Goal: Task Accomplishment & Management: Use online tool/utility

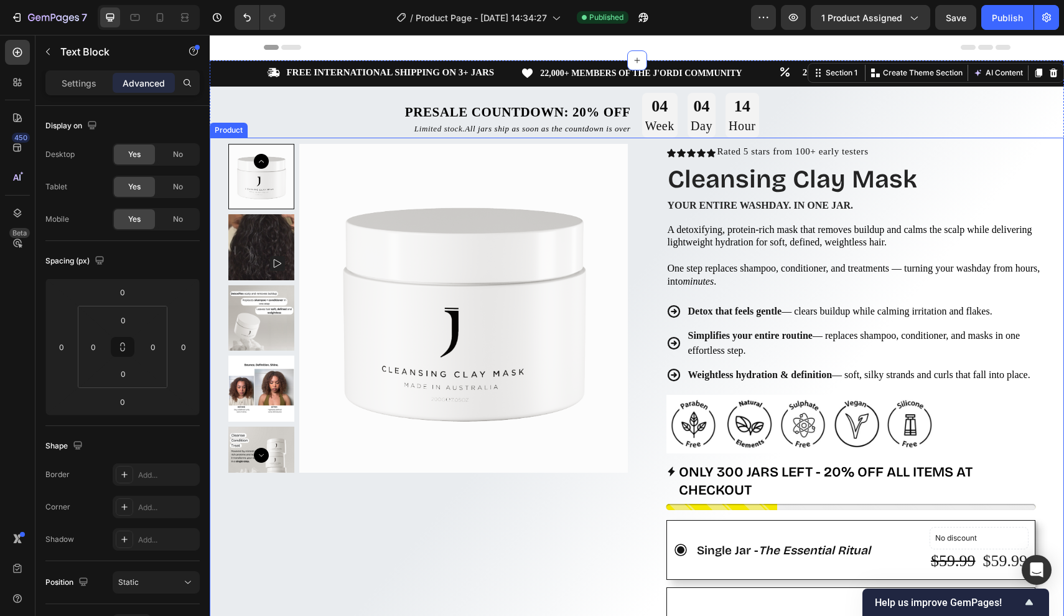
click at [366, 124] on p "Limited stock. All jars ship as soon as the countdown is over" at bounding box center [448, 129] width 366 height 10
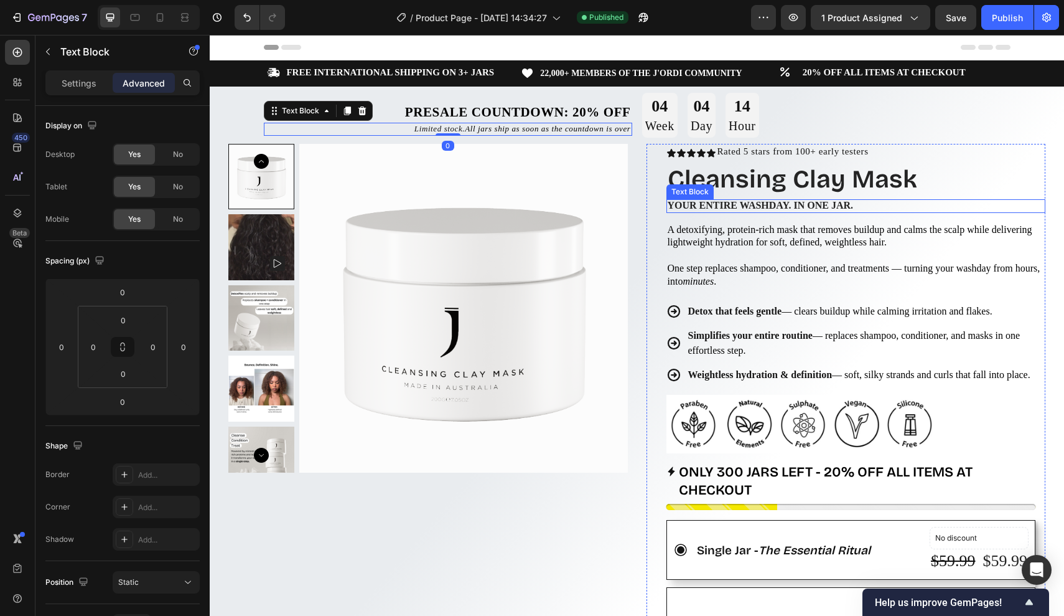
click at [706, 197] on div "Icon Icon Icon Icon Icon Icon List Rated 5 stars from 100+ early testers Text B…" at bounding box center [857, 615] width 380 height 943
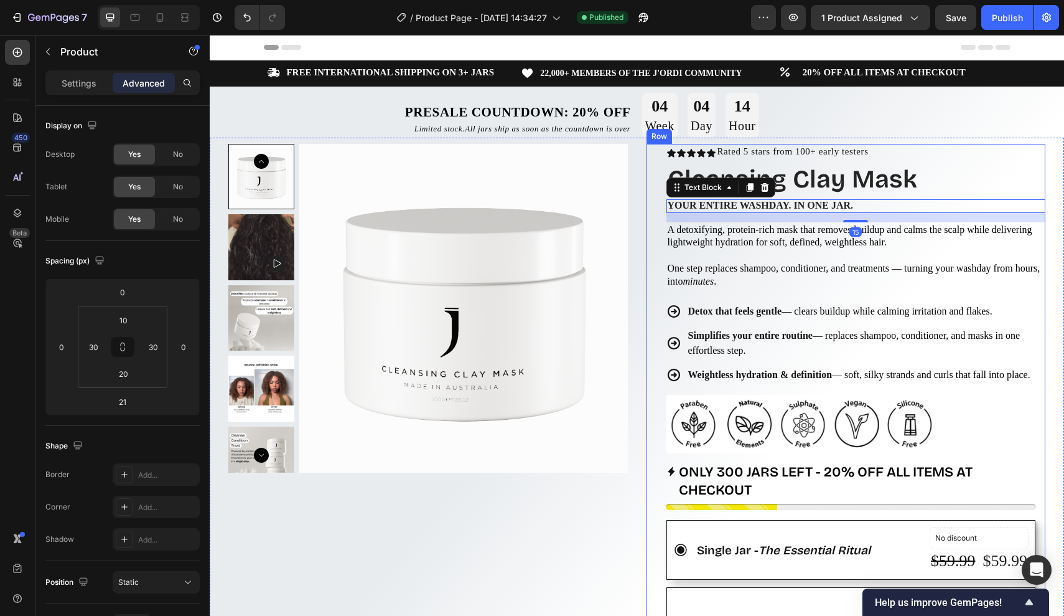
click at [645, 360] on div "Product Images Row Icon Icon Icon Icon Icon Icon List Rated 5 stars from 100+ e…" at bounding box center [637, 619] width 855 height 962
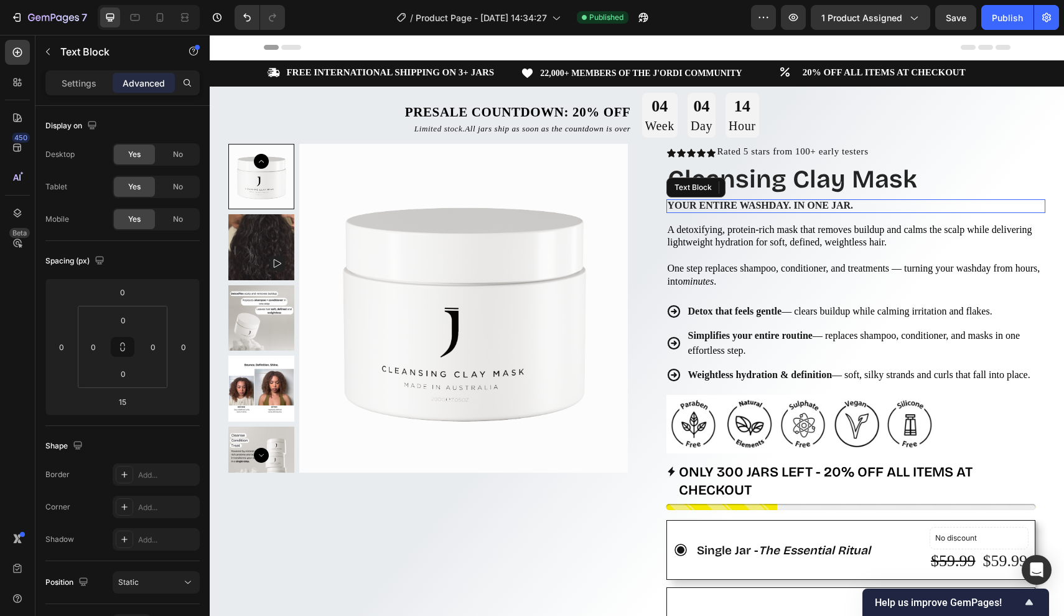
click at [698, 200] on span "Your entire washday. in one jar." at bounding box center [761, 205] width 186 height 11
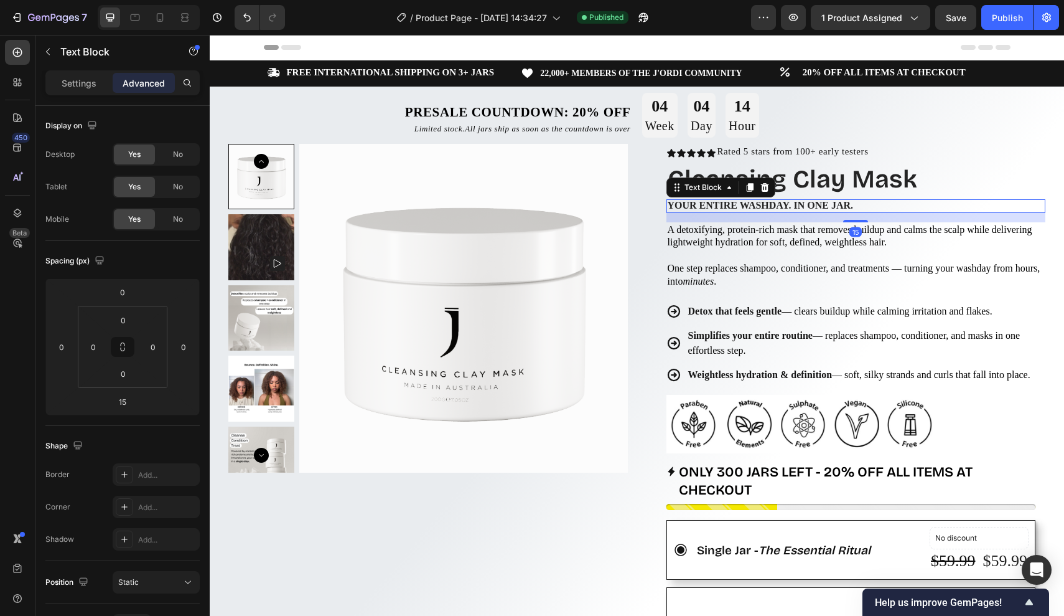
click at [695, 201] on span "Your entire washday. in one jar." at bounding box center [761, 205] width 186 height 11
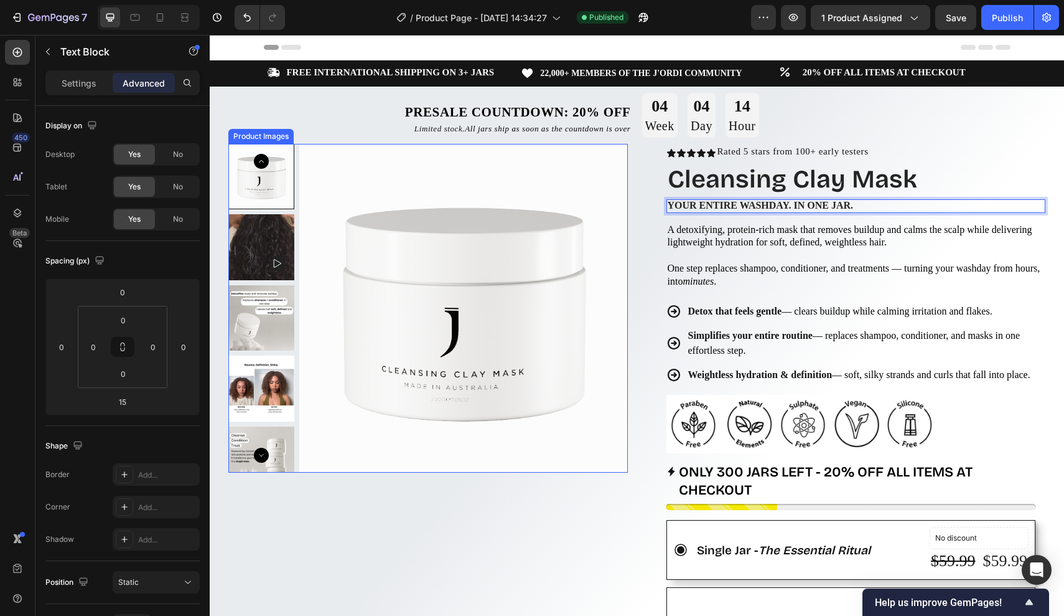
drag, startPoint x: 860, startPoint y: 204, endPoint x: 597, endPoint y: 195, distance: 263.5
click at [597, 195] on div "Product Images Row Icon Icon Icon Icon Icon Icon List Rated 5 stars from 100+ e…" at bounding box center [637, 619] width 855 height 962
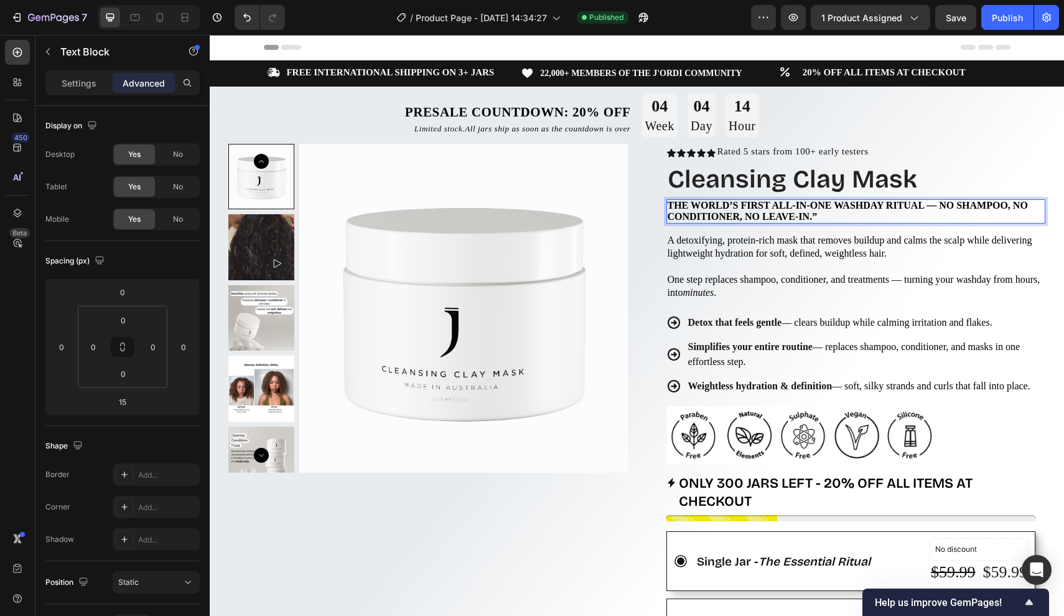
click at [814, 217] on p "The world’s first all-in-one washday ritual — no shampoo, no conditioner, no le…" at bounding box center [856, 211] width 377 height 22
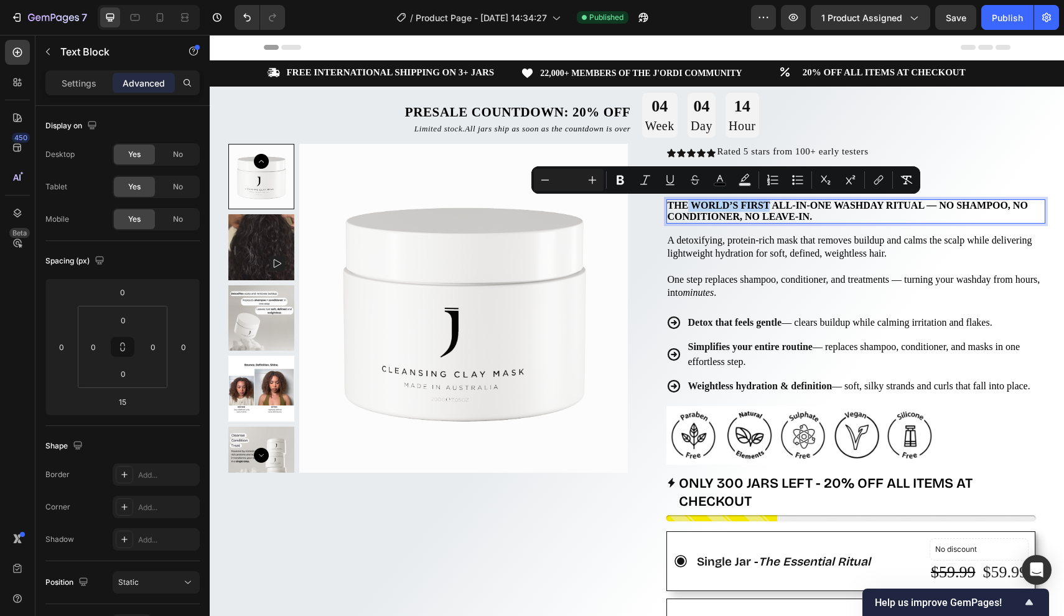
drag, startPoint x: 764, startPoint y: 204, endPoint x: 689, endPoint y: 205, distance: 74.7
click at [689, 205] on span "The world’s first all-in-one washday ritual — no shampoo, no conditioner, no le…" at bounding box center [848, 211] width 360 height 22
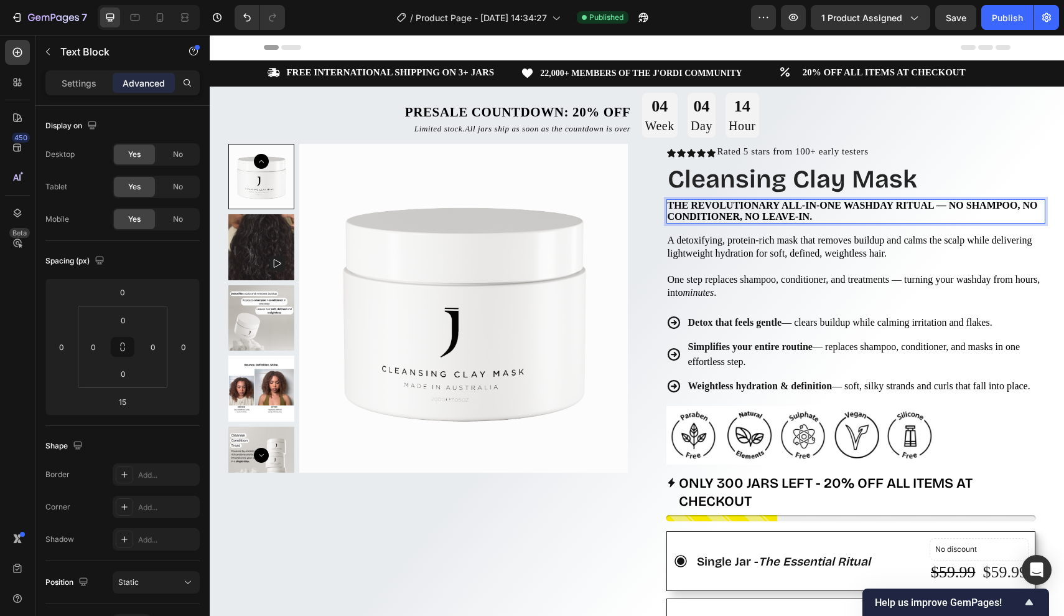
click at [816, 211] on p "The revolutionary all-in-one washday ritual — no shampoo, no conditioner, no le…" at bounding box center [856, 211] width 377 height 22
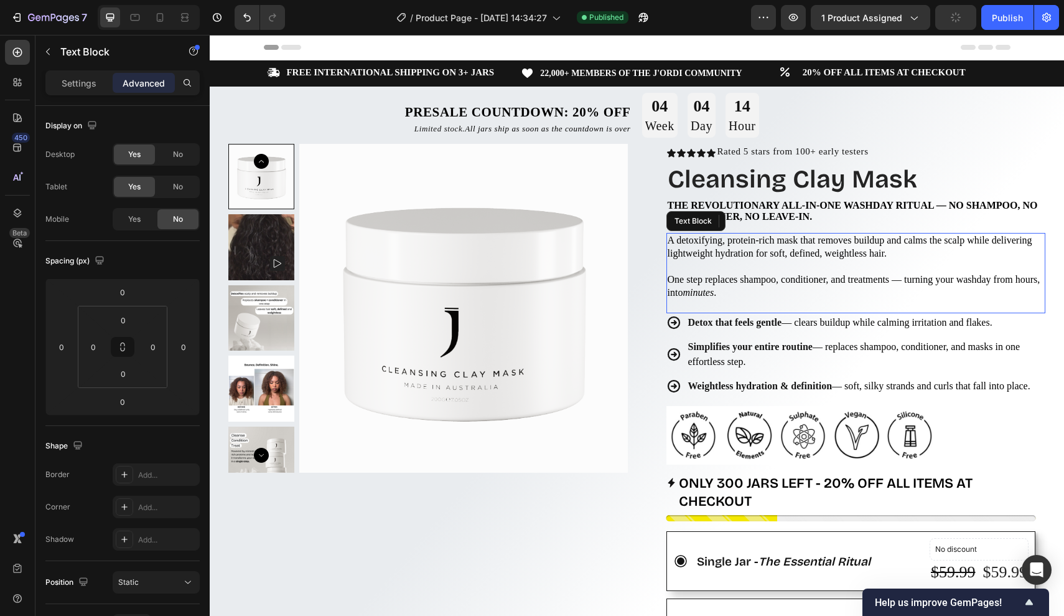
click at [916, 243] on span "A detoxifying, protein-rich mask that removes buildup and calms the scalp while…" at bounding box center [850, 247] width 365 height 24
click at [912, 217] on p "The revolutionary all-in-one washday ritual — no shampoo, no conditioner, no le…" at bounding box center [856, 211] width 377 height 22
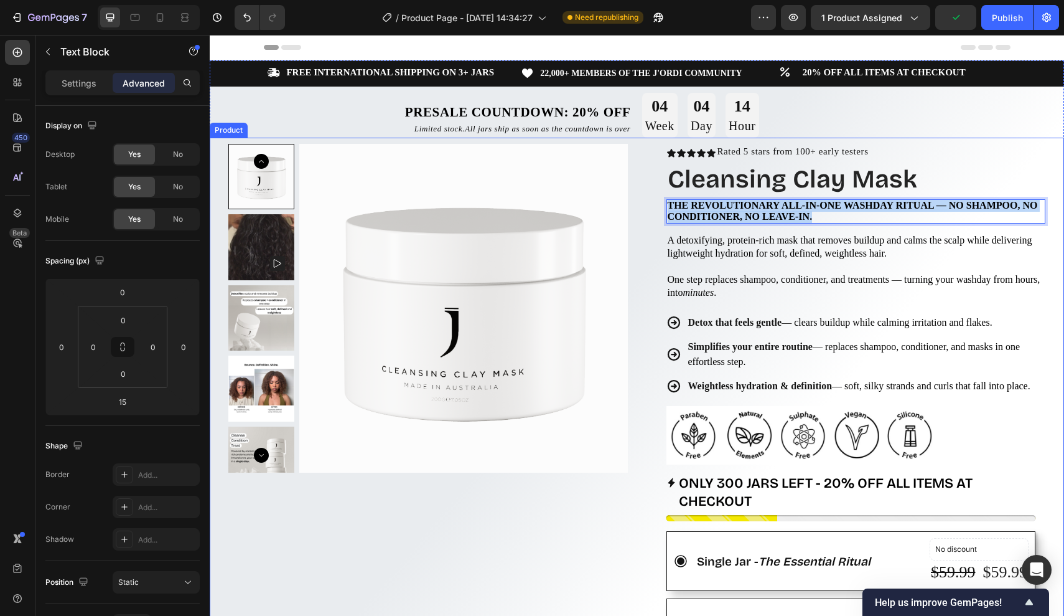
drag, startPoint x: 818, startPoint y: 213, endPoint x: 644, endPoint y: 195, distance: 175.2
click at [644, 195] on div "Product Images Row Icon Icon Icon Icon Icon Icon List Rated 5 stars from 100+ e…" at bounding box center [637, 624] width 855 height 973
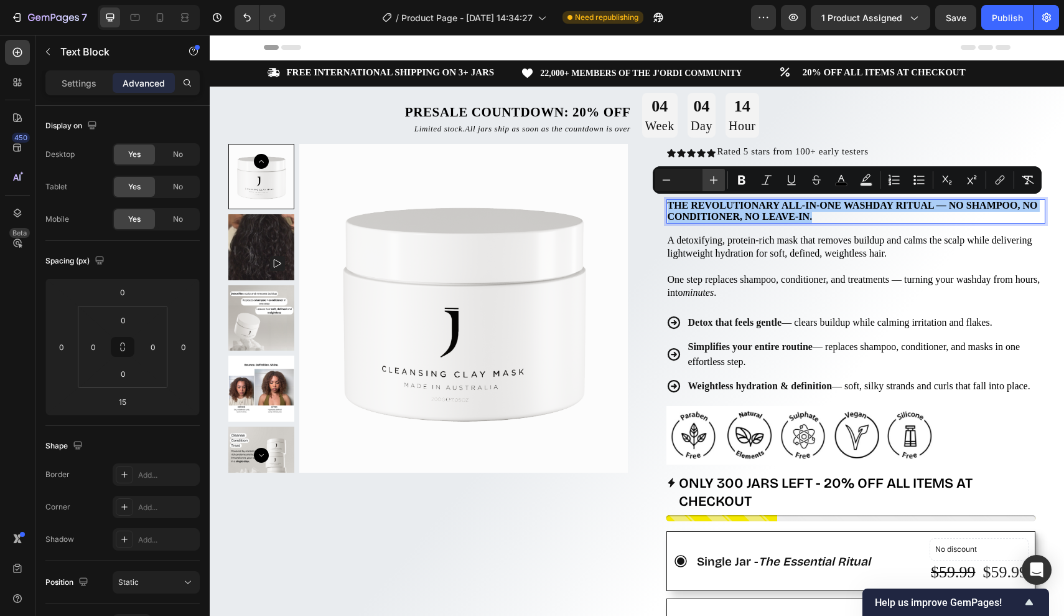
click at [710, 177] on icon "Editor contextual toolbar" at bounding box center [714, 180] width 12 height 12
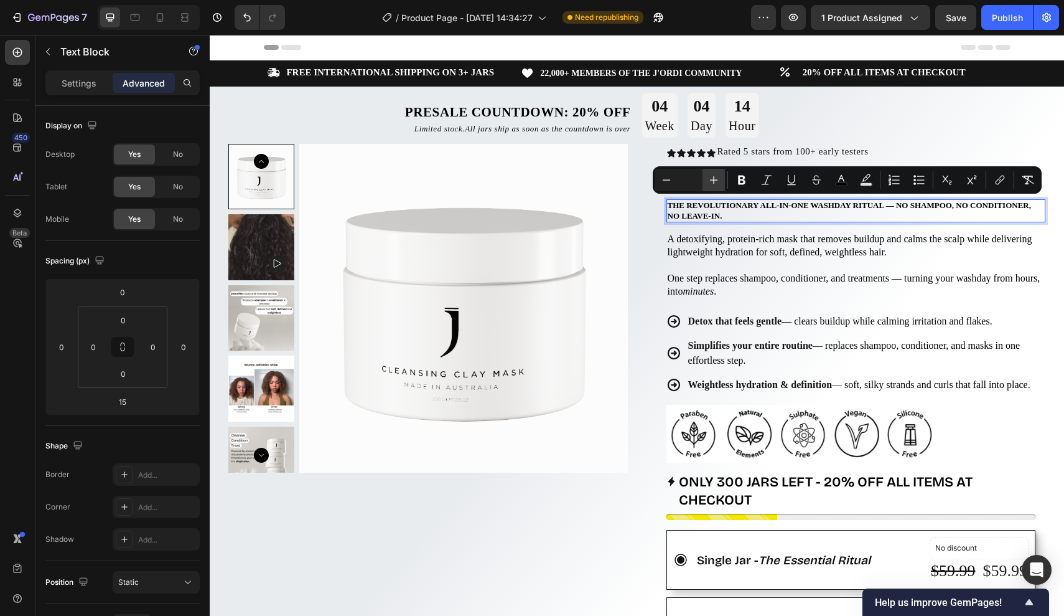
click at [710, 177] on icon "Editor contextual toolbar" at bounding box center [714, 180] width 12 height 12
click at [688, 177] on input "Editor contextual toolbar" at bounding box center [690, 179] width 25 height 15
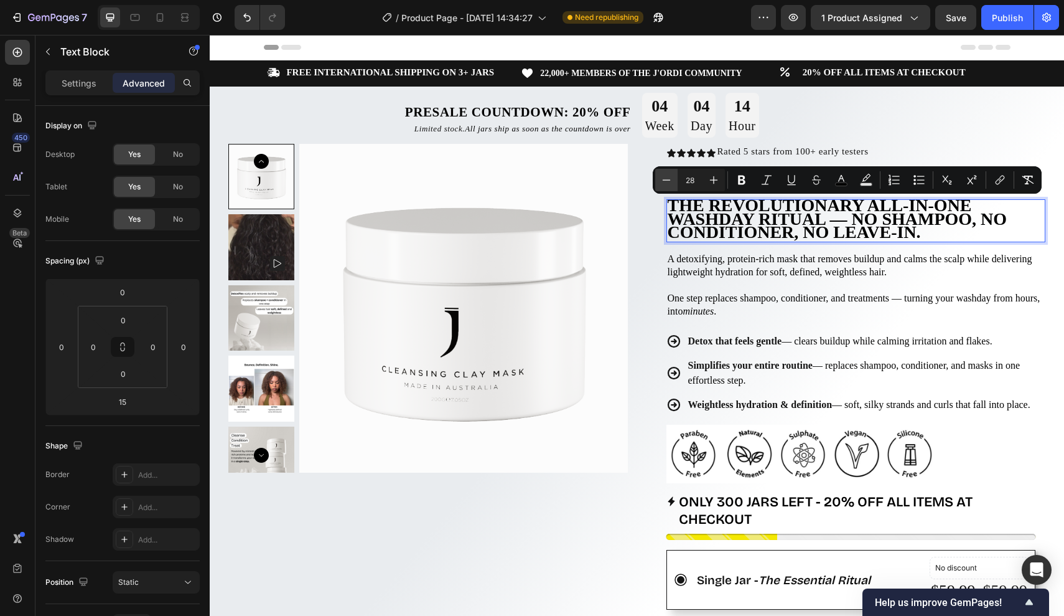
click at [668, 181] on icon "Editor contextual toolbar" at bounding box center [666, 180] width 12 height 12
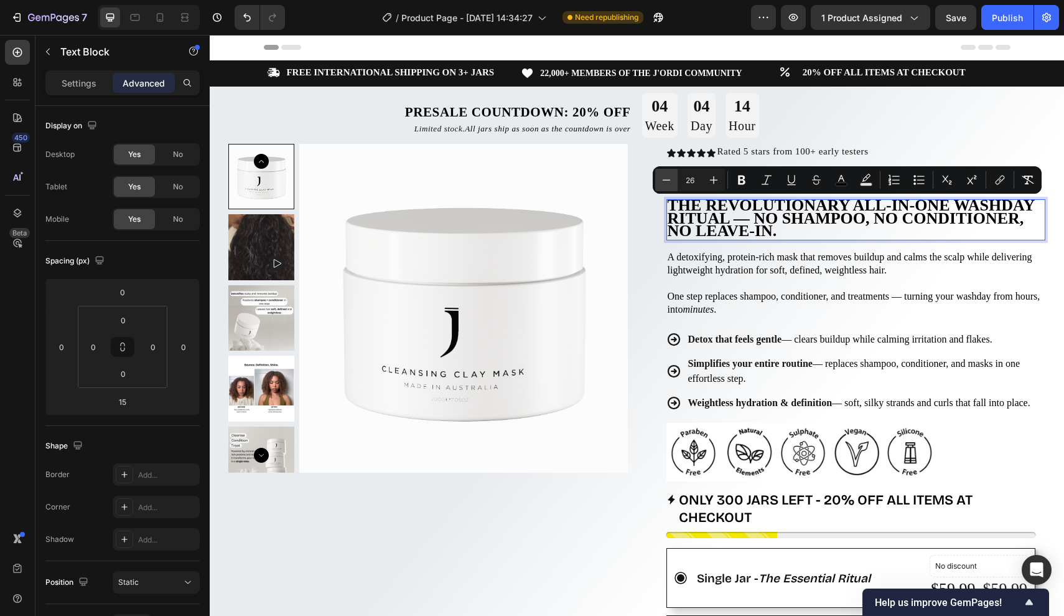
click at [668, 181] on icon "Editor contextual toolbar" at bounding box center [666, 180] width 12 height 12
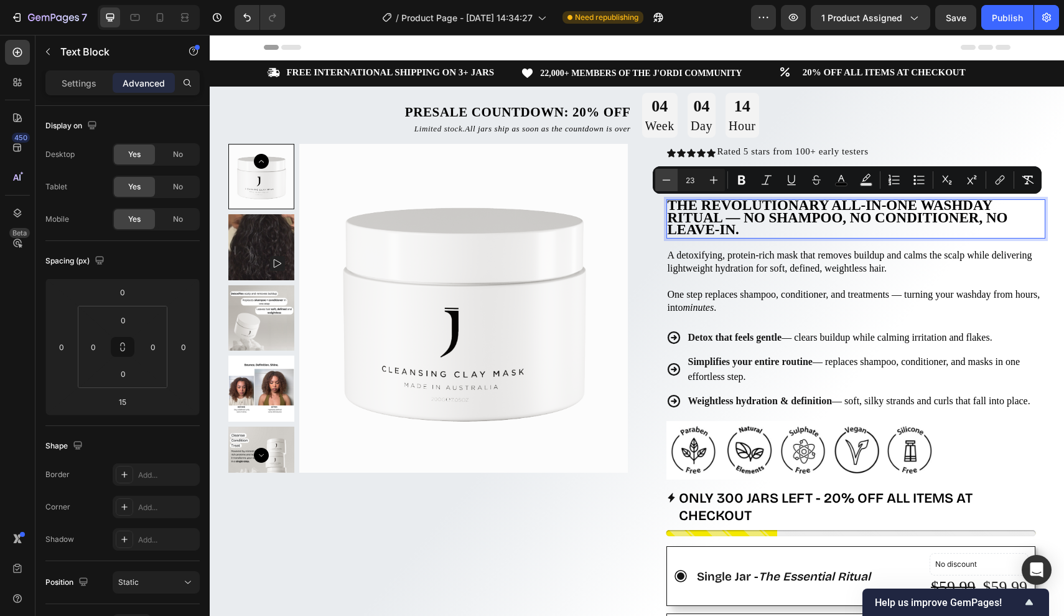
click at [668, 181] on icon "Editor contextual toolbar" at bounding box center [666, 180] width 12 height 12
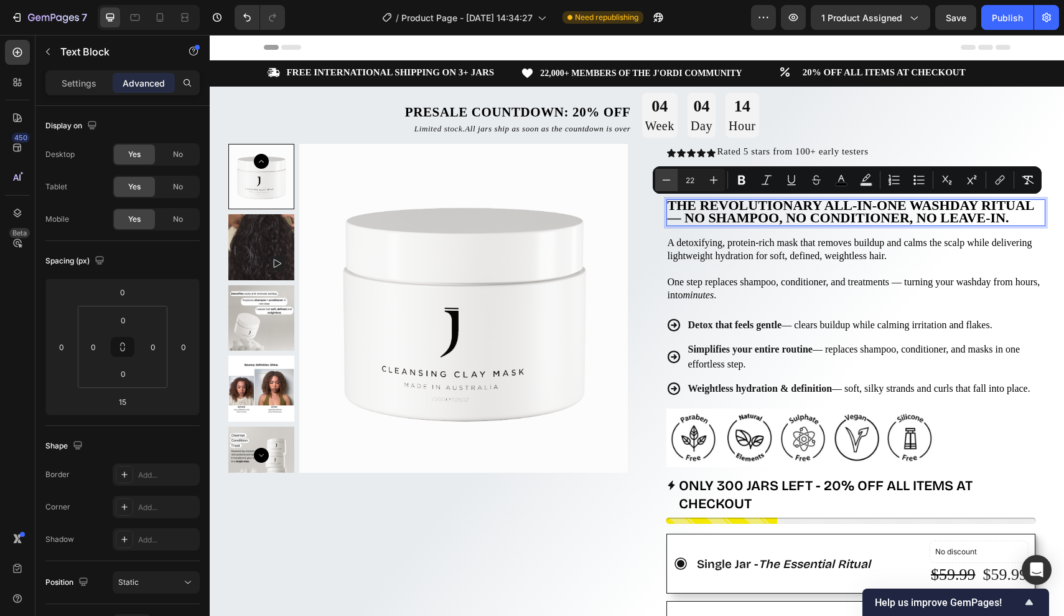
click at [668, 181] on icon "Editor contextual toolbar" at bounding box center [666, 180] width 12 height 12
click at [666, 178] on icon "Editor contextual toolbar" at bounding box center [666, 180] width 12 height 12
type input "20"
click at [998, 209] on span "The revolutionary all-in-one washday ritual — no shampoo, no conditioner, no le…" at bounding box center [853, 212] width 370 height 26
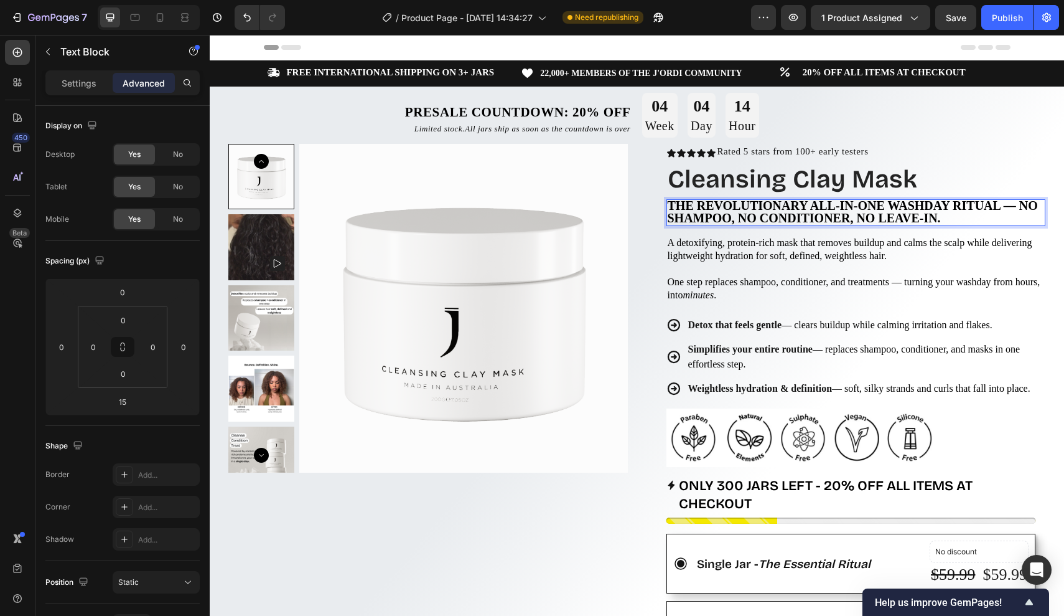
click at [992, 201] on span "The revolutionary all-in-one washday ritual — no shampoo, no conditioner, no le…" at bounding box center [853, 212] width 370 height 26
click at [993, 201] on span "The revolutionary all-in-one washday ritual — no shampoo, no conditioner, no le…" at bounding box center [853, 212] width 370 height 26
click at [997, 203] on span "The revolutionary all-in-one washday ritual — no shampoo, no conditioner, no le…" at bounding box center [853, 212] width 370 height 26
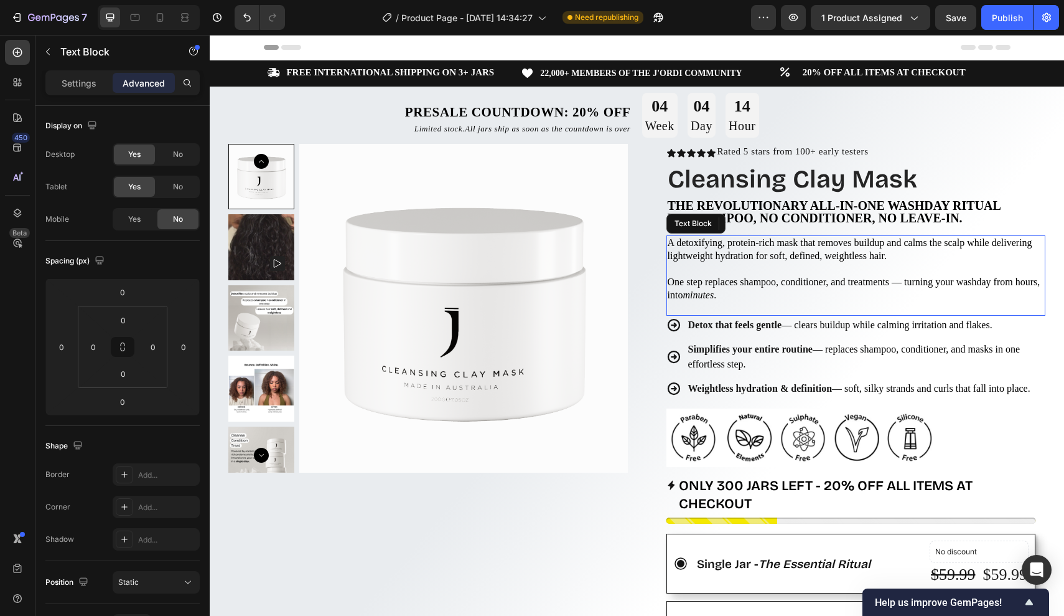
click at [973, 237] on span "A detoxifying, protein-rich mask that removes buildup and calms the scalp while…" at bounding box center [850, 249] width 365 height 24
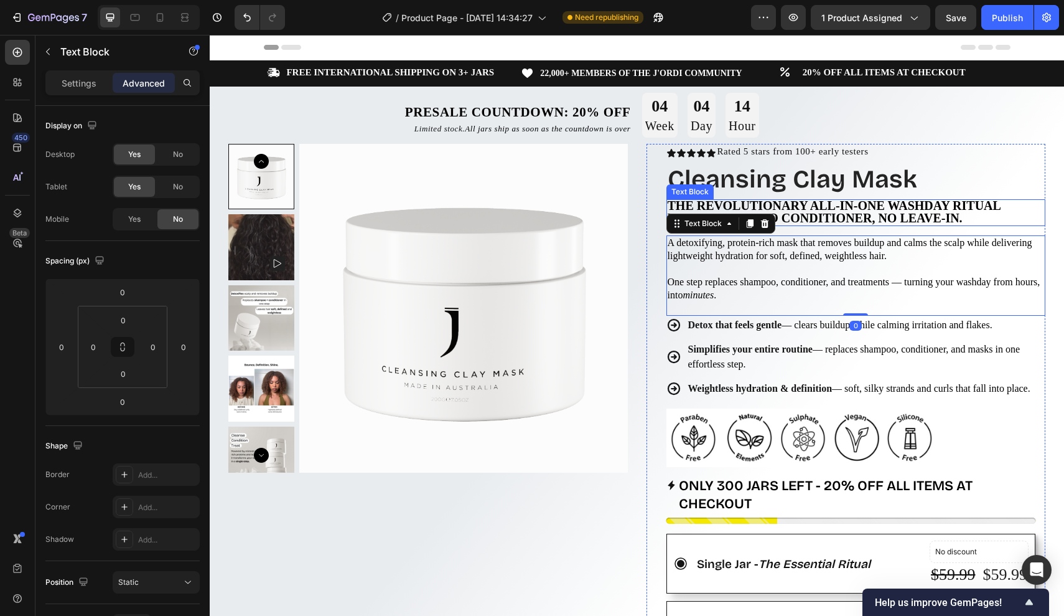
click at [982, 213] on p "no shampoo, no conditioner, no leave-in." at bounding box center [856, 219] width 377 height 12
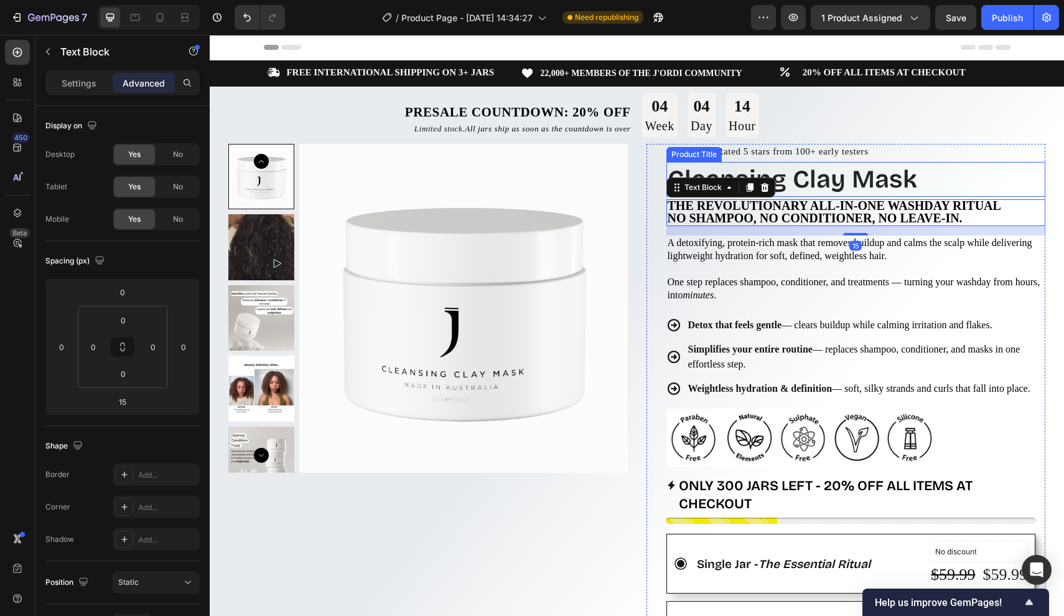
click at [1002, 172] on h1 "Cleansing Clay Mask" at bounding box center [857, 179] width 380 height 35
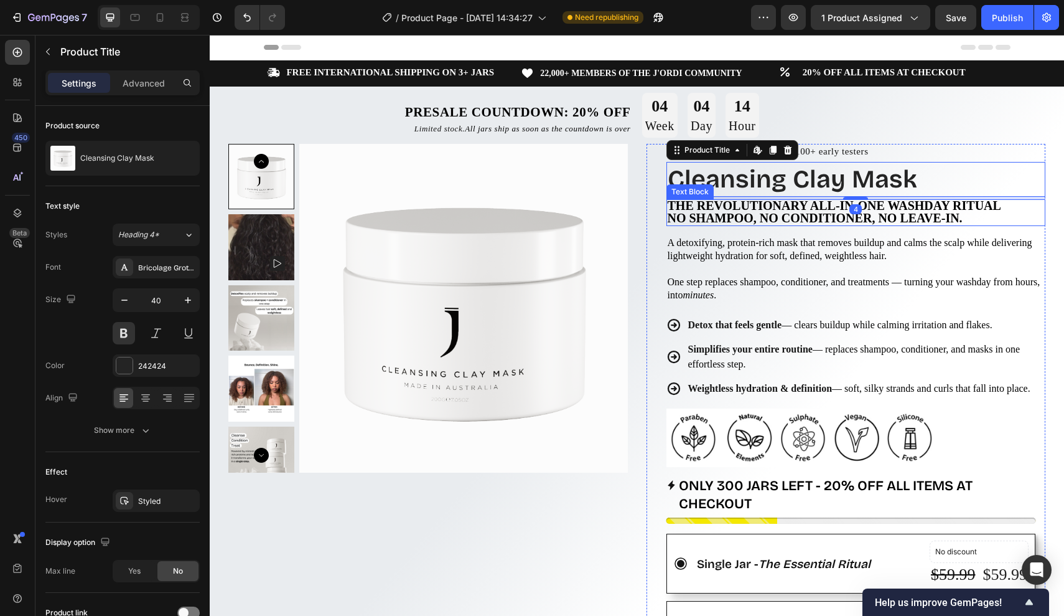
click at [980, 213] on p "no shampoo, no conditioner, no leave-in." at bounding box center [856, 219] width 377 height 12
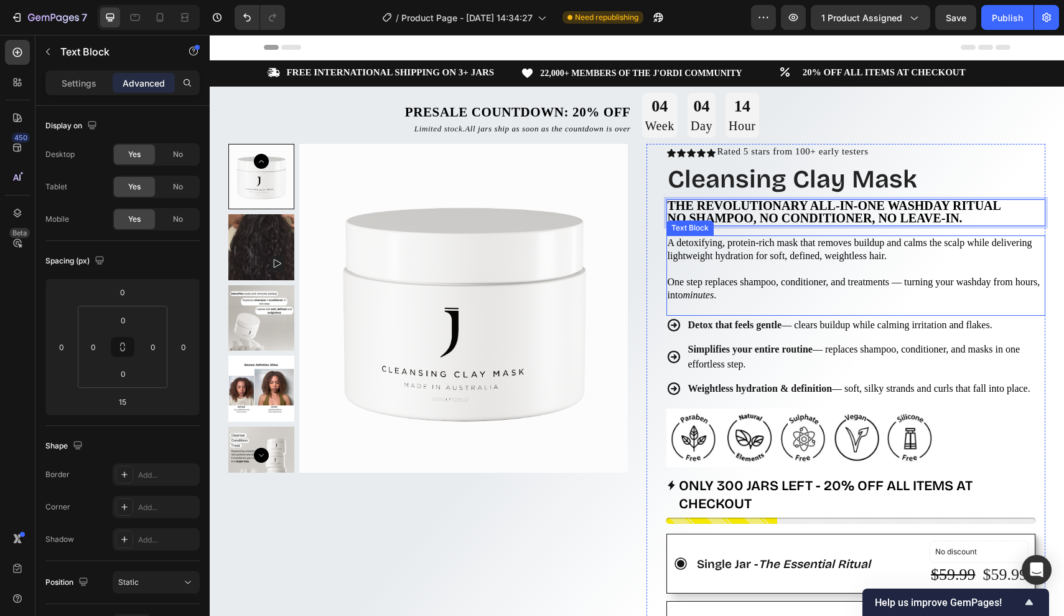
click at [809, 256] on span "A detoxifying, protein-rich mask that removes buildup and calms the scalp while…" at bounding box center [850, 249] width 365 height 24
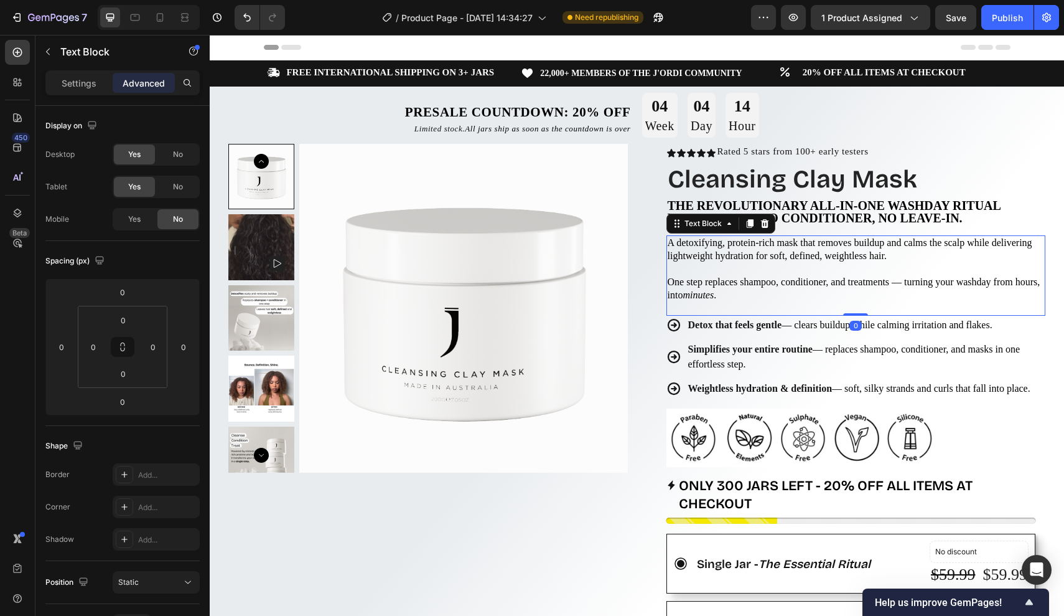
click at [775, 212] on span "no shampoo, no conditioner, no leave-in." at bounding box center [815, 218] width 295 height 14
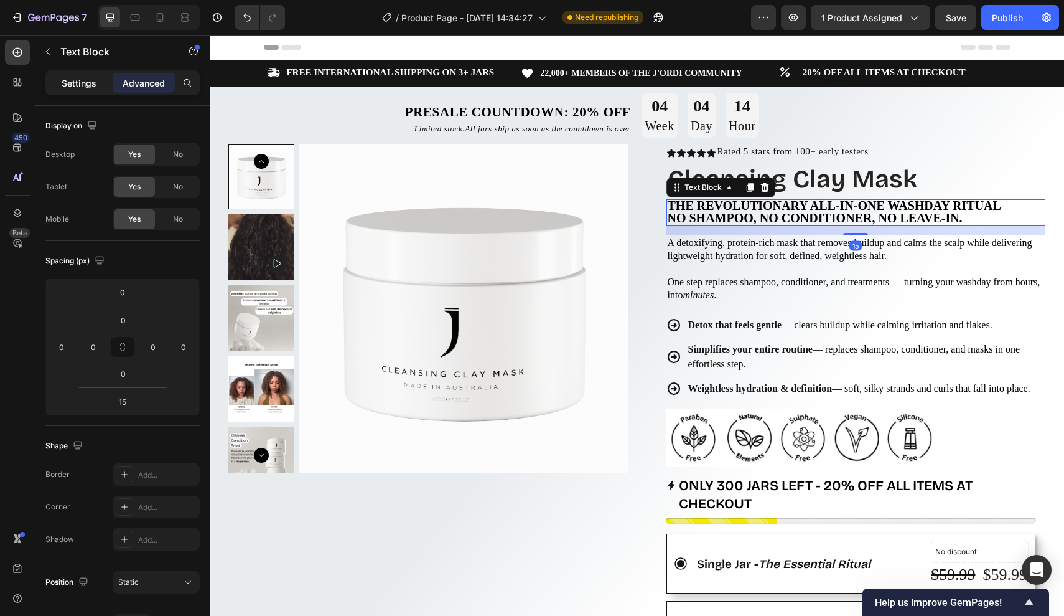
click at [100, 82] on div "Settings" at bounding box center [79, 83] width 62 height 20
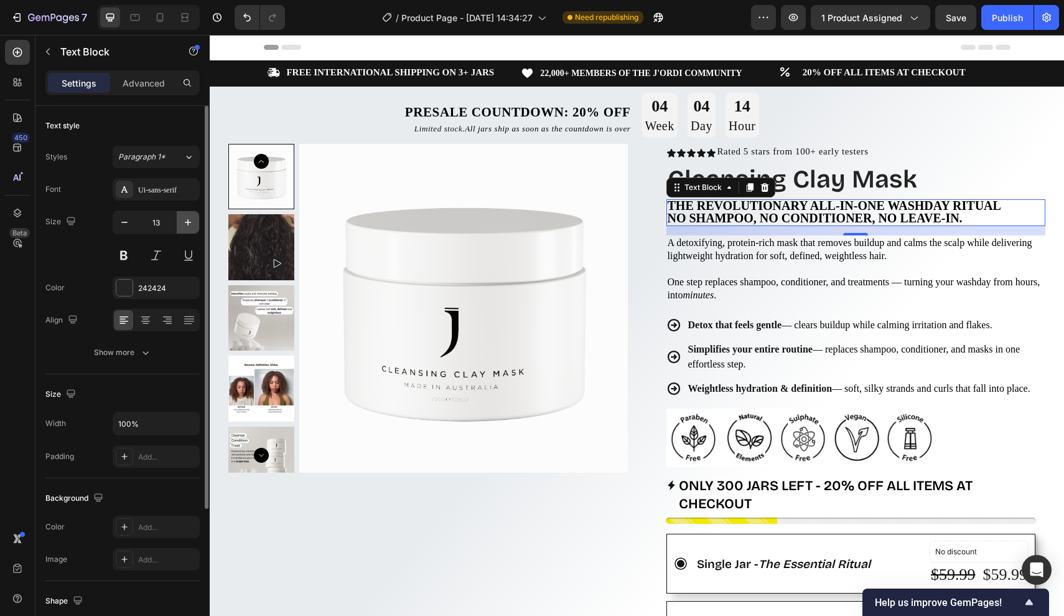
click at [187, 221] on icon "button" at bounding box center [188, 222] width 12 height 12
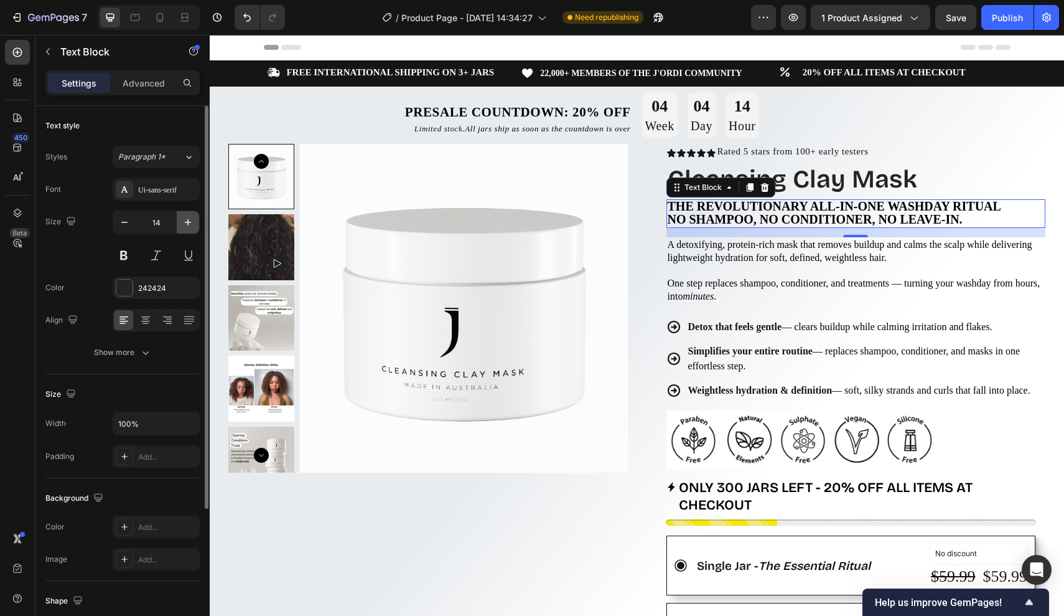
click at [187, 221] on icon "button" at bounding box center [188, 222] width 12 height 12
type input "16"
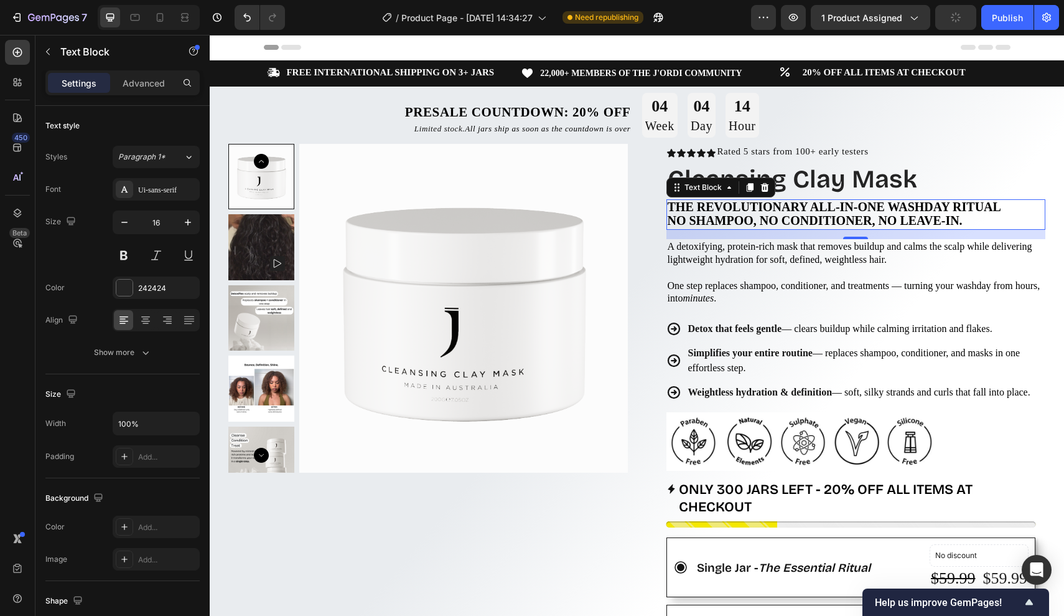
click at [958, 194] on h1 "Cleansing Clay Mask" at bounding box center [857, 179] width 380 height 35
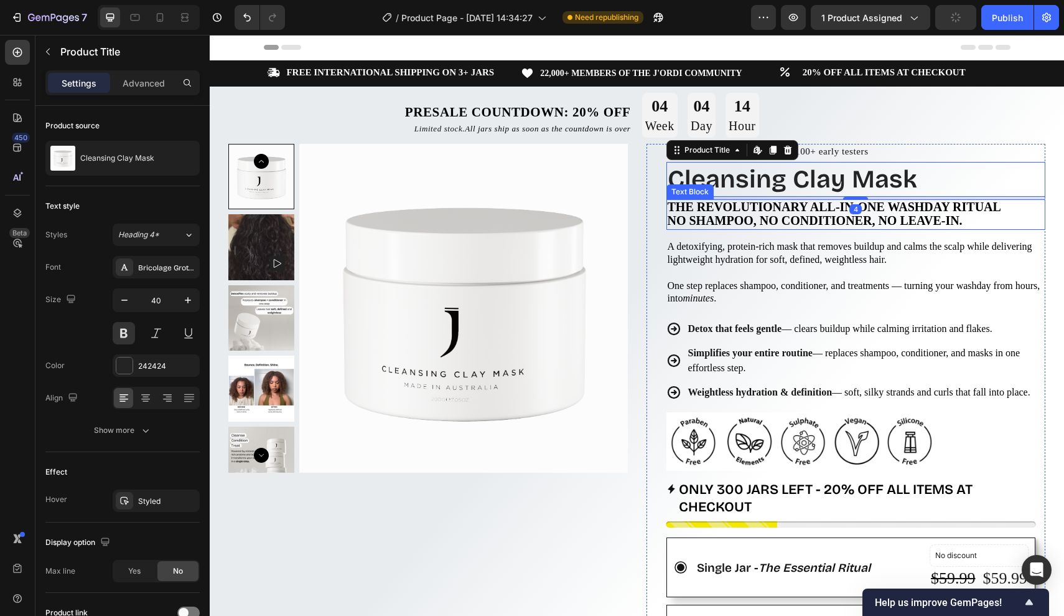
click at [969, 200] on span "The revolutionary all-in-one washday ritual" at bounding box center [835, 207] width 334 height 14
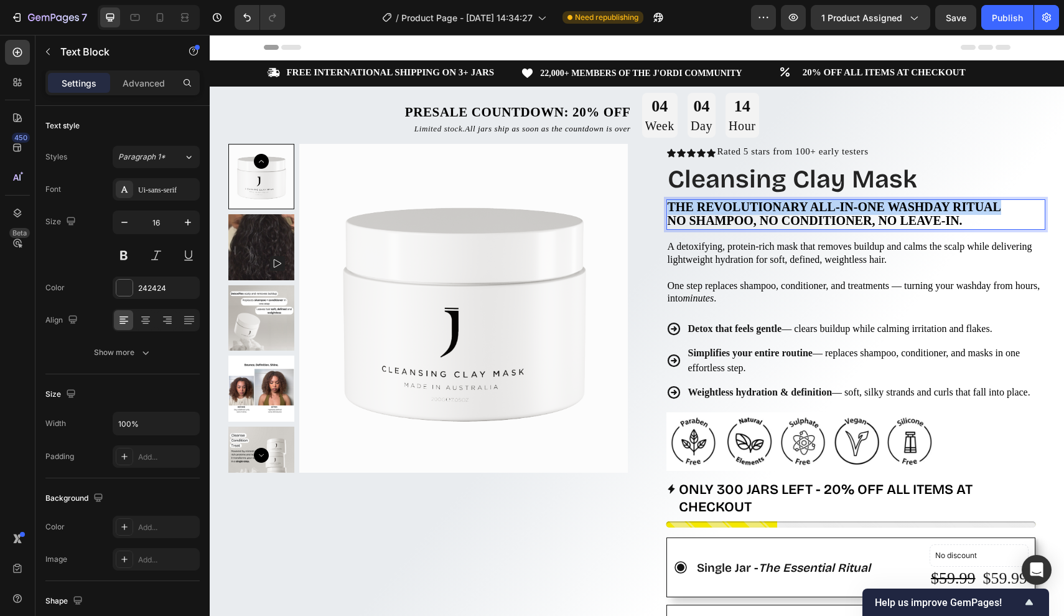
drag, startPoint x: 980, startPoint y: 203, endPoint x: 667, endPoint y: 202, distance: 313.7
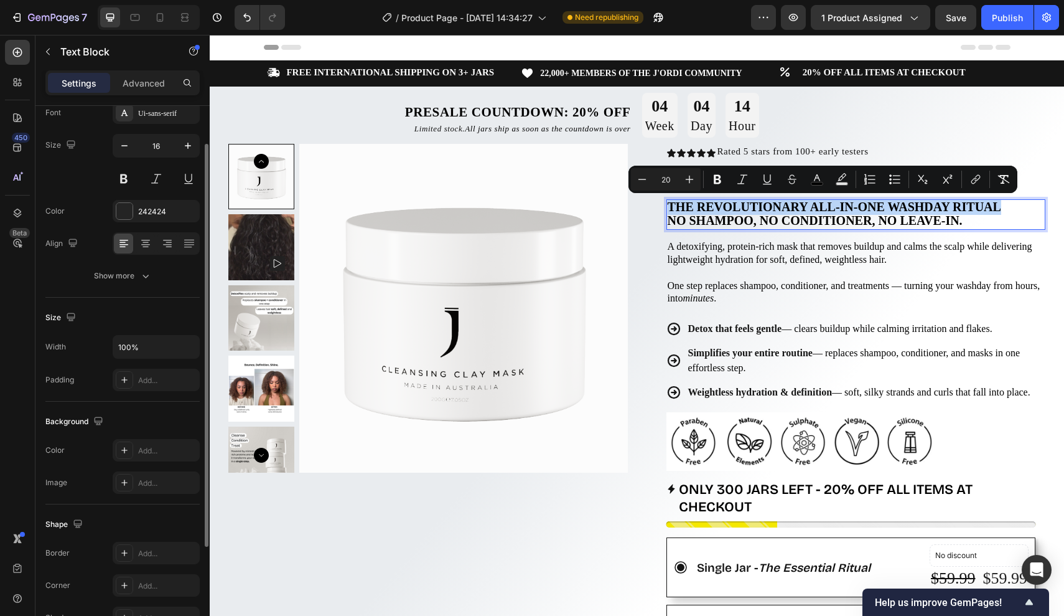
scroll to position [77, 0]
click at [141, 282] on button "Show more" at bounding box center [122, 276] width 154 height 22
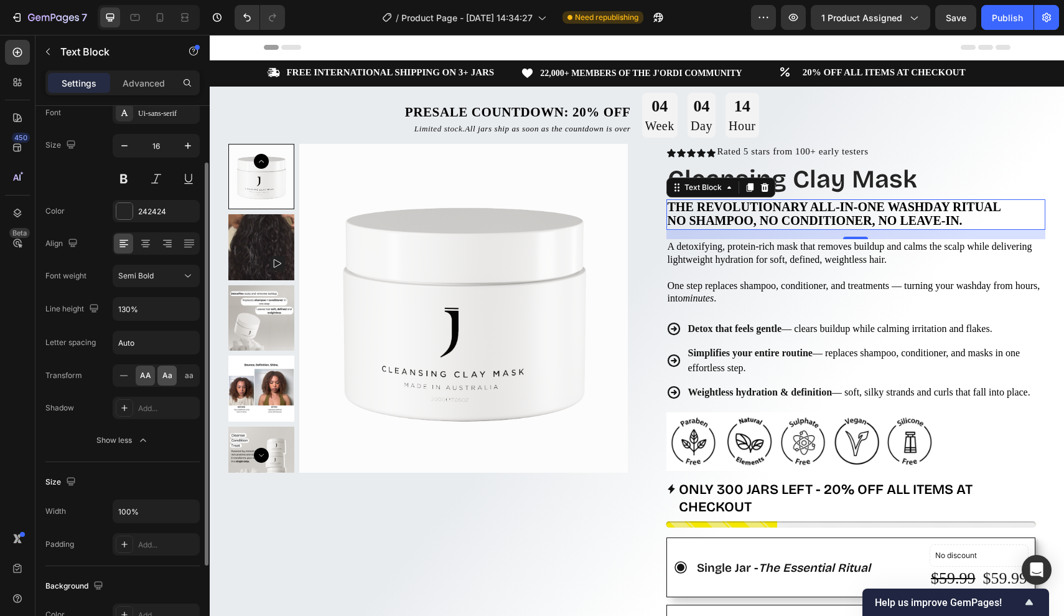
click at [168, 375] on span "Aa" at bounding box center [167, 375] width 10 height 11
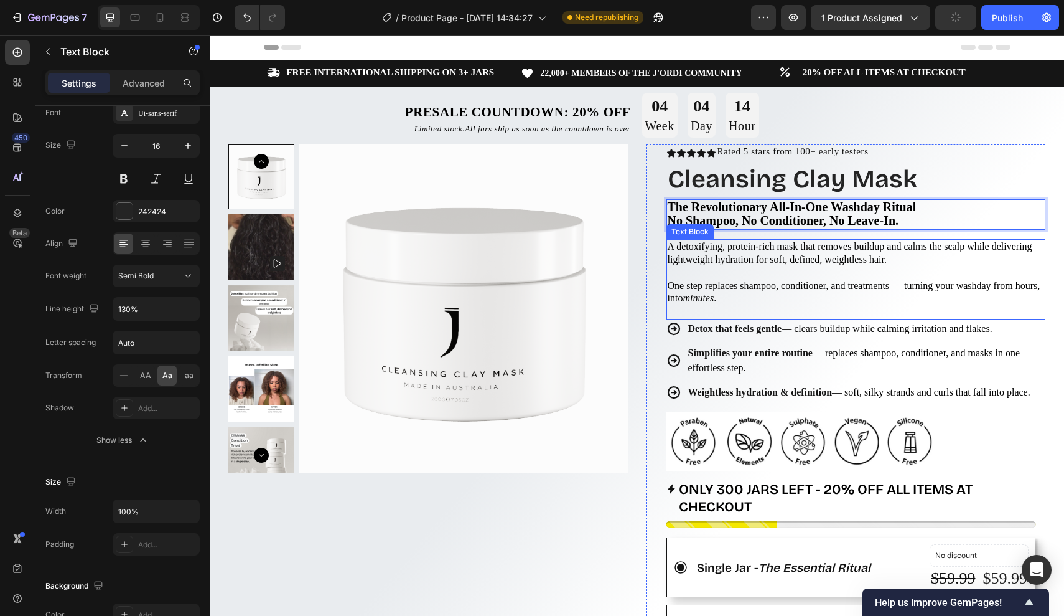
click at [901, 248] on span "A detoxifying, protein-rich mask that removes buildup and calms the scalp while…" at bounding box center [850, 253] width 365 height 24
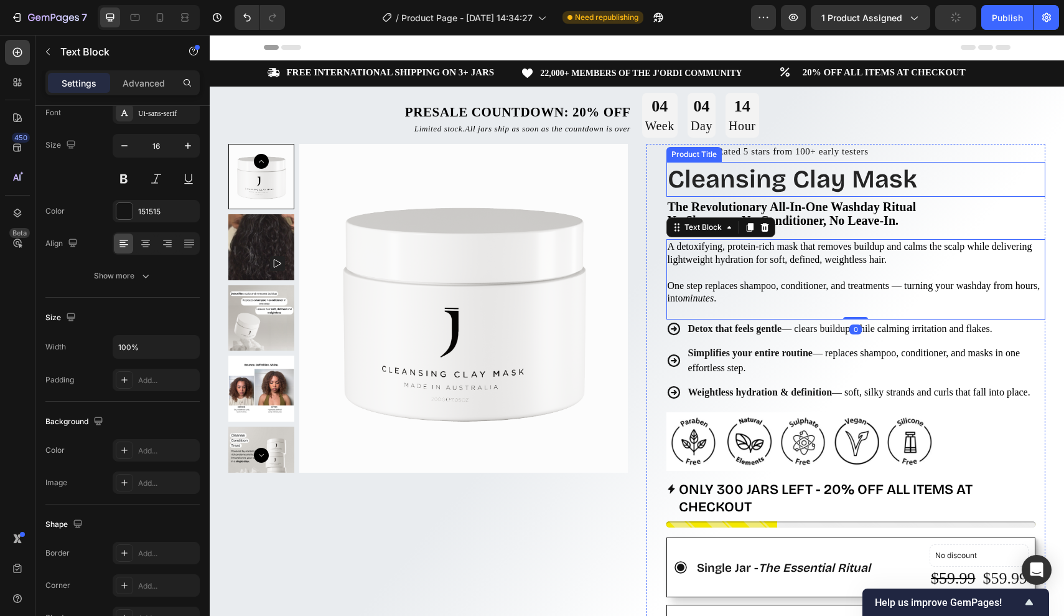
click at [972, 191] on h1 "Cleansing Clay Mask" at bounding box center [857, 179] width 380 height 35
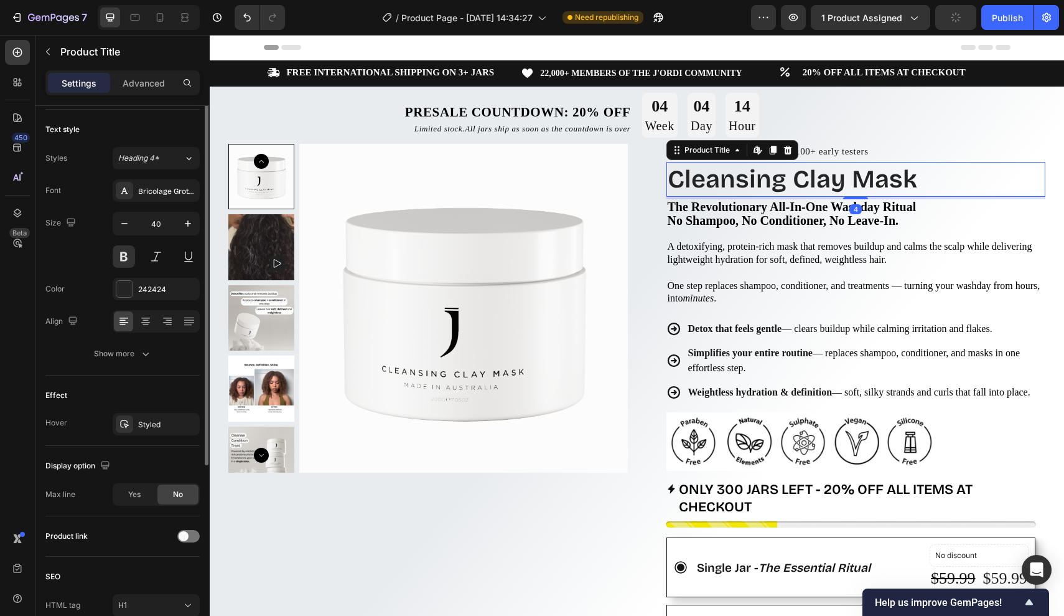
scroll to position [0, 0]
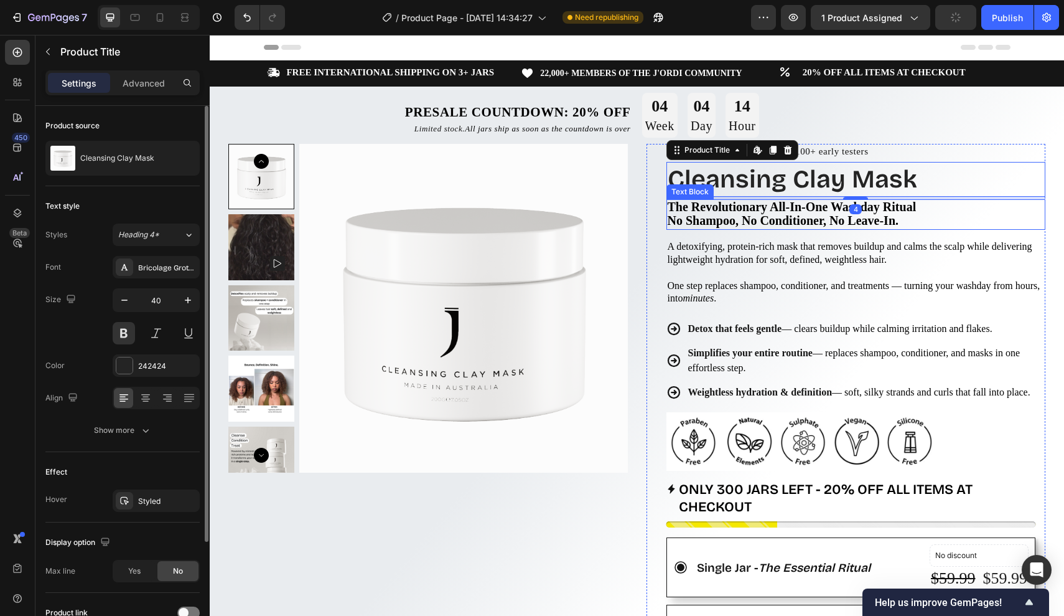
click at [944, 209] on p "the revolutionary all-in-one washday ritual" at bounding box center [856, 207] width 377 height 14
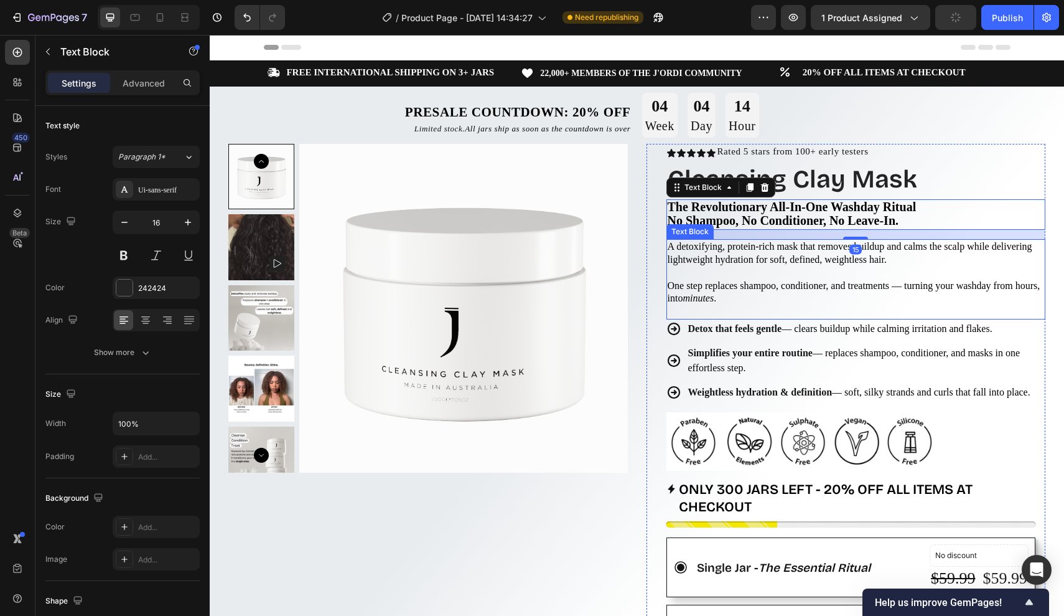
click at [888, 241] on span "A detoxifying, protein-rich mask that removes buildup and calms the scalp while…" at bounding box center [850, 253] width 365 height 24
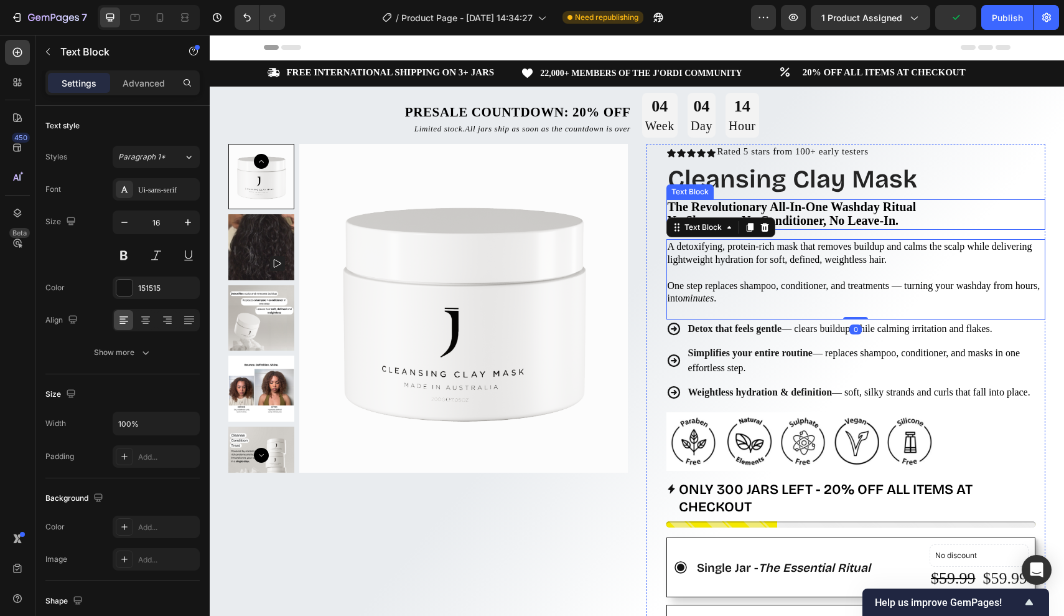
click at [934, 199] on div "the revolutionary all-in-one washday ritual no shampoo, no conditioner, no leav…" at bounding box center [857, 214] width 380 height 31
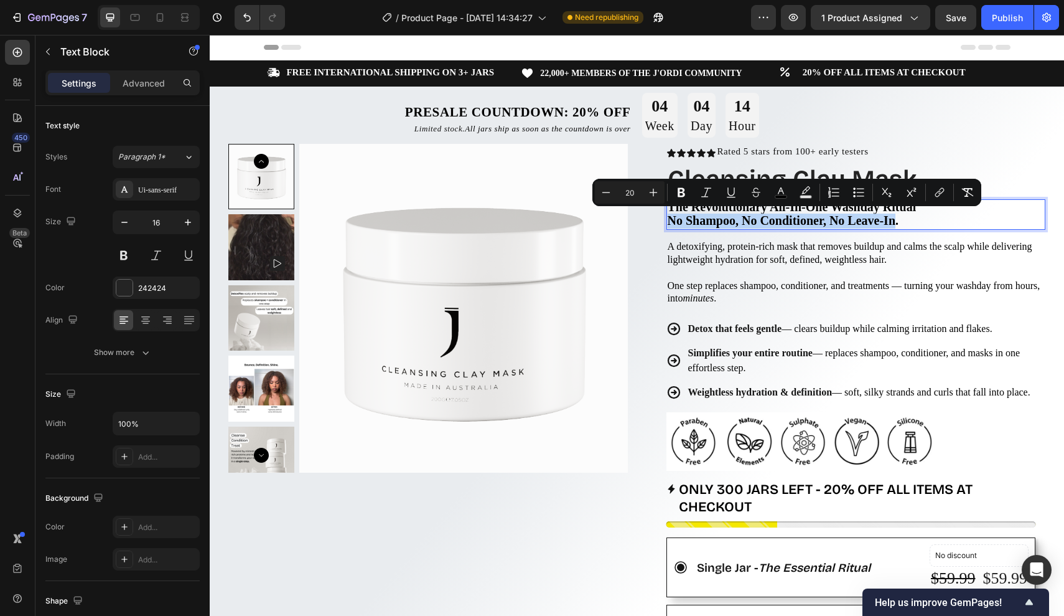
drag, startPoint x: 670, startPoint y: 217, endPoint x: 904, endPoint y: 216, distance: 234.0
click at [924, 220] on p "no shampoo, no conditioner, no leave-in ." at bounding box center [856, 221] width 377 height 14
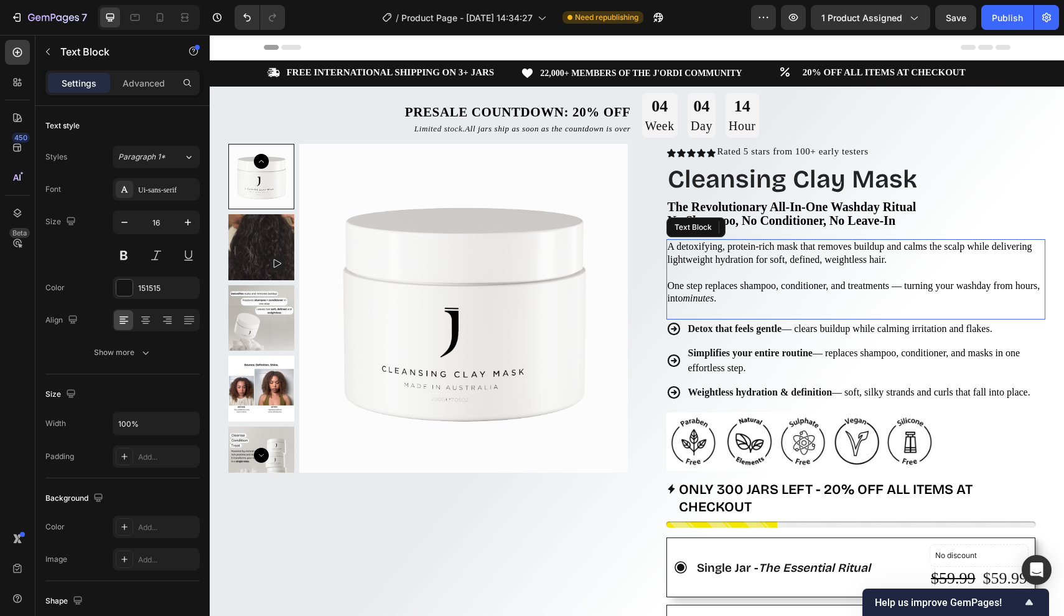
click at [918, 251] on span "A detoxifying, protein-rich mask that removes buildup and calms the scalp while…" at bounding box center [850, 253] width 365 height 24
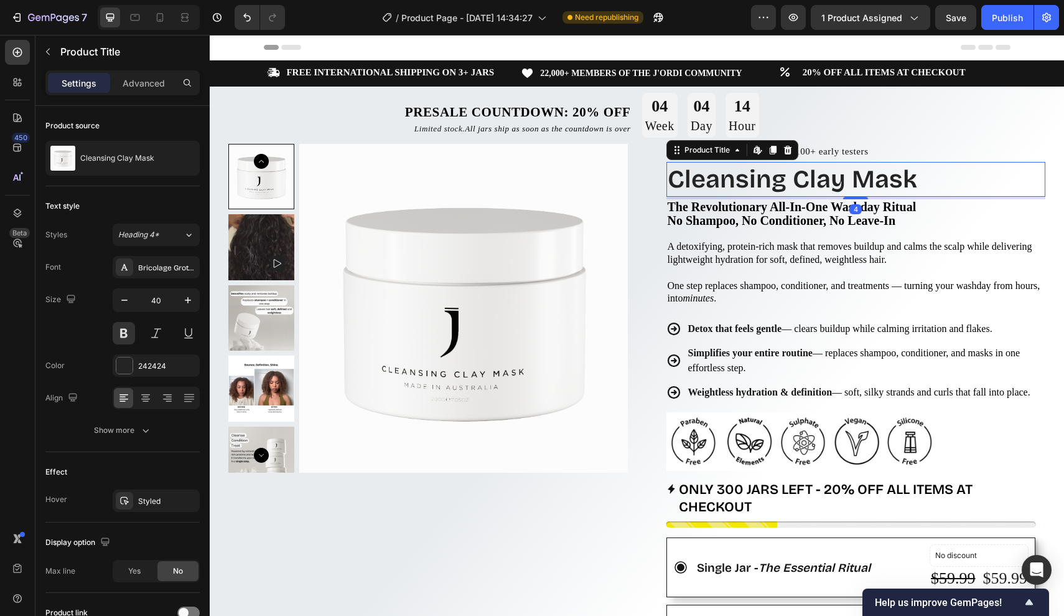
click at [815, 191] on h1 "Cleansing Clay Mask" at bounding box center [857, 179] width 380 height 35
click at [815, 219] on strong "no shampoo, no conditioner, no leave-in" at bounding box center [782, 220] width 228 height 14
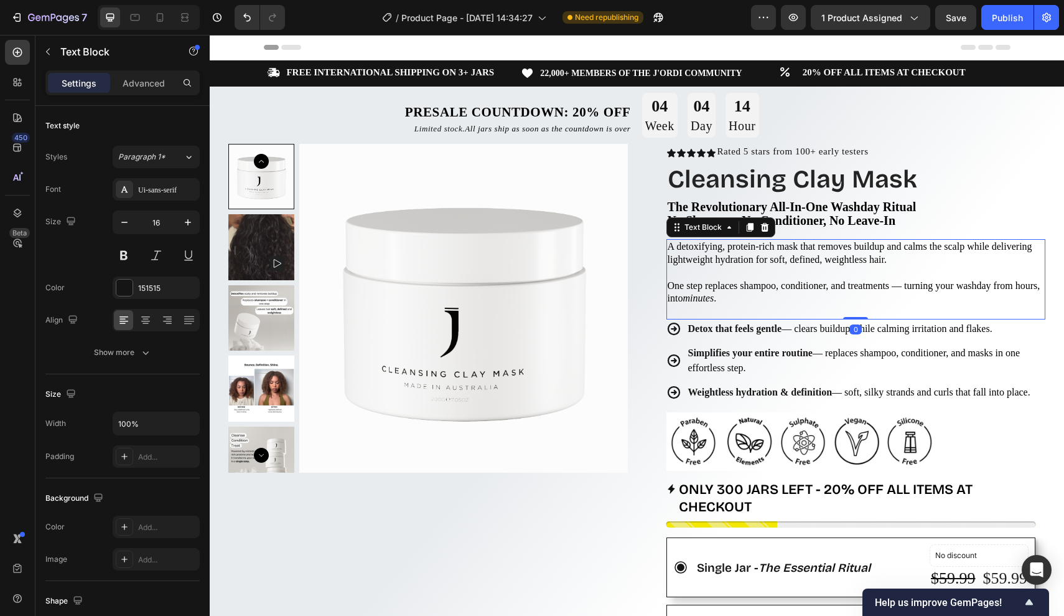
click at [792, 241] on span "A detoxifying, protein-rich mask that removes buildup and calms the scalp while…" at bounding box center [850, 253] width 365 height 24
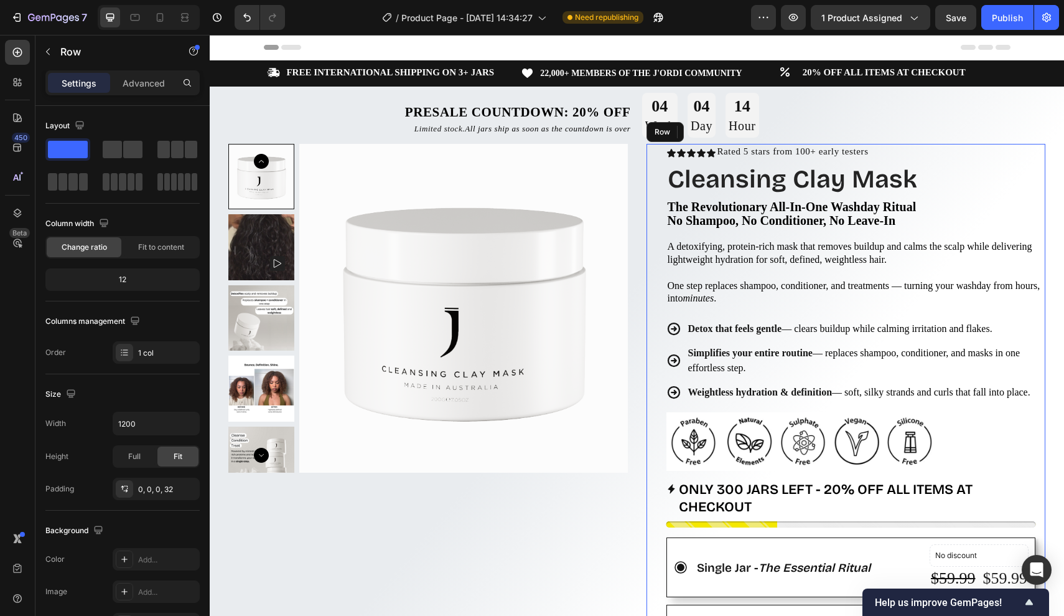
click at [988, 234] on div "Icon Icon Icon Icon Icon Icon List Rated 5 stars from 100+ early testers Text B…" at bounding box center [857, 624] width 380 height 960
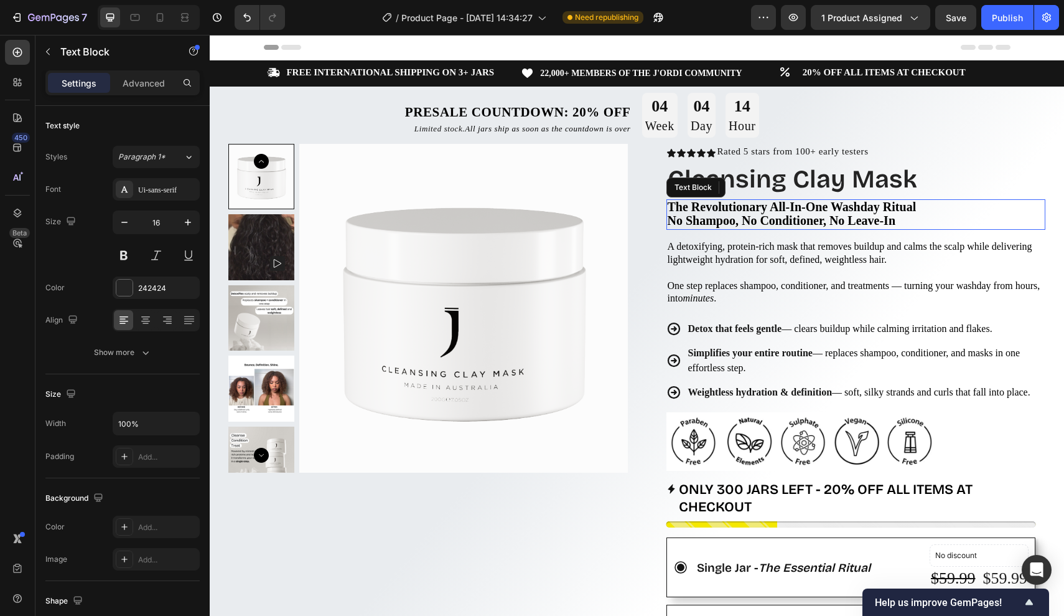
click at [917, 209] on span "the revolutionary all-in-one washday ritual" at bounding box center [792, 207] width 249 height 14
click at [928, 190] on h1 "Cleansing Clay Mask" at bounding box center [857, 179] width 380 height 35
click at [900, 253] on span "A detoxifying, protein-rich mask that removes buildup and calms the scalp while…" at bounding box center [850, 253] width 365 height 24
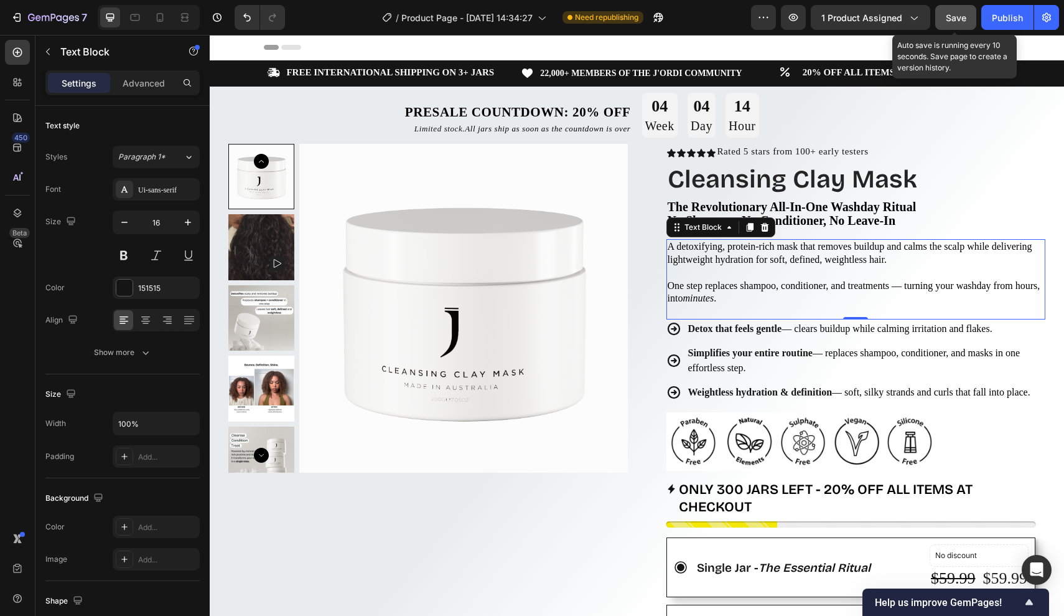
click at [955, 18] on span "Save" at bounding box center [956, 17] width 21 height 11
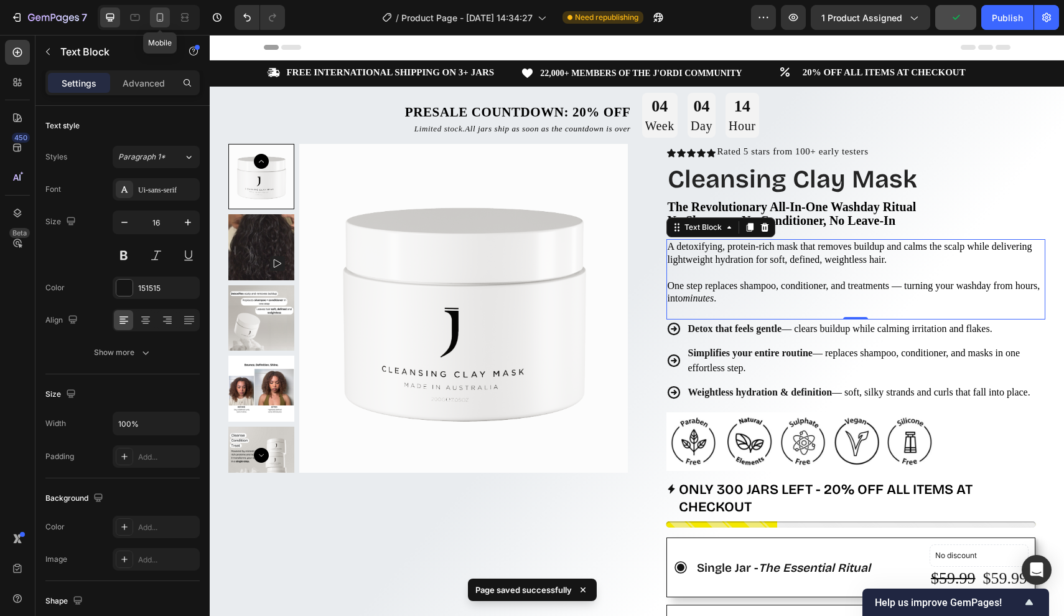
click at [165, 17] on icon at bounding box center [160, 17] width 12 height 12
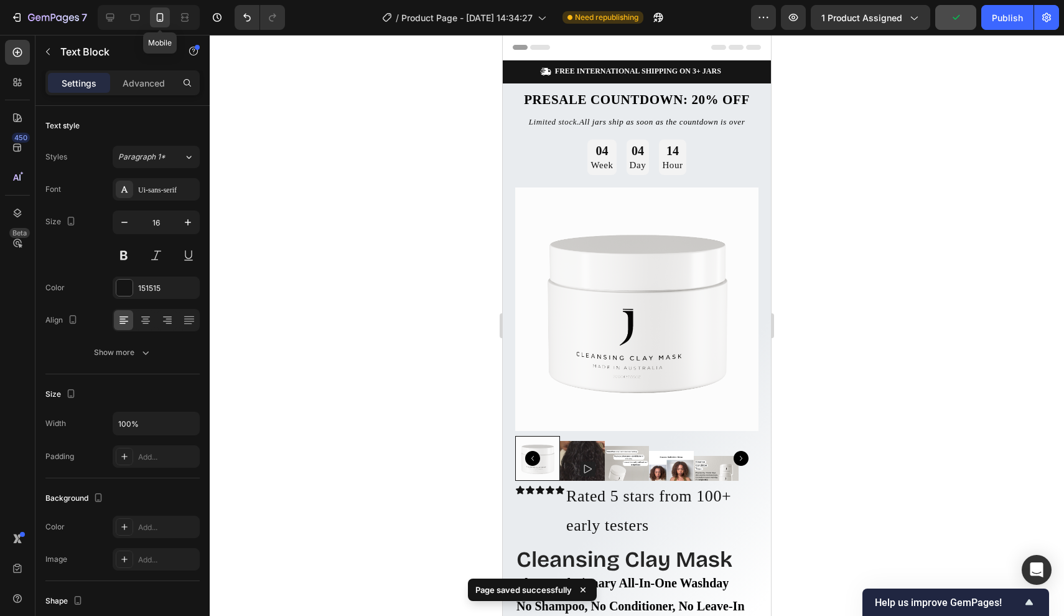
type input "14"
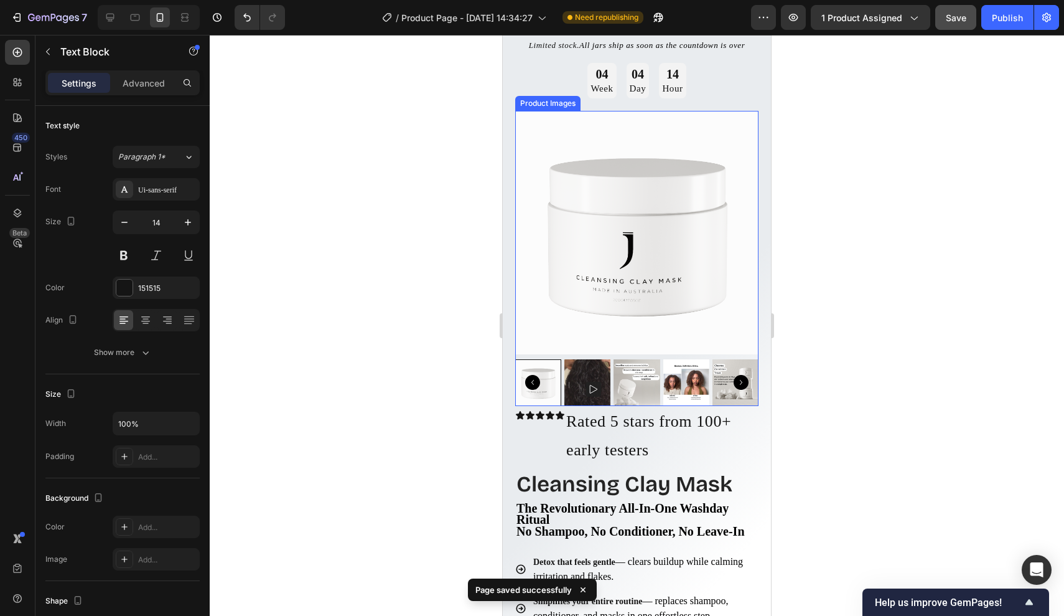
scroll to position [82, 0]
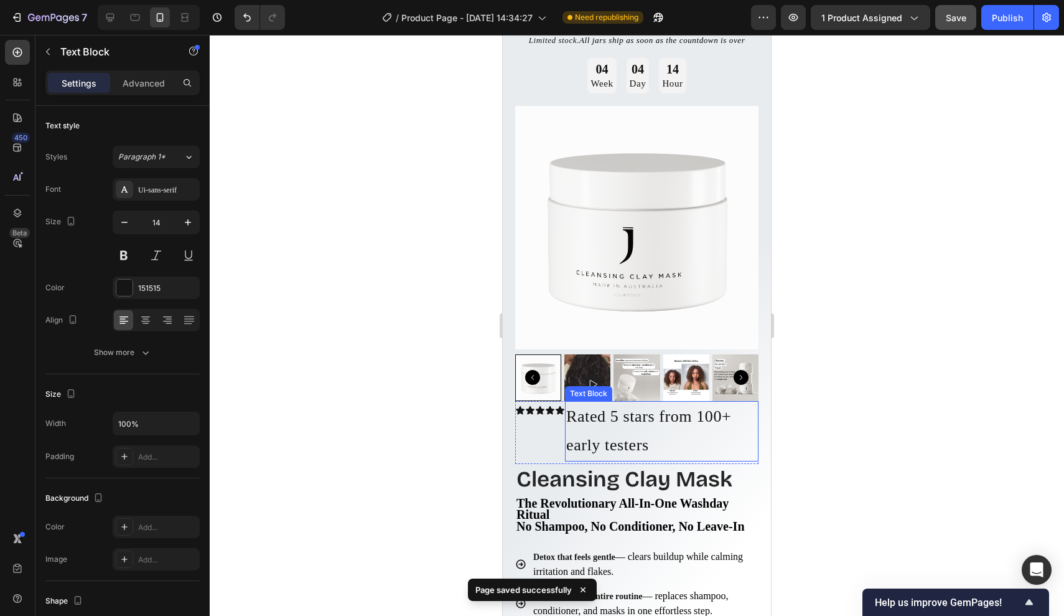
click at [654, 445] on p "Rated 5 stars from 100+ early testers" at bounding box center [661, 431] width 191 height 59
click at [662, 442] on p "Rated 5 stars from 100+ early testers" at bounding box center [661, 431] width 191 height 59
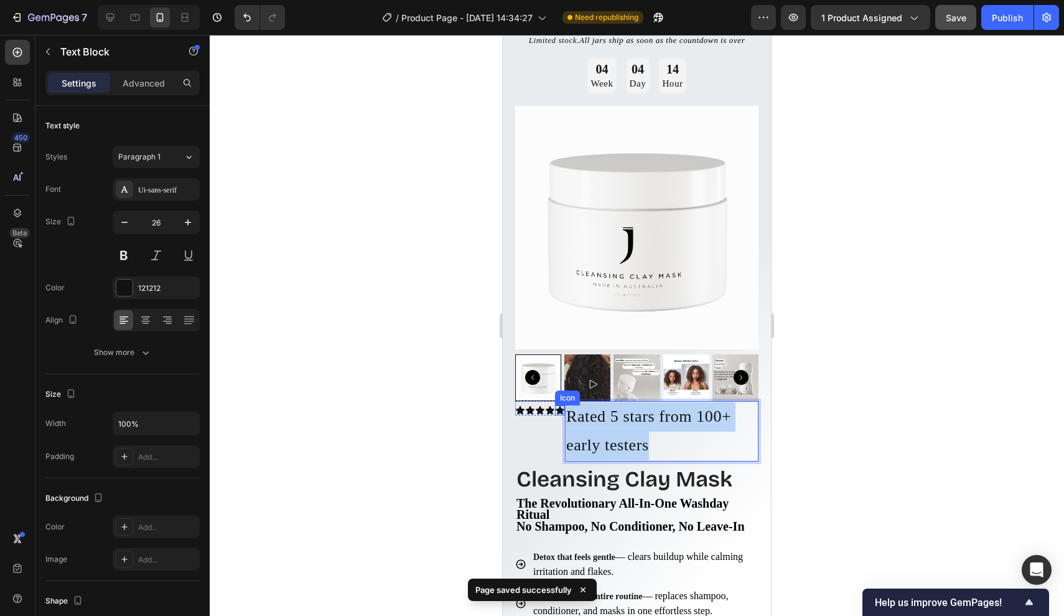
drag, startPoint x: 662, startPoint y: 442, endPoint x: 555, endPoint y: 401, distance: 114.1
click at [555, 401] on div "Icon Icon Icon Icon Icon Icon List Rated 5 stars from 100+ early testers Text B…" at bounding box center [636, 432] width 243 height 63
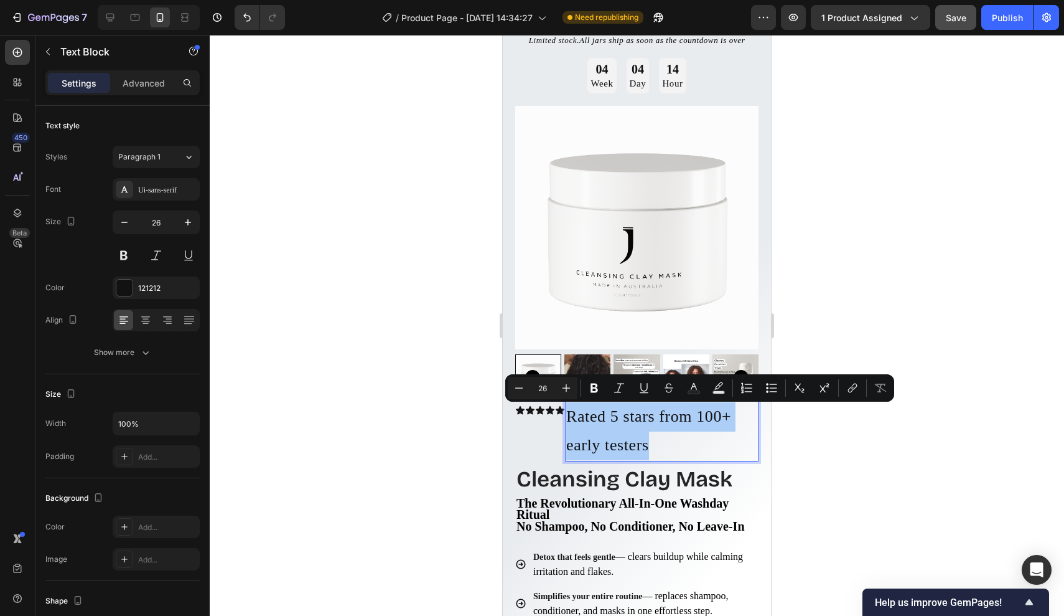
click at [551, 389] on input "26" at bounding box center [542, 387] width 25 height 15
type input "2"
type input "14"
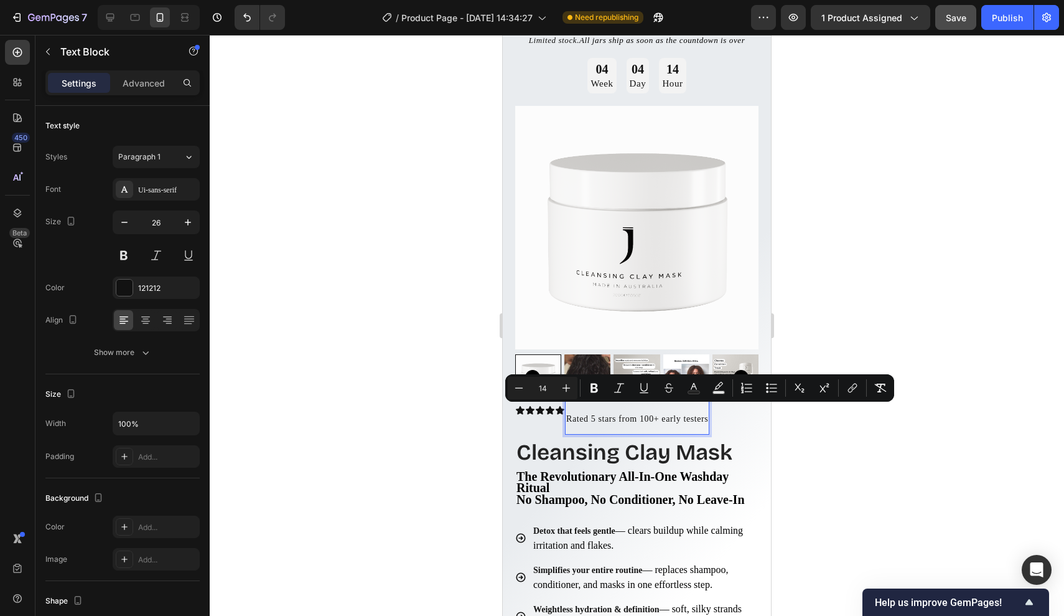
click at [152, 95] on div "Settings Advanced" at bounding box center [122, 82] width 154 height 25
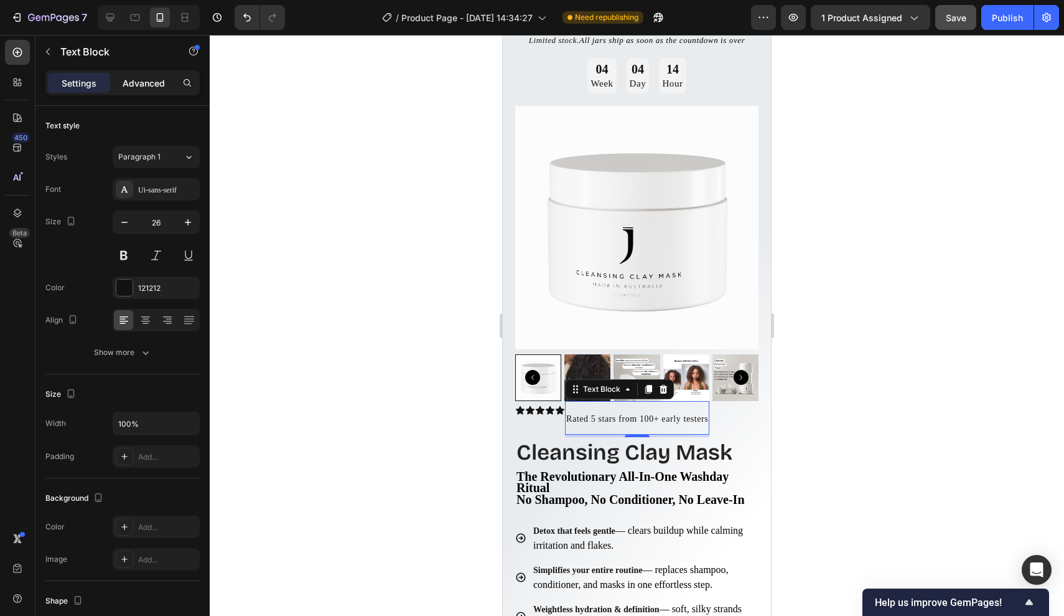
click at [152, 88] on p "Advanced" at bounding box center [144, 83] width 42 height 13
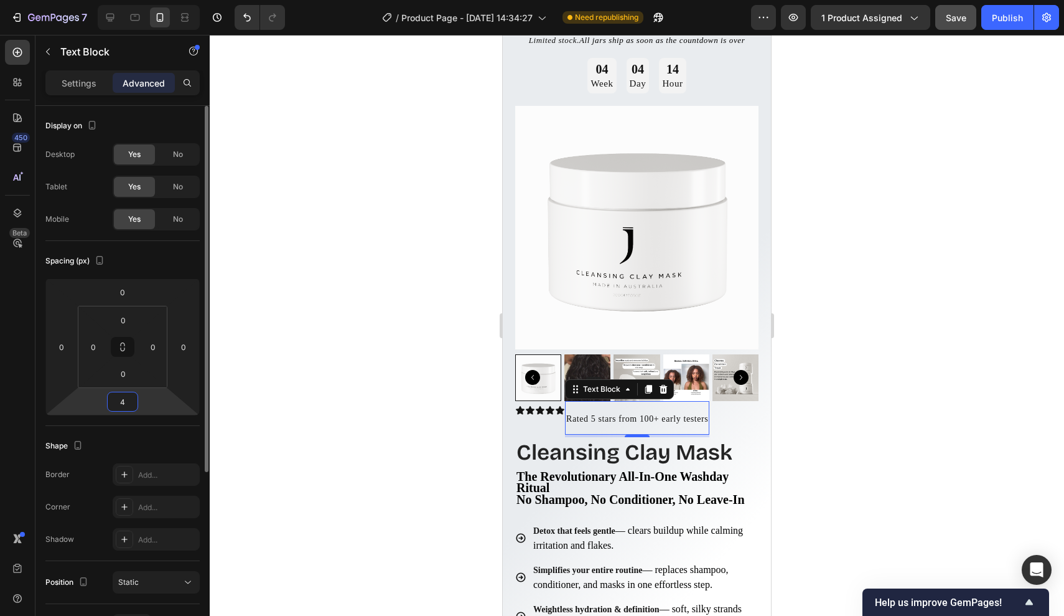
click at [127, 403] on input "4" at bounding box center [122, 401] width 25 height 19
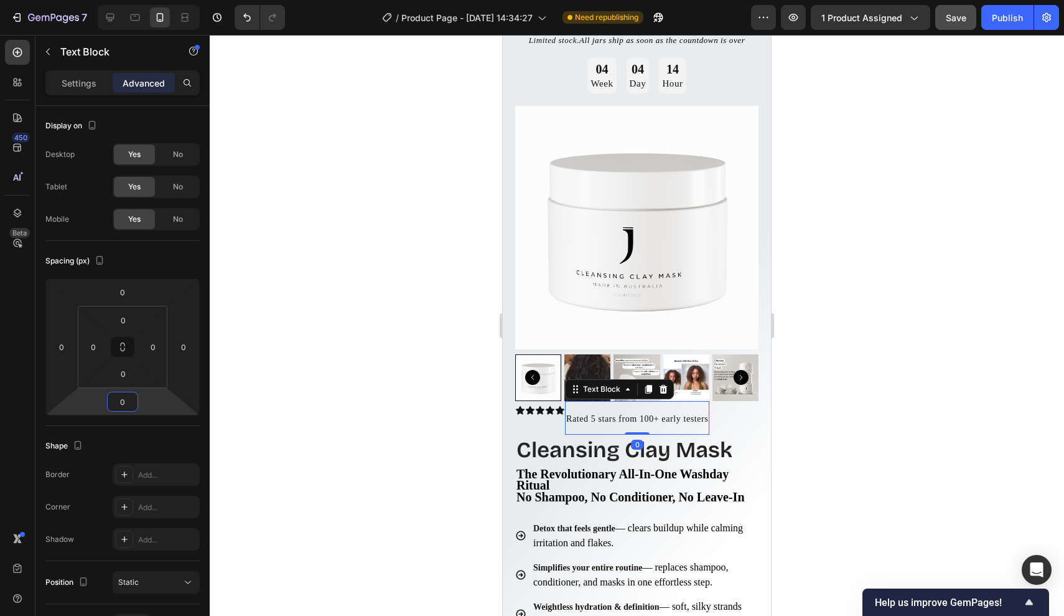
type input "0"
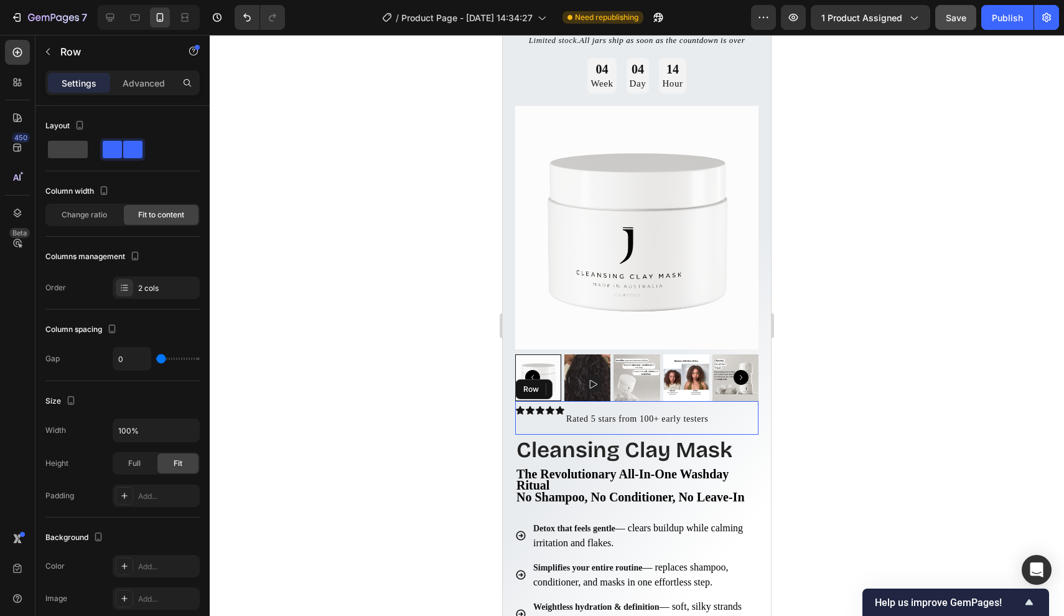
click at [547, 431] on div "Icon Icon Icon Icon Icon Icon List" at bounding box center [540, 418] width 50 height 34
click at [588, 416] on span "Rated 5 stars from 100+ early testers" at bounding box center [637, 418] width 142 height 9
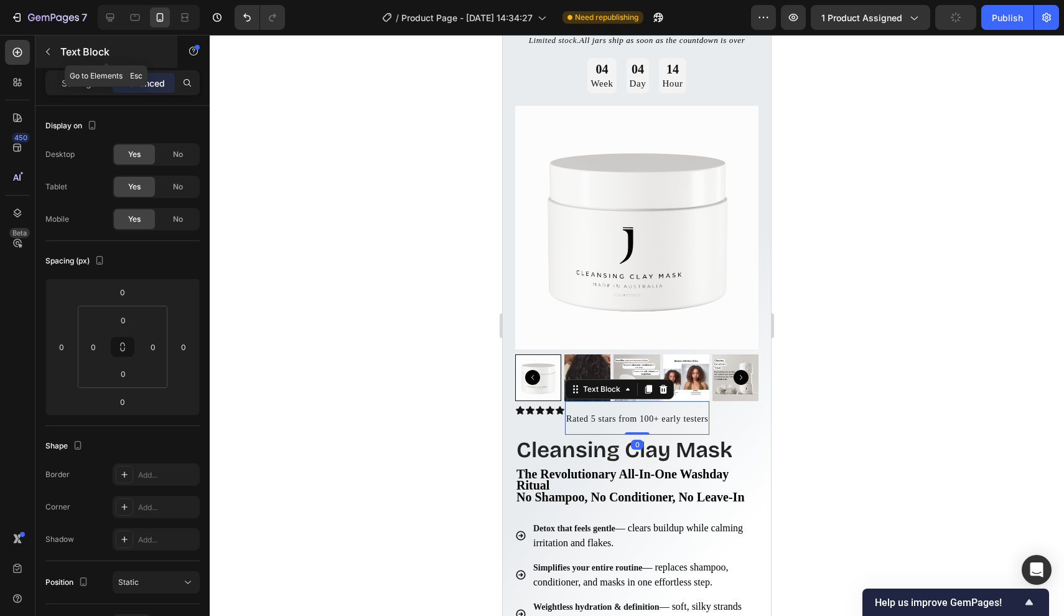
click at [77, 67] on div "Text Block" at bounding box center [106, 51] width 142 height 32
click at [606, 416] on span "Rated 5 stars from 100+ early testers" at bounding box center [637, 418] width 142 height 9
click at [66, 89] on p "Settings" at bounding box center [79, 83] width 35 height 13
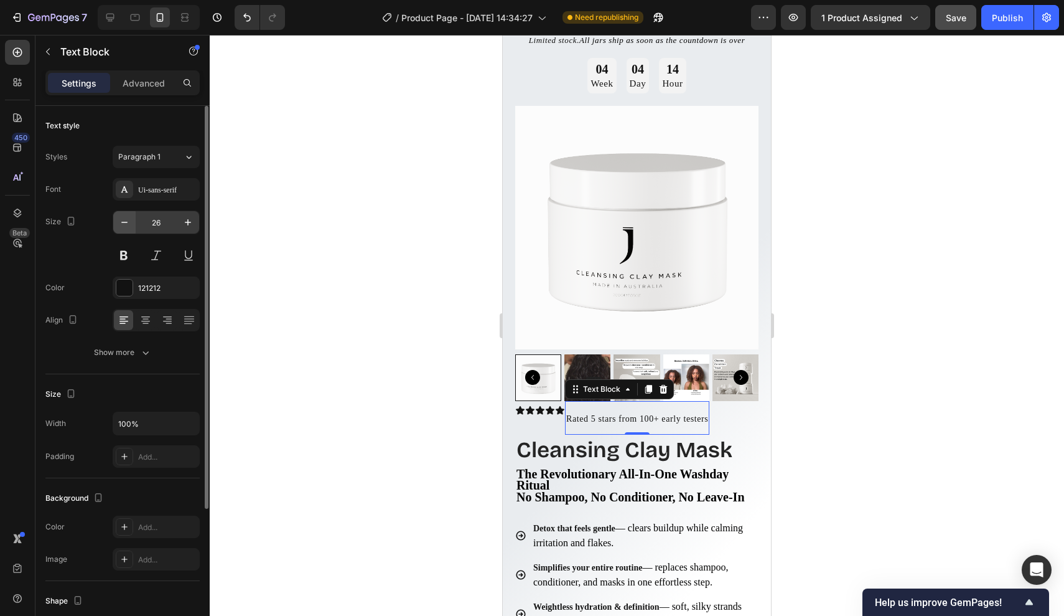
click at [125, 220] on icon "button" at bounding box center [124, 222] width 12 height 12
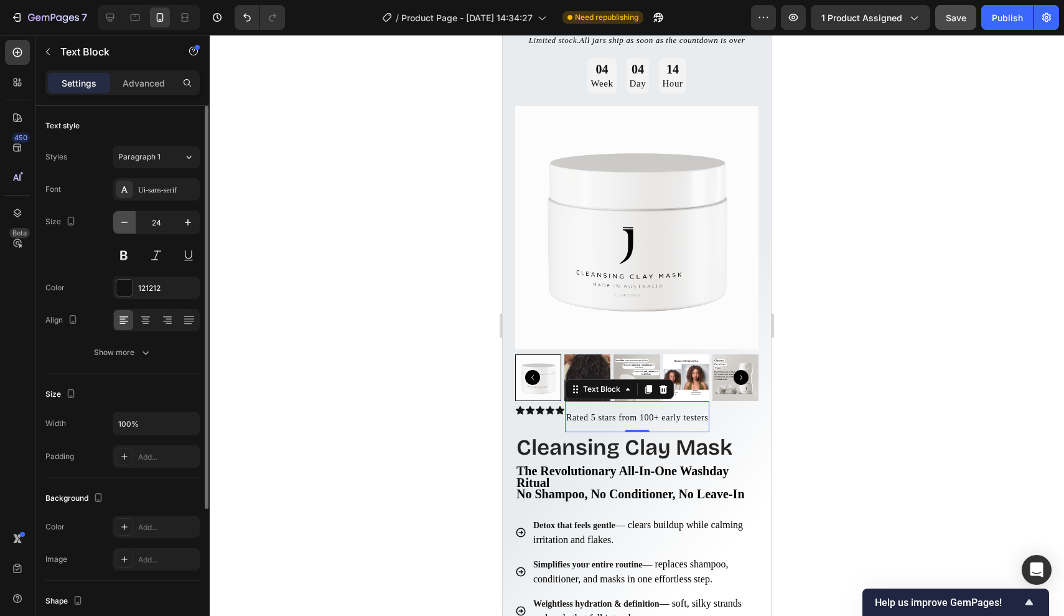
click at [125, 222] on icon "button" at bounding box center [124, 222] width 12 height 12
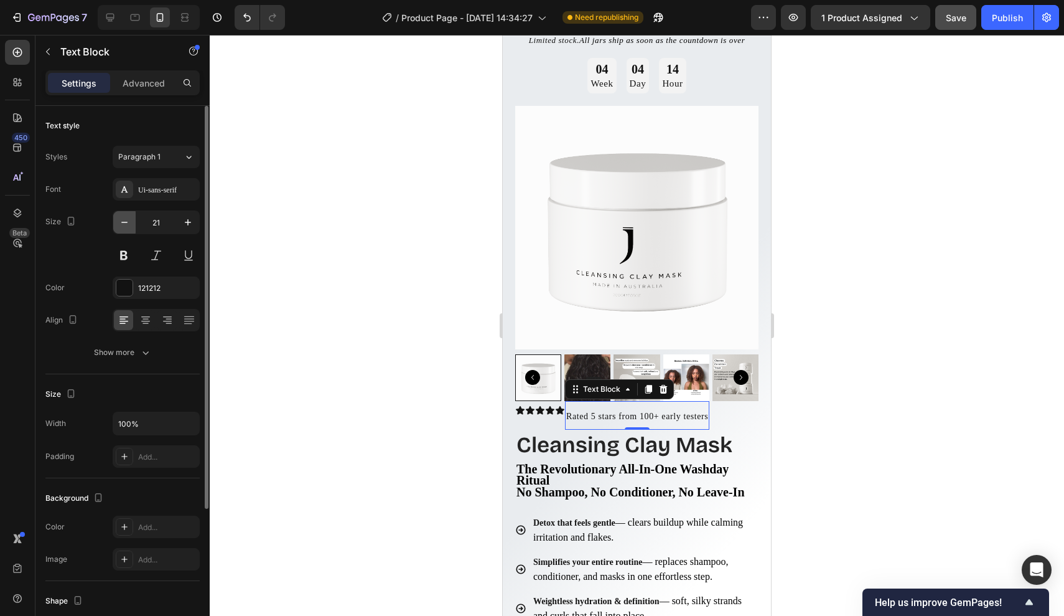
click at [125, 222] on icon "button" at bounding box center [124, 222] width 12 height 12
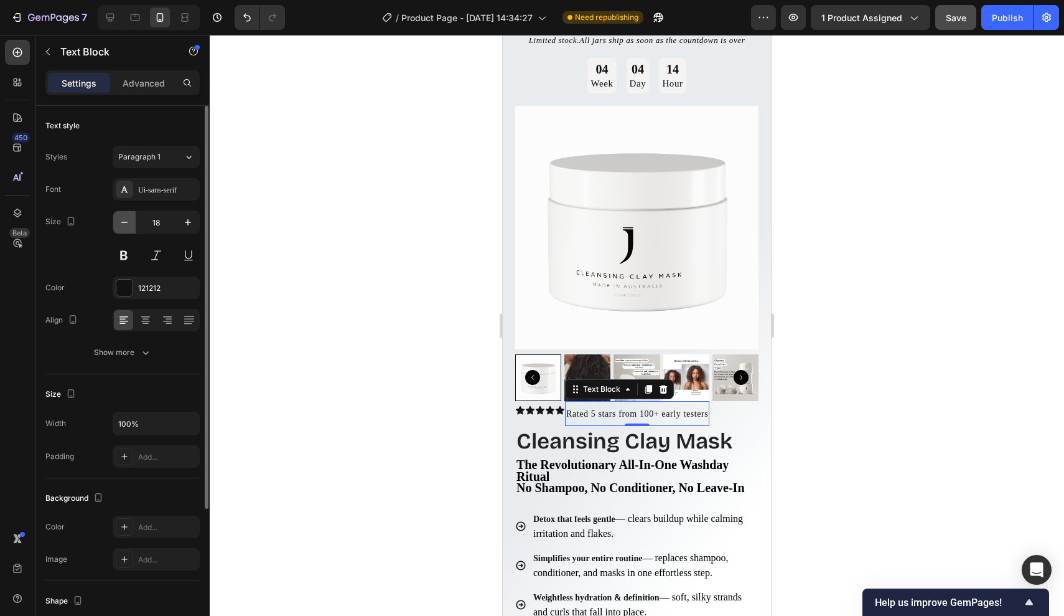
click at [125, 222] on icon "button" at bounding box center [124, 222] width 12 height 12
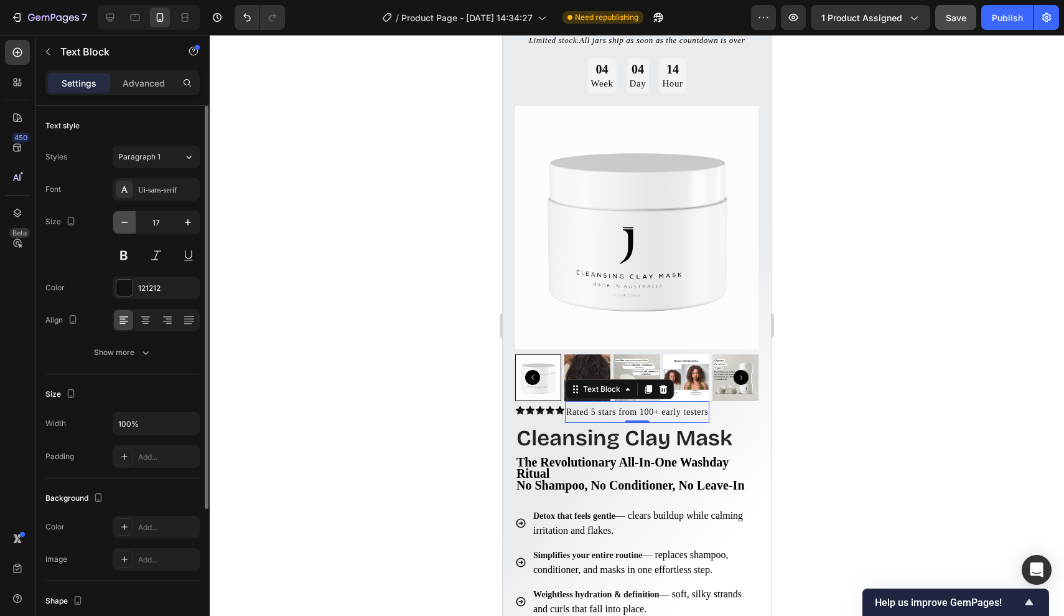
click at [125, 222] on icon "button" at bounding box center [124, 222] width 12 height 12
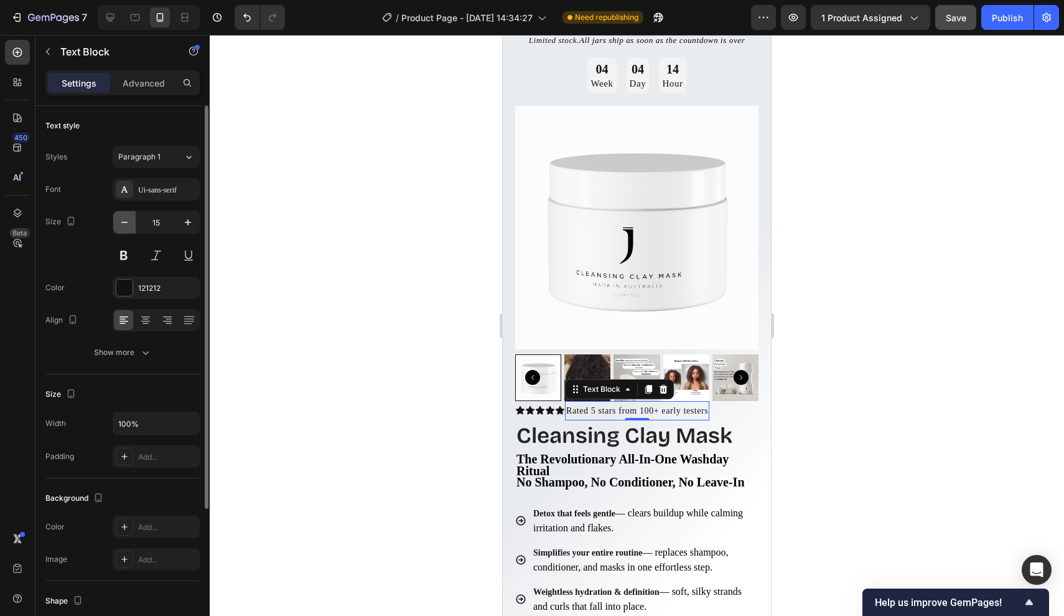
click at [125, 222] on icon "button" at bounding box center [124, 222] width 12 height 12
type input "14"
click at [796, 445] on div at bounding box center [637, 325] width 855 height 581
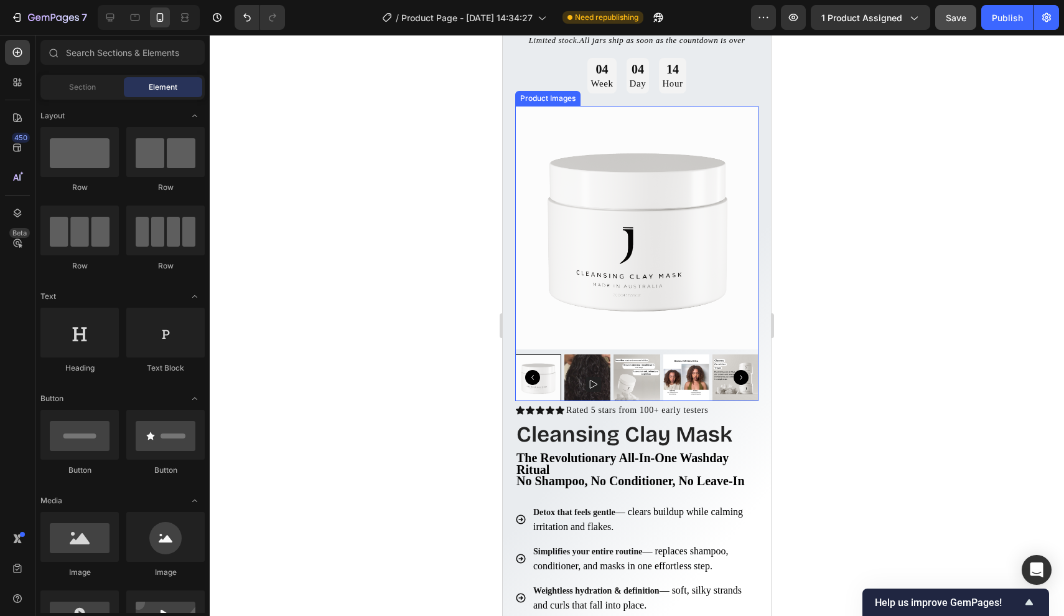
click at [756, 394] on img at bounding box center [736, 377] width 46 height 46
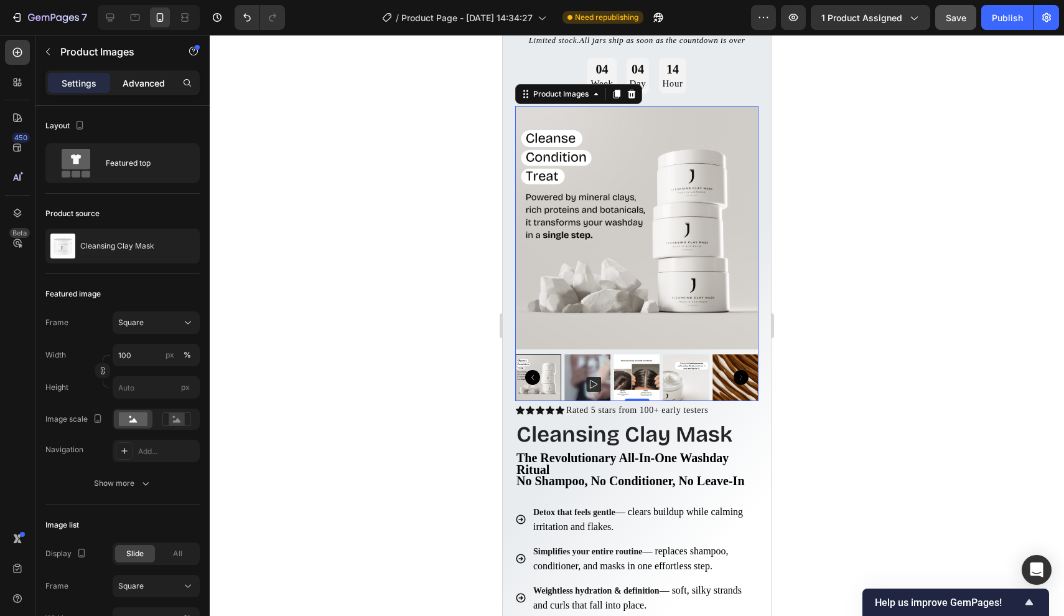
click at [143, 85] on p "Advanced" at bounding box center [144, 83] width 42 height 13
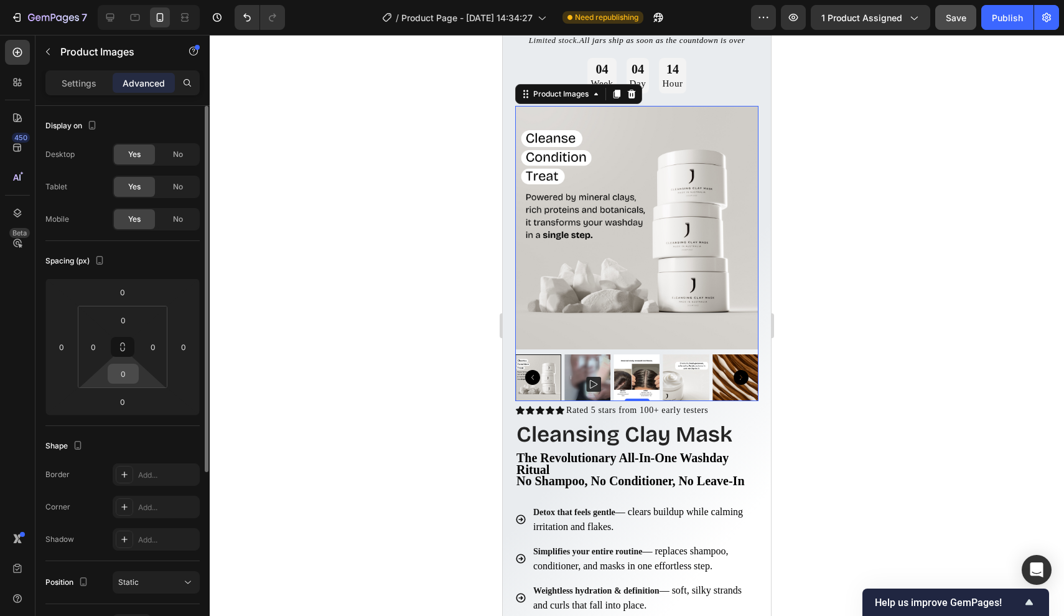
click at [124, 369] on input "0" at bounding box center [123, 373] width 25 height 19
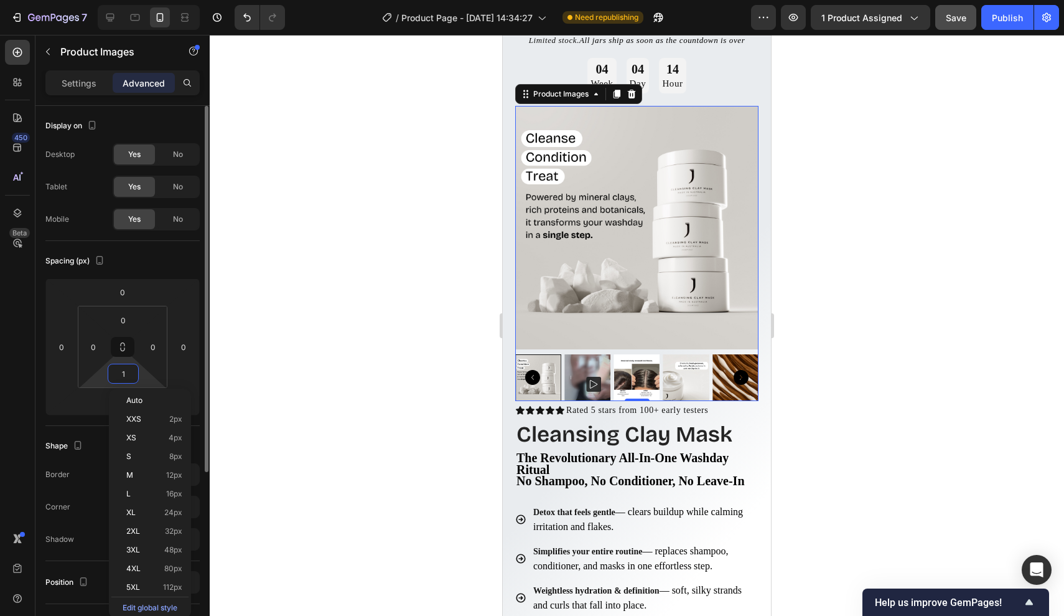
type input "10"
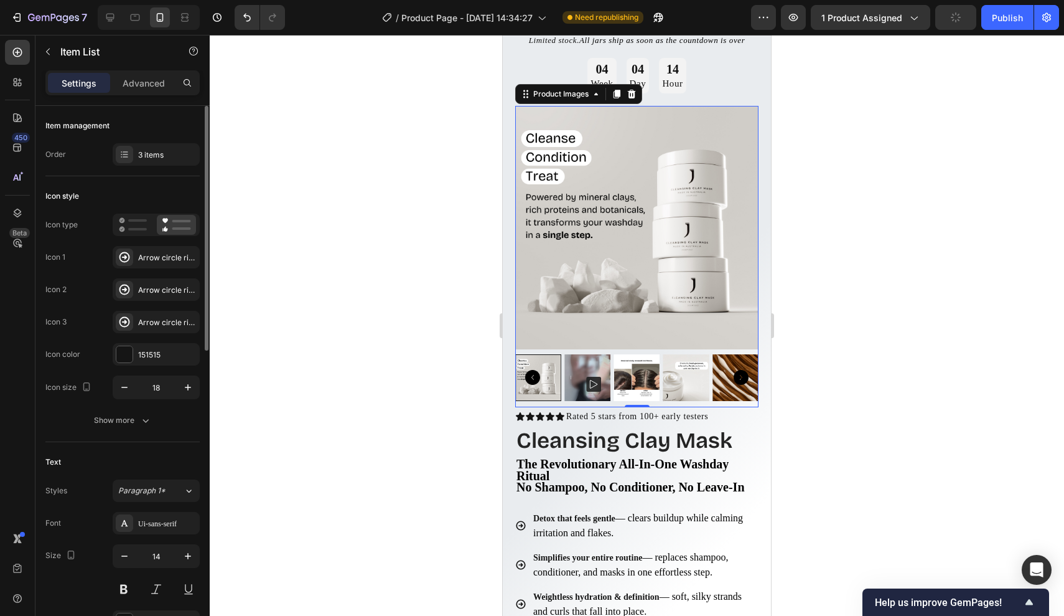
click at [687, 522] on span "— clears buildup while calming irritation and flakes." at bounding box center [638, 525] width 210 height 26
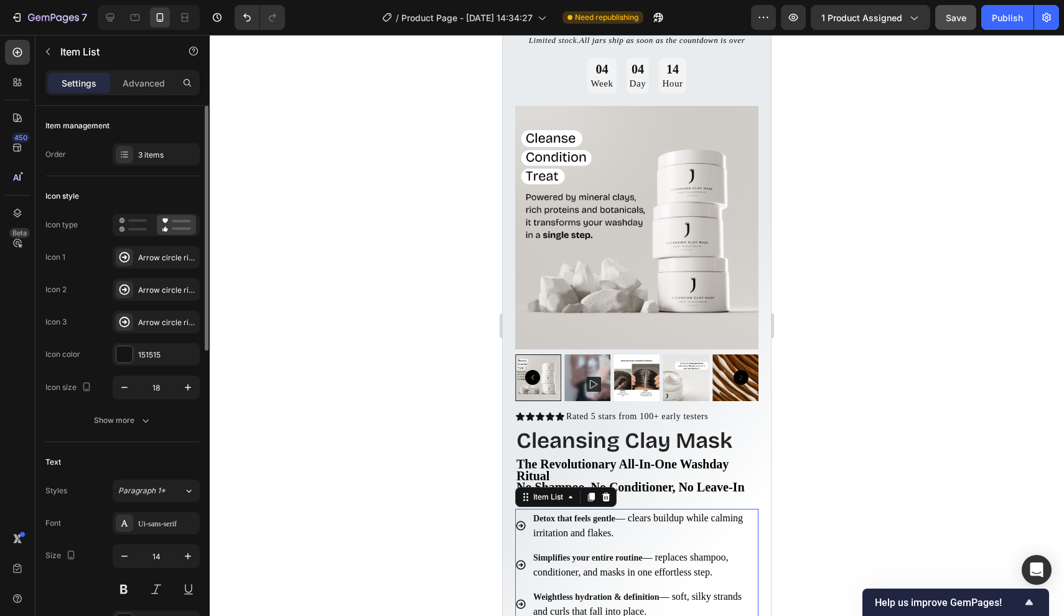
click at [828, 492] on div at bounding box center [637, 325] width 855 height 581
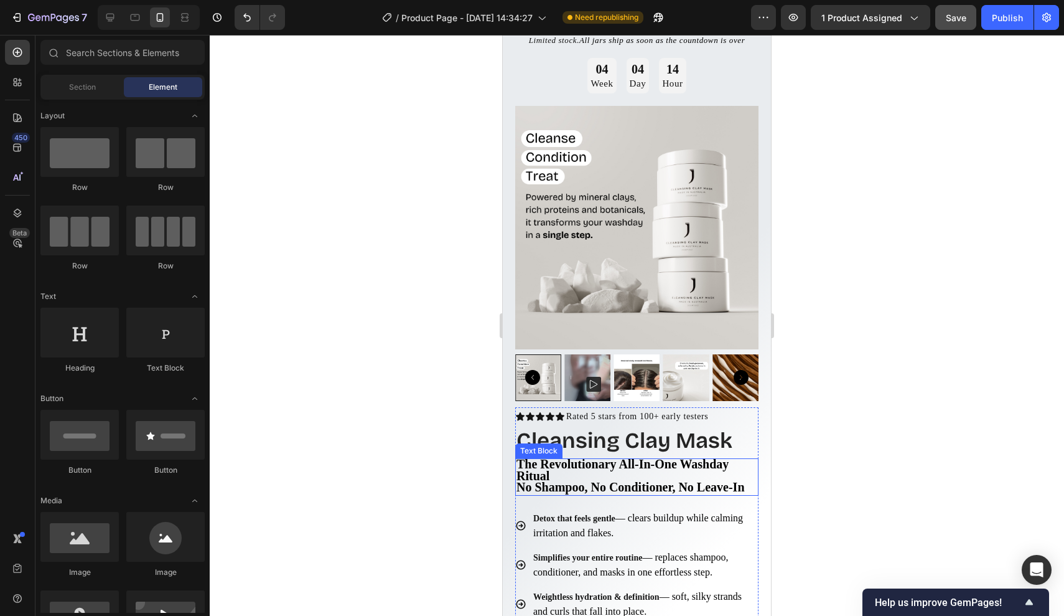
click at [667, 466] on span "the revolutionary all-in-one washday ritual" at bounding box center [623, 470] width 212 height 26
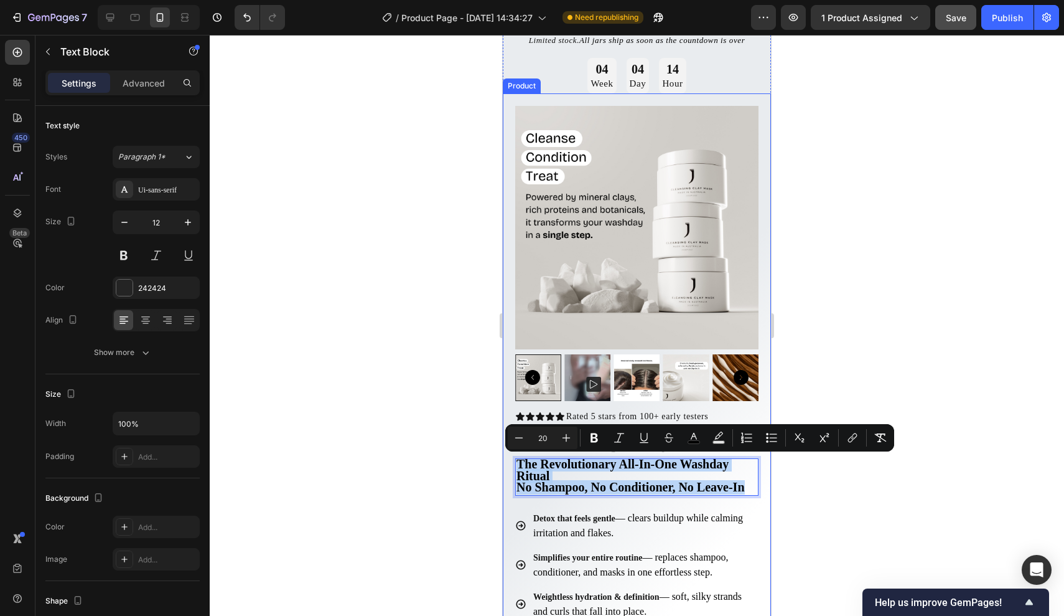
drag, startPoint x: 554, startPoint y: 493, endPoint x: 1020, endPoint y: 479, distance: 465.8
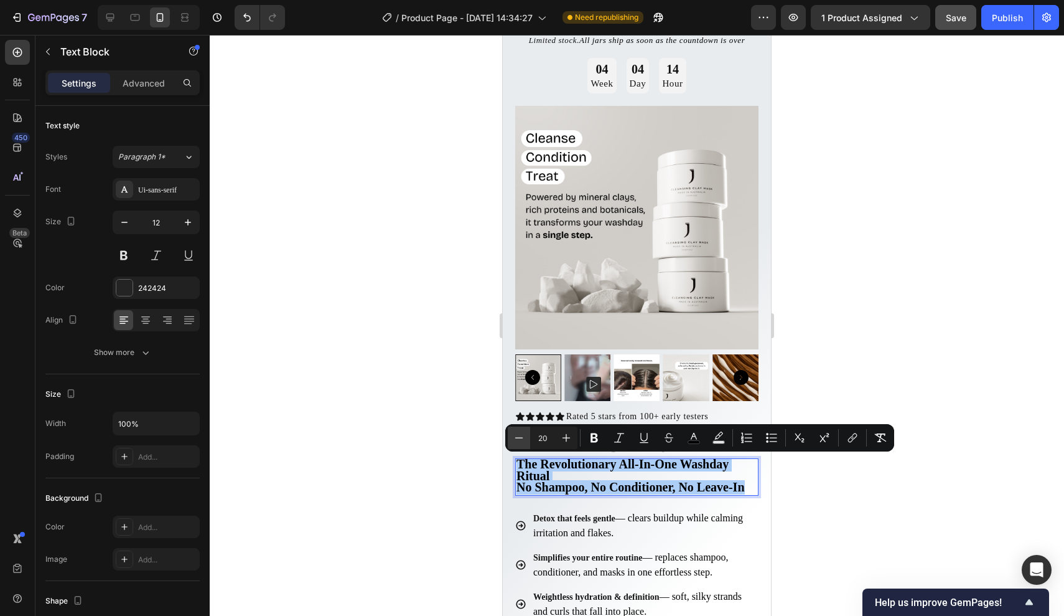
click at [518, 438] on icon "Editor contextual toolbar" at bounding box center [519, 437] width 8 height 1
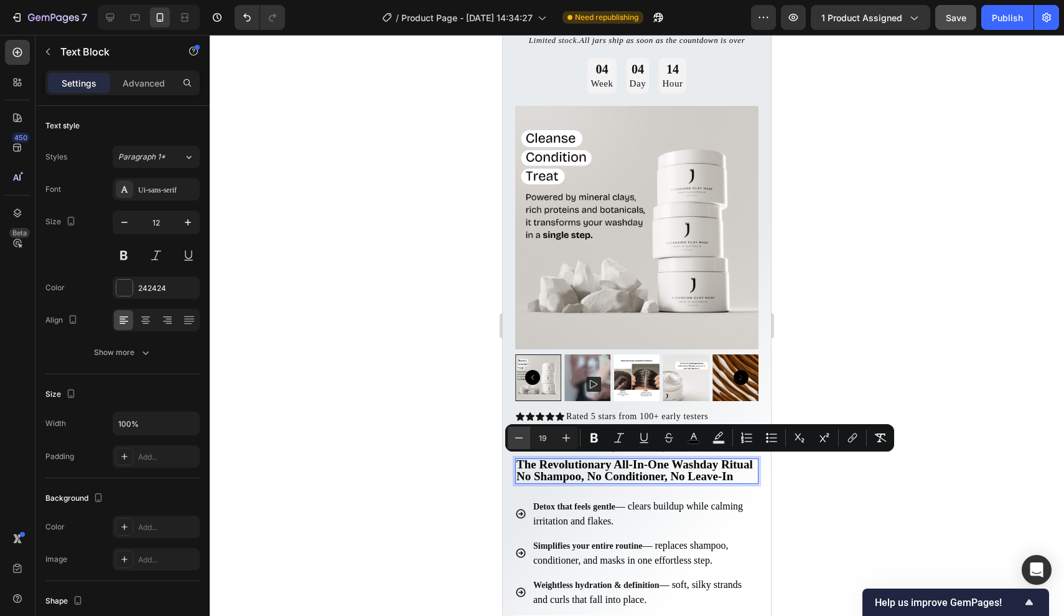
click at [518, 438] on icon "Editor contextual toolbar" at bounding box center [519, 437] width 8 height 1
type input "18"
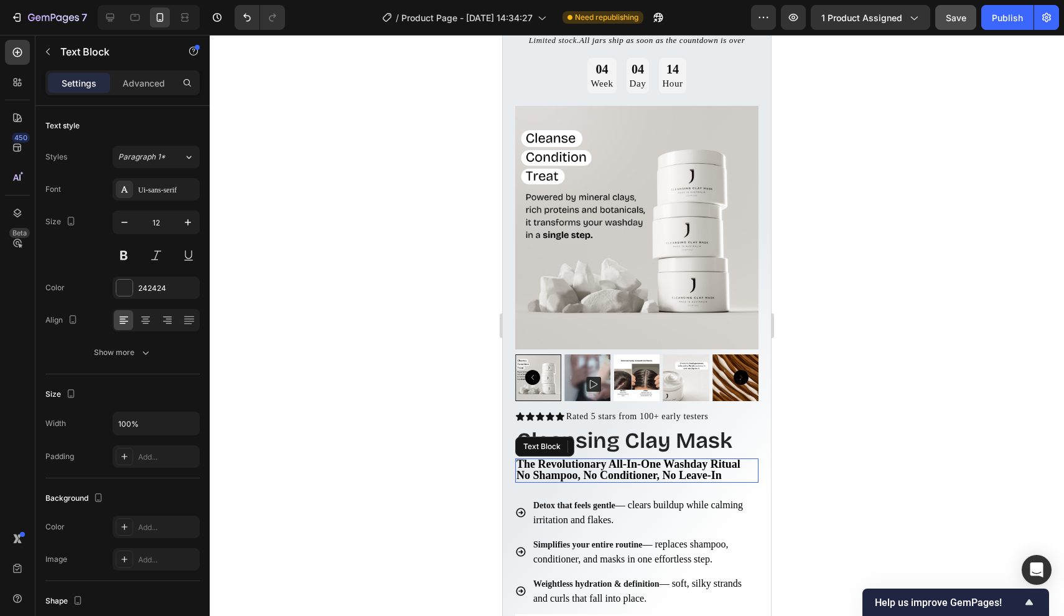
click at [741, 472] on p "no shampoo, no conditioner, no leave-in" at bounding box center [637, 476] width 241 height 11
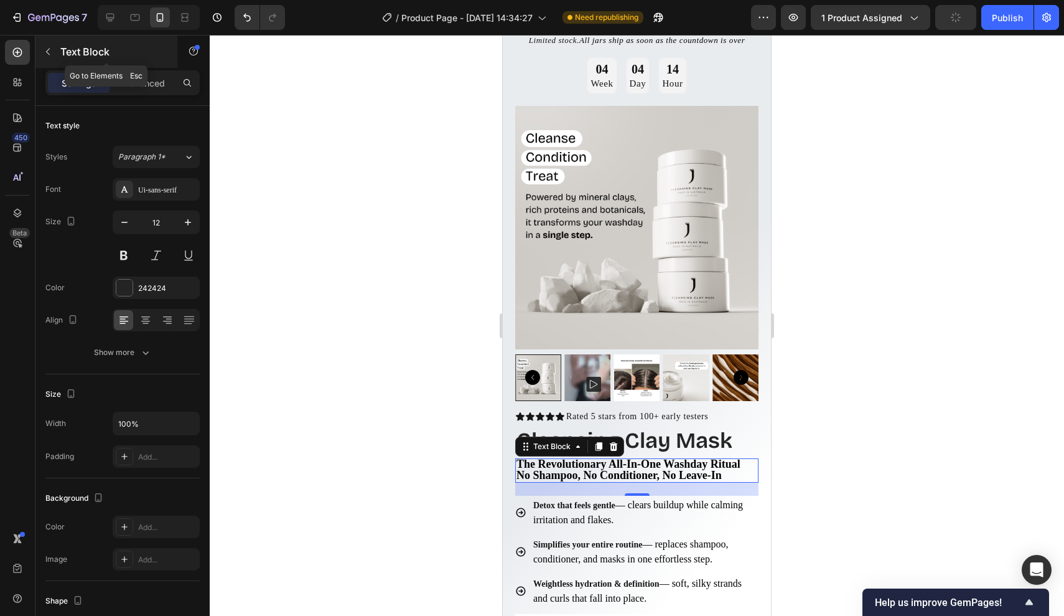
click at [54, 59] on button "button" at bounding box center [48, 52] width 20 height 20
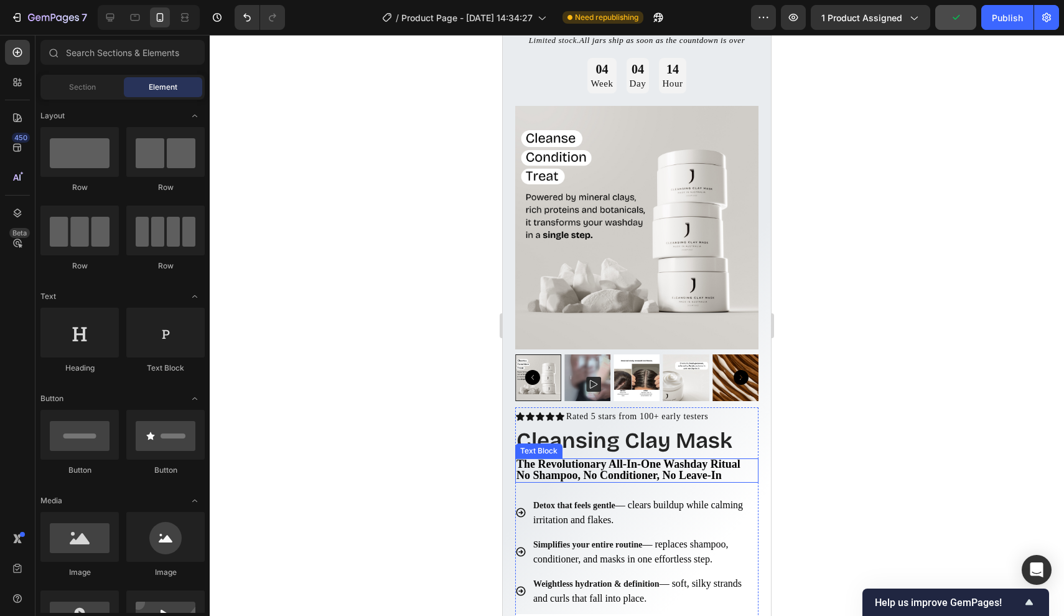
click at [543, 477] on strong "no shampoo, no conditioner, no leave-in" at bounding box center [619, 475] width 205 height 12
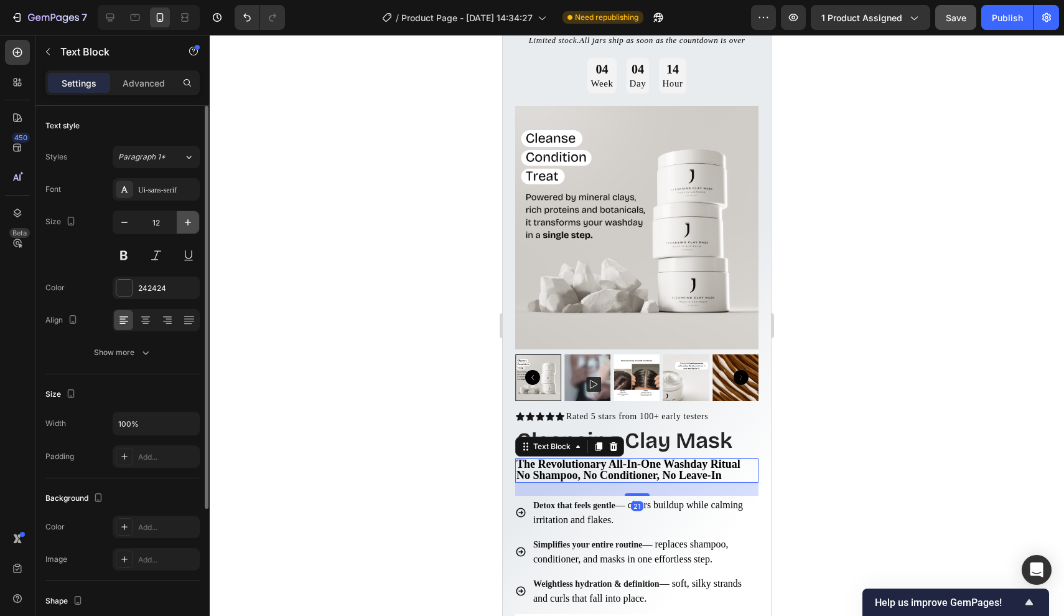
click at [185, 220] on icon "button" at bounding box center [188, 222] width 12 height 12
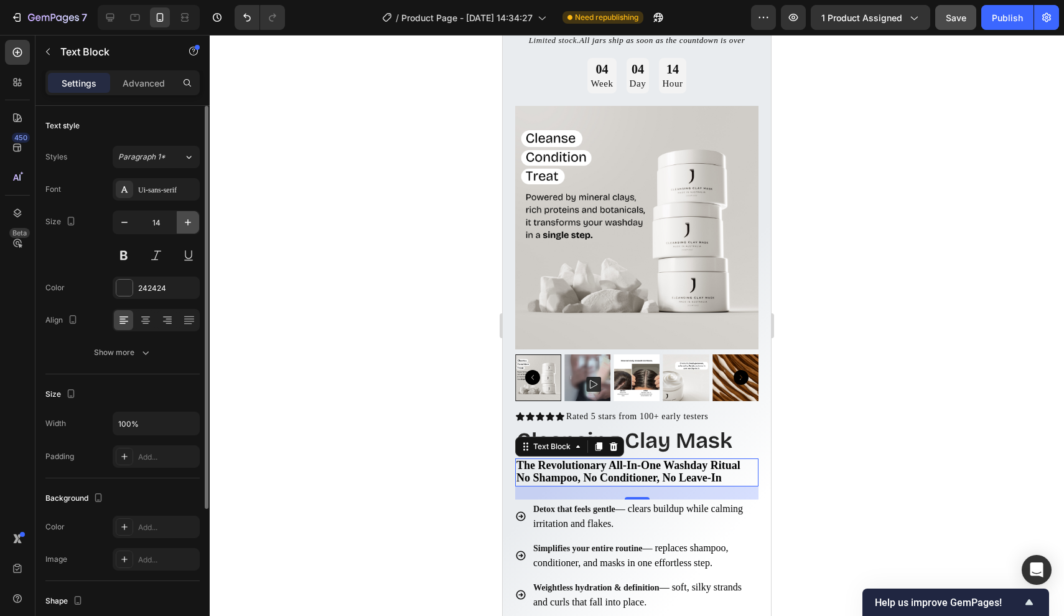
click at [180, 223] on button "button" at bounding box center [188, 222] width 22 height 22
type input "15"
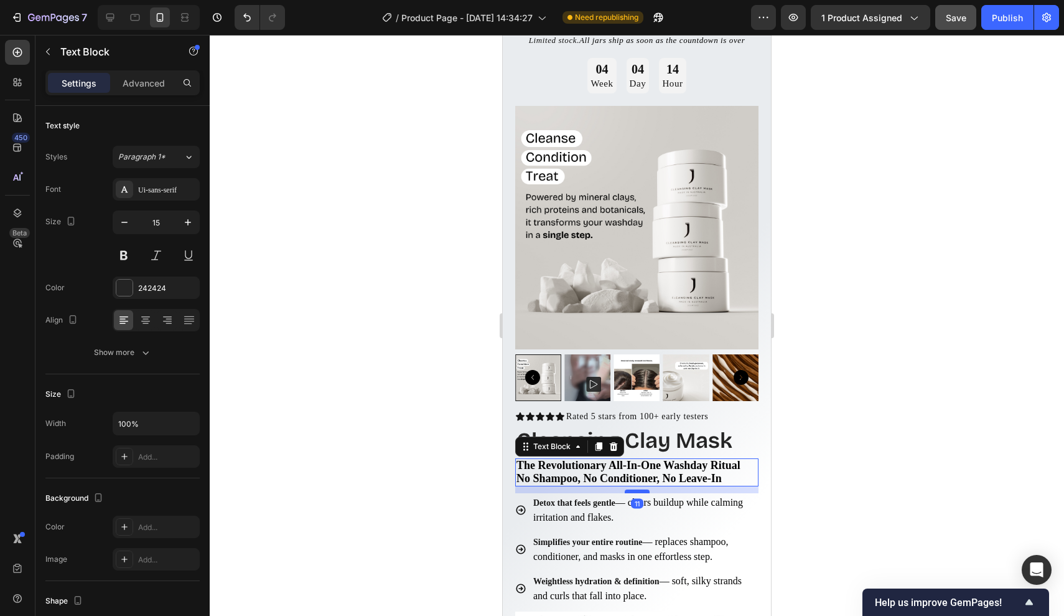
click at [638, 491] on div at bounding box center [637, 491] width 25 height 4
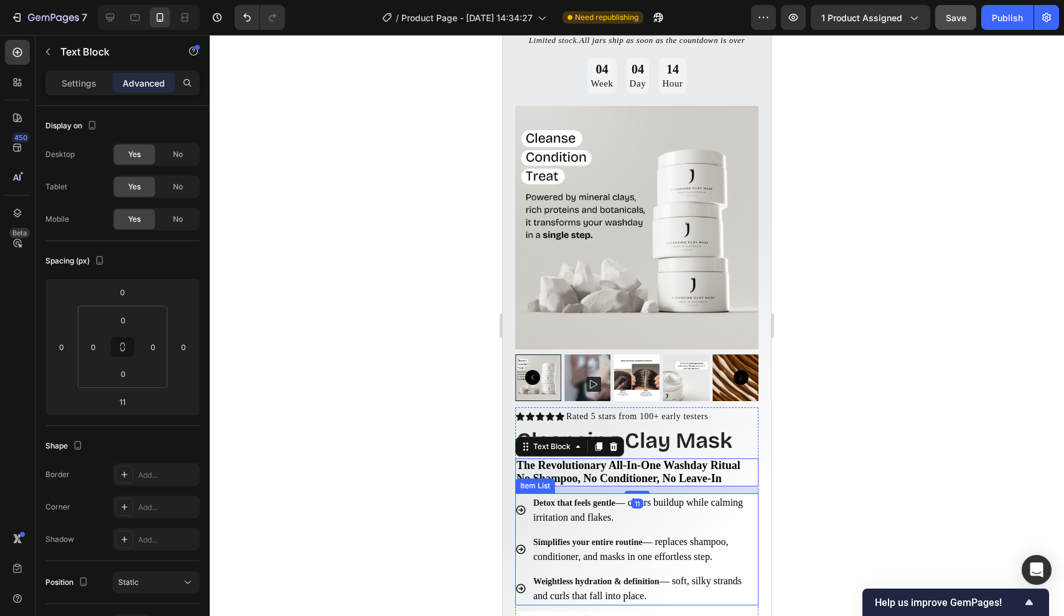
click at [689, 516] on p "Detox that feels gentle — clears buildup while calming irritation and flakes." at bounding box center [644, 510] width 223 height 30
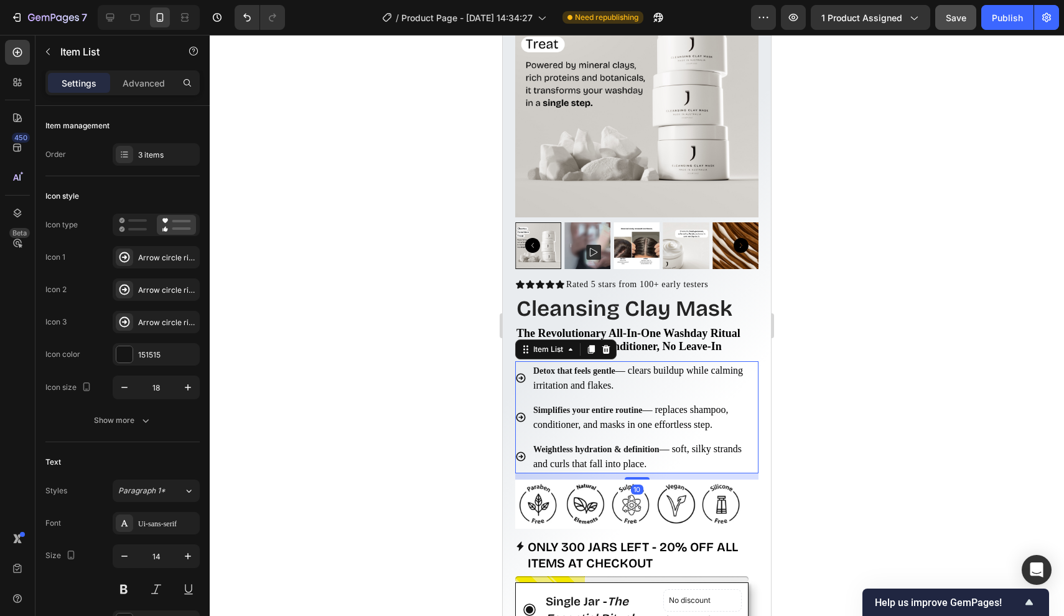
scroll to position [215, 0]
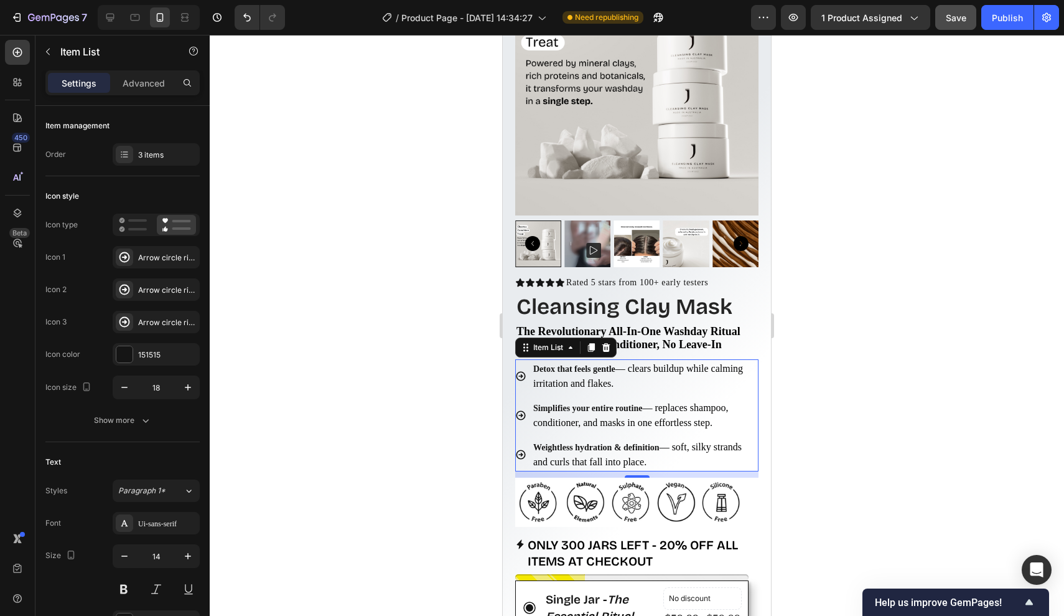
click at [666, 368] on span "— clears buildup while calming irritation and flakes." at bounding box center [638, 376] width 210 height 26
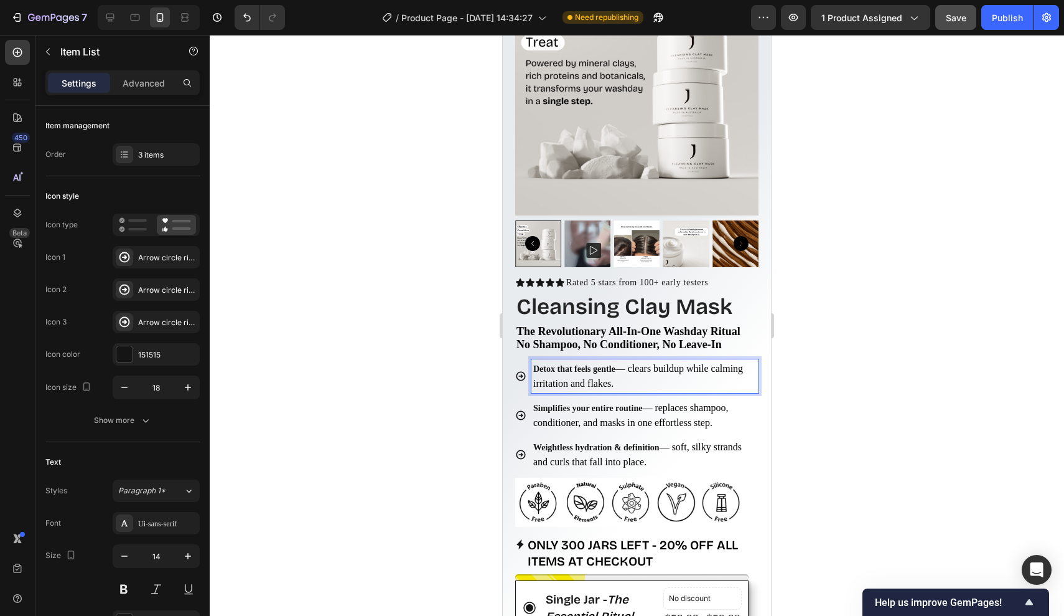
click at [645, 368] on span "— clears buildup while calming irritation and flakes." at bounding box center [638, 376] width 210 height 26
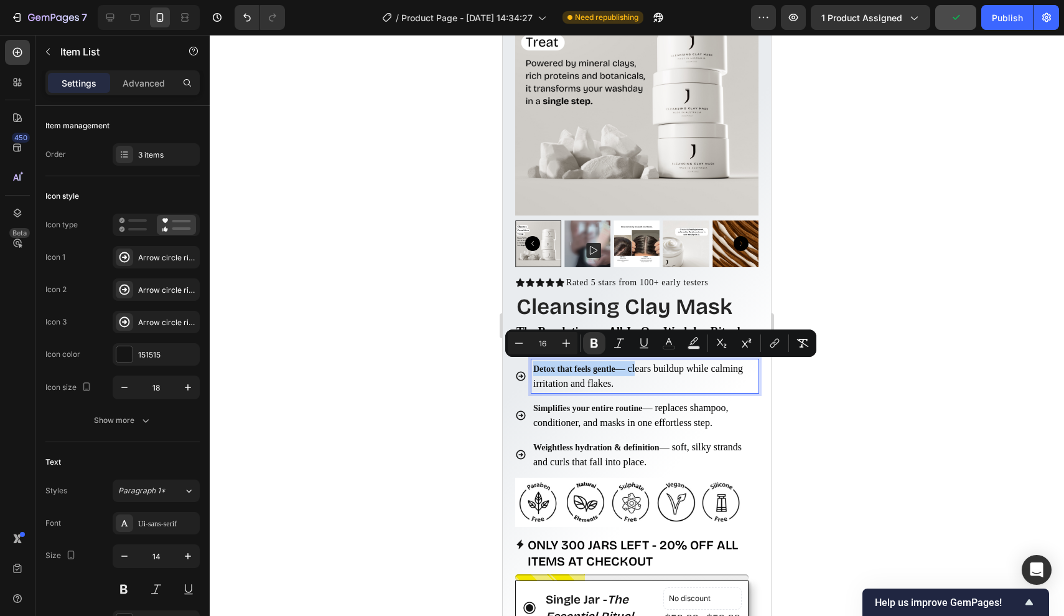
drag, startPoint x: 649, startPoint y: 368, endPoint x: 533, endPoint y: 368, distance: 115.1
click at [533, 368] on p "Detox that feels gentle — clears buildup while calming irritation and flakes." at bounding box center [644, 376] width 223 height 30
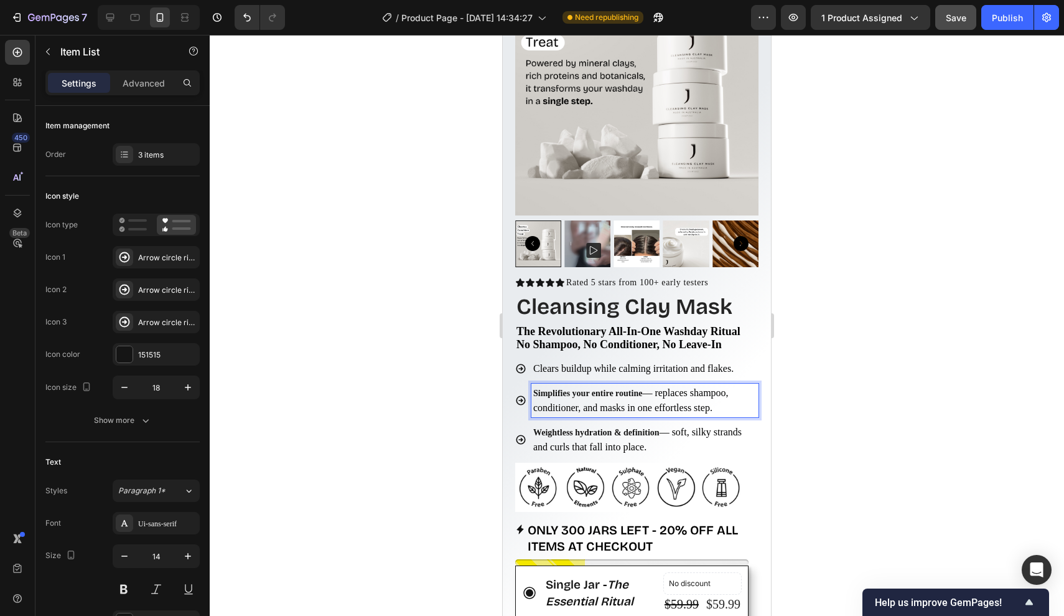
click at [677, 394] on span "— replaces shampoo, conditioner, and masks in one effortless step." at bounding box center [630, 400] width 195 height 26
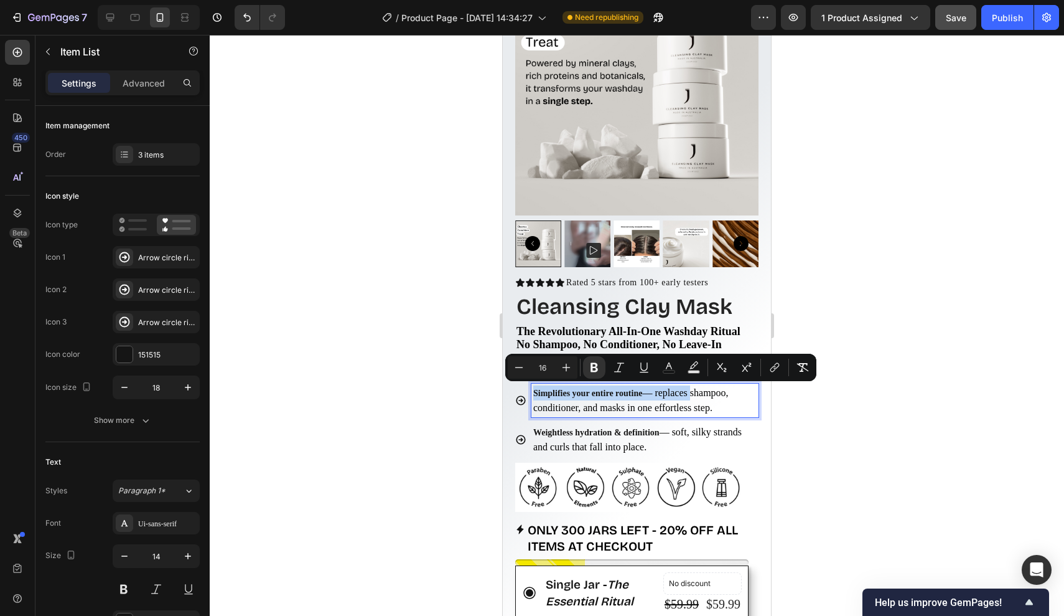
drag, startPoint x: 677, startPoint y: 393, endPoint x: 542, endPoint y: 390, distance: 135.1
click at [542, 390] on p "Simplifies your entire routine — replaces shampoo, conditioner, and masks in on…" at bounding box center [644, 400] width 223 height 30
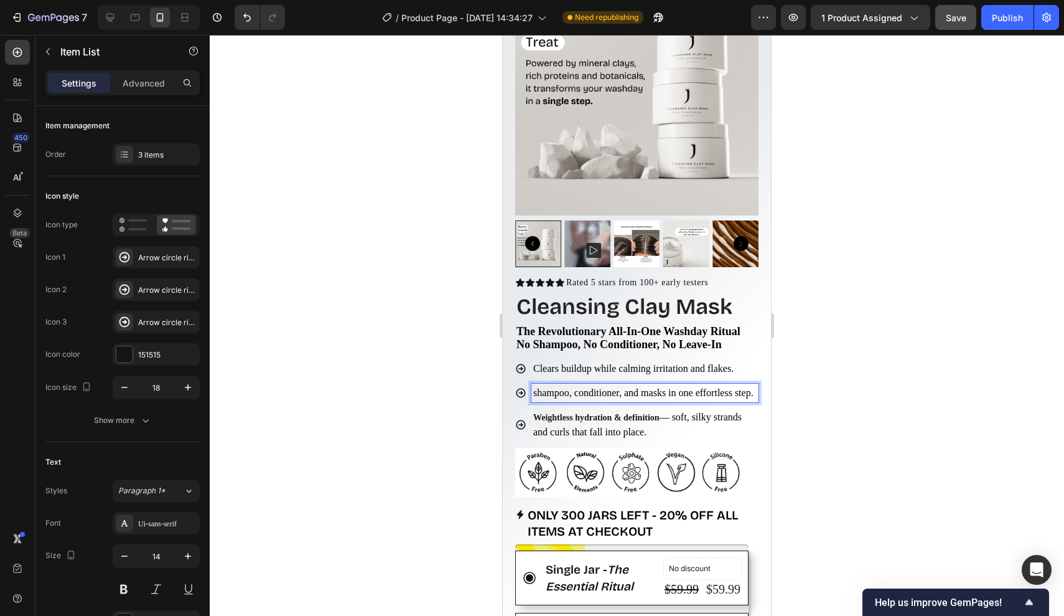
click at [539, 390] on span "shampoo, conditioner, and masks in one effortless step." at bounding box center [643, 392] width 220 height 11
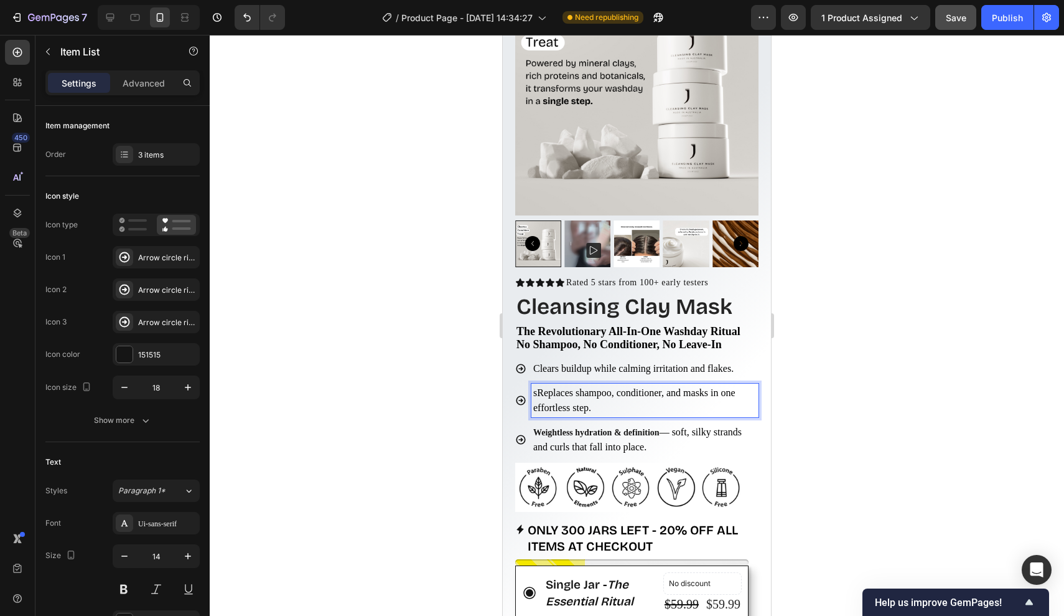
click at [543, 394] on span "sReplaces shampoo, conditioner, and masks in one effortless step." at bounding box center [634, 400] width 202 height 26
click at [691, 430] on span "— soft, silky strands and curls that fall into place." at bounding box center [637, 439] width 209 height 26
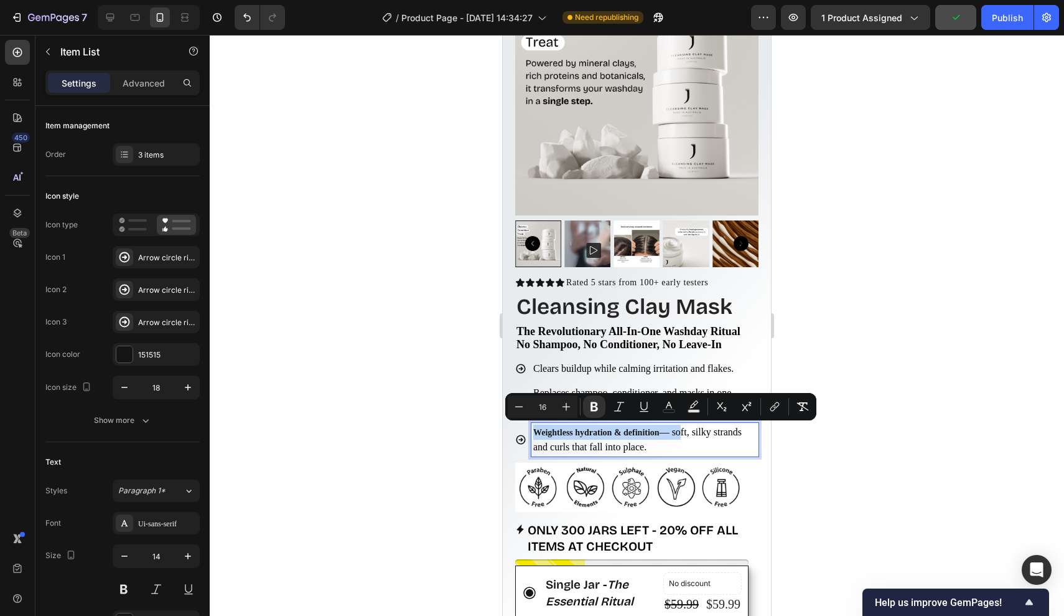
drag, startPoint x: 695, startPoint y: 432, endPoint x: 527, endPoint y: 431, distance: 168.1
click at [527, 431] on div "Weightless hydration & definition — soft, silky strands and curls that fall int…" at bounding box center [636, 440] width 243 height 34
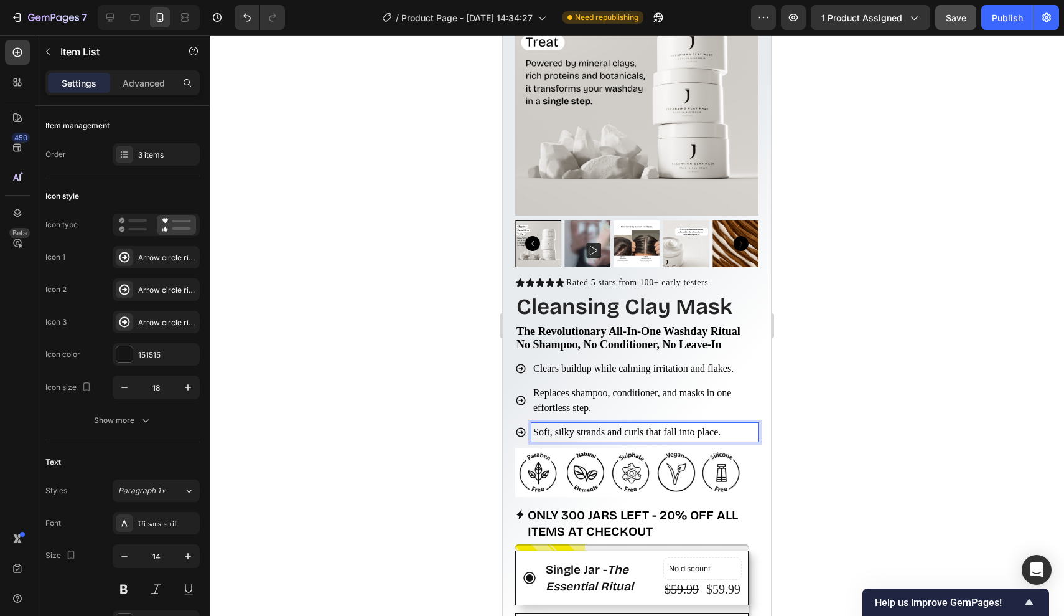
click at [731, 396] on span "Replaces shampoo, conditioner, and masks in one effortless step." at bounding box center [632, 400] width 198 height 26
click at [800, 400] on div at bounding box center [637, 325] width 855 height 581
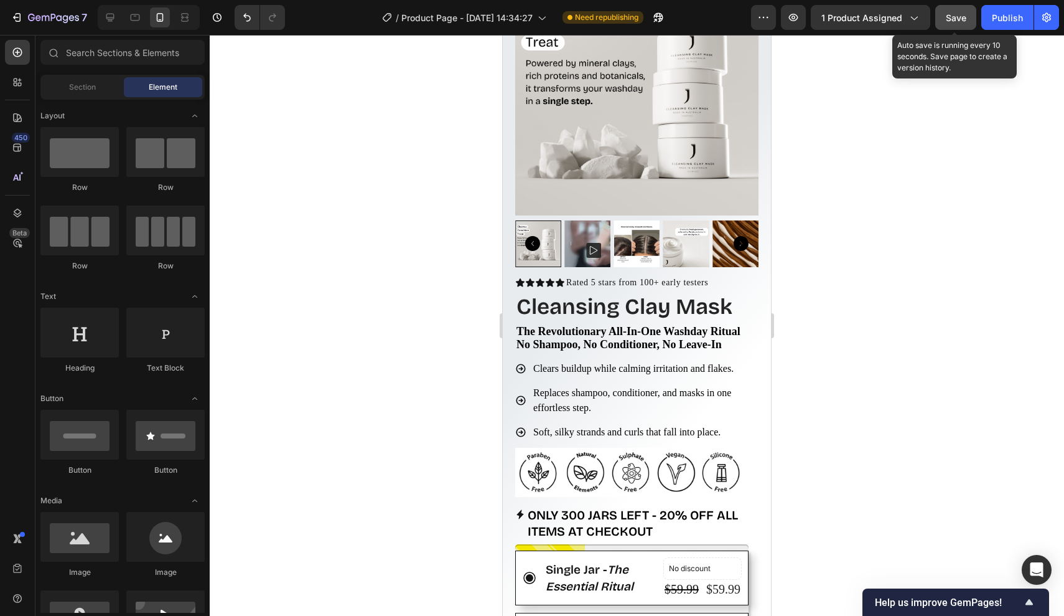
click at [959, 12] on span "Save" at bounding box center [956, 17] width 21 height 11
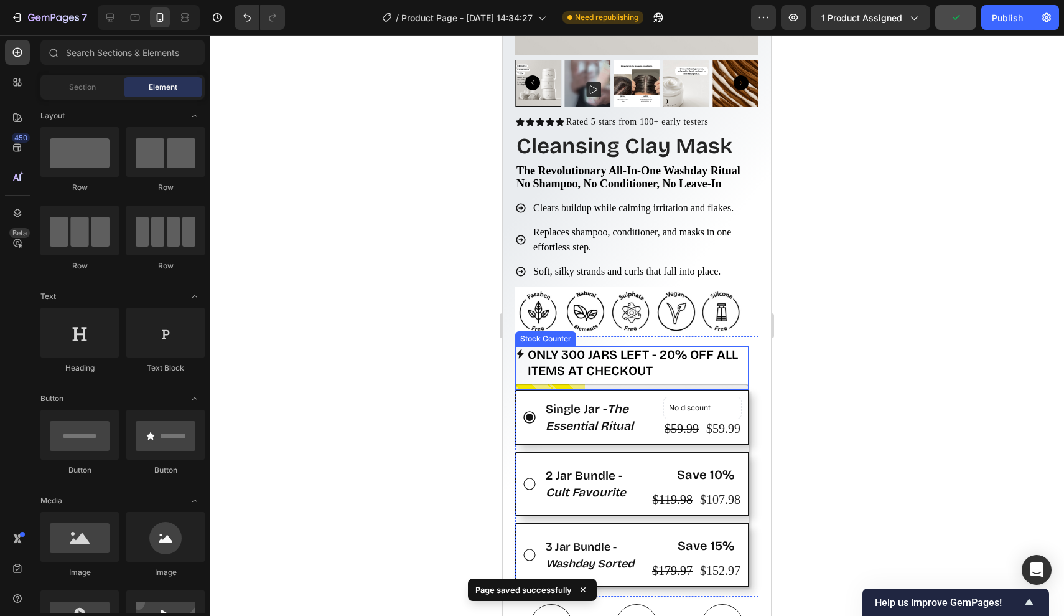
scroll to position [388, 0]
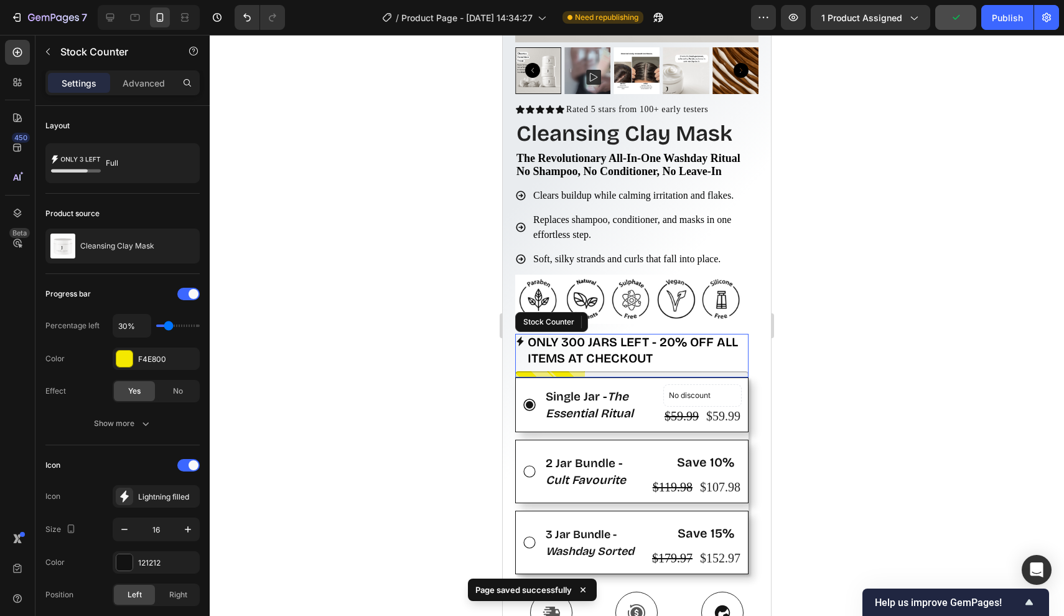
click at [677, 352] on p "Only 300 jars left - 20% OFF ALL ITEMS AT CHECKOUT" at bounding box center [638, 350] width 221 height 32
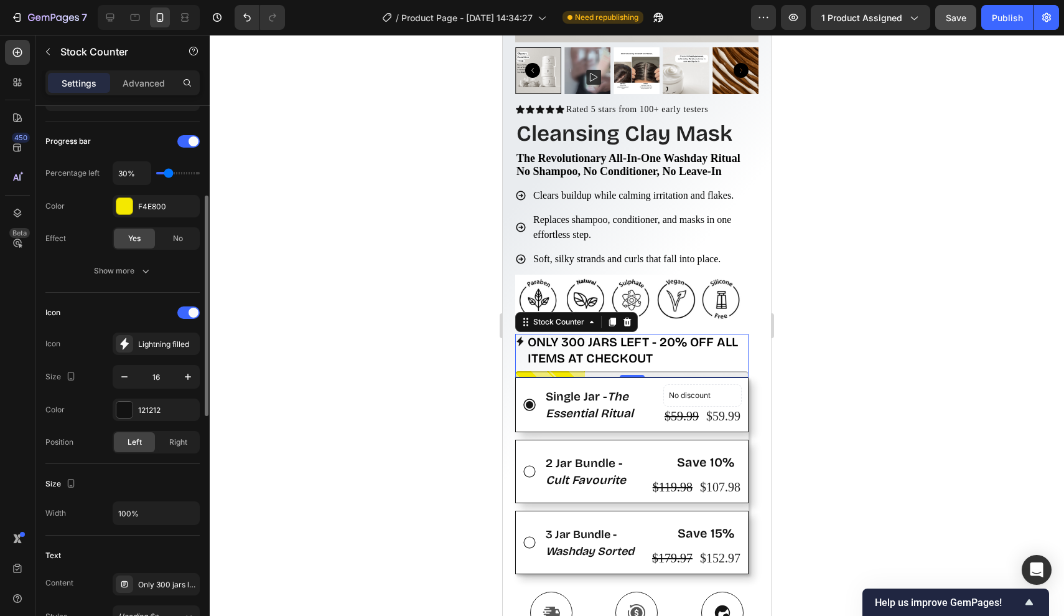
scroll to position [263, 0]
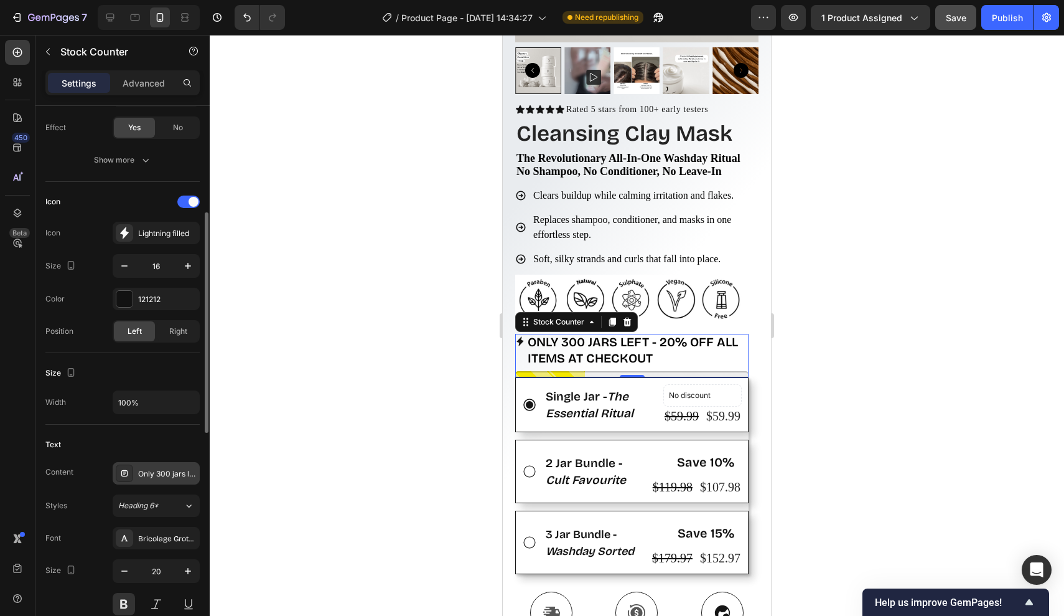
click at [161, 475] on div "Only 300 jars left - 20% OFF ALL ITEMS AT CHECKOUT" at bounding box center [167, 473] width 59 height 11
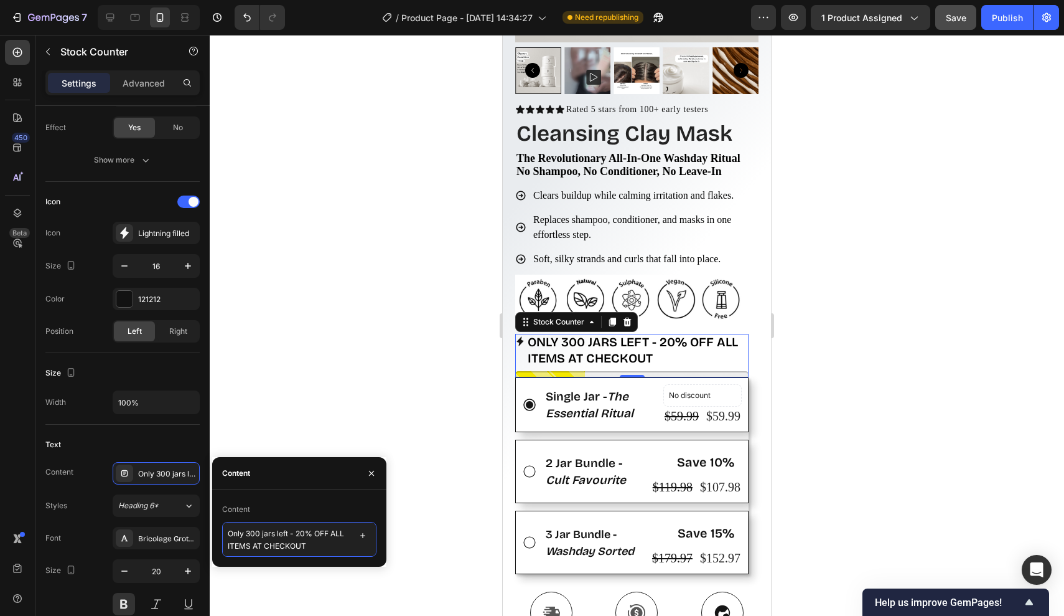
drag, startPoint x: 295, startPoint y: 537, endPoint x: 217, endPoint y: 533, distance: 77.9
click at [217, 533] on div "Content Only 300 jars left - 20% OFF ALL ITEMS AT CHECKOUT" at bounding box center [299, 527] width 174 height 57
type textarea "LIMITED STOCK - 20% OFF ALL ITEMS AT CHECKOUT"
click at [624, 354] on p "LIMITED STOCK - 20% OFF ALL ITEMS AT CHECKOUT" at bounding box center [638, 350] width 221 height 32
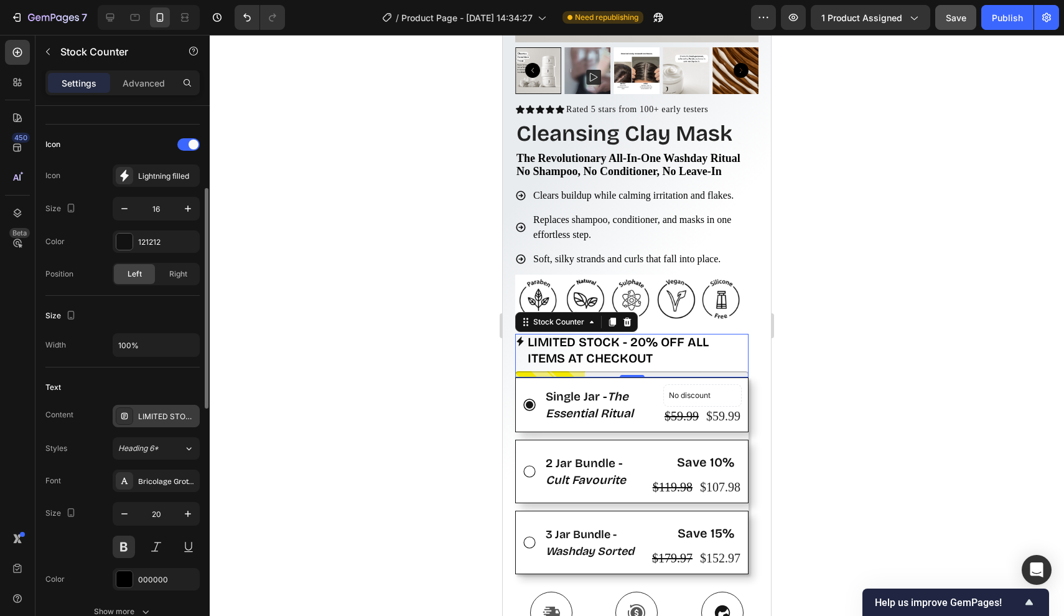
scroll to position [61, 0]
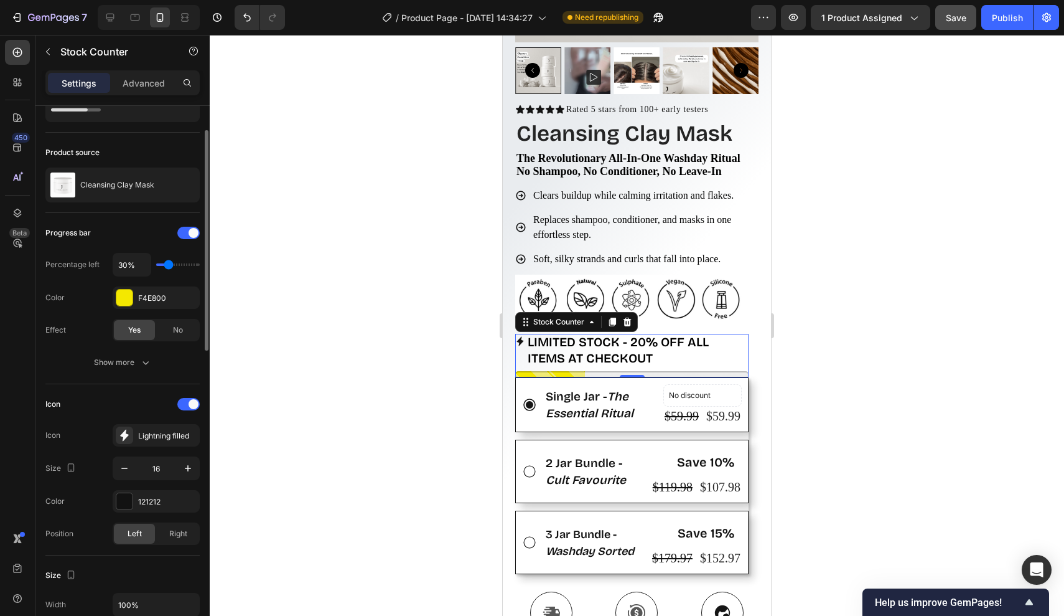
type input "40%"
type input "40"
type input "50%"
type input "50"
type input "40%"
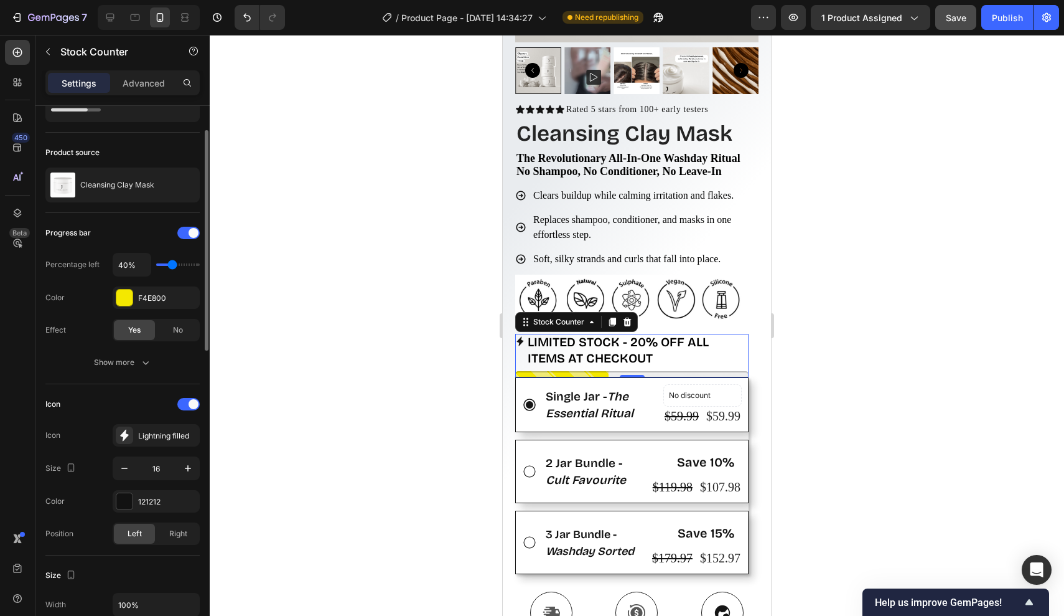
type input "40"
click at [172, 266] on input "range" at bounding box center [178, 264] width 44 height 2
click at [801, 385] on div at bounding box center [637, 325] width 855 height 581
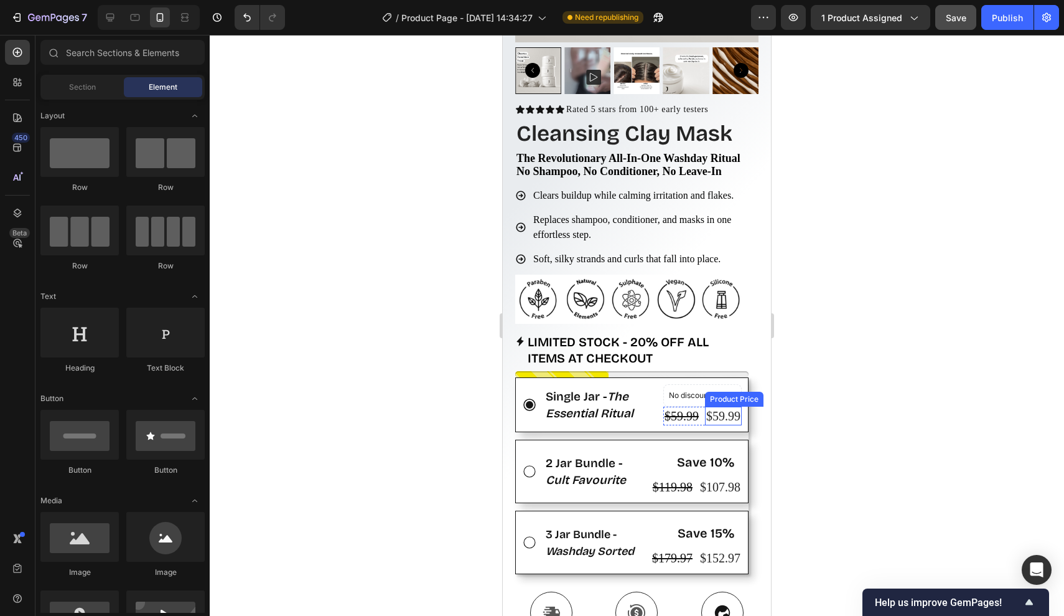
click at [720, 410] on div "$59.99" at bounding box center [723, 415] width 37 height 19
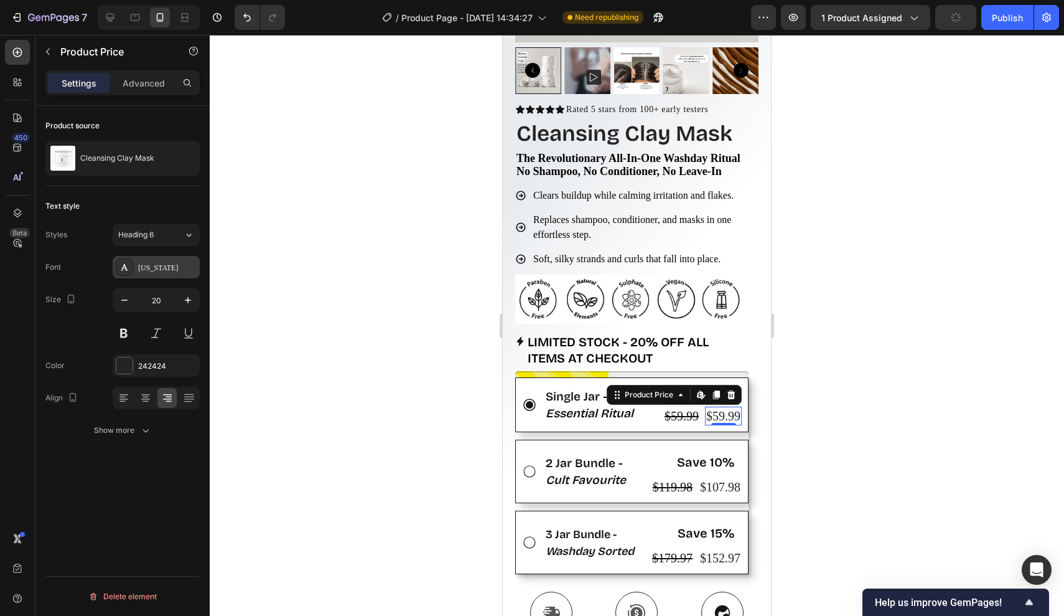
click at [153, 263] on div "New York" at bounding box center [167, 267] width 59 height 11
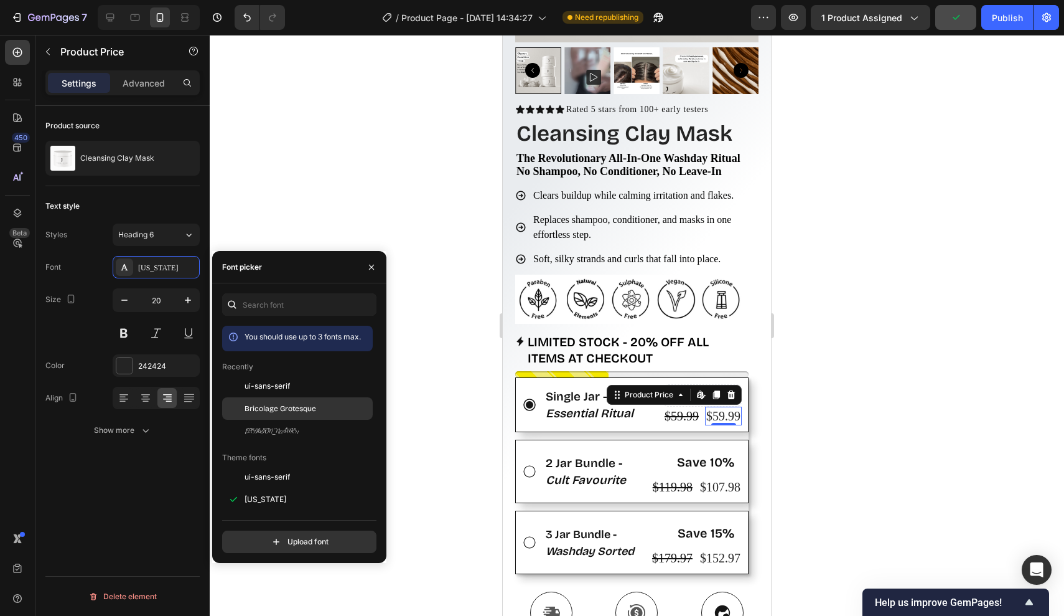
click at [258, 405] on span "Bricolage Grotesque" at bounding box center [281, 408] width 72 height 11
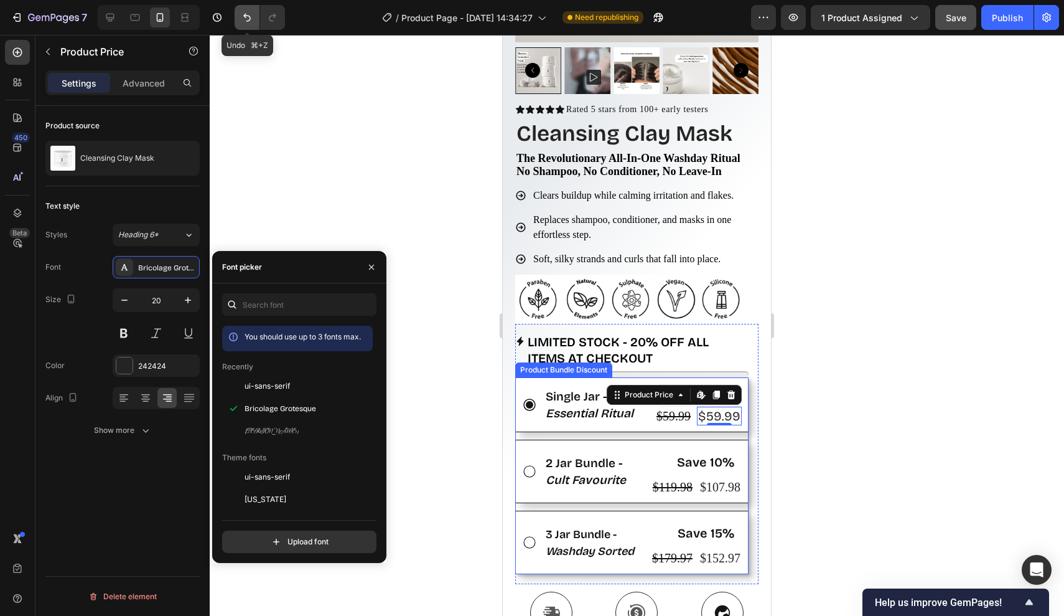
click at [243, 17] on icon "Undo/Redo" at bounding box center [247, 17] width 12 height 12
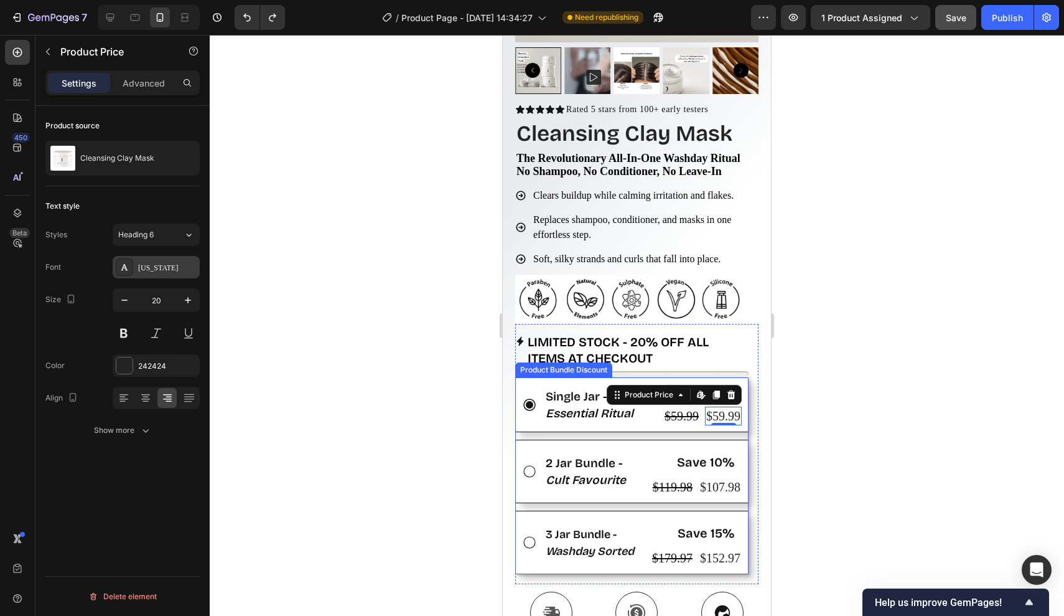
click at [152, 269] on div "New York" at bounding box center [167, 267] width 59 height 11
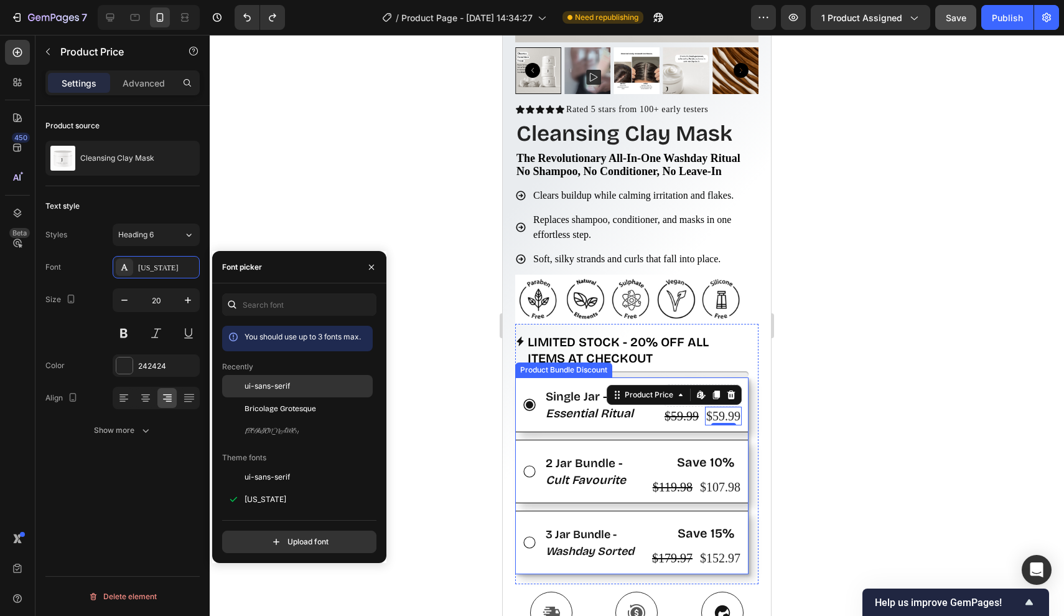
click at [252, 391] on span "ui-sans-serif" at bounding box center [267, 385] width 45 height 11
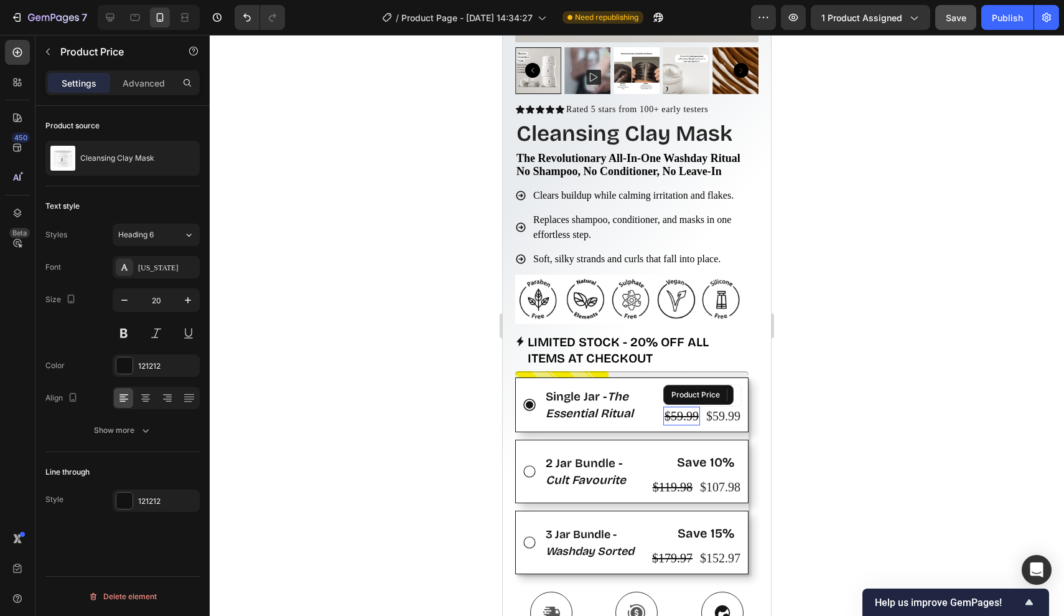
click at [684, 415] on div "$59.99" at bounding box center [682, 415] width 37 height 19
click at [149, 272] on div "New York" at bounding box center [167, 267] width 59 height 11
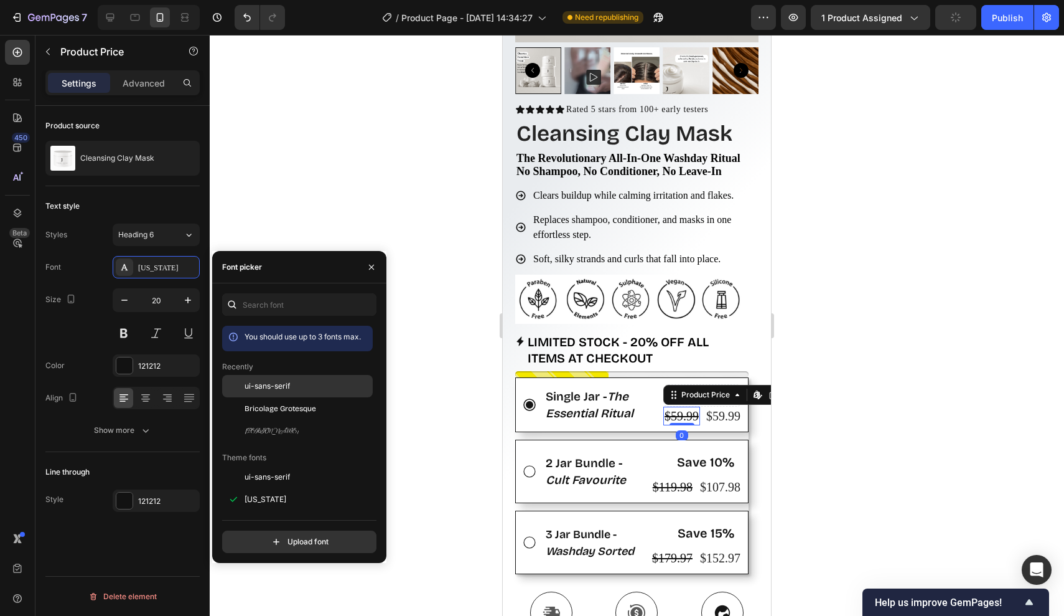
click at [273, 385] on span "ui-sans-serif" at bounding box center [267, 385] width 45 height 11
click at [668, 483] on div "$119.98" at bounding box center [673, 486] width 42 height 19
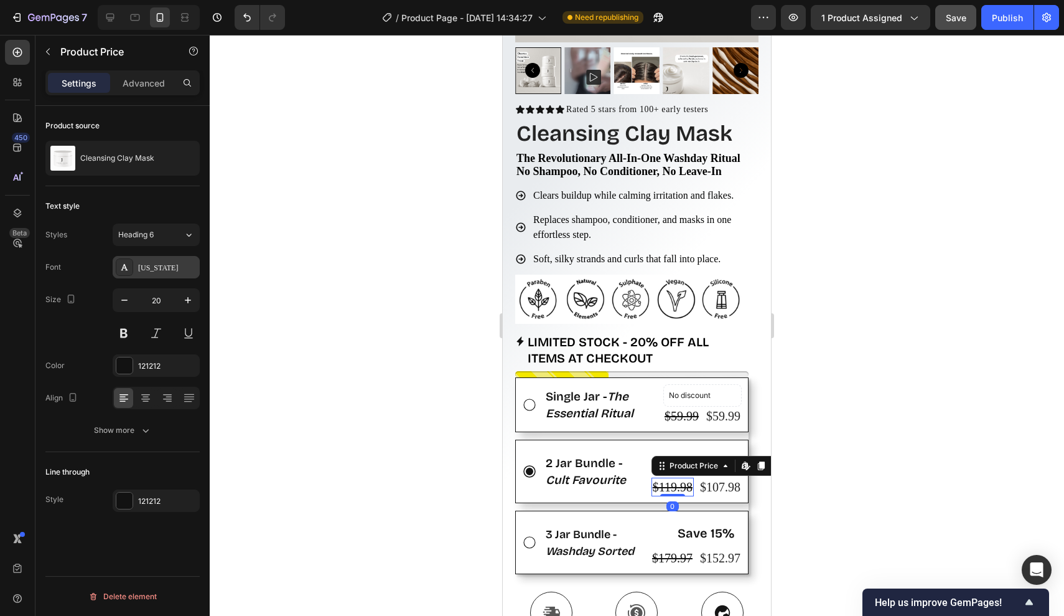
click at [166, 265] on div "New York" at bounding box center [167, 267] width 59 height 11
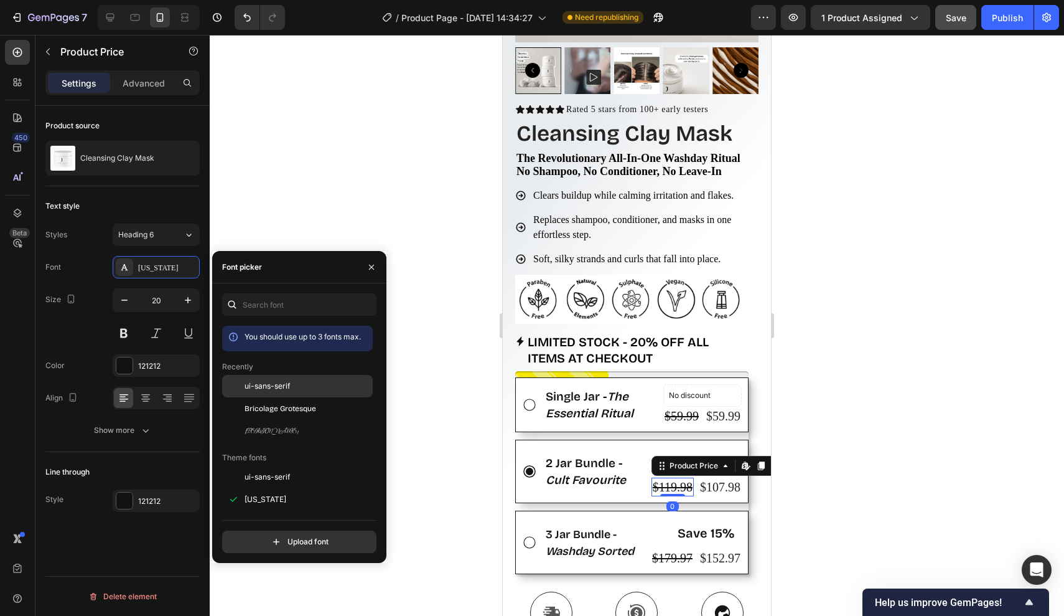
click at [256, 375] on div "ui-sans-serif" at bounding box center [297, 386] width 151 height 22
click at [122, 301] on icon "button" at bounding box center [124, 300] width 12 height 12
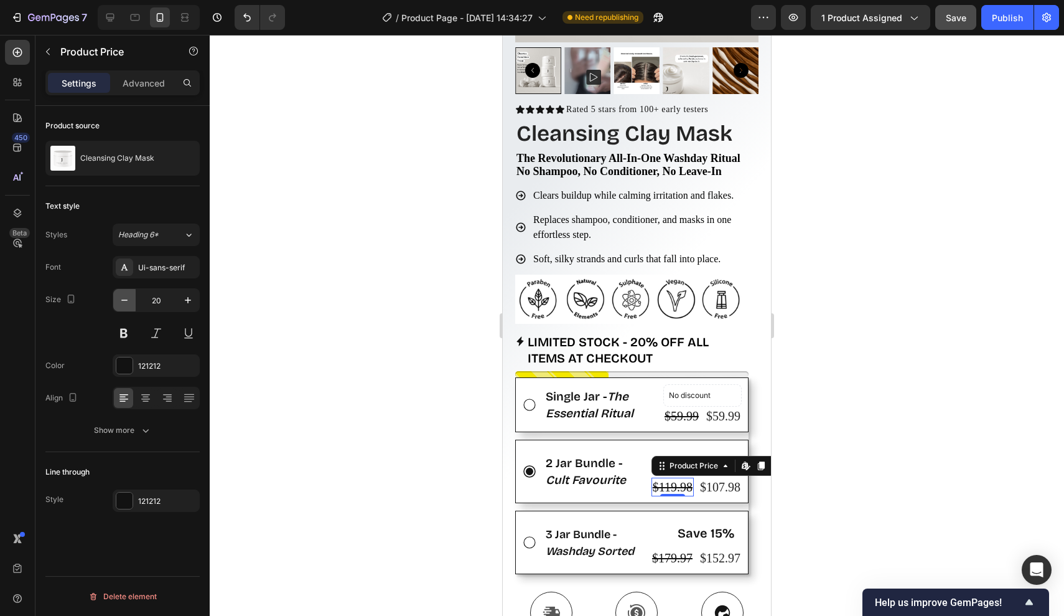
type input "19"
click at [671, 556] on div "$179.97" at bounding box center [672, 557] width 43 height 19
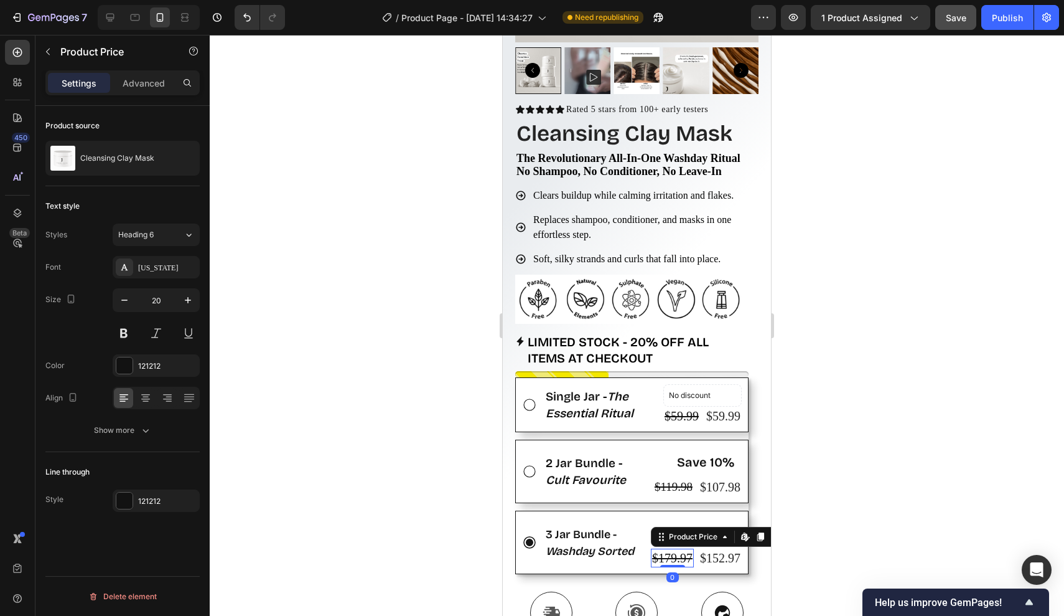
click at [145, 278] on div "Font New York Size 20 Color 121212 Align Show more" at bounding box center [122, 348] width 154 height 185
click at [148, 274] on div "New York" at bounding box center [156, 267] width 87 height 22
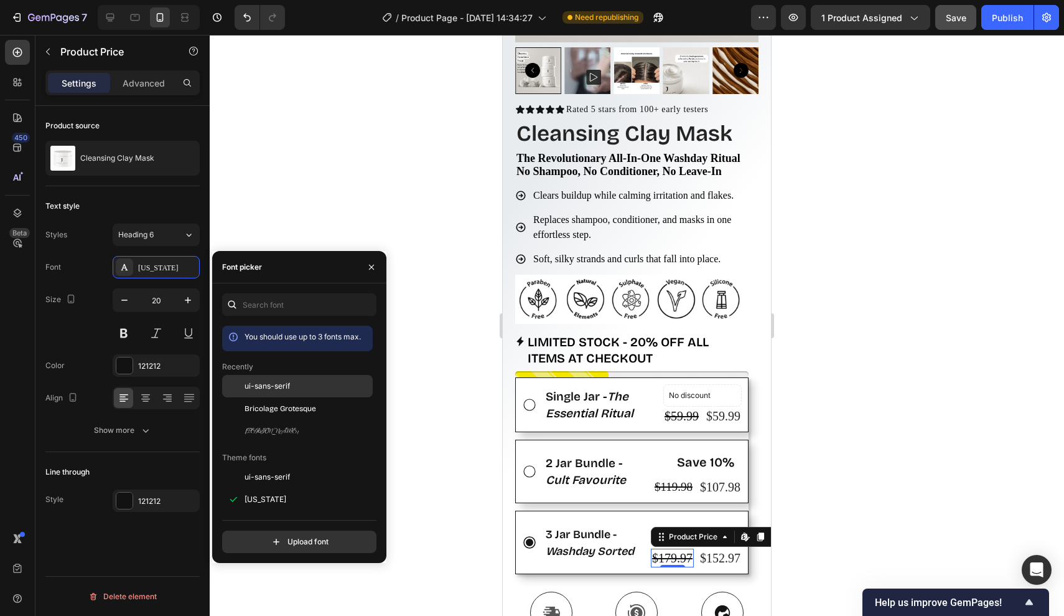
click at [248, 387] on span "ui-sans-serif" at bounding box center [267, 385] width 45 height 11
click at [129, 301] on icon "button" at bounding box center [124, 300] width 12 height 12
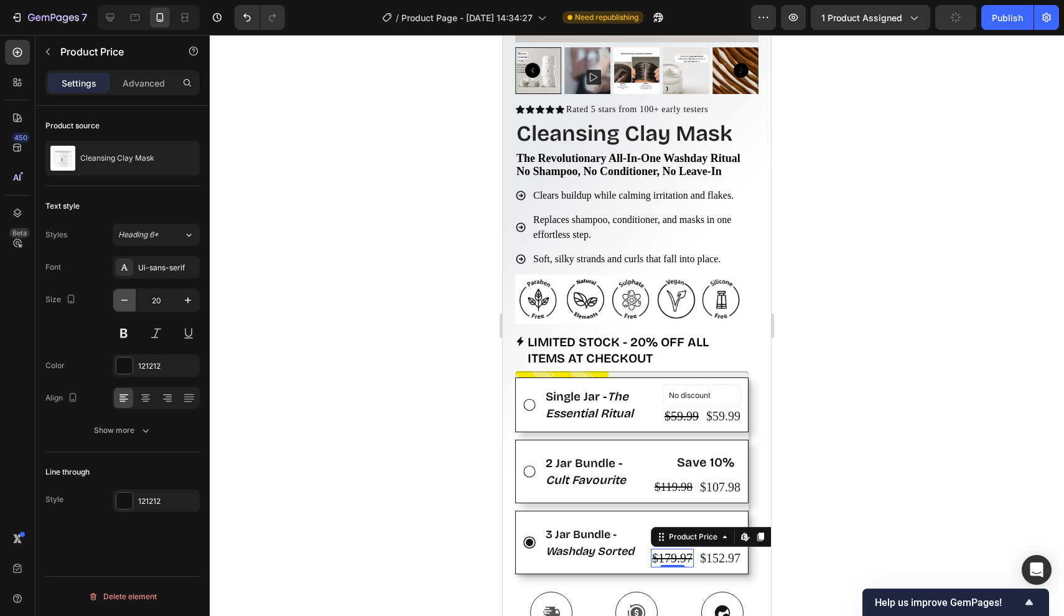
type input "19"
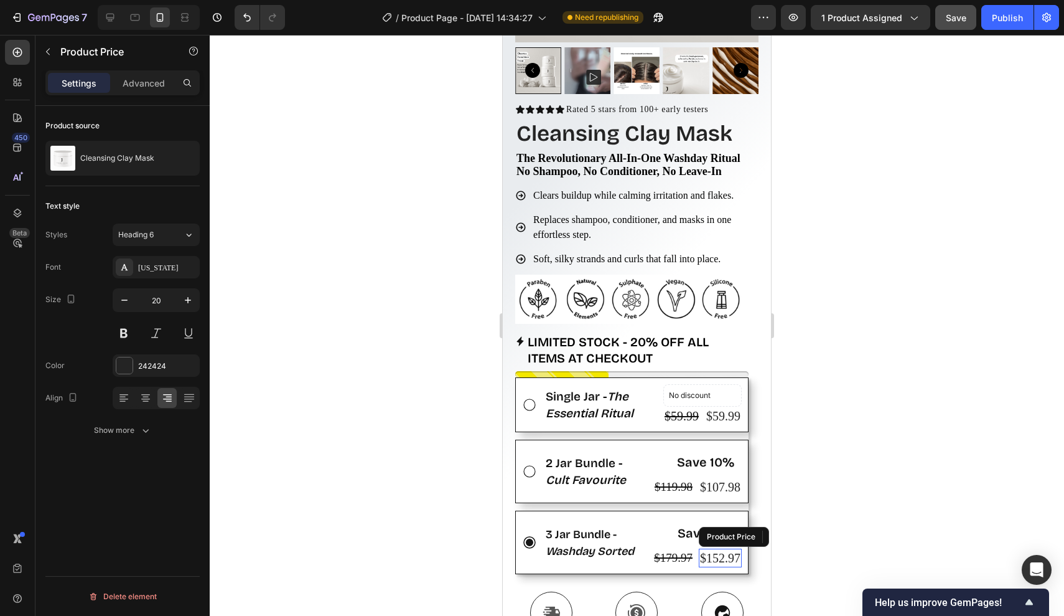
click at [723, 561] on div "$152.97 Product Price Product Price" at bounding box center [720, 557] width 43 height 19
click at [174, 273] on div "New York" at bounding box center [167, 267] width 59 height 11
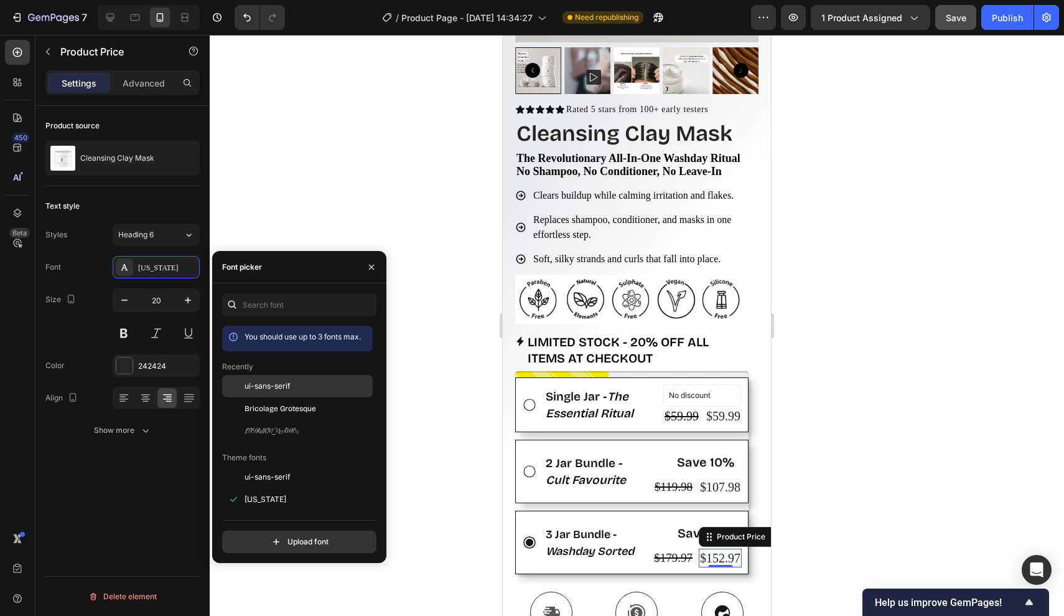
click at [259, 385] on span "ui-sans-serif" at bounding box center [267, 385] width 45 height 11
click at [127, 298] on icon "button" at bounding box center [124, 300] width 12 height 12
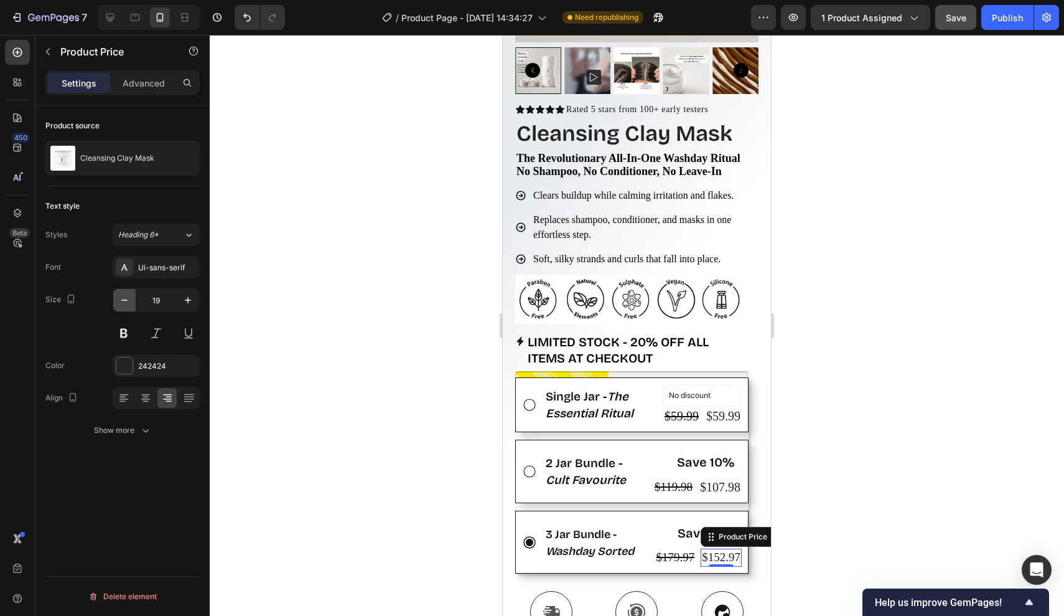
click at [120, 301] on icon "button" at bounding box center [124, 300] width 12 height 12
type input "18"
click at [711, 486] on div "$107.98" at bounding box center [720, 486] width 43 height 19
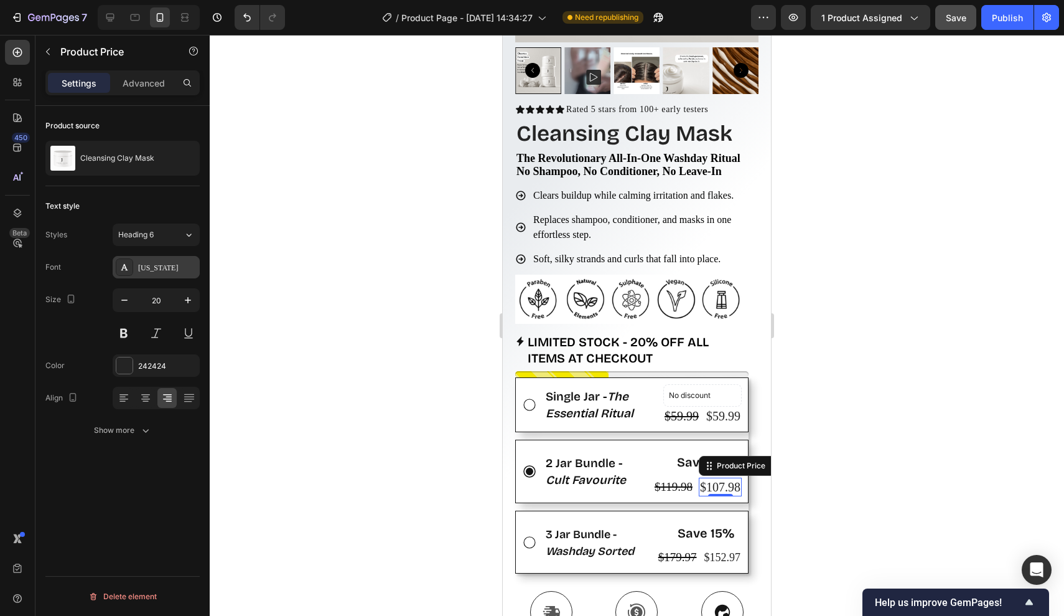
click at [170, 271] on div "New York" at bounding box center [167, 267] width 59 height 11
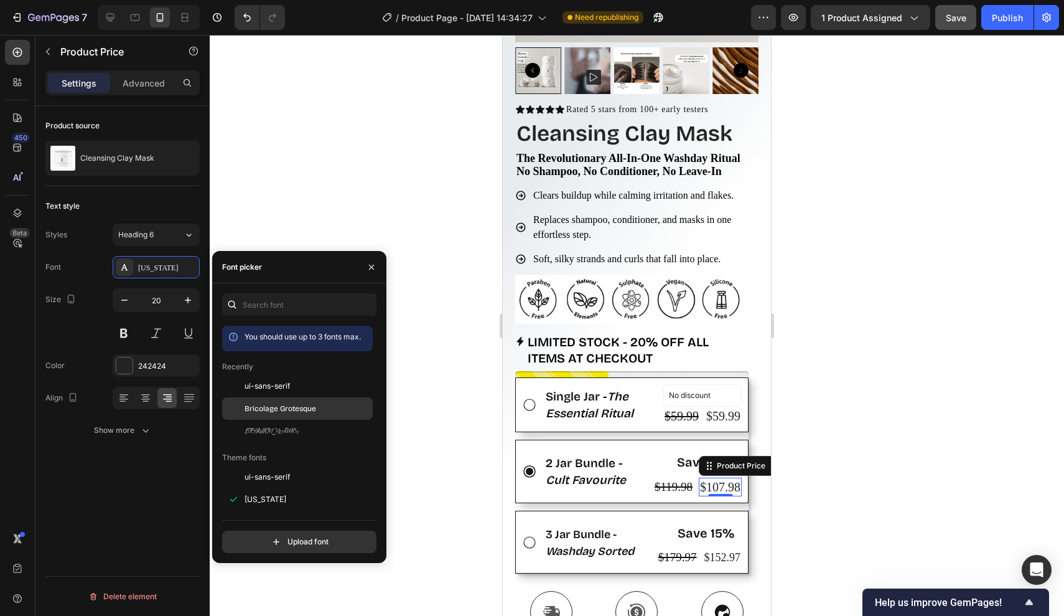
click at [265, 411] on span "Bricolage Grotesque" at bounding box center [281, 408] width 72 height 11
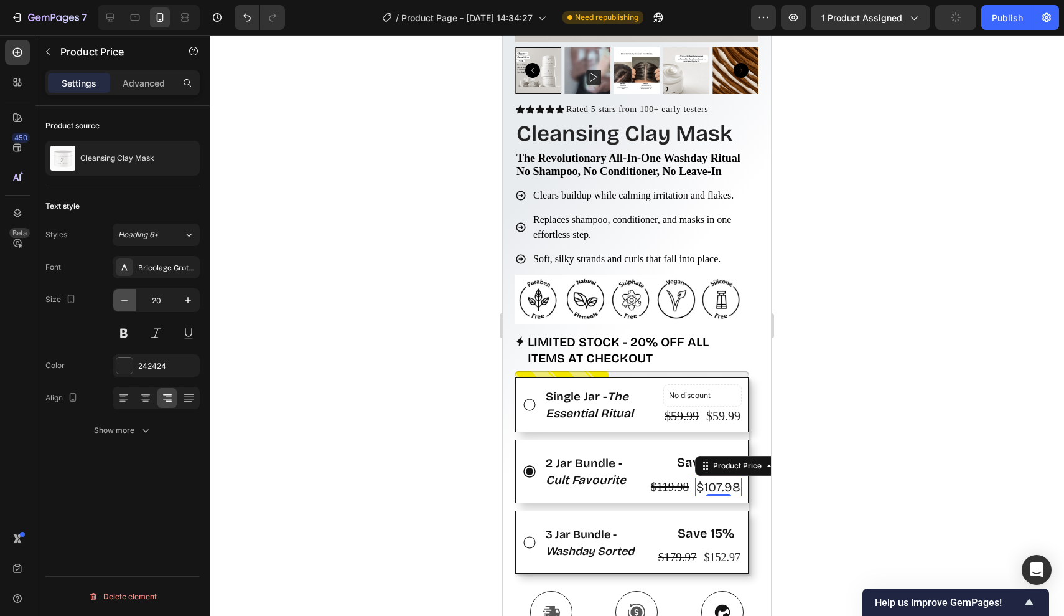
click at [129, 303] on icon "button" at bounding box center [124, 300] width 12 height 12
click at [190, 303] on icon "button" at bounding box center [188, 300] width 12 height 12
type input "19"
click at [783, 446] on div at bounding box center [637, 325] width 855 height 581
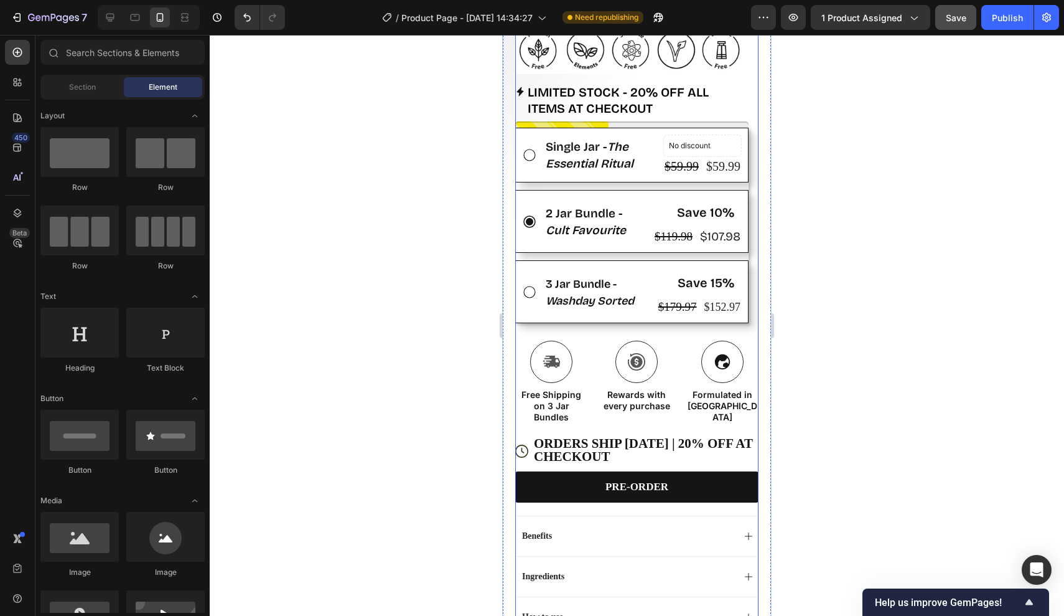
scroll to position [744, 0]
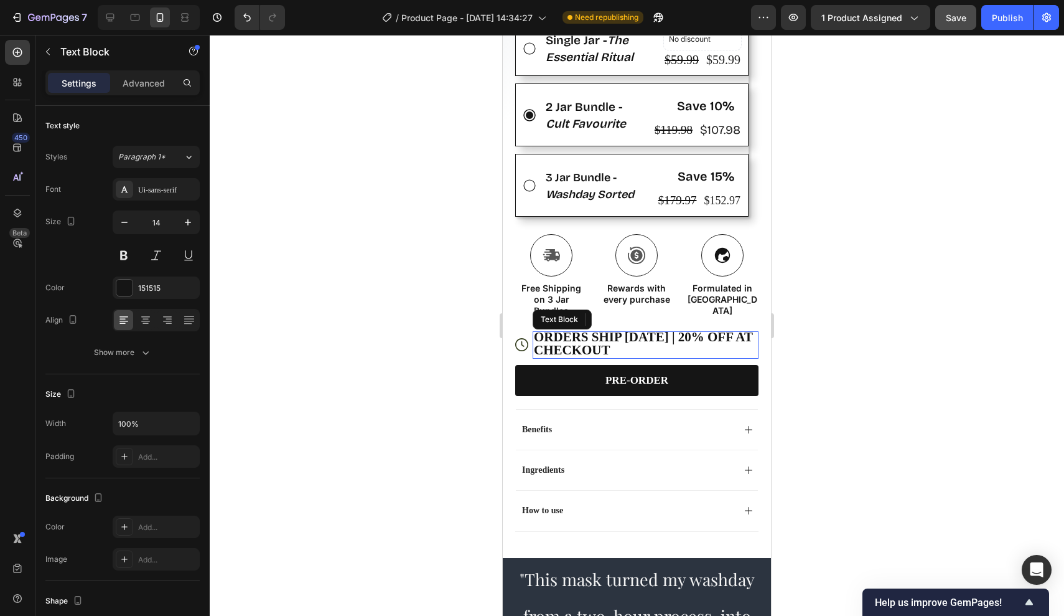
click at [587, 332] on span "ORDERS SHIP NOV 15 | 20% OFF AT CHECKOUT" at bounding box center [643, 343] width 219 height 28
click at [627, 335] on span "ORDERS SHIP NOV 15 | 20% OFF AT CHECKOUT" at bounding box center [643, 343] width 219 height 28
drag, startPoint x: 665, startPoint y: 334, endPoint x: 539, endPoint y: 333, distance: 126.4
click at [539, 333] on span "ORDERS SHIP NOV 15 | 20% OFF AT CHECKOUT" at bounding box center [643, 343] width 219 height 28
click at [538, 333] on span "ORDERS SHIP NOV 15 | 20% OFF AT CHECKOUT" at bounding box center [643, 343] width 219 height 28
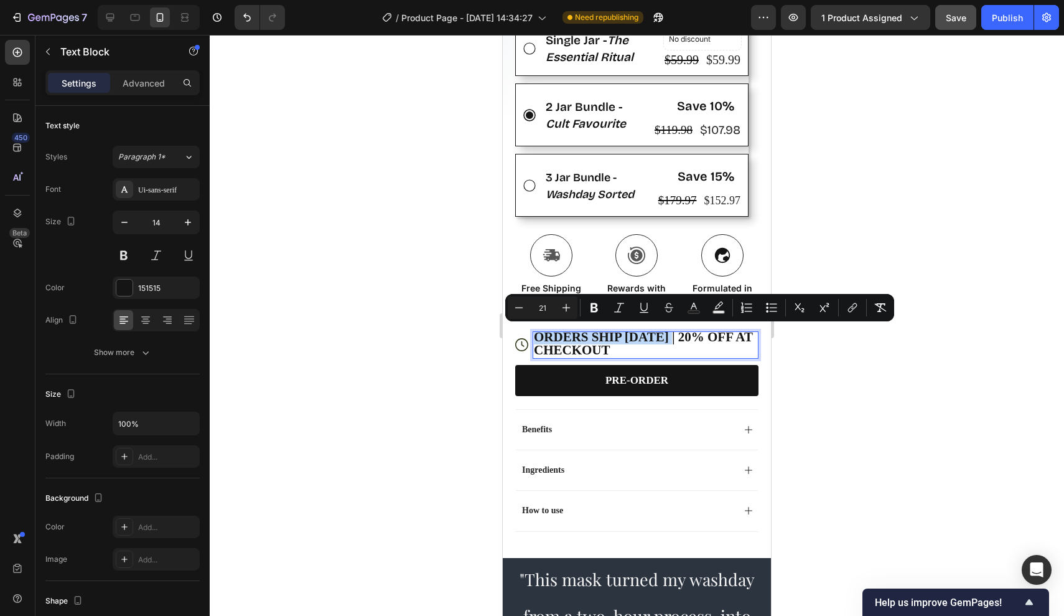
drag, startPoint x: 538, startPoint y: 333, endPoint x: 666, endPoint y: 332, distance: 128.2
click at [666, 332] on span "ORDERS SHIP NOV 15 | 20% OFF AT CHECKOUT" at bounding box center [643, 343] width 219 height 28
click at [595, 306] on icon "Editor contextual toolbar" at bounding box center [594, 307] width 12 height 12
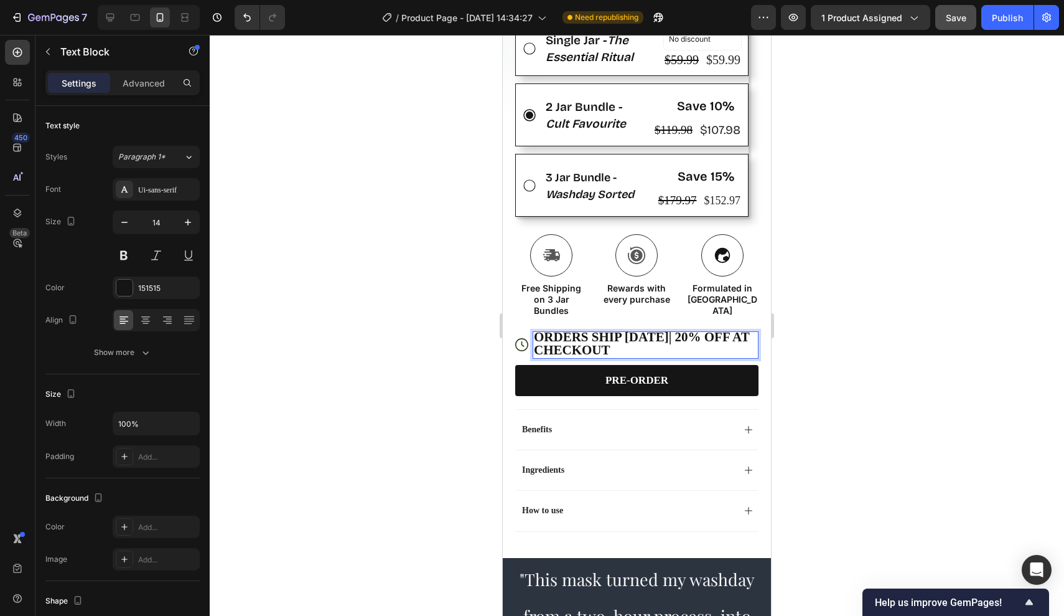
click at [649, 340] on strong "ORDERS SHIP NOV 15" at bounding box center [601, 336] width 135 height 15
click at [657, 340] on strong "ORDERS SHIP NO 15" at bounding box center [597, 336] width 127 height 15
click at [647, 337] on strong "ORDERS SHIP NO 15" at bounding box center [597, 336] width 127 height 15
click at [647, 337] on strong "ORDERS SHIP NO15" at bounding box center [595, 336] width 123 height 15
click at [718, 294] on p "Formulated in Australia" at bounding box center [723, 300] width 70 height 34
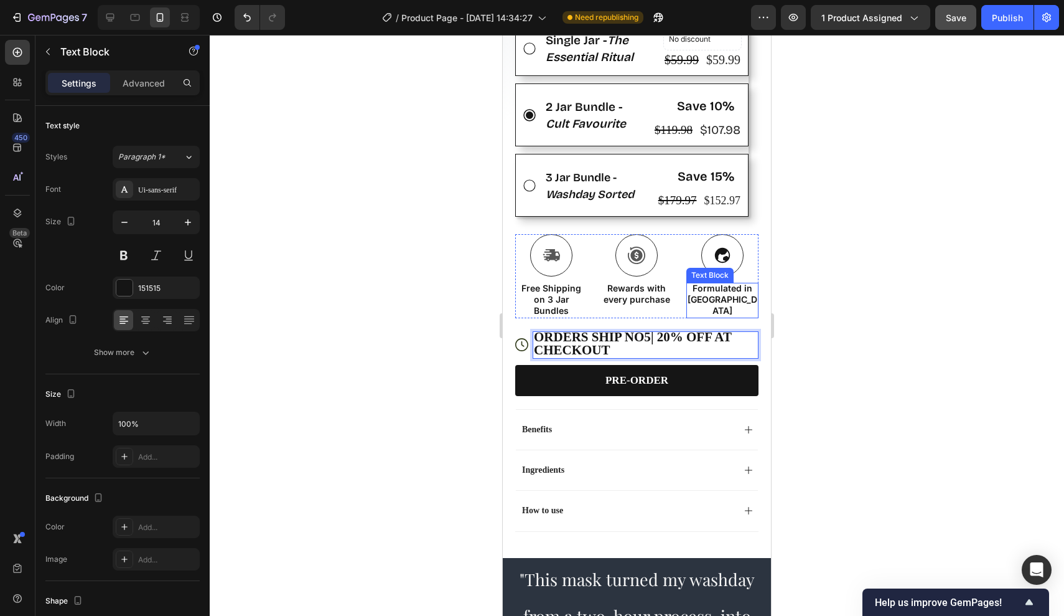
scroll to position [61, 0]
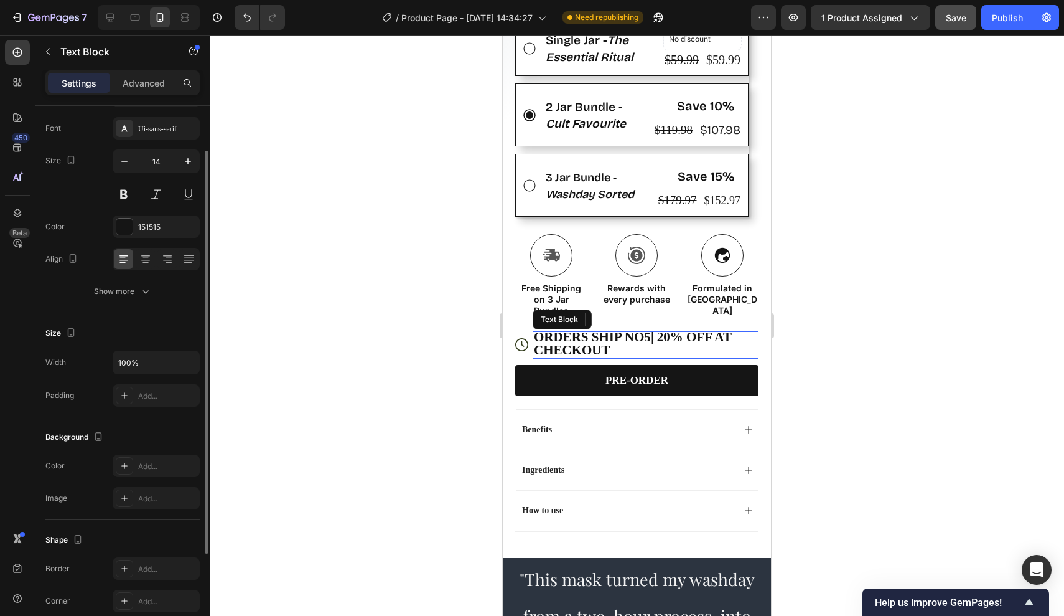
click at [644, 335] on strong "ORDERS SHIP NO5" at bounding box center [592, 336] width 117 height 15
click at [649, 336] on strong "ORDERS SHIP NO5" at bounding box center [592, 336] width 117 height 15
click at [725, 355] on div "ORDERS SHIP NOV 1 | 20% OFF AT CHECKOUT" at bounding box center [646, 344] width 226 height 27
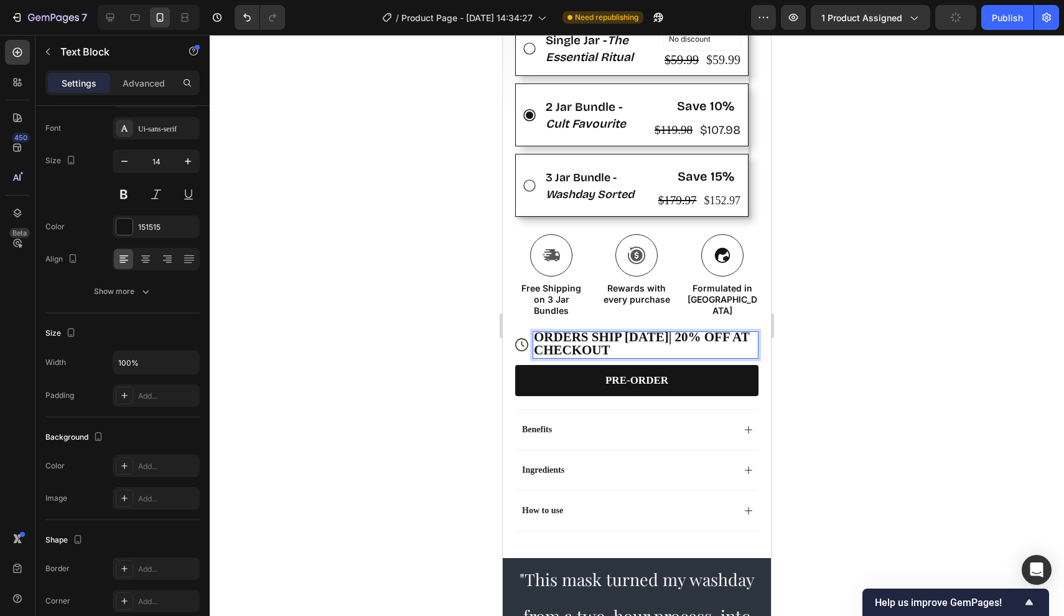
click at [788, 350] on div at bounding box center [637, 325] width 855 height 581
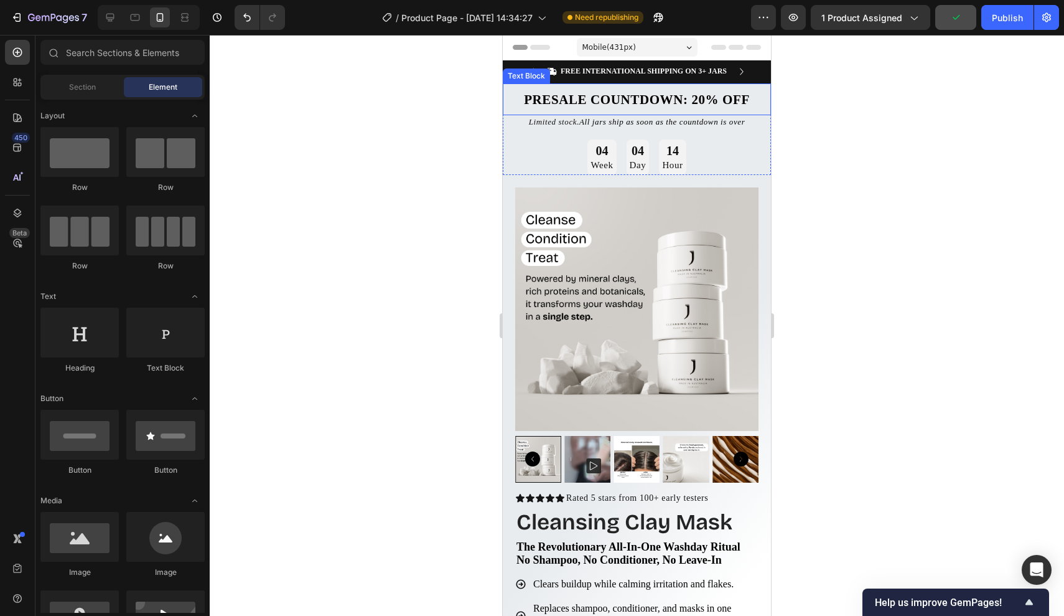
scroll to position [0, 0]
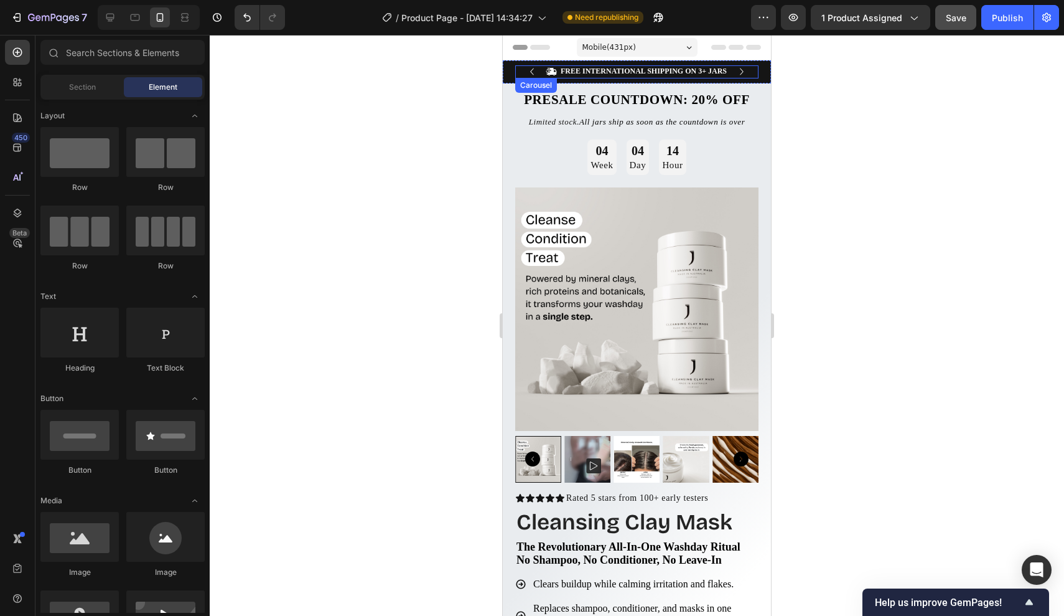
click at [741, 72] on icon "Carousel Next Arrow" at bounding box center [742, 72] width 14 height 14
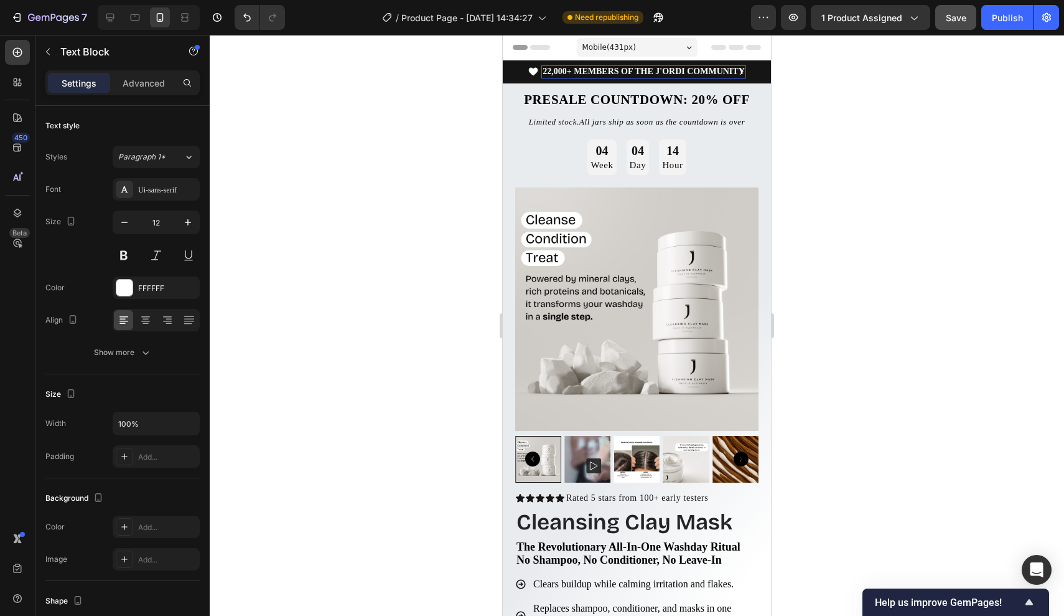
click at [746, 72] on div "22,000+ MEMBERS OF THE J'ORDI COMMUNITY" at bounding box center [644, 71] width 205 height 13
click at [746, 73] on icon "Carousel Next Arrow" at bounding box center [742, 72] width 14 height 14
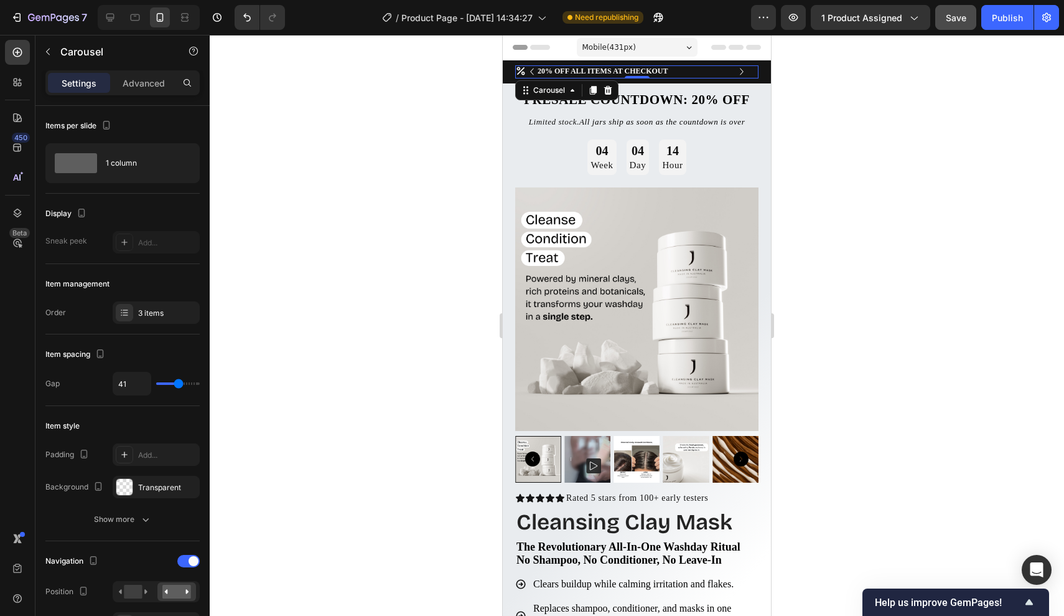
click at [744, 72] on icon "Carousel Next Arrow" at bounding box center [742, 72] width 14 height 14
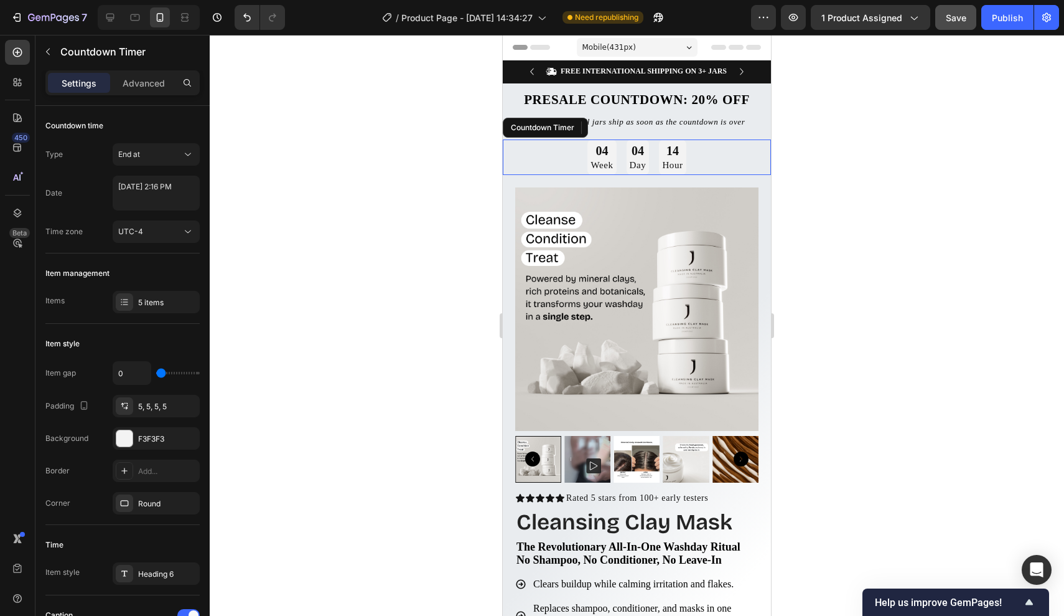
drag, startPoint x: 767, startPoint y: 141, endPoint x: 1275, endPoint y: 196, distance: 510.9
click at [767, 141] on div "04 Week 04 Day 14 Hour" at bounding box center [637, 156] width 268 height 35
click at [781, 225] on div at bounding box center [637, 325] width 855 height 581
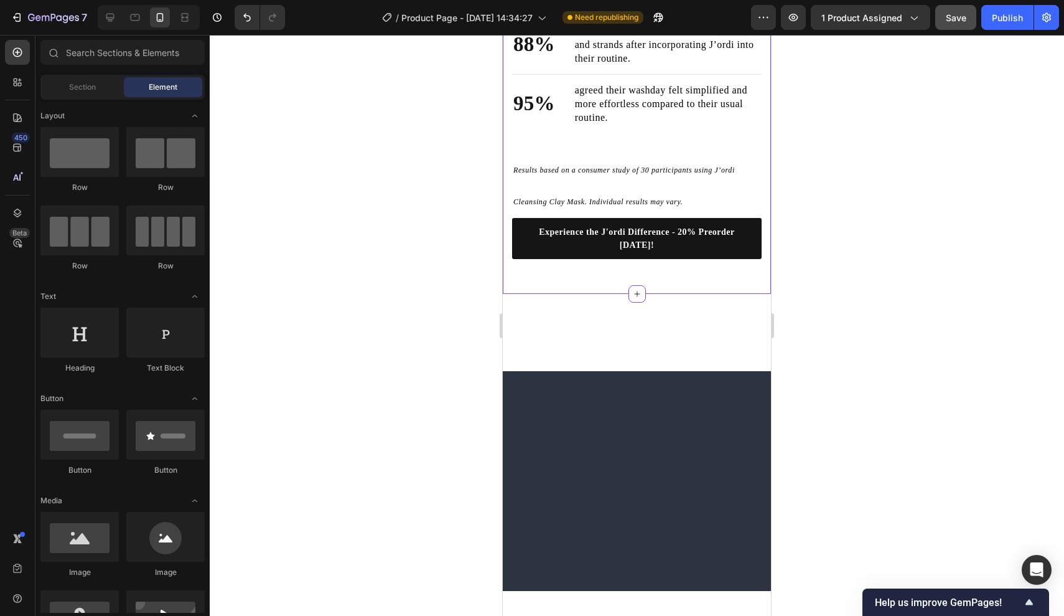
scroll to position [2378, 0]
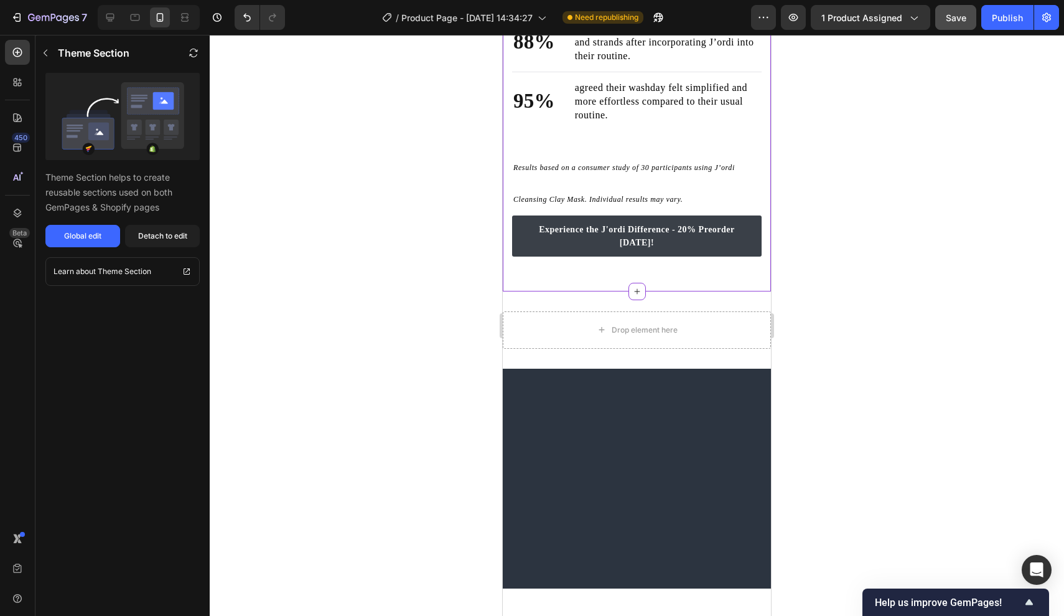
click at [660, 249] on p "Experience the J'ordi Difference - 20% Preorder [DATE]!" at bounding box center [637, 236] width 220 height 26
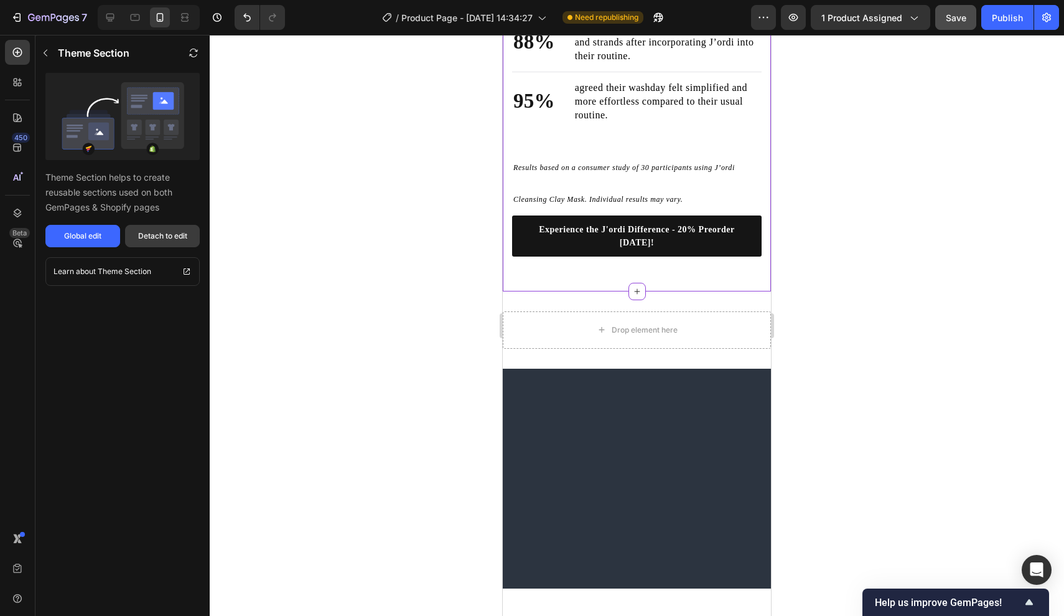
click at [168, 231] on div "Detach to edit" at bounding box center [162, 235] width 49 height 11
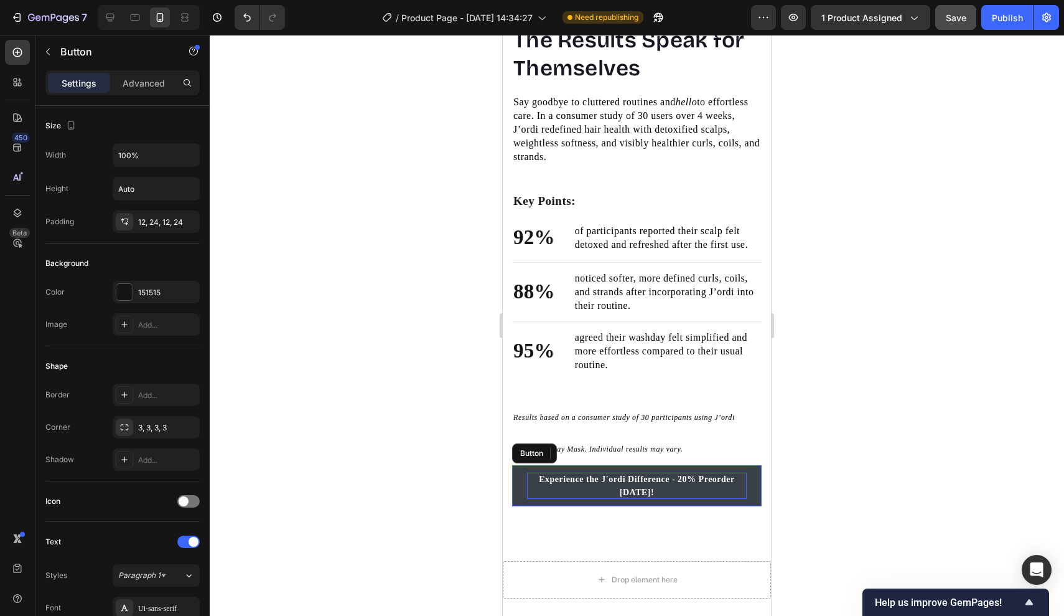
click at [631, 481] on p "Experience the J'ordi Difference - 20% Preorder [DATE]!" at bounding box center [637, 485] width 220 height 26
click at [660, 490] on p "Experience the J'ordi Difference - 20% Preorder [DATE]!" at bounding box center [637, 485] width 220 height 26
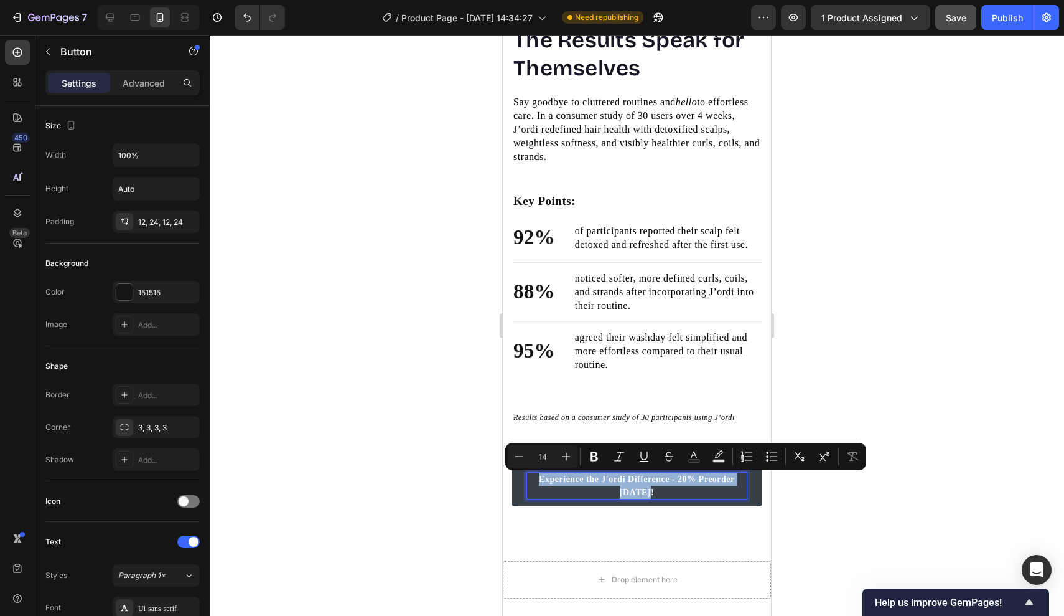
drag, startPoint x: 668, startPoint y: 494, endPoint x: 528, endPoint y: 471, distance: 142.0
click at [528, 471] on link "Experience the J'ordi Difference - 20% Preorder [DATE]!" at bounding box center [637, 485] width 250 height 41
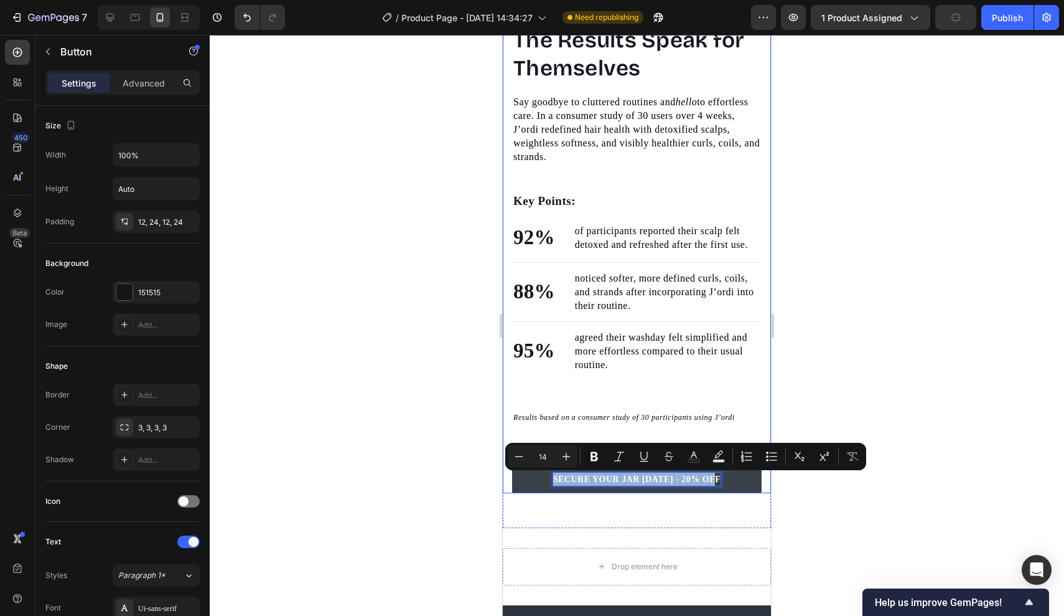
drag, startPoint x: 555, startPoint y: 481, endPoint x: 760, endPoint y: 482, distance: 205.4
click at [767, 482] on div "The Results Speak for Themselves Heading Say goodbye to cluttered routines and …" at bounding box center [637, 125] width 268 height 735
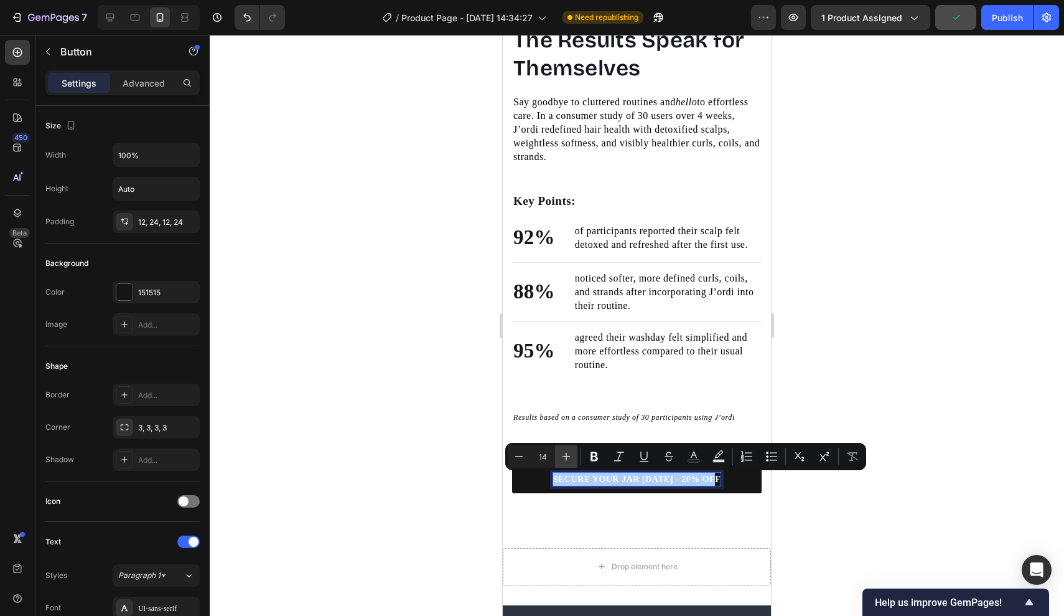
click at [565, 452] on icon "Editor contextual toolbar" at bounding box center [566, 456] width 12 height 12
type input "18"
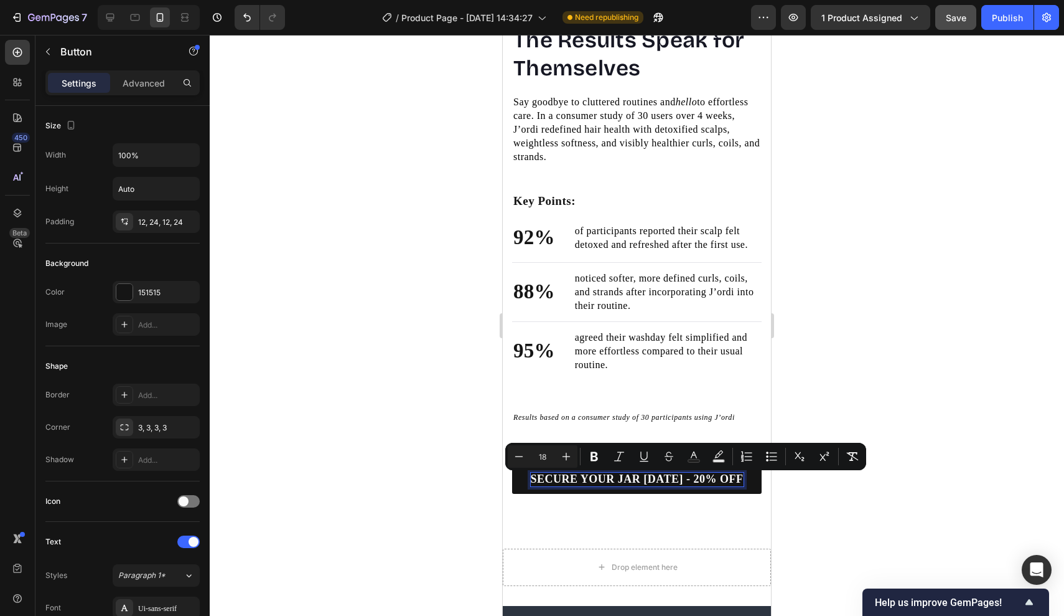
click at [815, 393] on div at bounding box center [637, 325] width 855 height 581
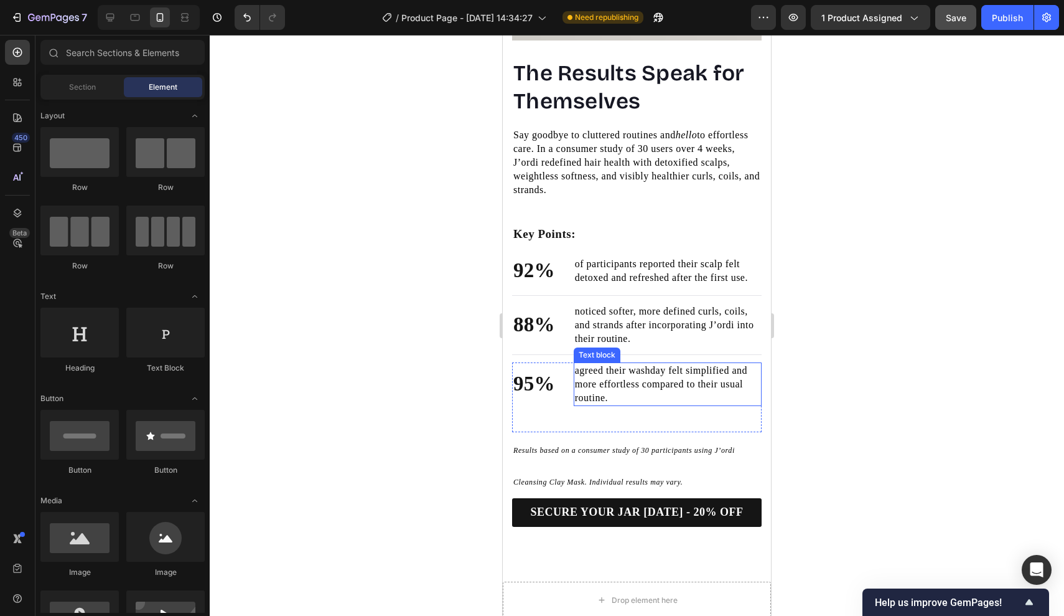
scroll to position [2299, 0]
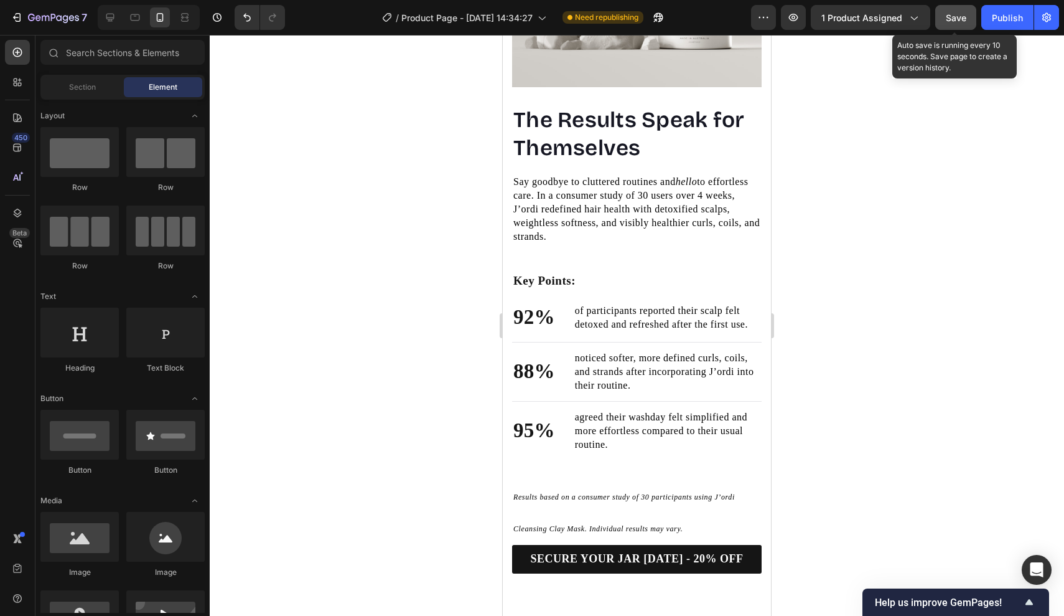
click at [950, 11] on div "Save" at bounding box center [956, 17] width 21 height 13
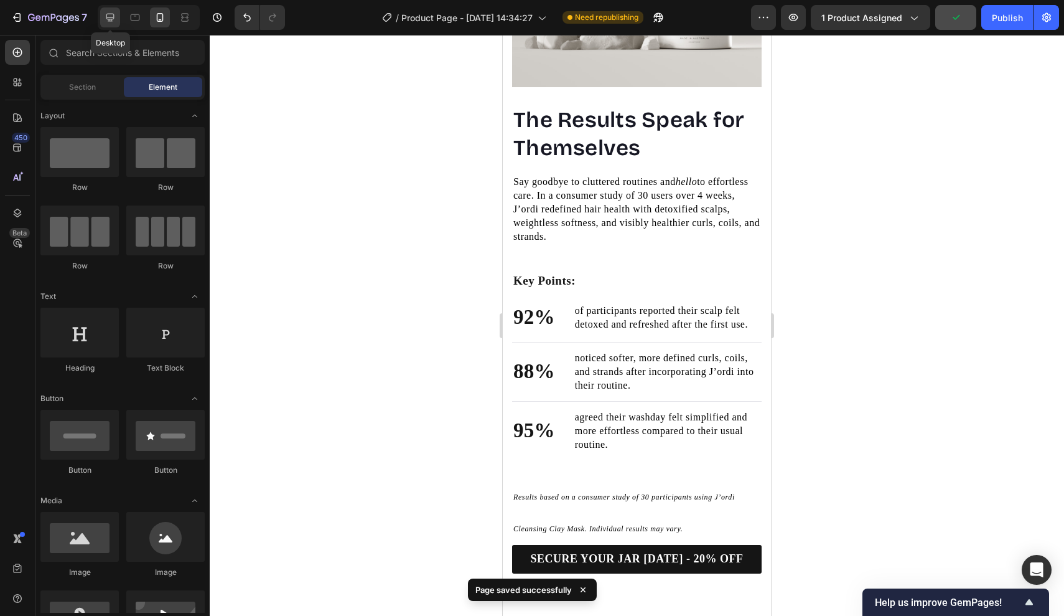
click at [116, 14] on icon at bounding box center [110, 17] width 12 height 12
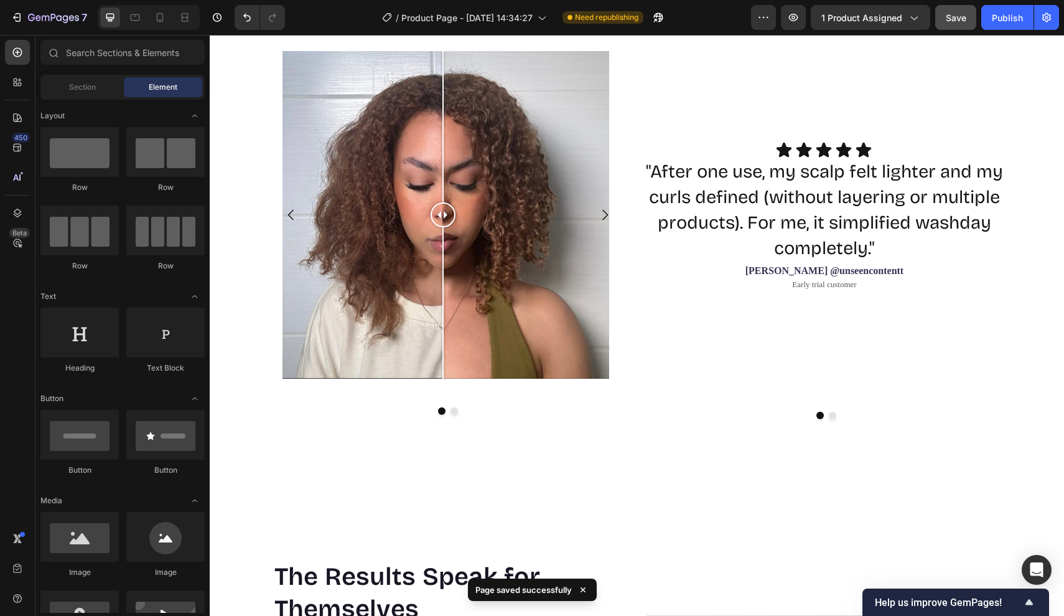
scroll to position [1592, 0]
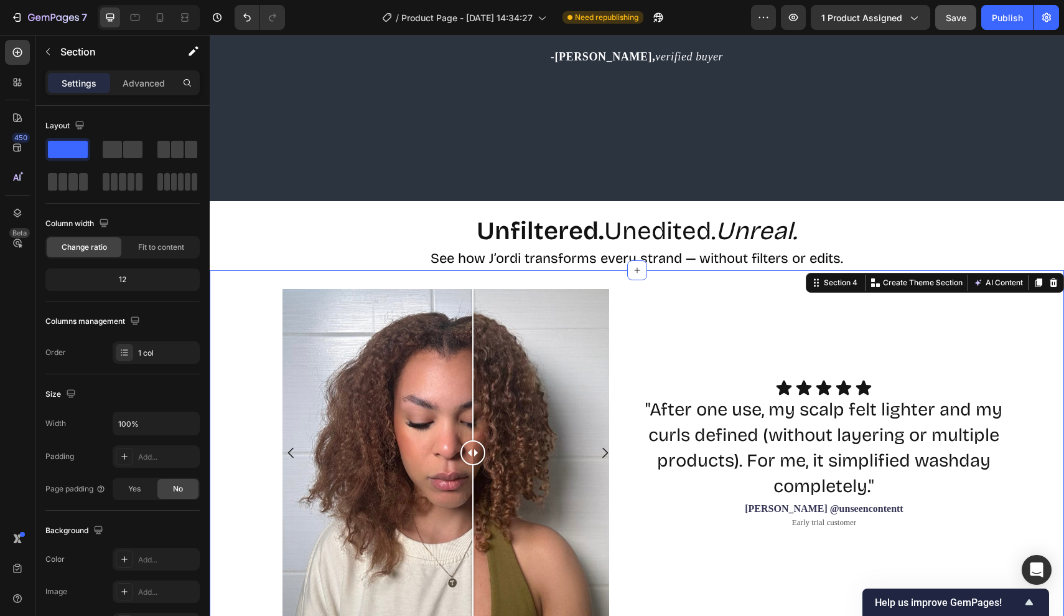
scroll to position [919, 0]
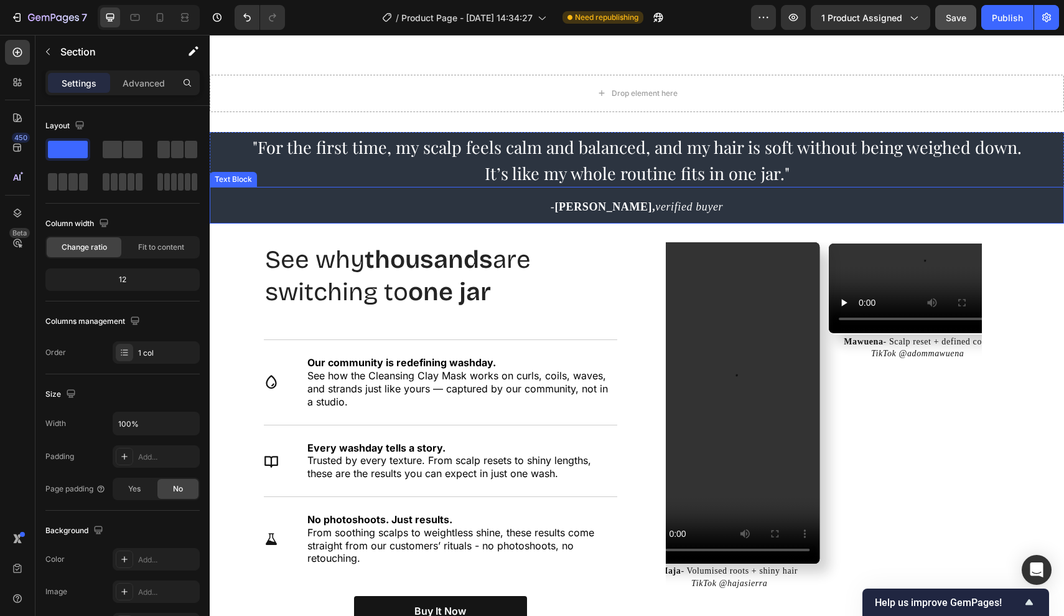
scroll to position [1752, 0]
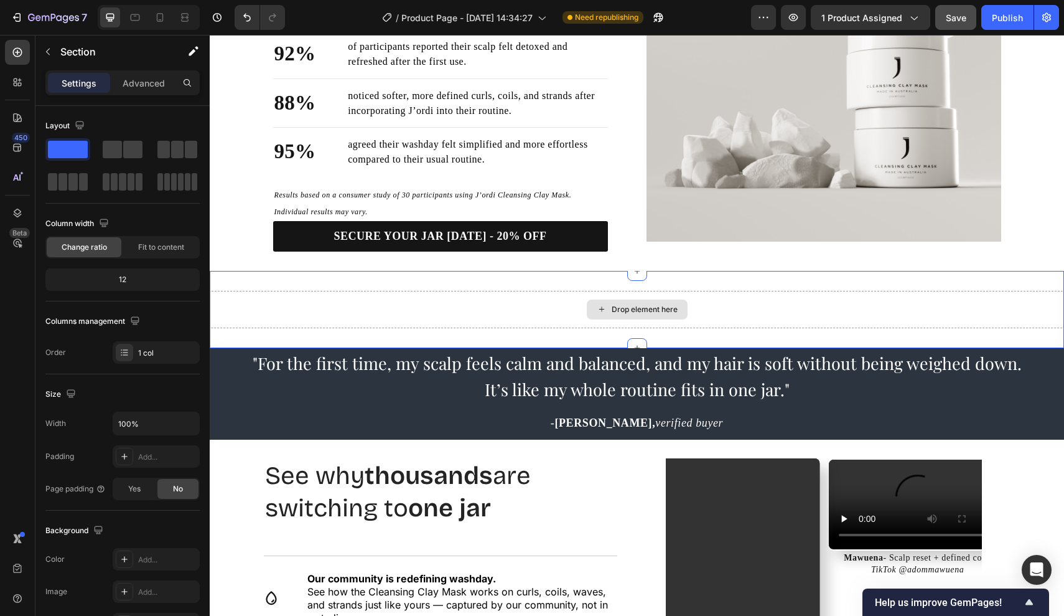
click at [673, 298] on div "Drop element here" at bounding box center [637, 309] width 855 height 37
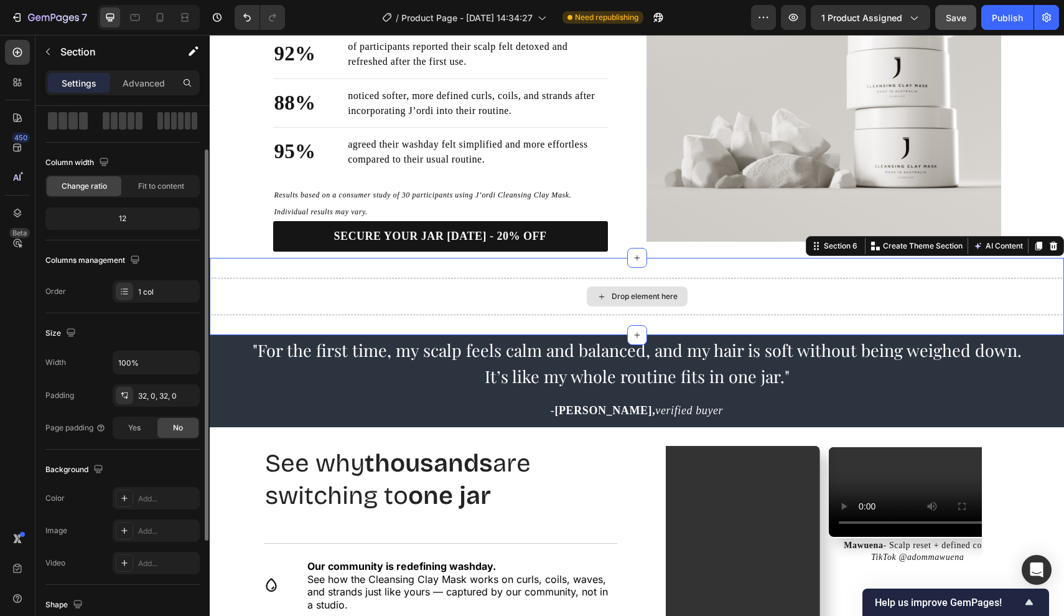
click at [688, 289] on div "Drop element here Section 6 Create Theme Section AI Content Write with GemAI Wh…" at bounding box center [637, 296] width 855 height 77
click at [1051, 250] on icon at bounding box center [1054, 246] width 8 height 9
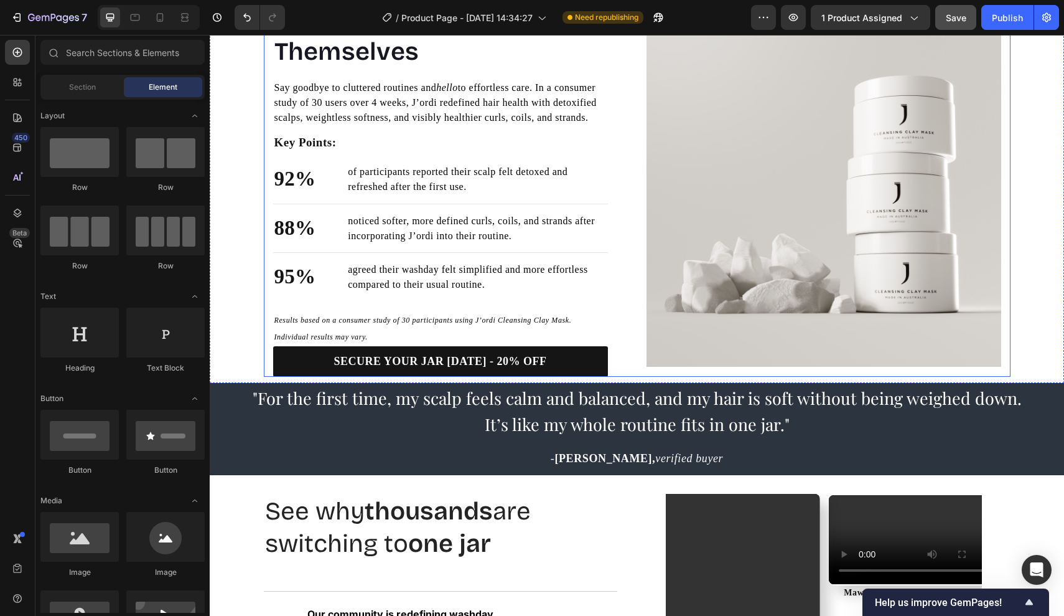
scroll to position [1463, 0]
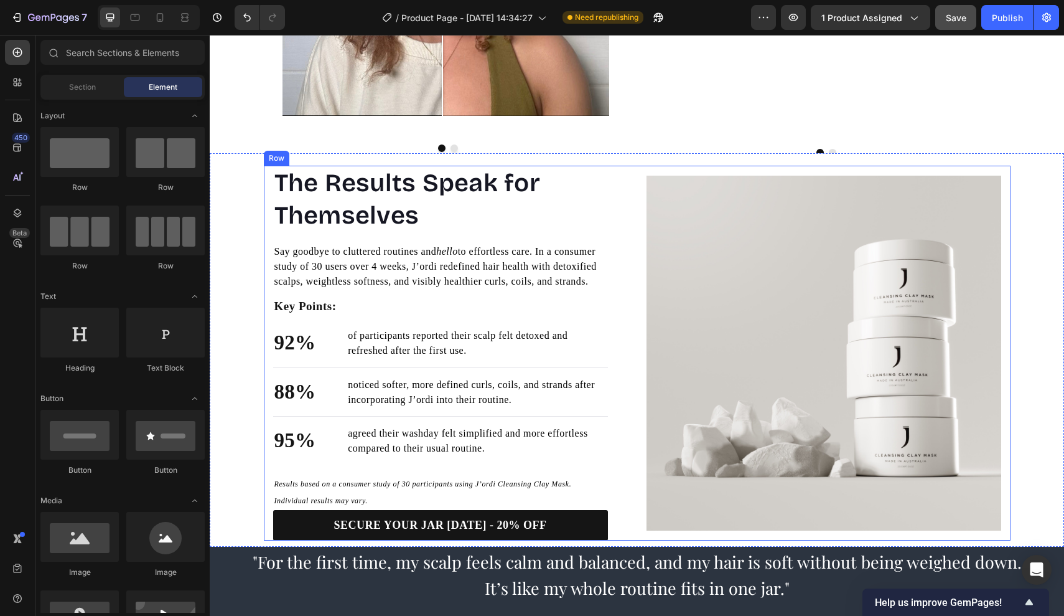
click at [637, 318] on div "The Results Speak for Themselves Heading Say goodbye to cluttered routines and …" at bounding box center [637, 353] width 747 height 375
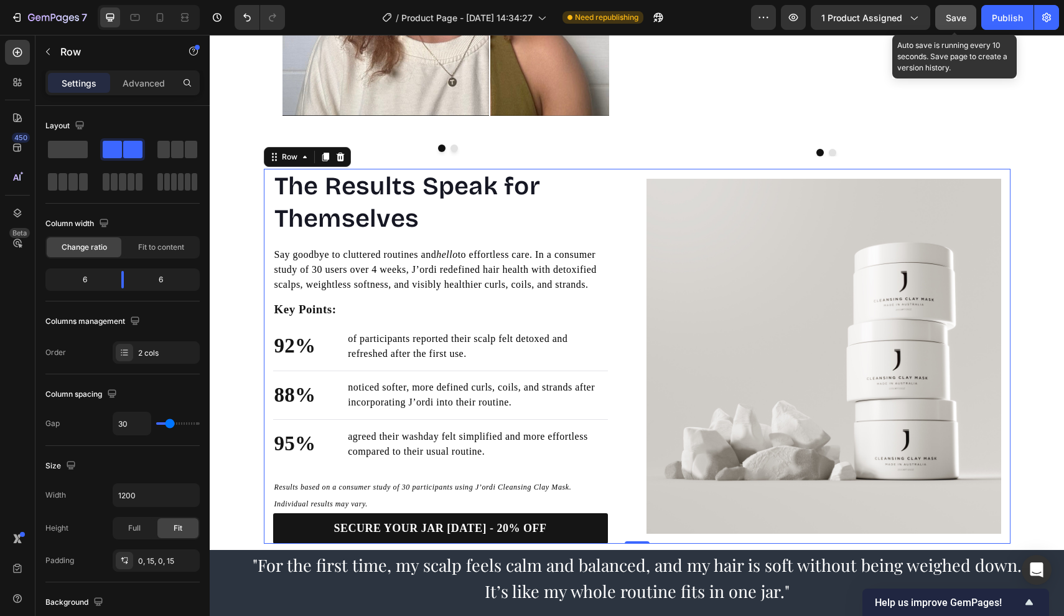
click at [967, 24] on div "Save" at bounding box center [956, 17] width 21 height 13
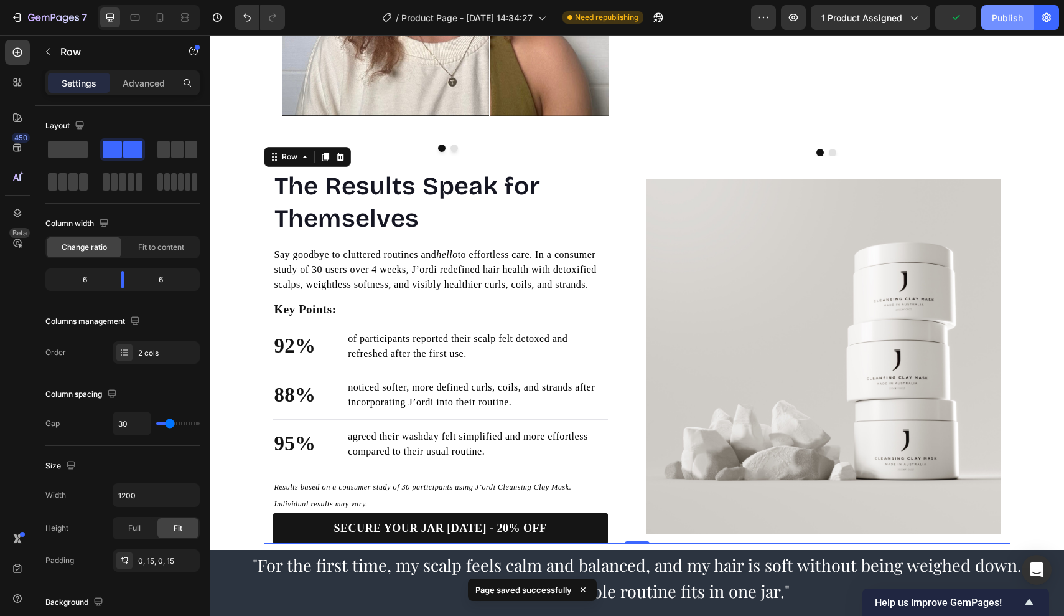
click at [997, 24] on div "Publish" at bounding box center [1007, 17] width 31 height 13
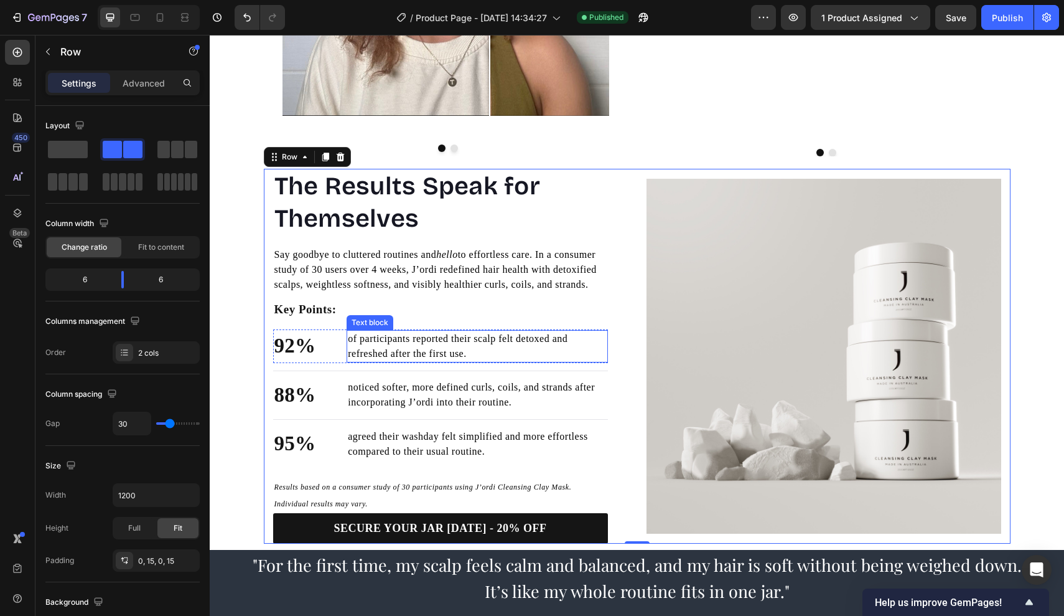
click at [487, 359] on p "of participants reported their scalp felt detoxed and refreshed after the first…" at bounding box center [477, 346] width 258 height 30
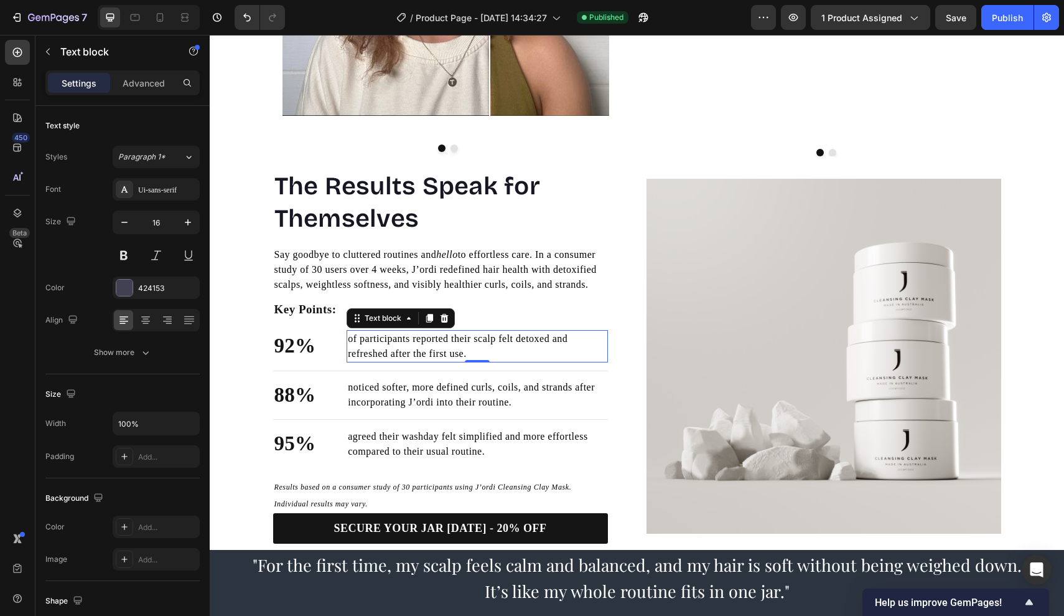
click at [491, 361] on p "of participants reported their scalp felt detoxed and refreshed after the first…" at bounding box center [477, 346] width 258 height 30
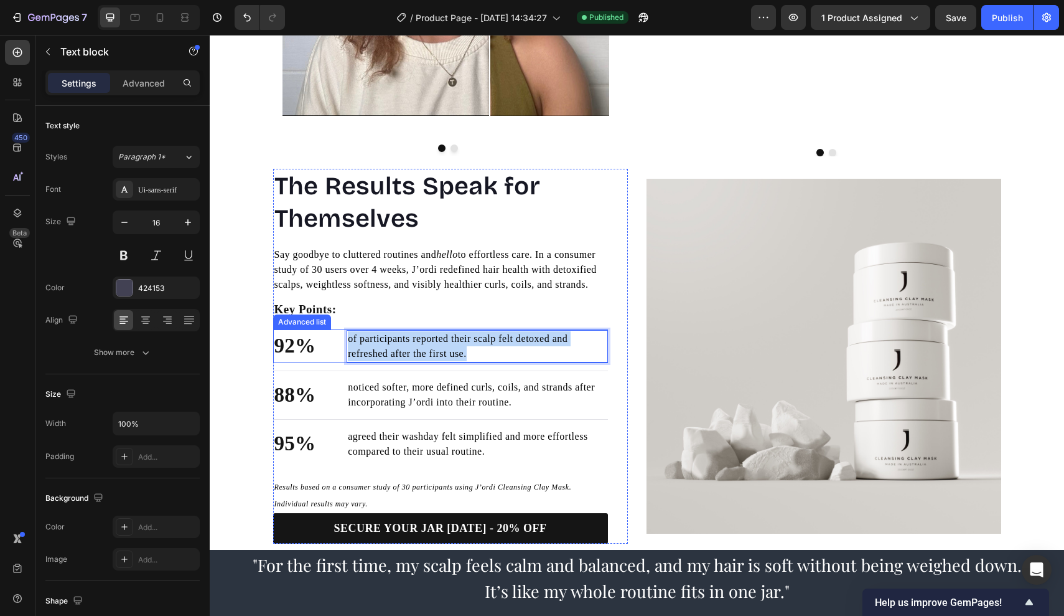
drag, startPoint x: 491, startPoint y: 364, endPoint x: 329, endPoint y: 352, distance: 162.3
click at [329, 352] on li "92% Text block of participants reported their scalp felt detoxed and refreshed …" at bounding box center [440, 346] width 335 height 34
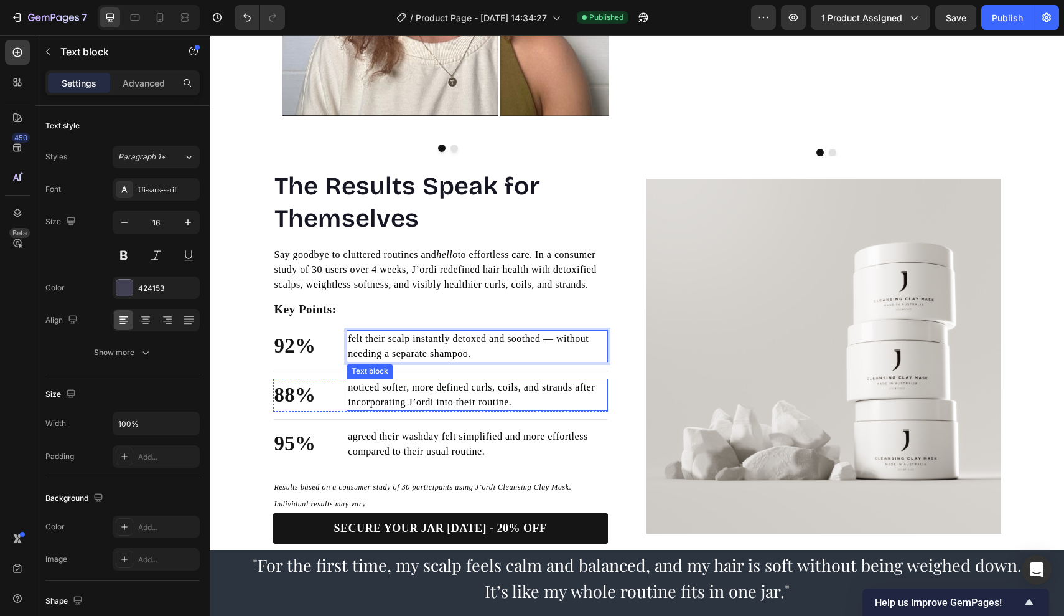
click at [385, 401] on span "noticed softer, more defined curls, coils, and strands after incorporating J’or…" at bounding box center [471, 395] width 247 height 26
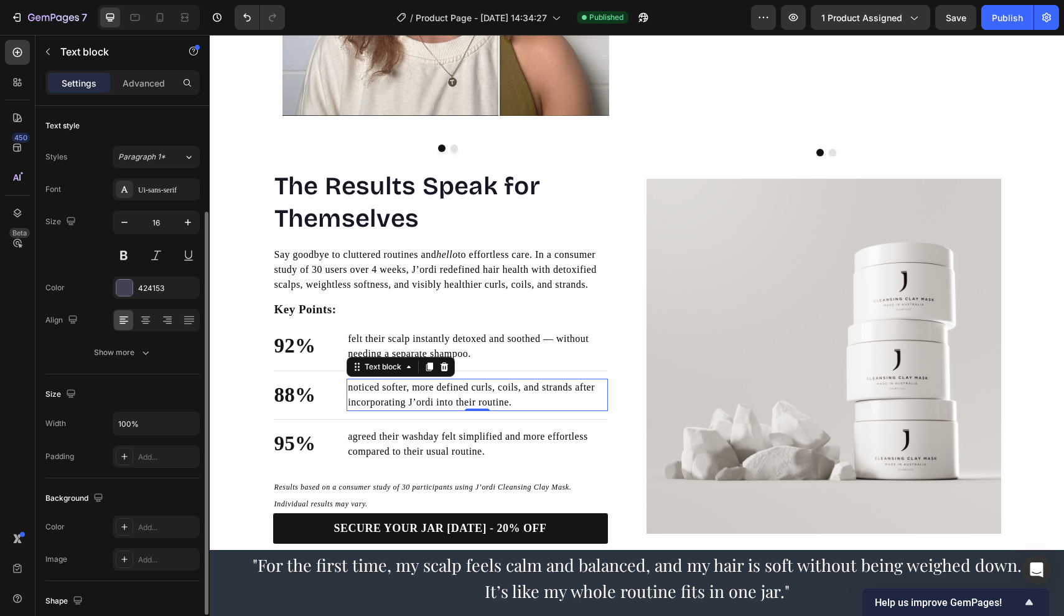
scroll to position [61, 0]
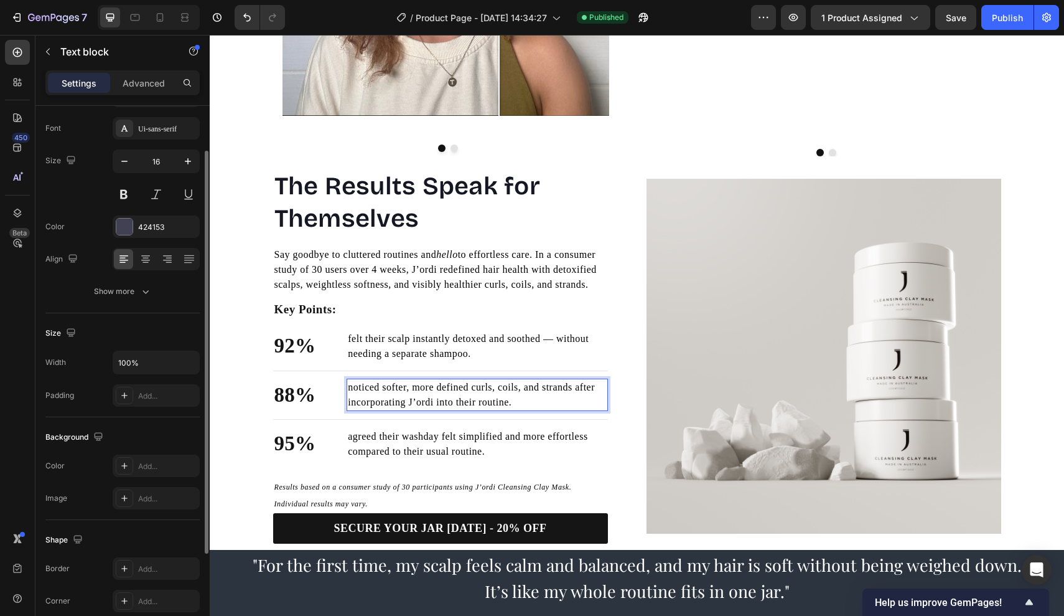
click at [362, 400] on span "noticed softer, more defined curls, coils, and strands after incorporating J’or…" at bounding box center [471, 395] width 247 height 26
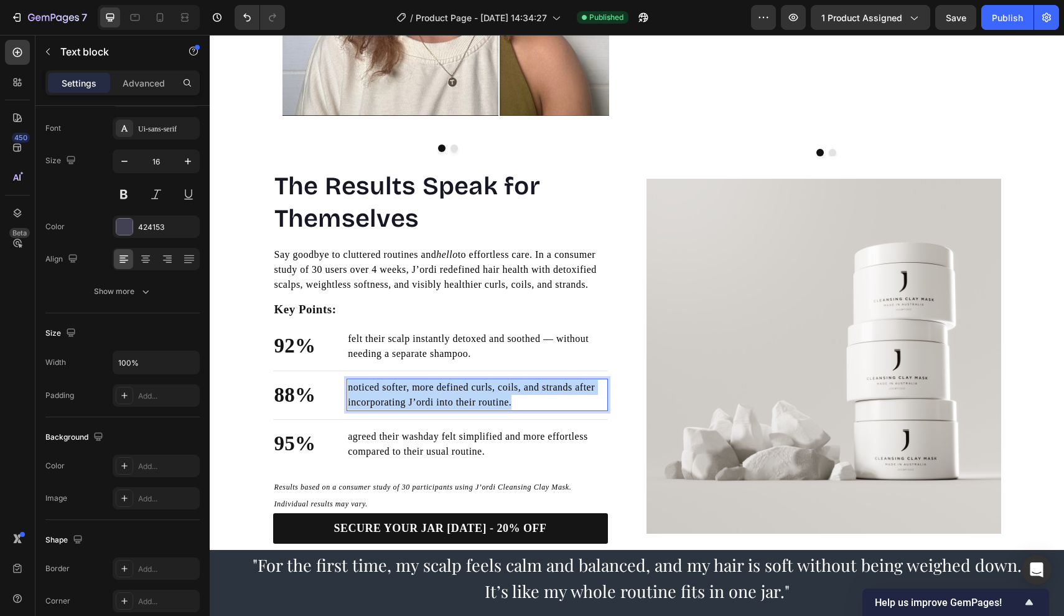
drag, startPoint x: 354, startPoint y: 400, endPoint x: 593, endPoint y: 415, distance: 239.5
click at [593, 410] on p "noticed softer, more defined curls, coils, and strands after incorporating J’or…" at bounding box center [477, 395] width 258 height 30
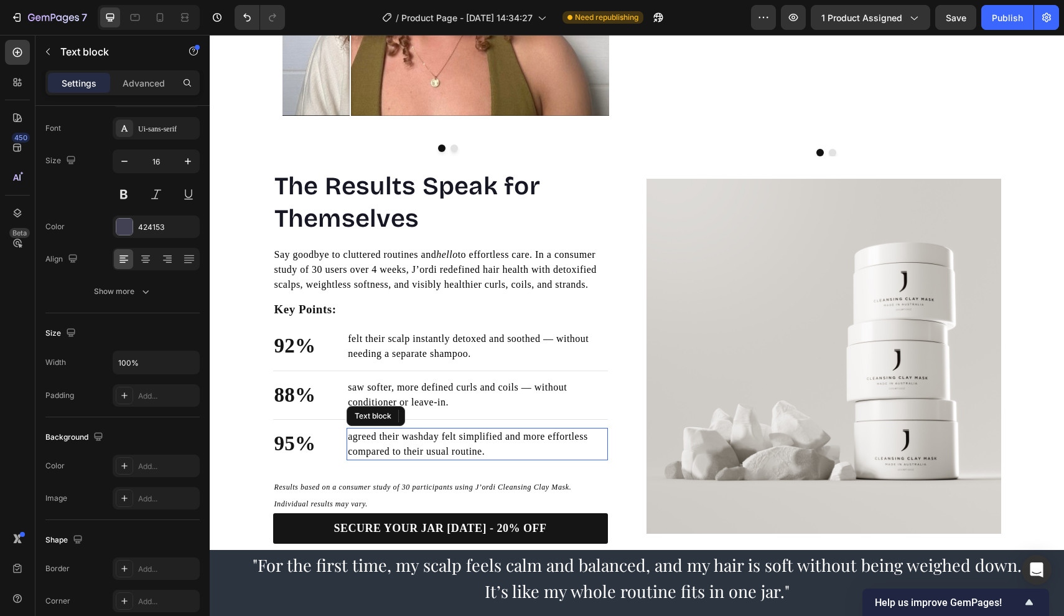
click at [391, 449] on span "agreed their washday felt simplified and more effortless compared to their usua…" at bounding box center [468, 444] width 240 height 26
click at [494, 456] on span "agreed their washday felt simplified and more effortless compared to their usua…" at bounding box center [468, 444] width 240 height 26
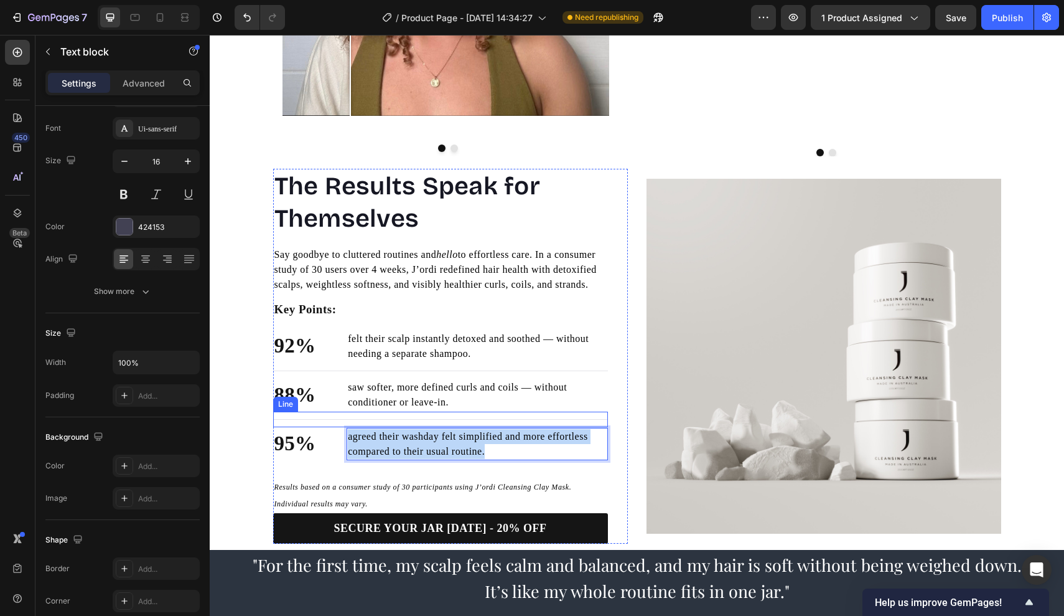
drag, startPoint x: 561, startPoint y: 460, endPoint x: 321, endPoint y: 428, distance: 242.4
click at [320, 427] on div "The Results Speak for Themselves Heading Say goodbye to cluttered routines and …" at bounding box center [440, 356] width 335 height 375
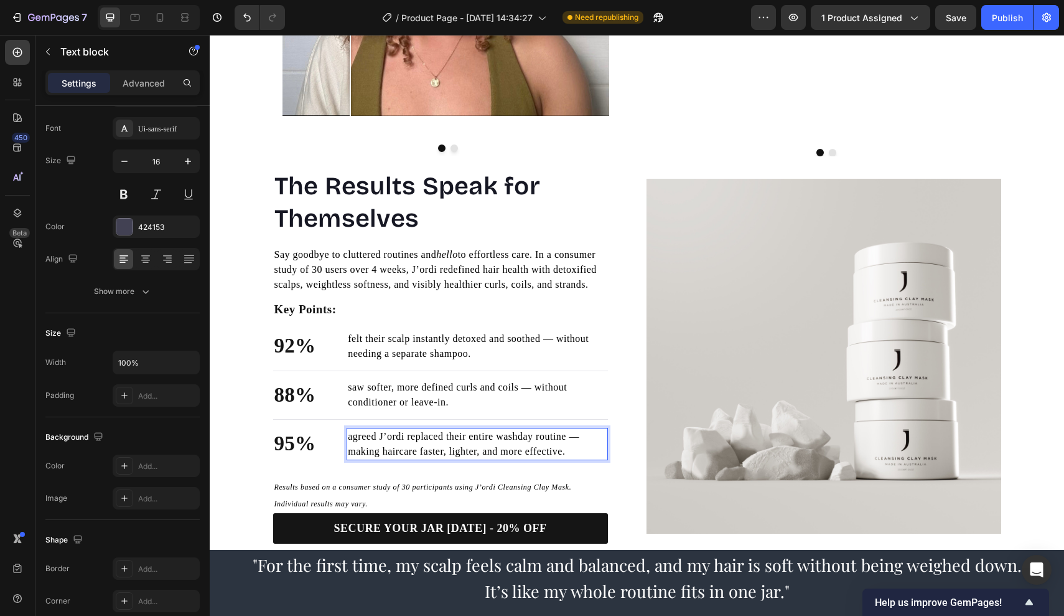
click at [460, 451] on span "agreed J’ordi replaced their entire washday routine — making haircare faster, l…" at bounding box center [464, 444] width 232 height 26
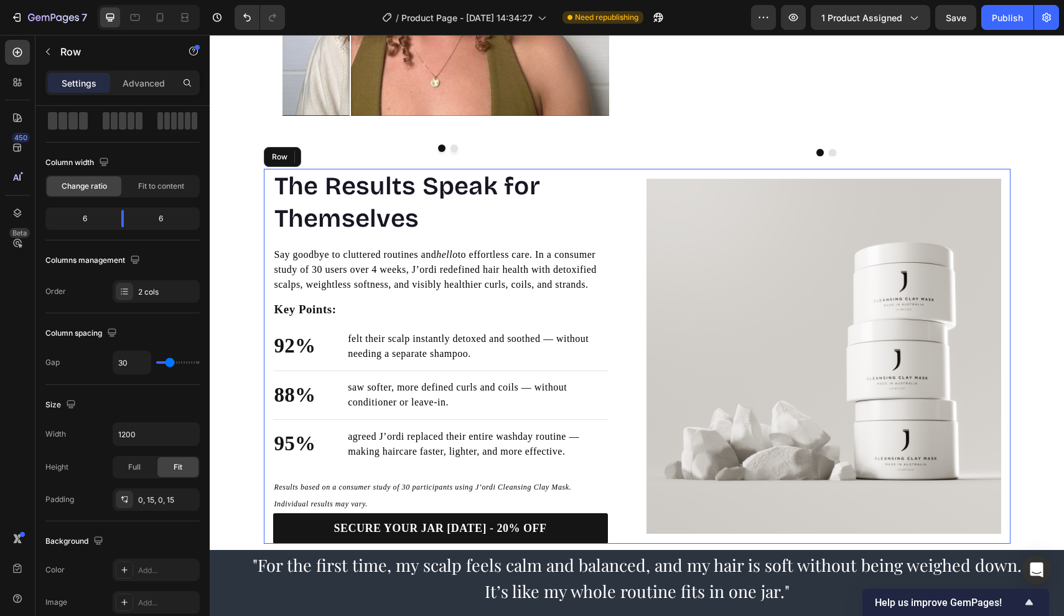
click at [635, 462] on div "The Results Speak for Themselves Heading Say goodbye to cluttered routines and …" at bounding box center [637, 356] width 747 height 375
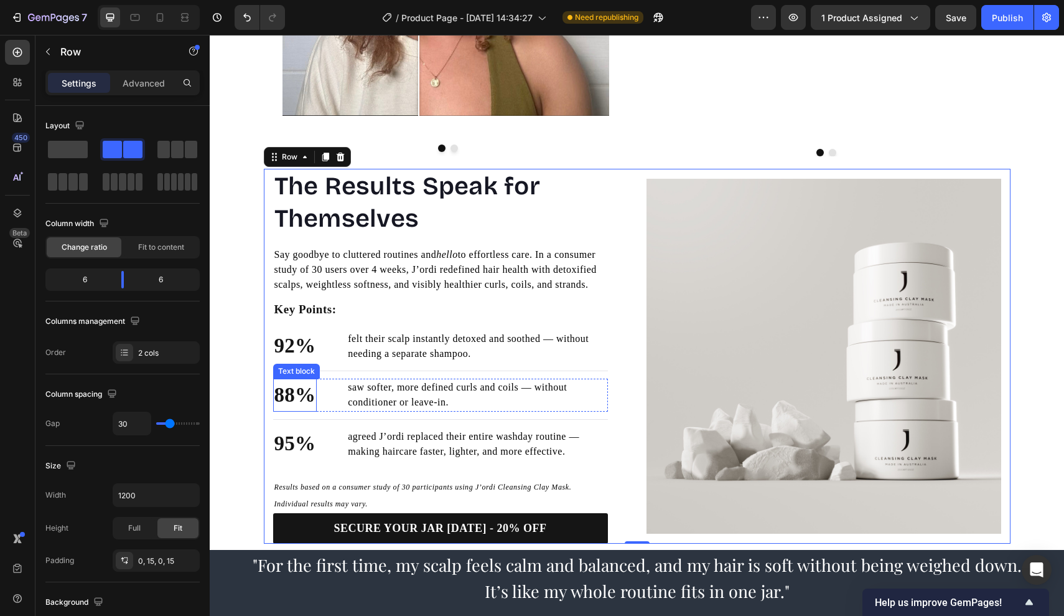
click at [298, 402] on p "88%" at bounding box center [295, 395] width 42 height 31
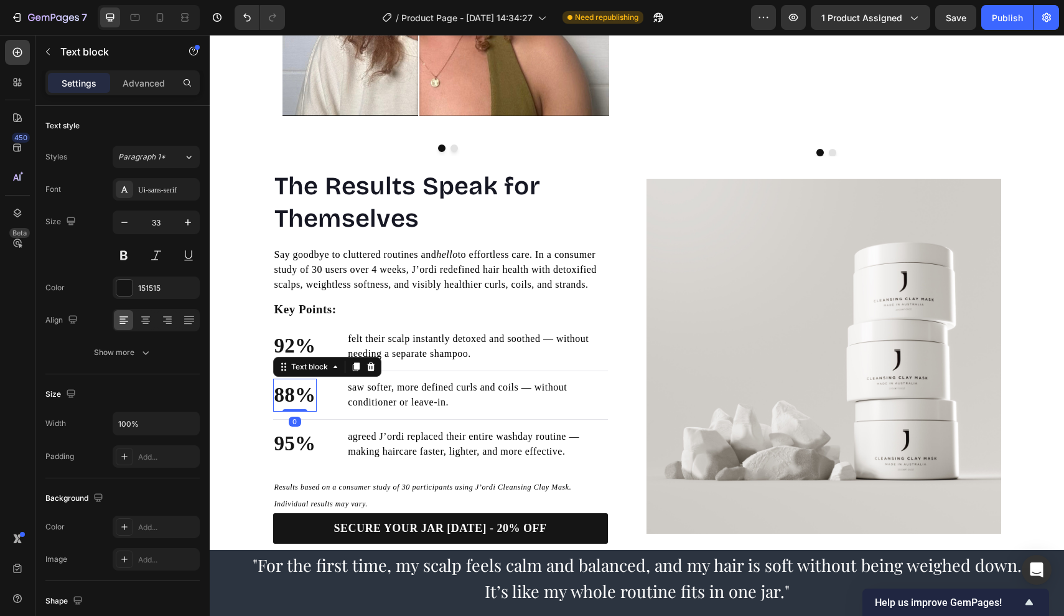
click at [298, 406] on p "88%" at bounding box center [295, 395] width 42 height 31
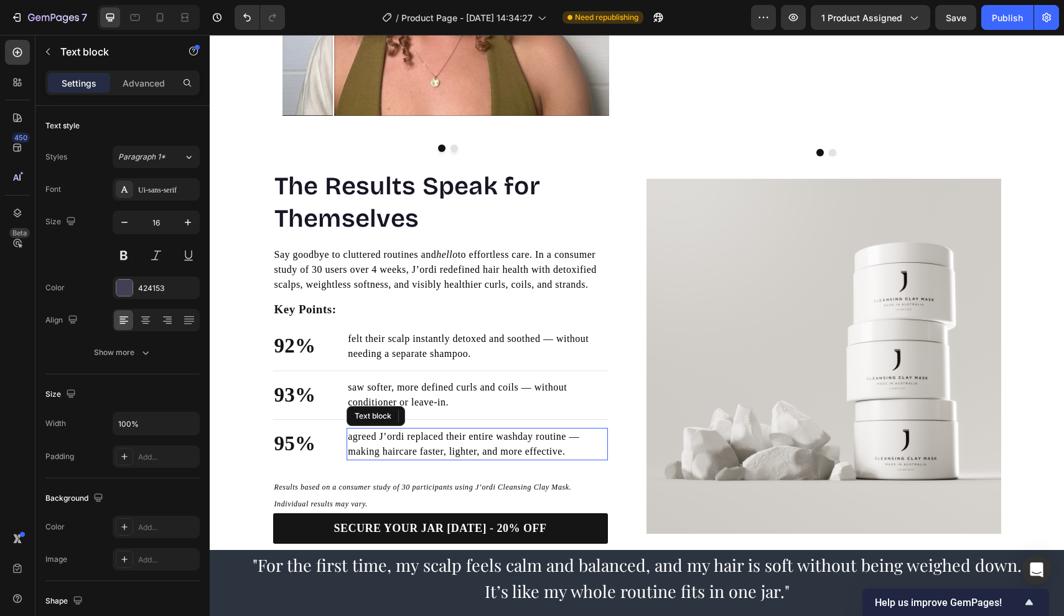
click at [375, 454] on p "agreed J’ordi replaced their entire washday routine — making haircare faster, l…" at bounding box center [477, 444] width 258 height 30
click at [299, 451] on p "95%" at bounding box center [295, 443] width 42 height 31
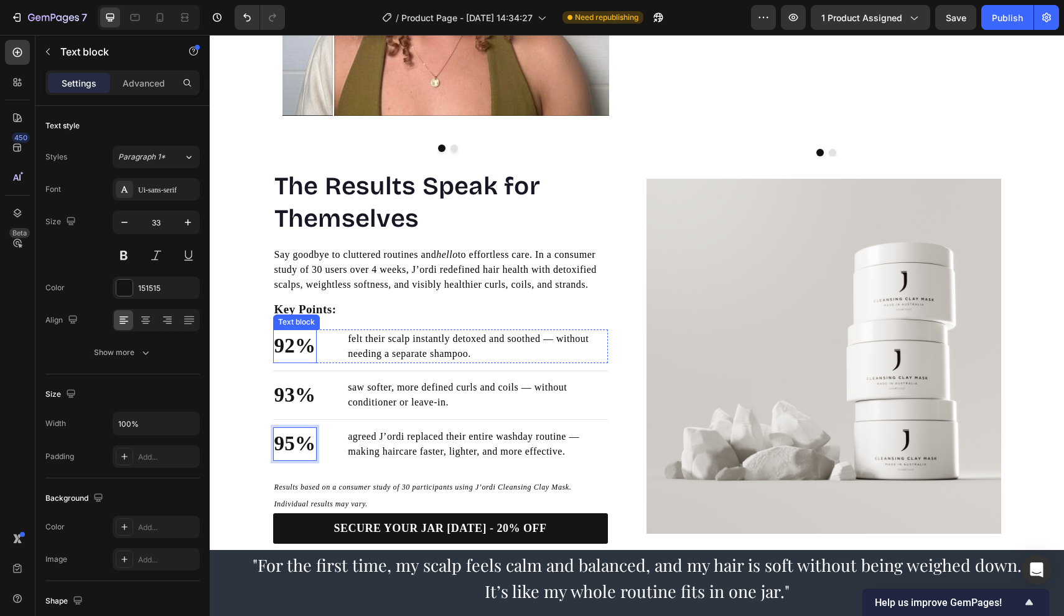
click at [294, 362] on p "92%" at bounding box center [295, 346] width 42 height 31
click at [300, 361] on p "92%" at bounding box center [295, 346] width 42 height 31
click at [299, 406] on p "93%" at bounding box center [295, 395] width 42 height 31
click at [382, 403] on span "saw softer, more defined curls and coils — without conditioner or leave-in." at bounding box center [457, 395] width 219 height 26
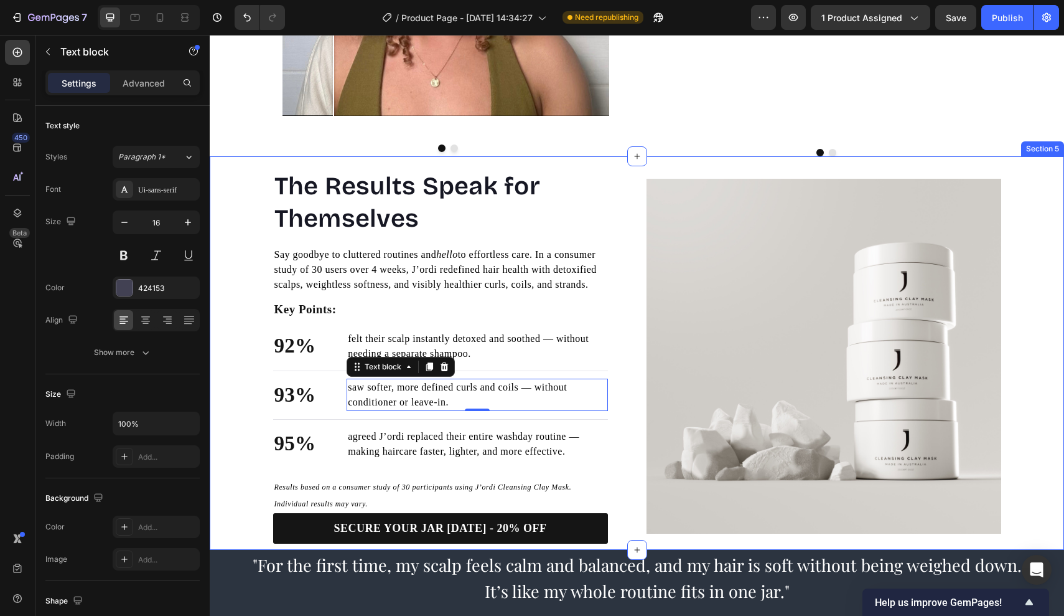
click at [248, 372] on div "The Results Speak for Themselves Heading Say goodbye to cluttered routines and …" at bounding box center [637, 356] width 855 height 375
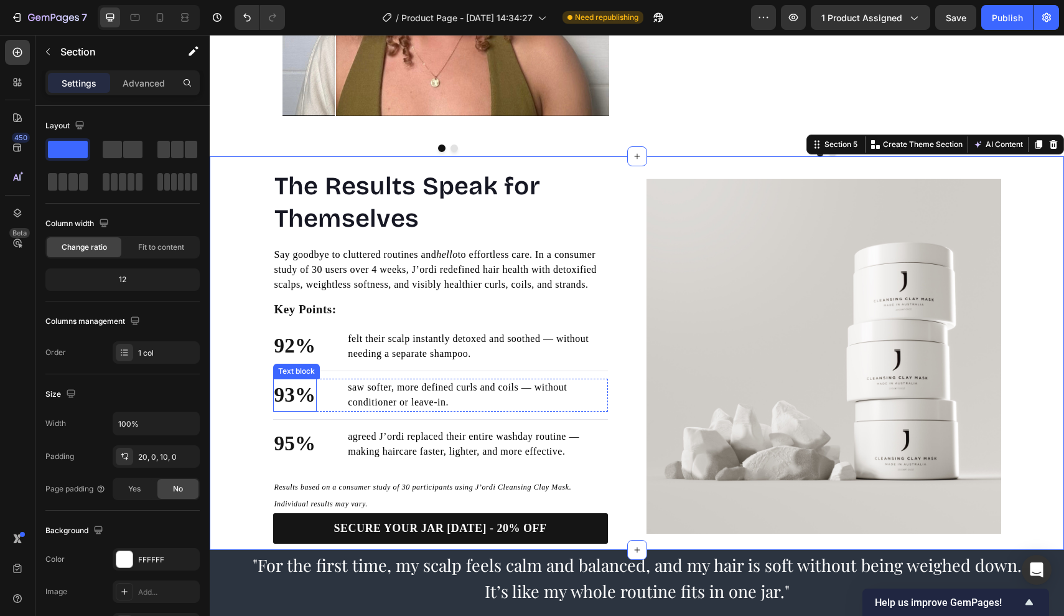
click at [300, 395] on p "93%" at bounding box center [295, 395] width 42 height 31
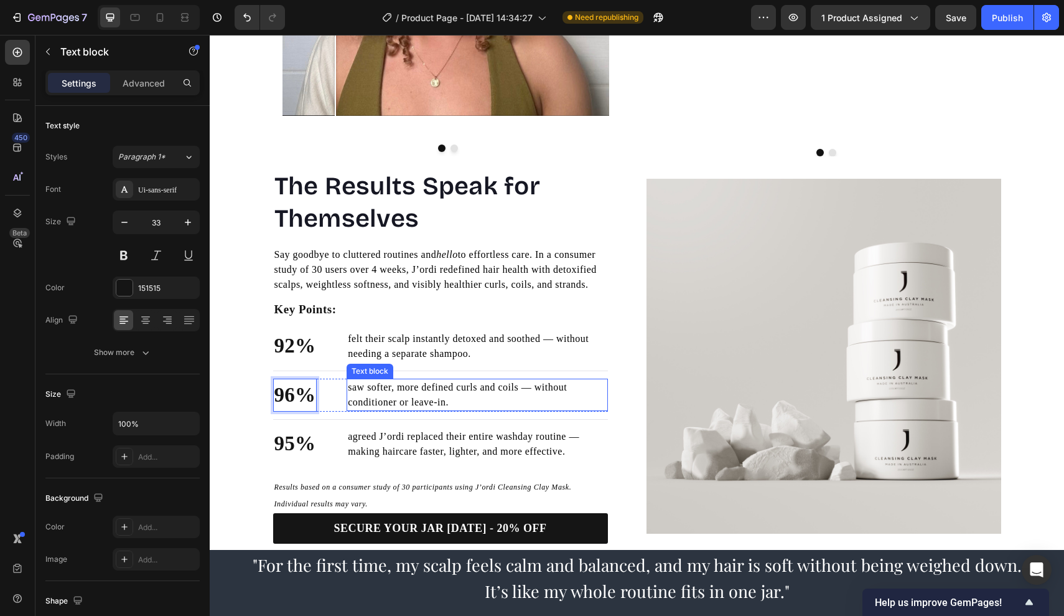
click at [385, 377] on div "Text block" at bounding box center [370, 370] width 42 height 11
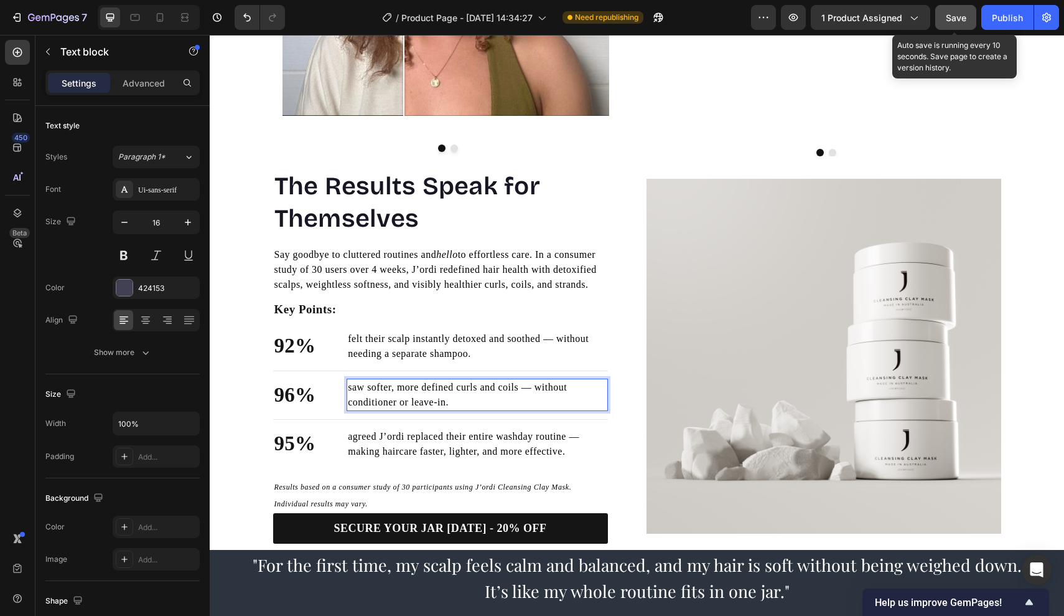
click at [957, 21] on span "Save" at bounding box center [956, 17] width 21 height 11
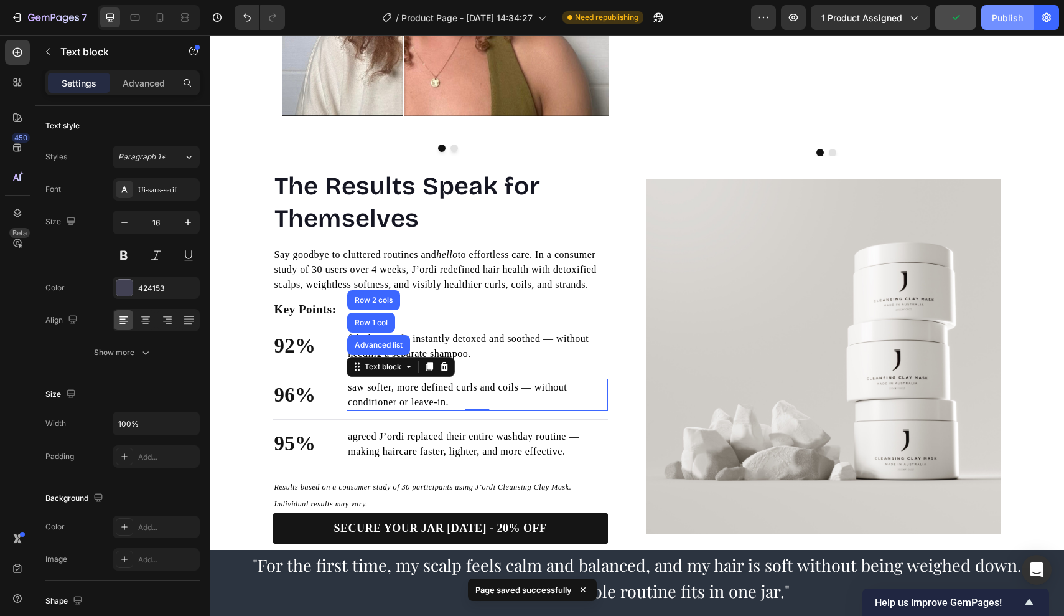
click at [1002, 22] on div "Publish" at bounding box center [1007, 17] width 31 height 13
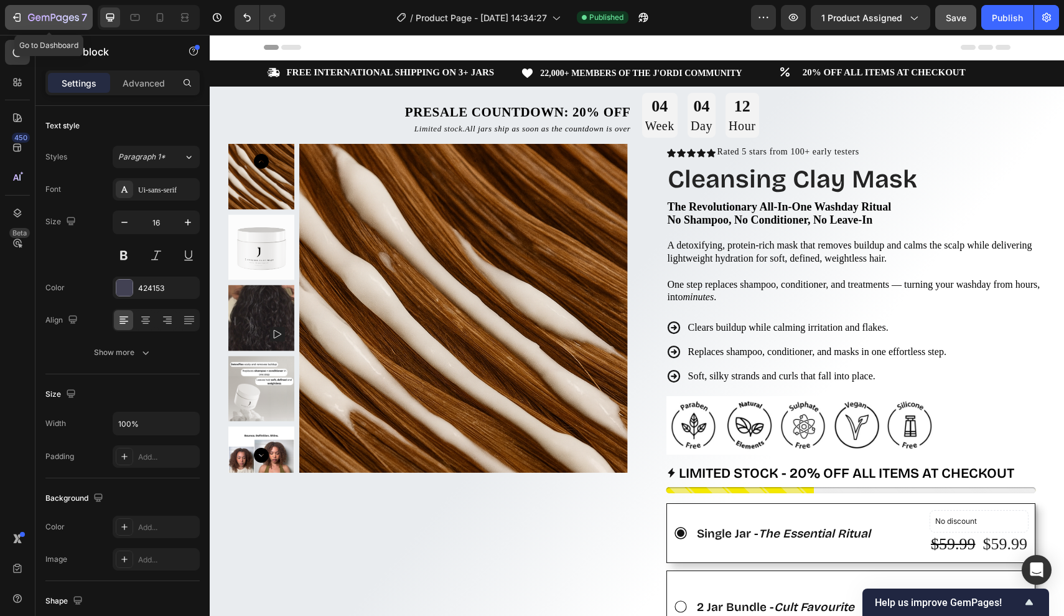
click at [45, 23] on icon "button" at bounding box center [53, 18] width 51 height 11
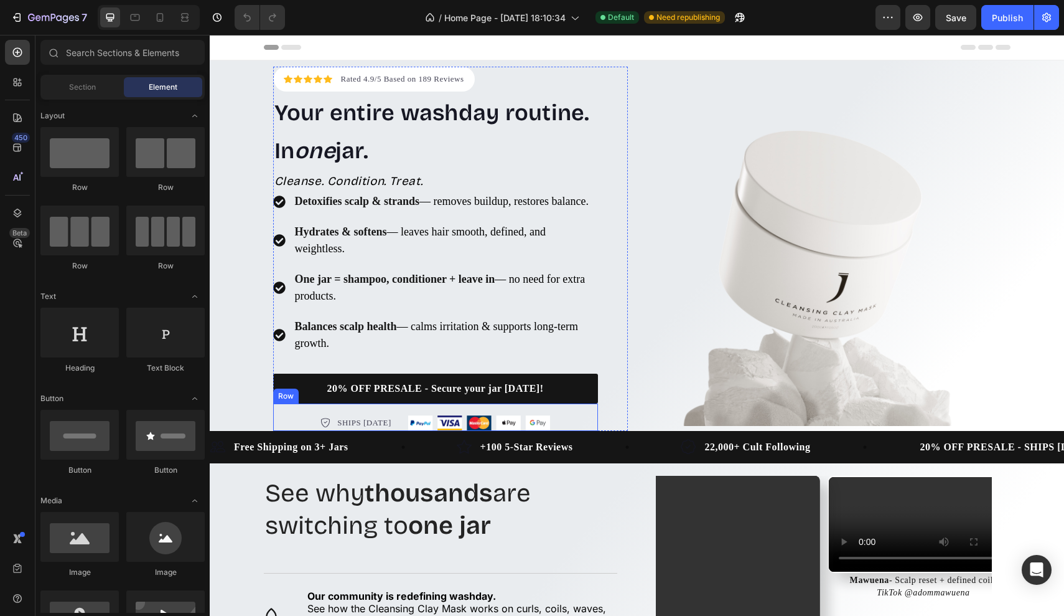
click at [392, 429] on p "SHIPS [DATE]" at bounding box center [364, 422] width 54 height 12
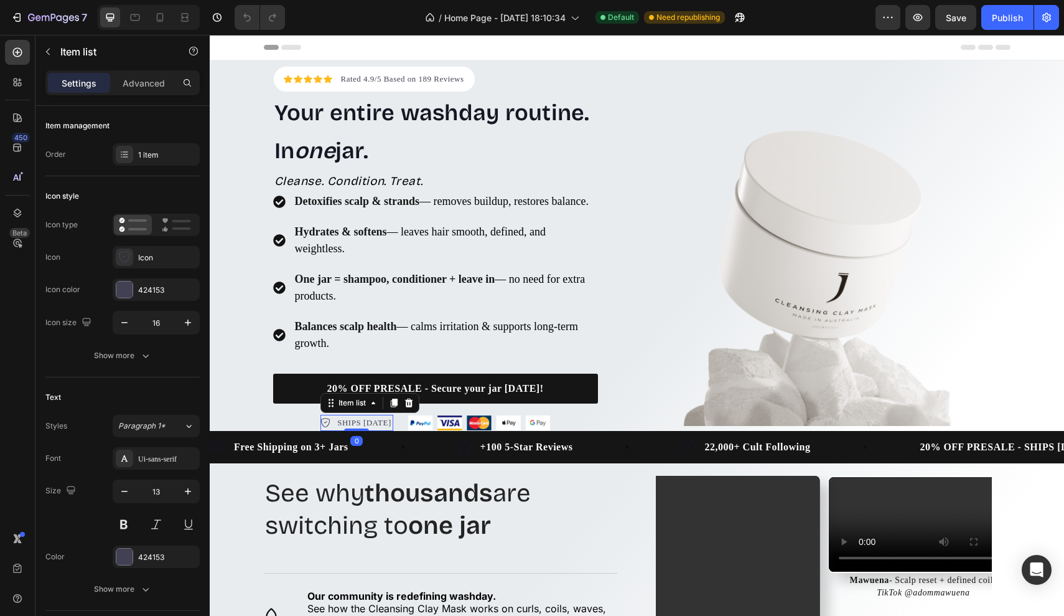
click at [392, 429] on p "SHIPS [DATE]" at bounding box center [364, 422] width 54 height 12
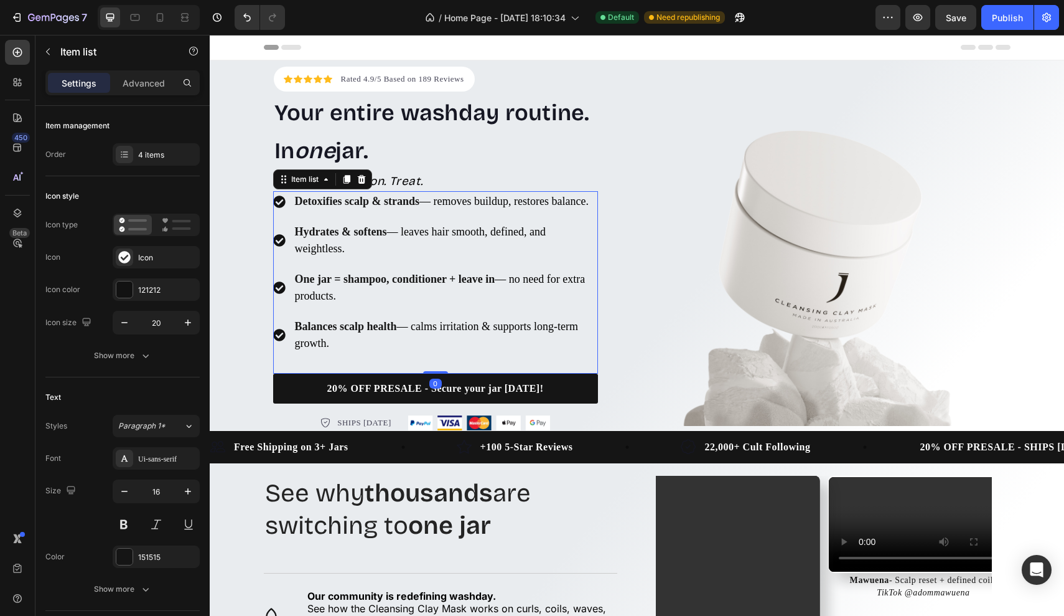
click at [488, 285] on strong "One jar = shampoo, conditioner + leave in" at bounding box center [395, 279] width 200 height 12
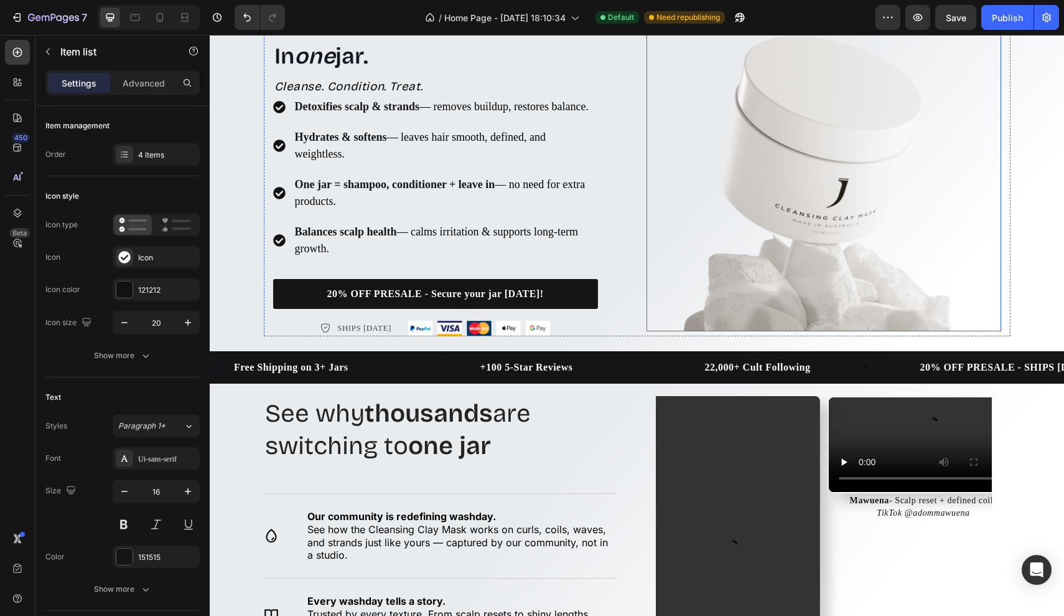
scroll to position [98, 0]
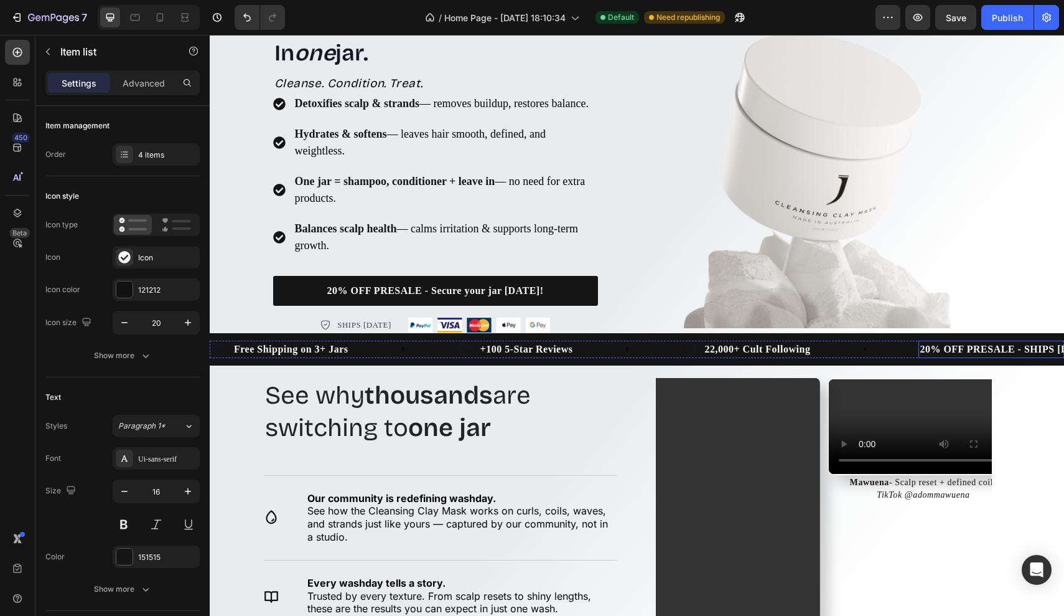
click at [973, 357] on p "20% OFF PRESALE - SHIPS [DATE]" at bounding box center [1006, 349] width 173 height 15
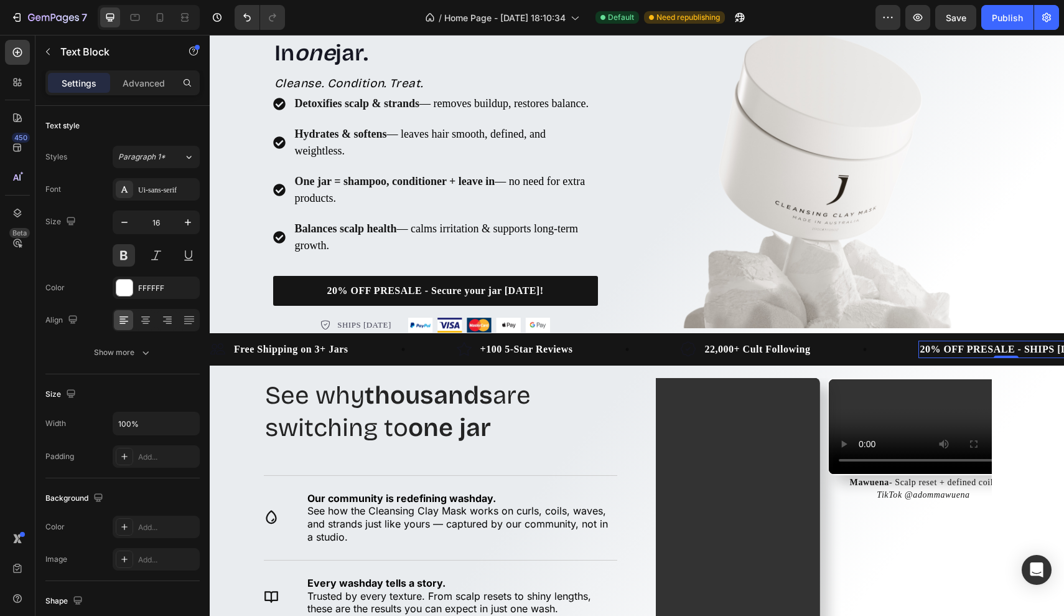
click at [973, 357] on p "20% OFF PRESALE - SHIPS [DATE]" at bounding box center [1006, 349] width 173 height 15
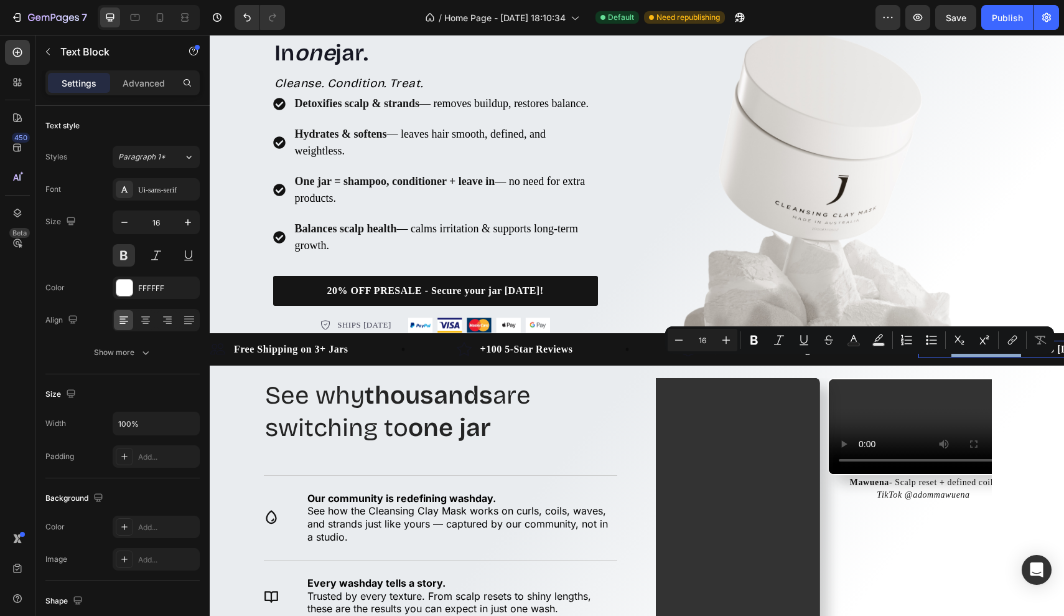
drag, startPoint x: 992, startPoint y: 363, endPoint x: 1064, endPoint y: 362, distance: 72.2
click at [1064, 357] on p "20% OFF PRESALE - SHIPS [DATE]" at bounding box center [1006, 349] width 173 height 15
click at [1046, 357] on p "20% OFF PRESALE - SHIPS [DATE]" at bounding box center [1006, 349] width 173 height 15
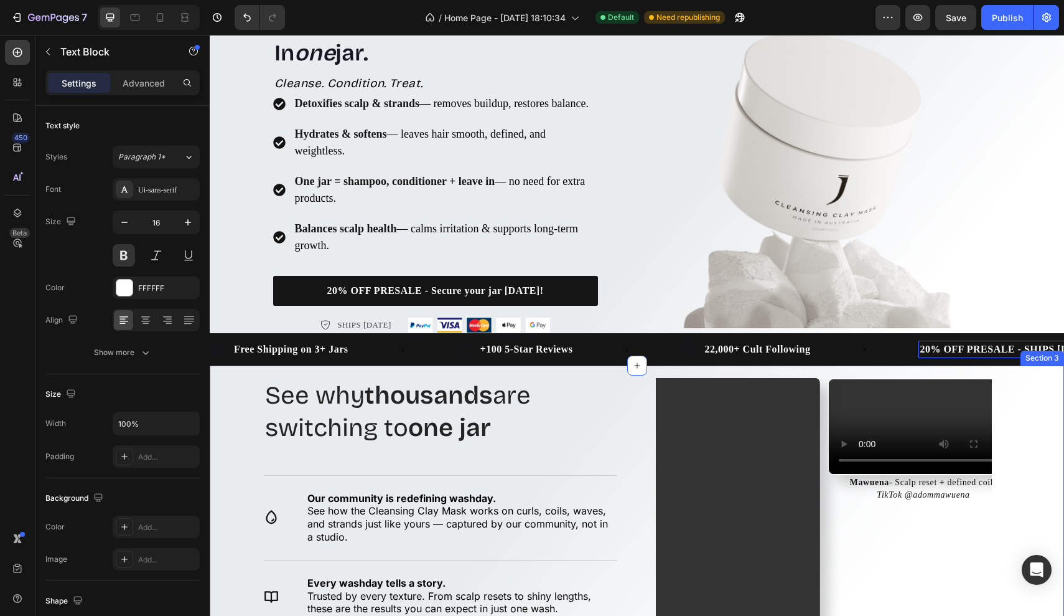
click at [1023, 388] on div "See why thousands are switching to one jar. Heading See why thousands are switc…" at bounding box center [637, 569] width 855 height 409
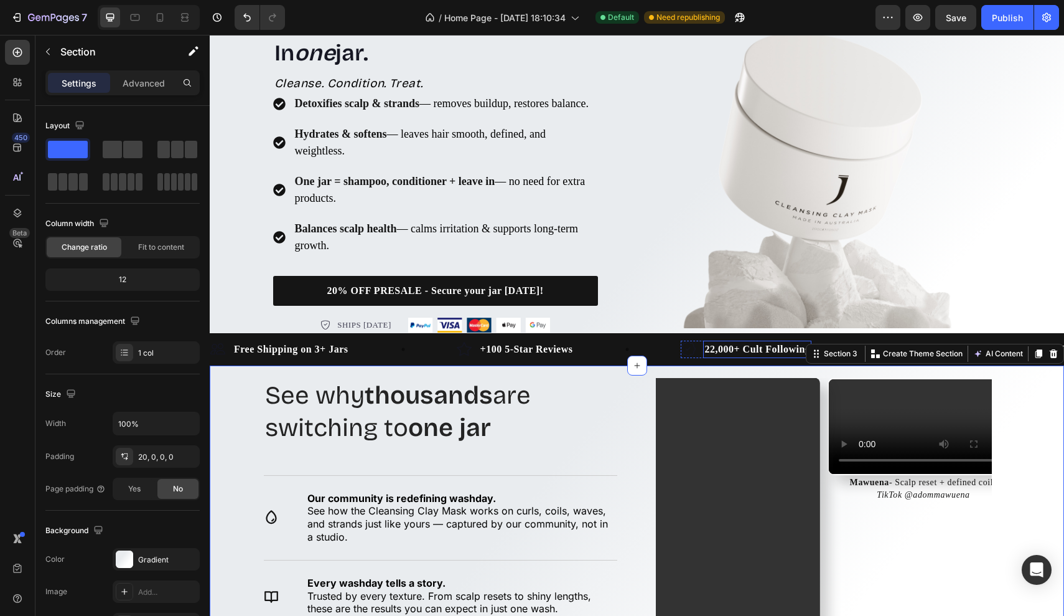
click at [747, 358] on div "22,000+ Cult Following Text Block" at bounding box center [757, 348] width 108 height 17
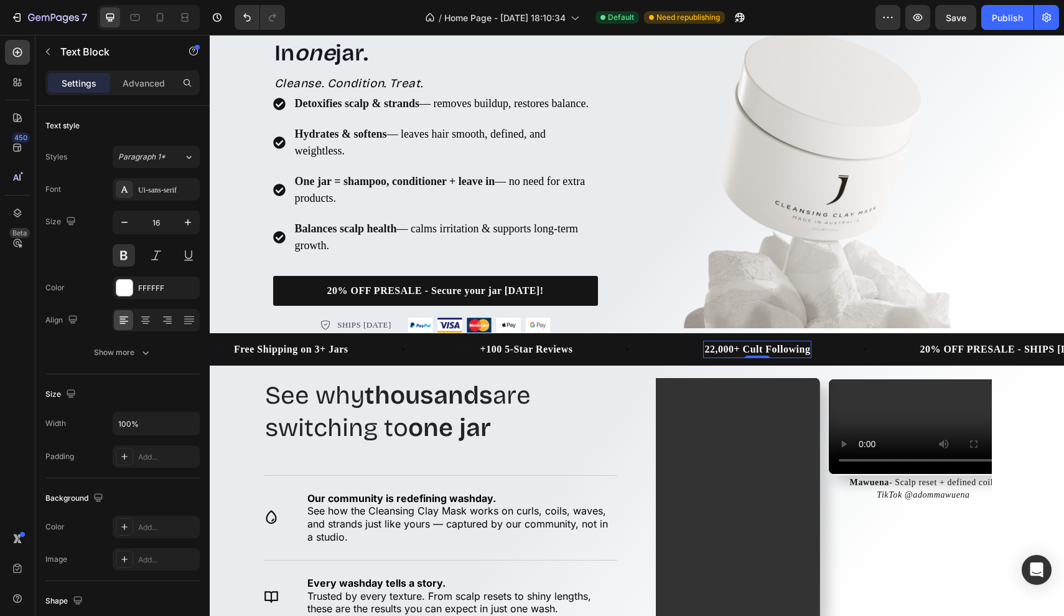
click at [682, 358] on div "Image +100 5-Star Reviews Text Block Row" at bounding box center [569, 348] width 225 height 17
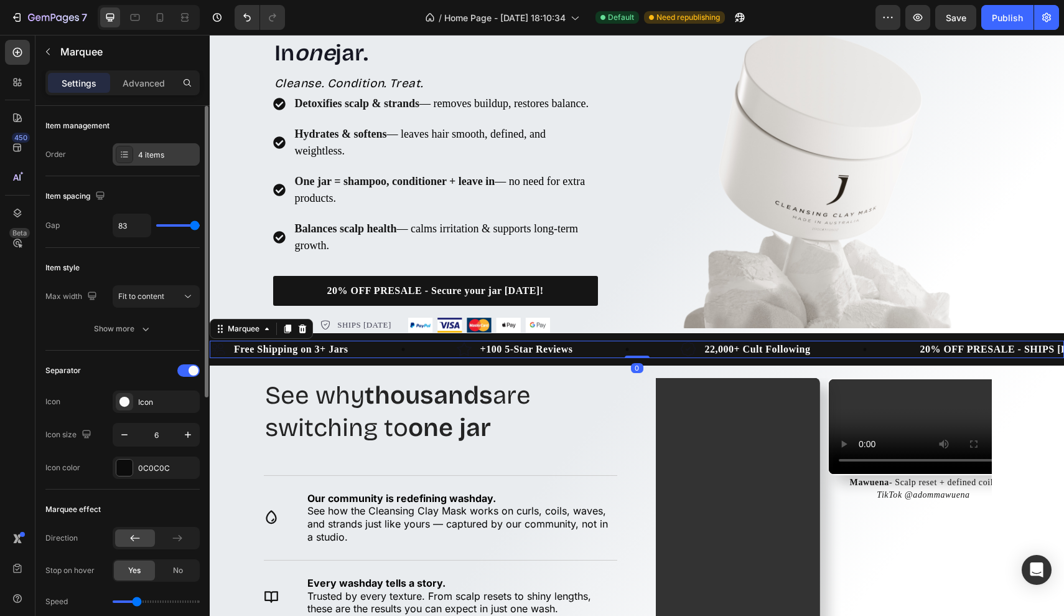
click at [164, 162] on div "4 items" at bounding box center [156, 154] width 87 height 22
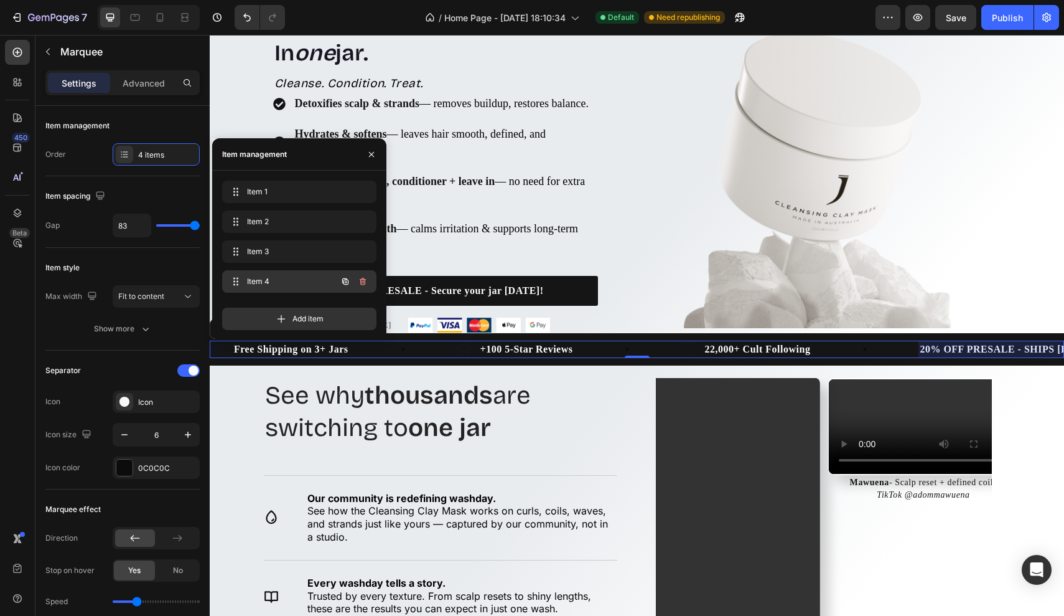
click at [305, 285] on span "Item 4" at bounding box center [282, 281] width 70 height 11
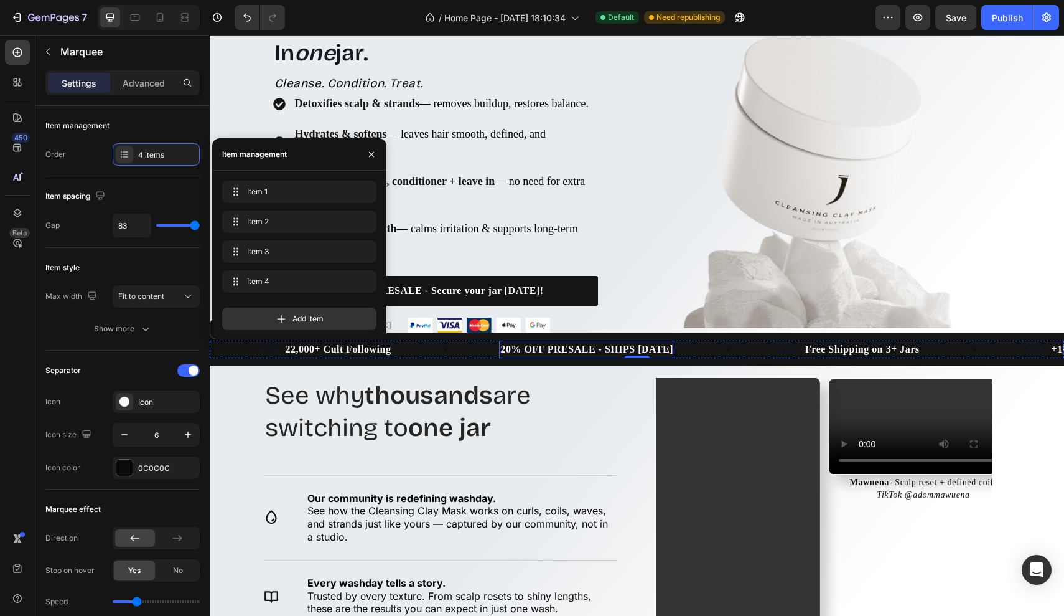
click at [673, 357] on p "20% OFF PRESALE - SHIPS [DATE]" at bounding box center [586, 349] width 173 height 15
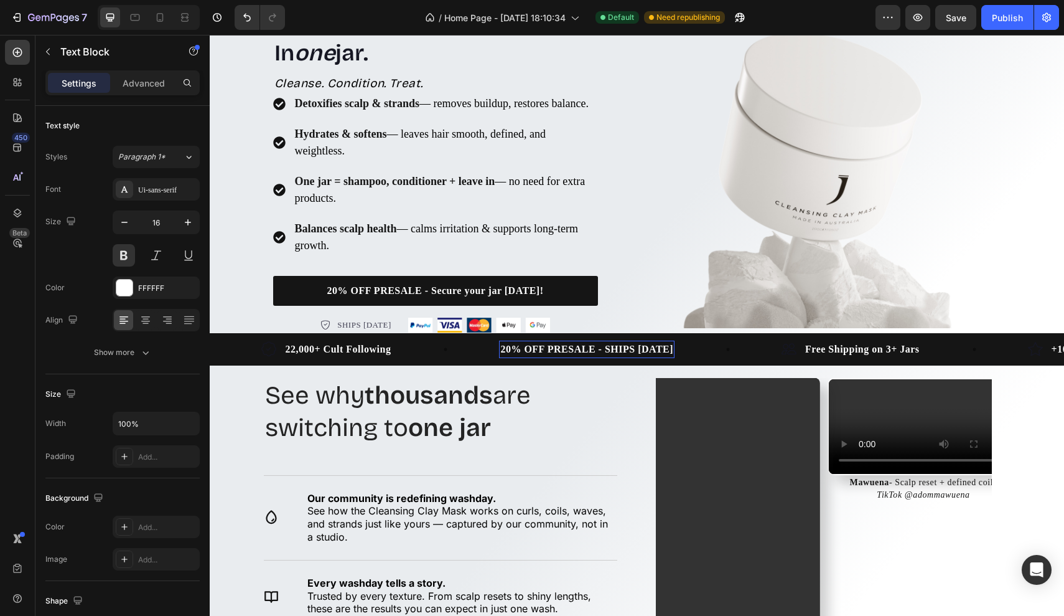
click at [673, 357] on p "20% OFF PRESALE - SHIPS [DATE]" at bounding box center [586, 349] width 173 height 15
click at [767, 333] on div "Image" at bounding box center [824, 151] width 355 height 364
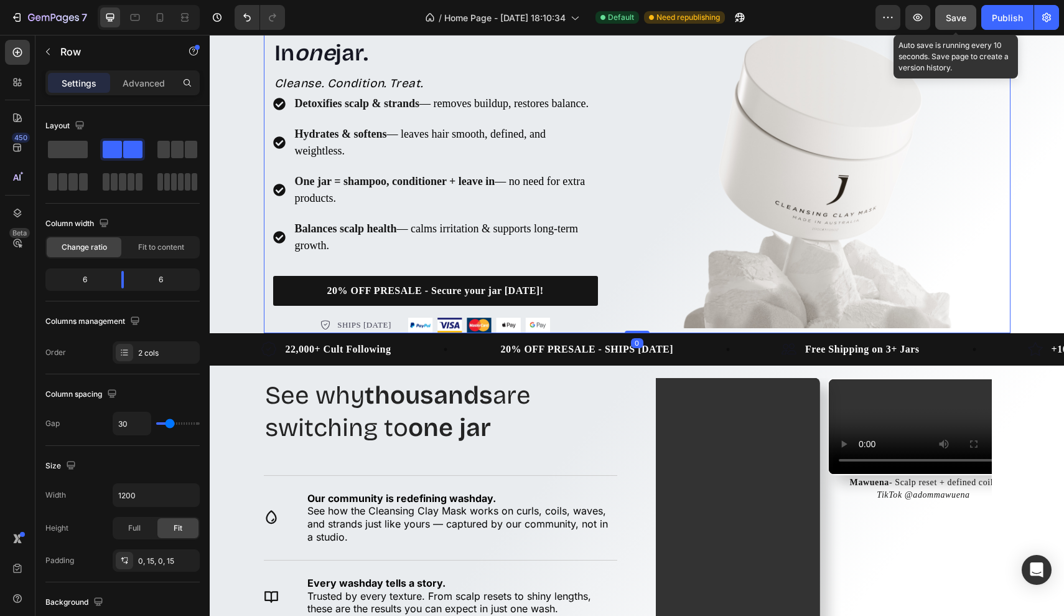
click at [954, 17] on span "Save" at bounding box center [956, 17] width 21 height 11
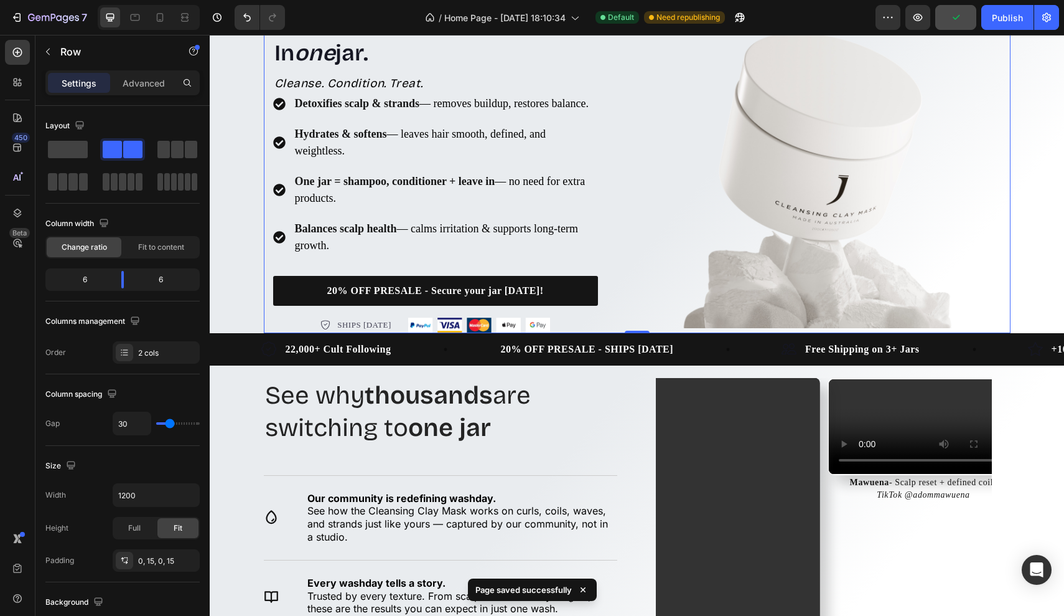
click at [622, 333] on div "Icon Icon Icon Icon Icon Icon List Hoz Rated 4.9/5 Based on 189 Reviews Text bl…" at bounding box center [450, 151] width 355 height 364
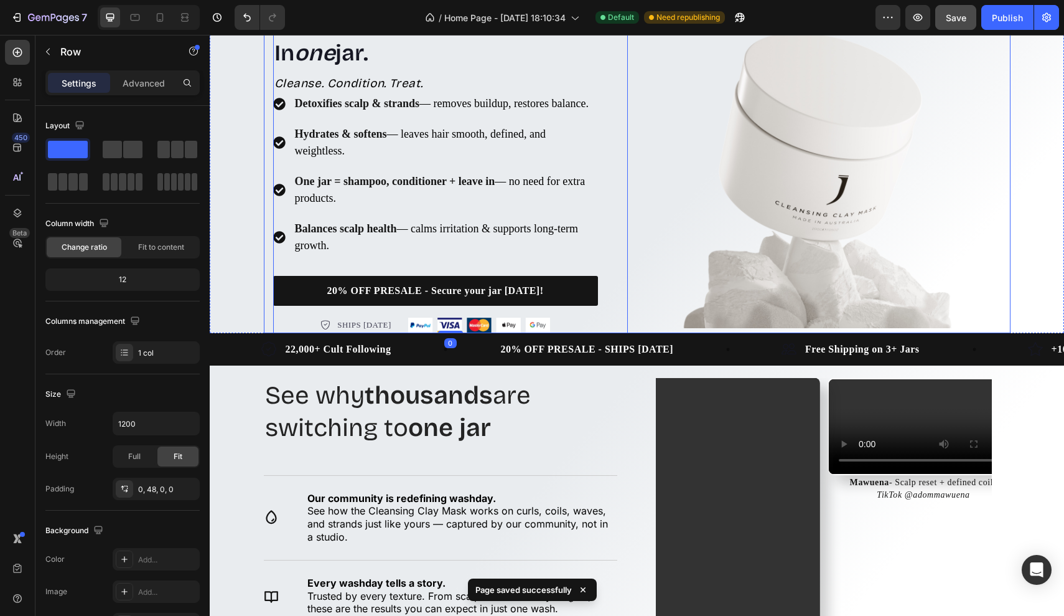
click at [642, 333] on div "Icon Icon Icon Icon Icon Icon List Hoz Rated 4.9/5 Based on 189 Reviews Text bl…" at bounding box center [637, 151] width 747 height 364
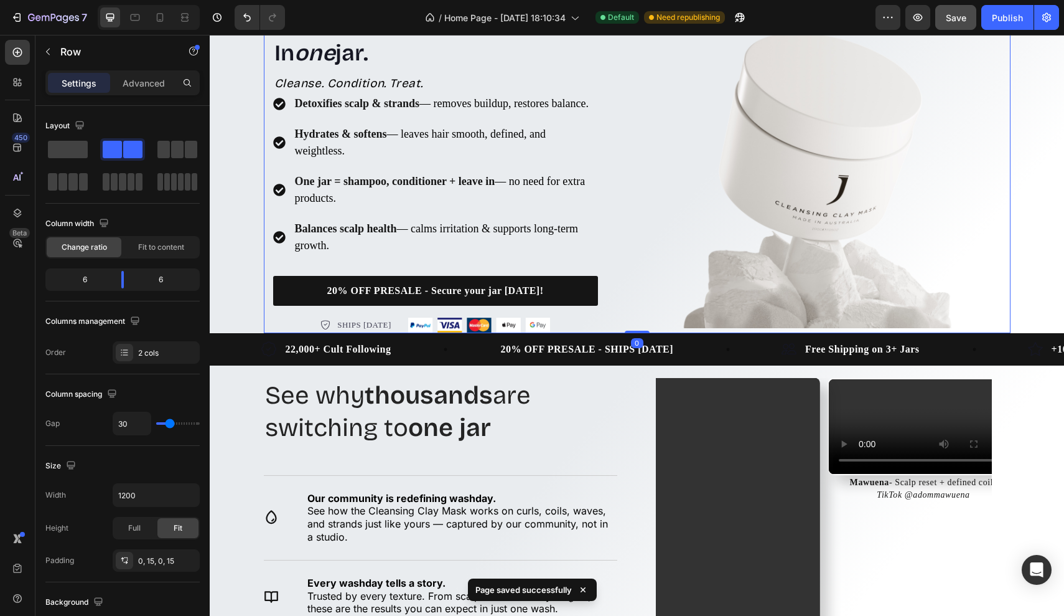
drag, startPoint x: 631, startPoint y: 345, endPoint x: 632, endPoint y: 336, distance: 9.4
click at [632, 333] on div "Icon Icon Icon Icon Icon Icon List Hoz Rated 4.9/5 Based on 189 Reviews Text bl…" at bounding box center [637, 151] width 747 height 364
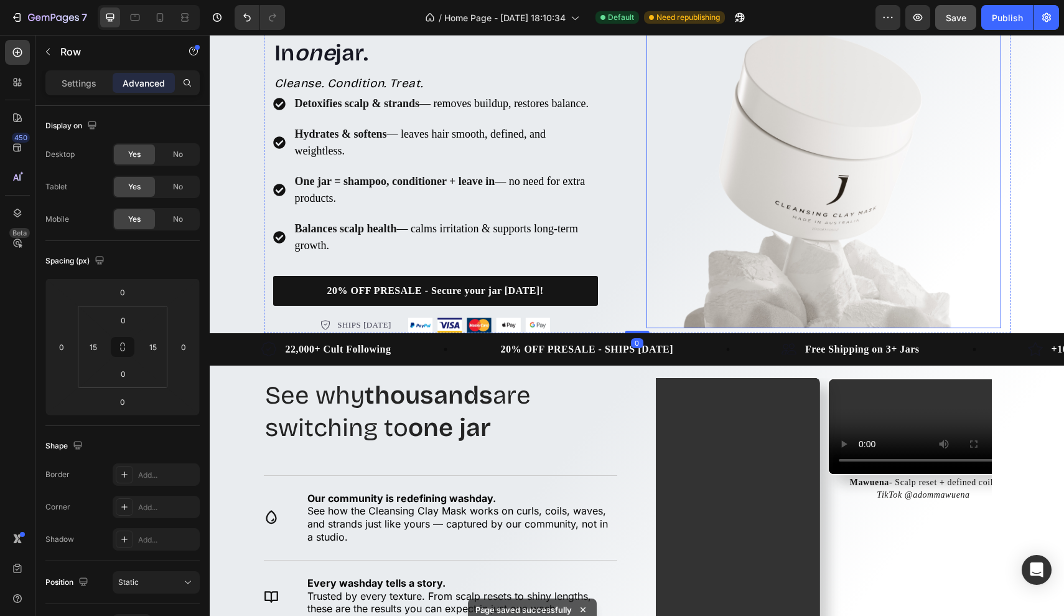
click at [734, 306] on img at bounding box center [824, 150] width 355 height 355
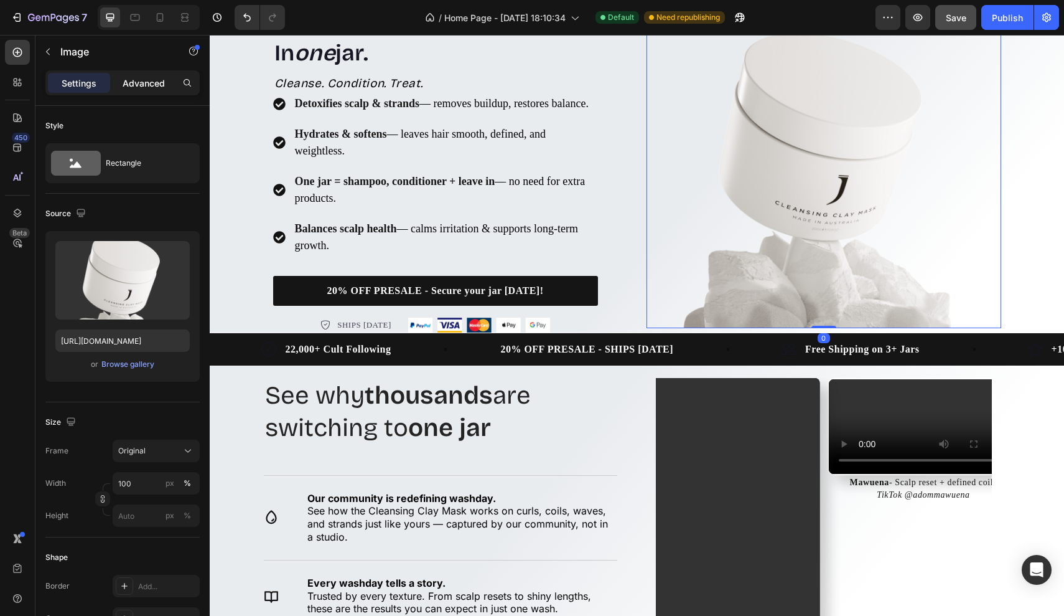
click at [141, 82] on p "Advanced" at bounding box center [144, 83] width 42 height 13
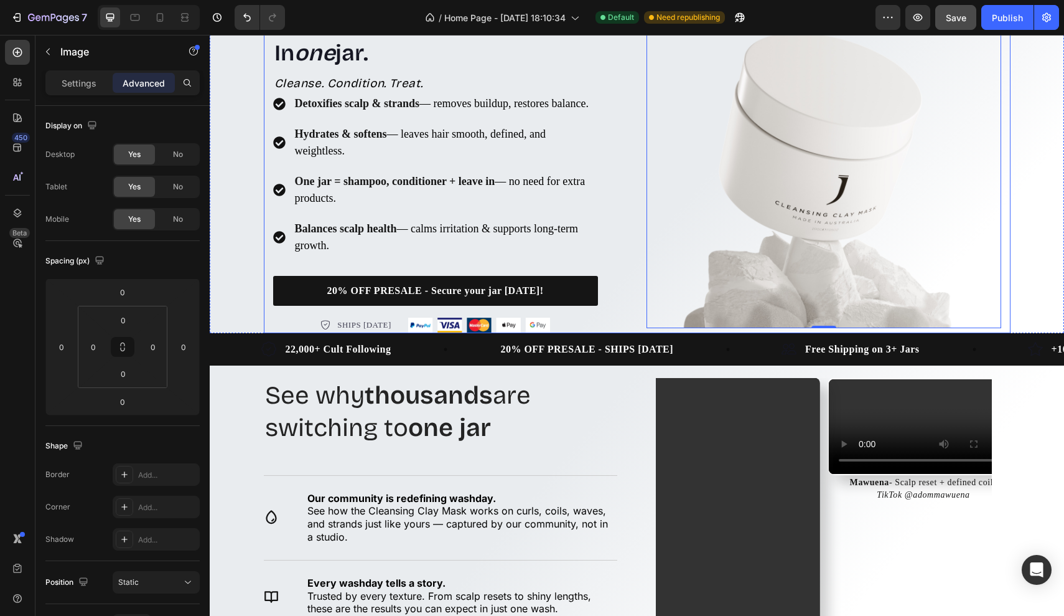
click at [632, 333] on div "Icon Icon Icon Icon Icon Icon List Hoz Rated 4.9/5 Based on 189 Reviews Text bl…" at bounding box center [637, 151] width 747 height 364
click at [390, 328] on div "SHIPS [DATE] Item list Image Row" at bounding box center [435, 319] width 325 height 27
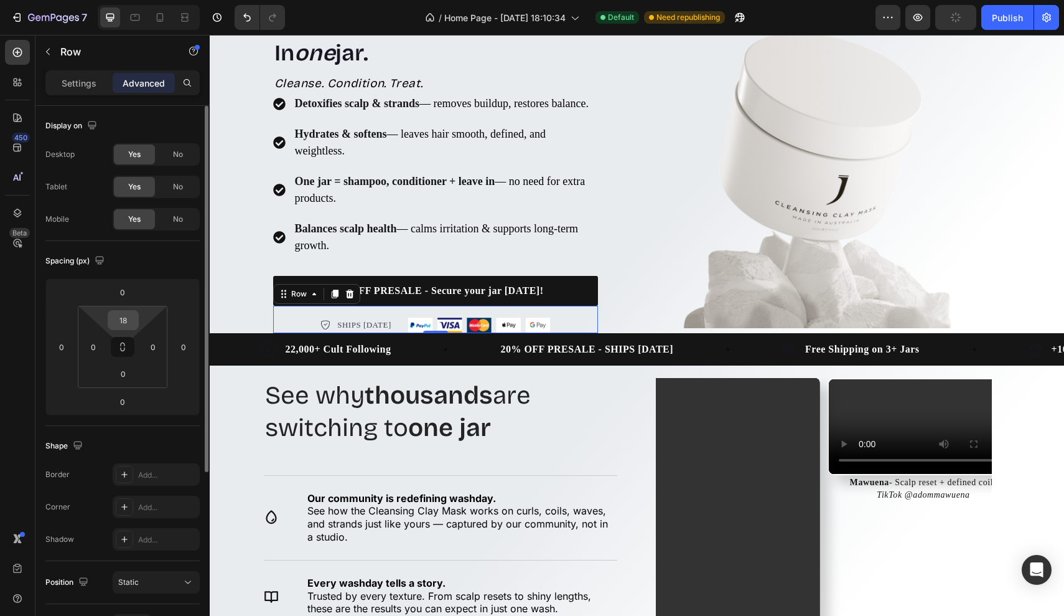
click at [133, 319] on input "18" at bounding box center [123, 320] width 25 height 19
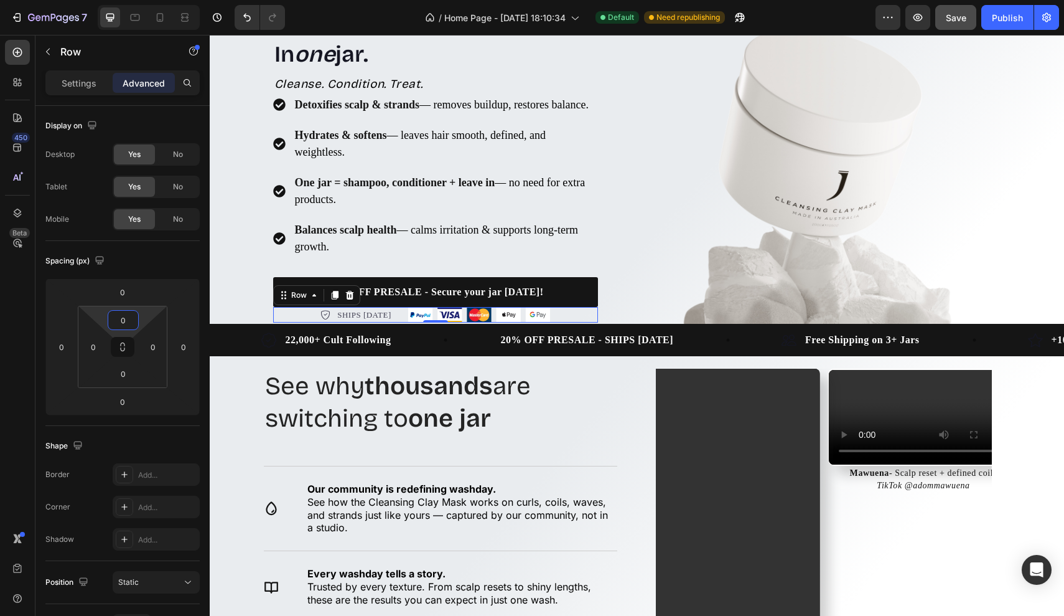
type input "0"
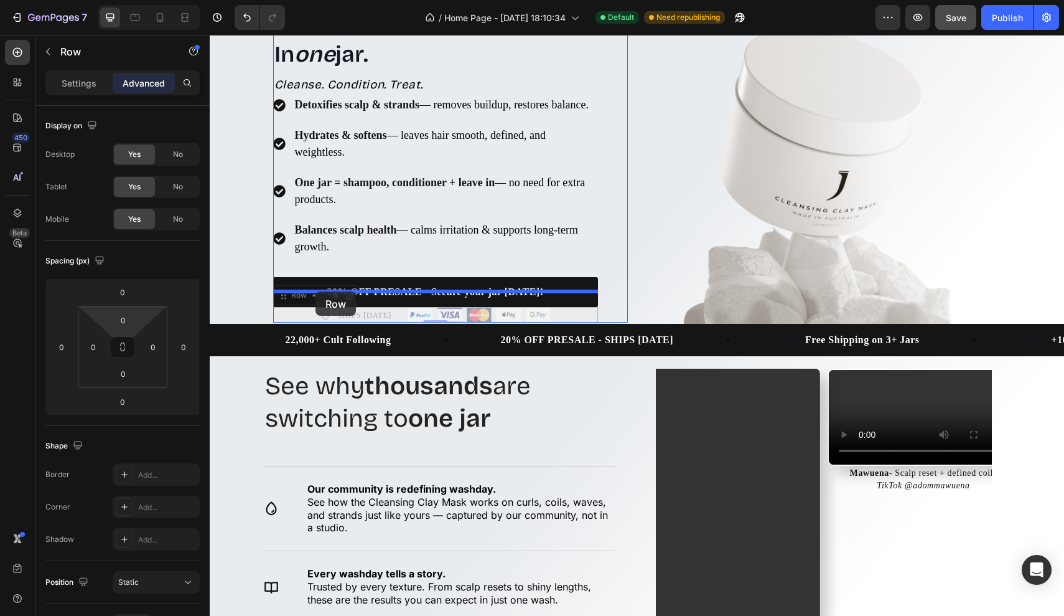
drag, startPoint x: 287, startPoint y: 330, endPoint x: 316, endPoint y: 291, distance: 48.1
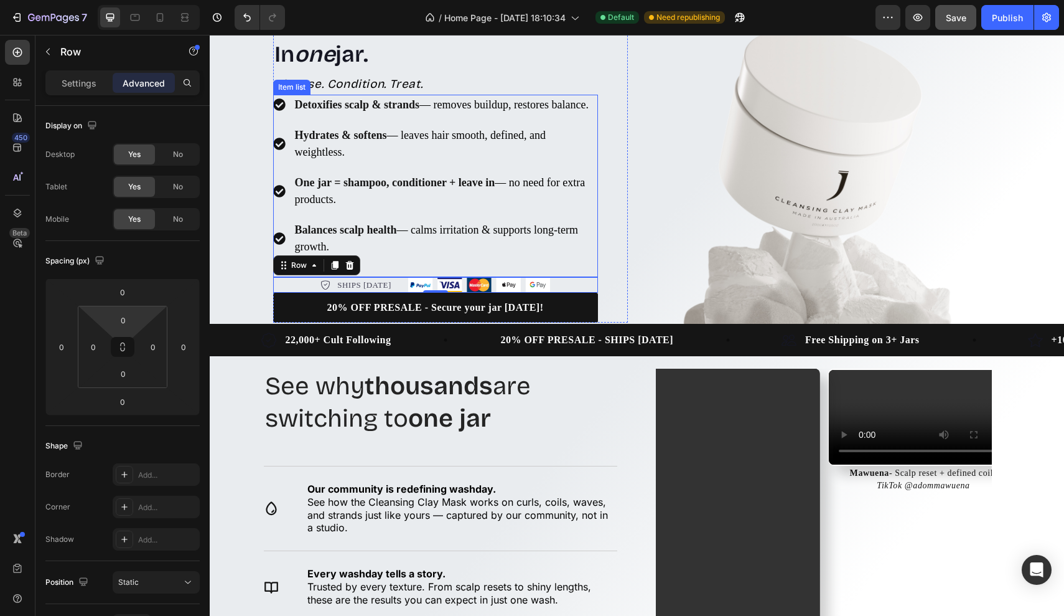
click at [575, 255] on p "Balances scalp health — calms irritation & supports long-term growth." at bounding box center [445, 239] width 301 height 34
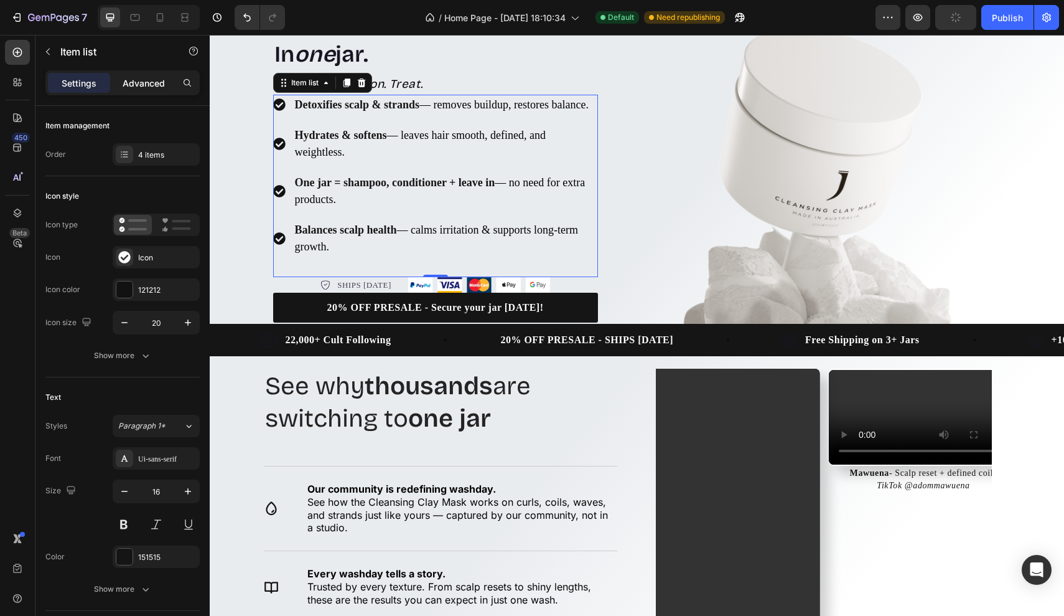
click at [134, 79] on p "Advanced" at bounding box center [144, 83] width 42 height 13
type input "100%"
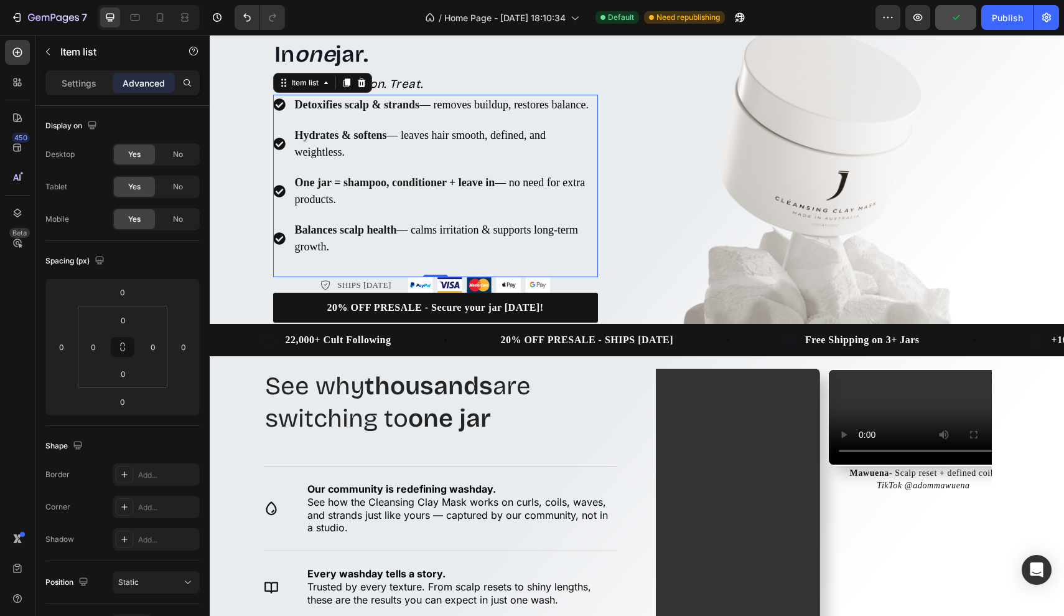
click at [303, 277] on div "Detoxifies scalp & strands — removes buildup, restores balance. Hydrates & soft…" at bounding box center [435, 186] width 325 height 182
click at [315, 277] on div "Detoxifies scalp & strands — removes buildup, restores balance. Hydrates & soft…" at bounding box center [435, 186] width 325 height 182
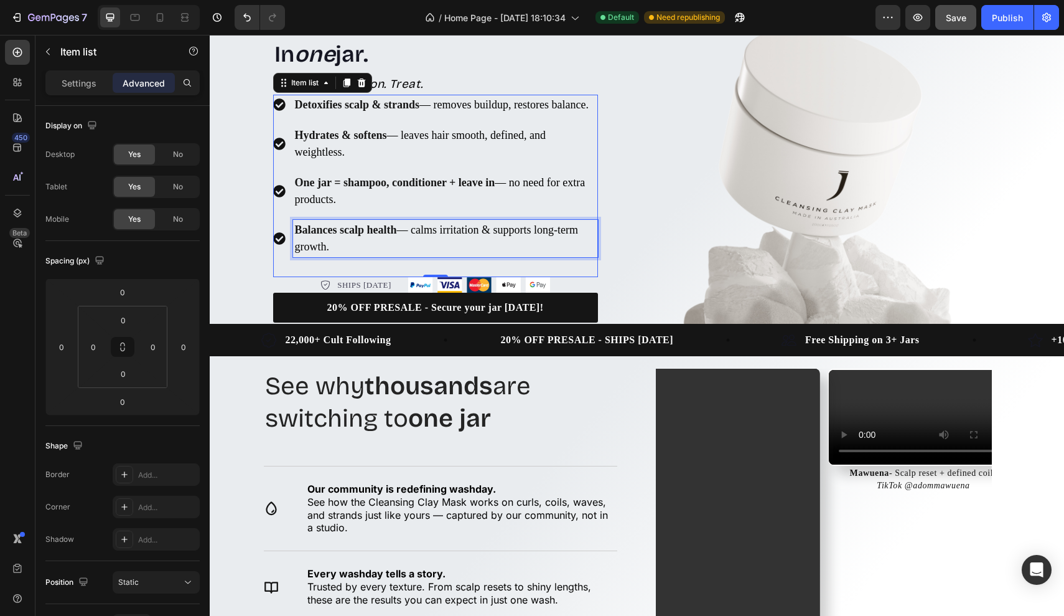
click at [361, 255] on p "Balances scalp health — calms irritation & supports long-term growth." at bounding box center [445, 239] width 301 height 34
click at [327, 275] on div "Item list" at bounding box center [339, 269] width 32 height 11
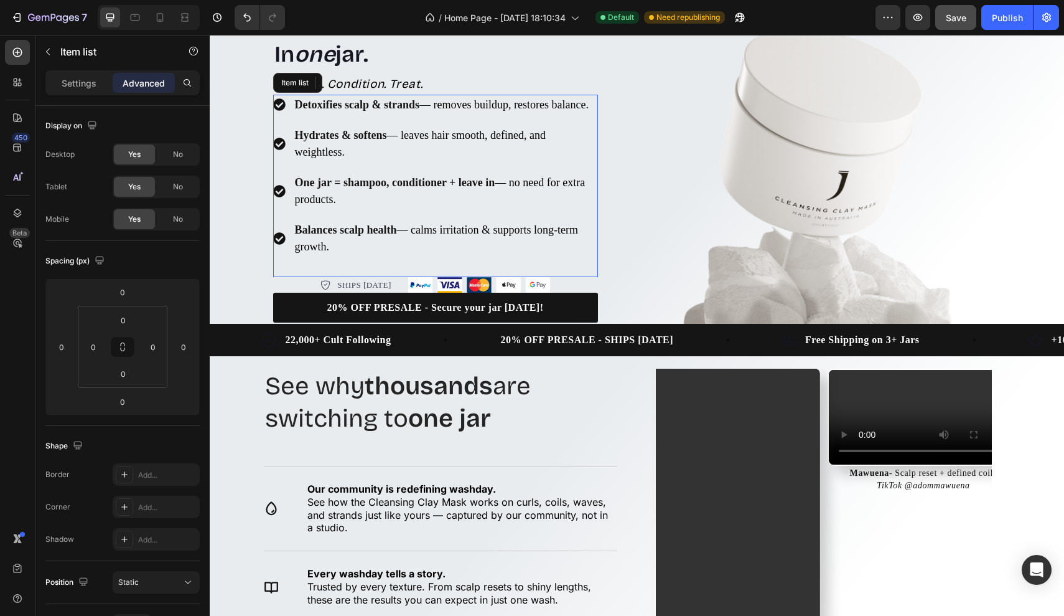
click at [285, 273] on div "Detoxifies scalp & strands — removes buildup, restores balance. Hydrates & soft…" at bounding box center [435, 186] width 325 height 182
click at [80, 86] on p "Settings" at bounding box center [79, 83] width 35 height 13
type input "12"
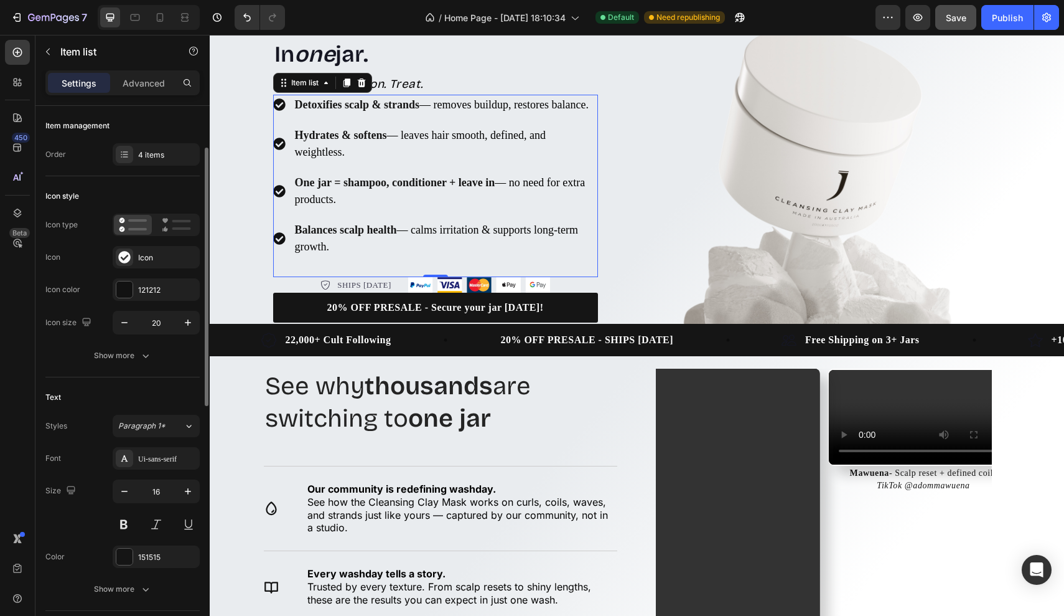
scroll to position [40, 0]
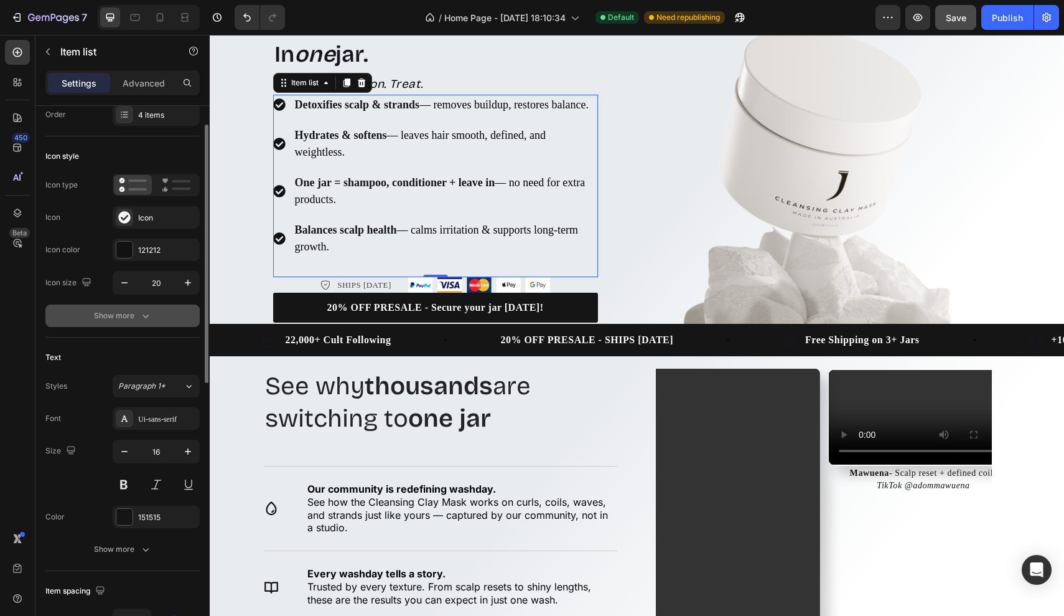
click at [133, 313] on div "Show more" at bounding box center [123, 315] width 58 height 12
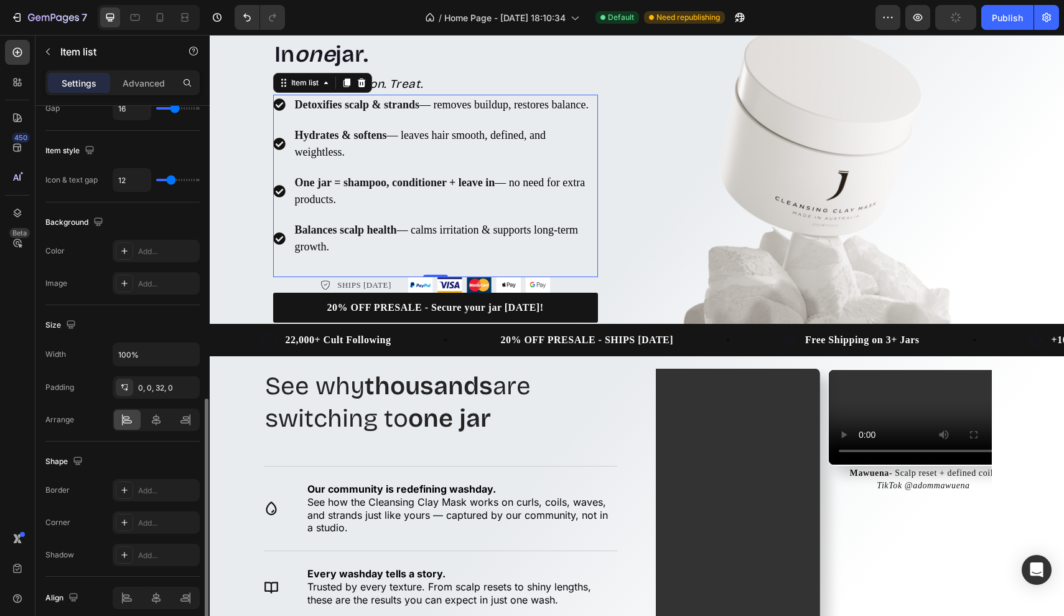
scroll to position [725, 0]
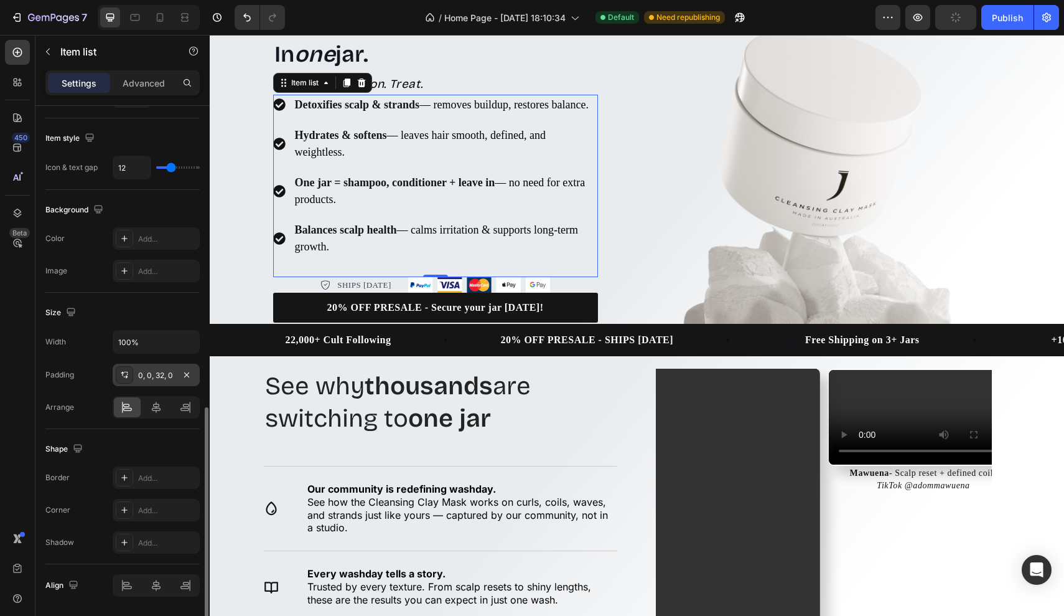
click at [157, 378] on div "0, 0, 32, 0" at bounding box center [156, 375] width 36 height 11
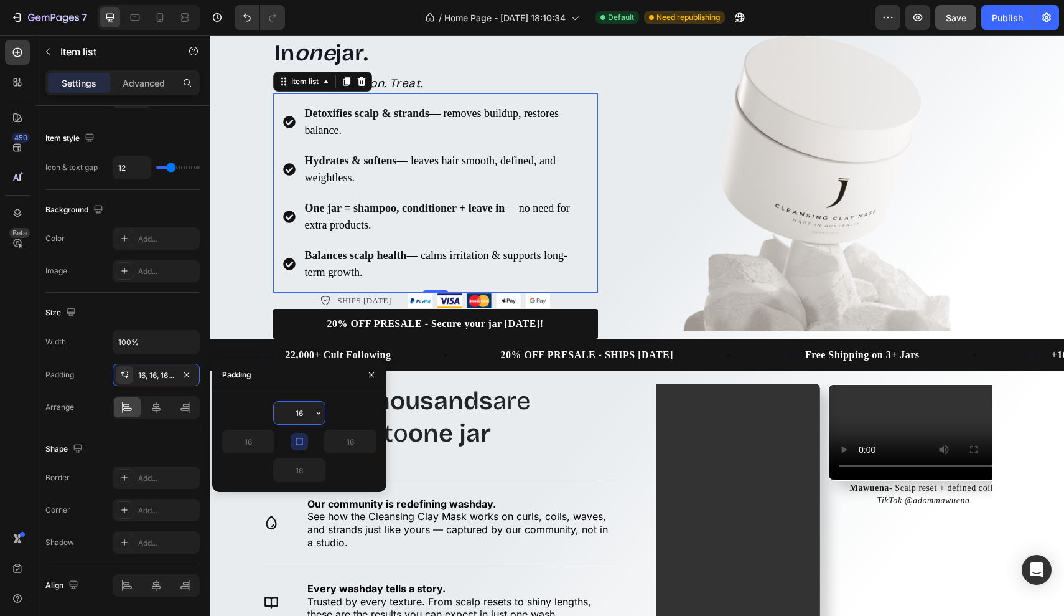
type input "0"
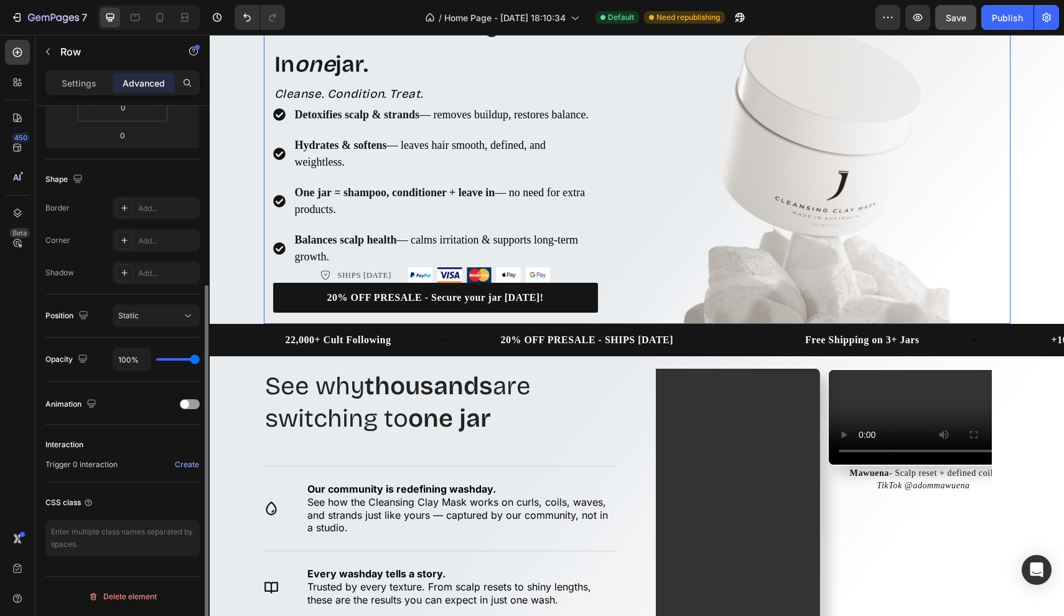
click at [644, 278] on div "Icon Icon Icon Icon Icon Icon List Hoz Rated 4.9/5 Based on 189 Reviews Text bl…" at bounding box center [637, 146] width 747 height 355
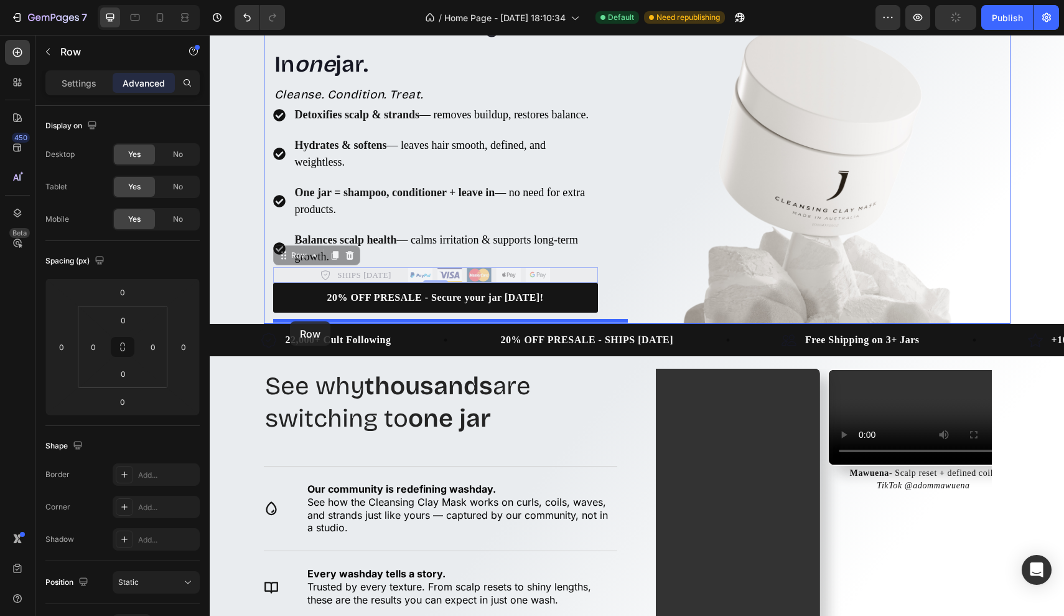
drag, startPoint x: 288, startPoint y: 280, endPoint x: 290, endPoint y: 321, distance: 40.5
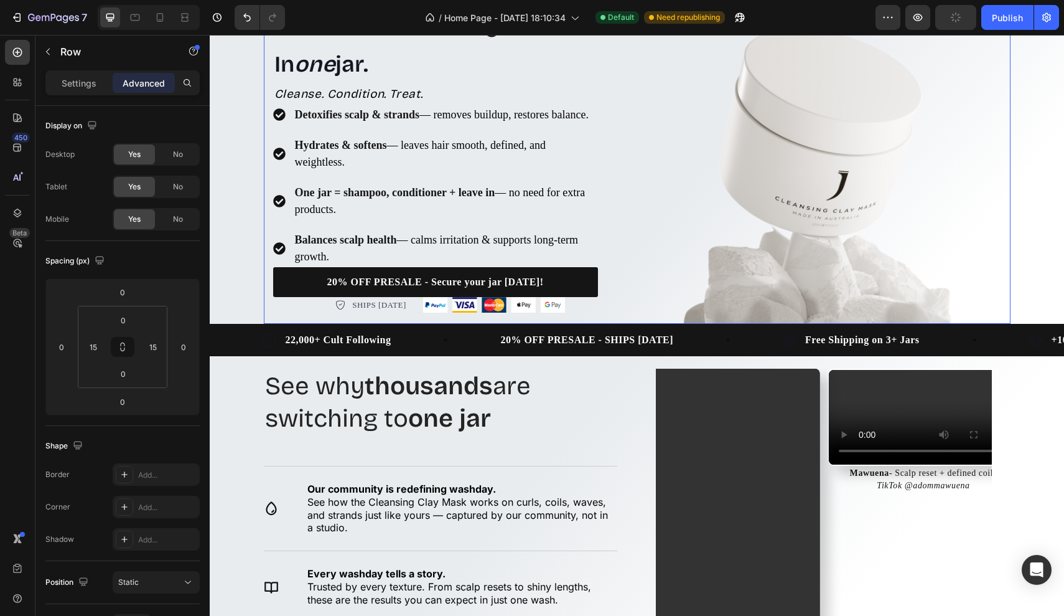
click at [645, 270] on div "Icon Icon Icon Icon Icon Icon List Hoz Rated 4.9/5 Based on 189 Reviews Text bl…" at bounding box center [637, 146] width 747 height 355
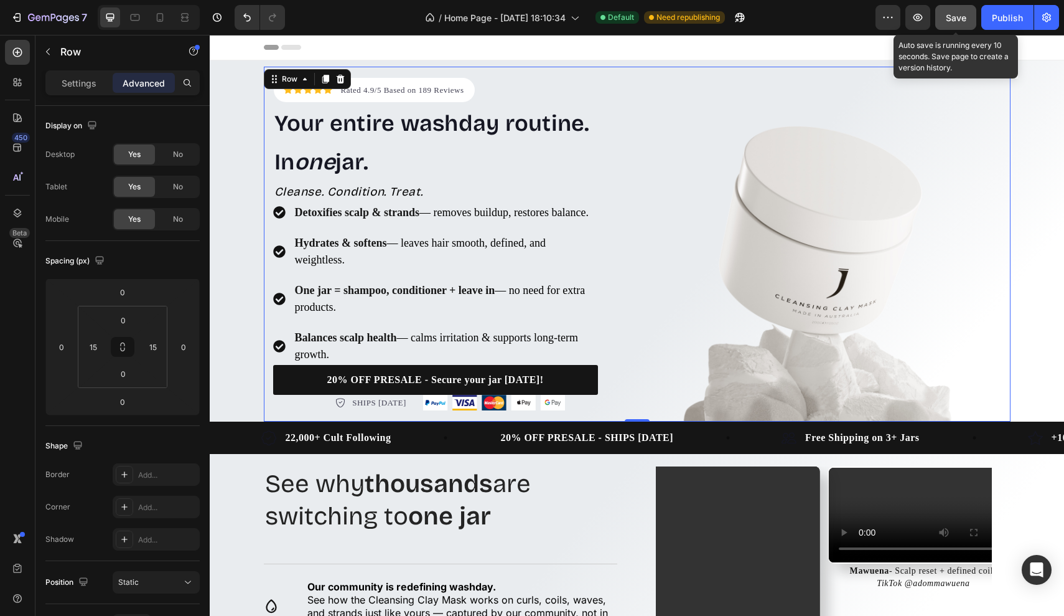
click at [955, 17] on span "Save" at bounding box center [956, 17] width 21 height 11
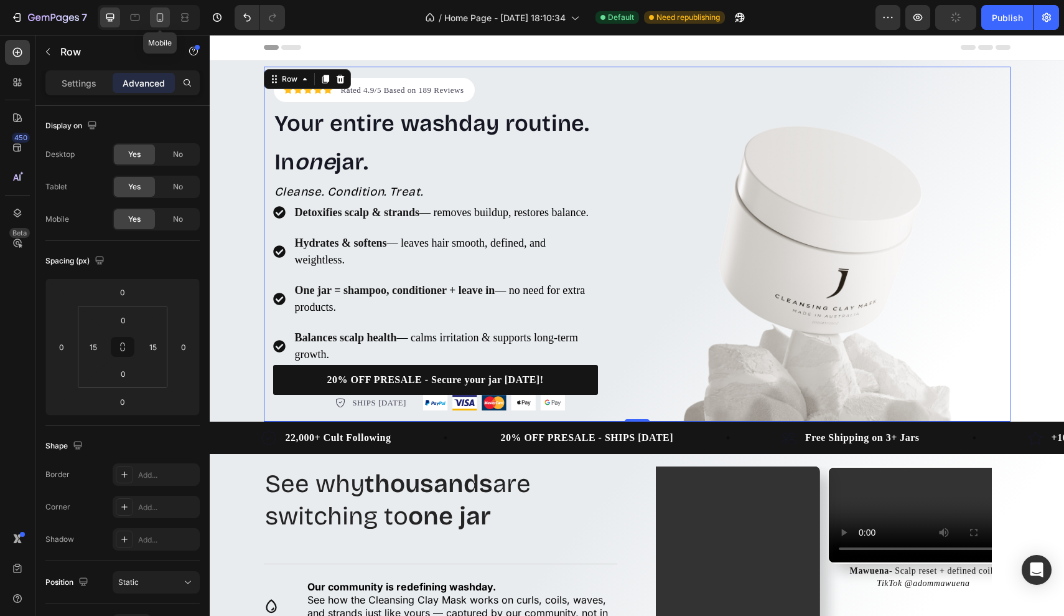
click at [161, 14] on icon at bounding box center [160, 17] width 7 height 9
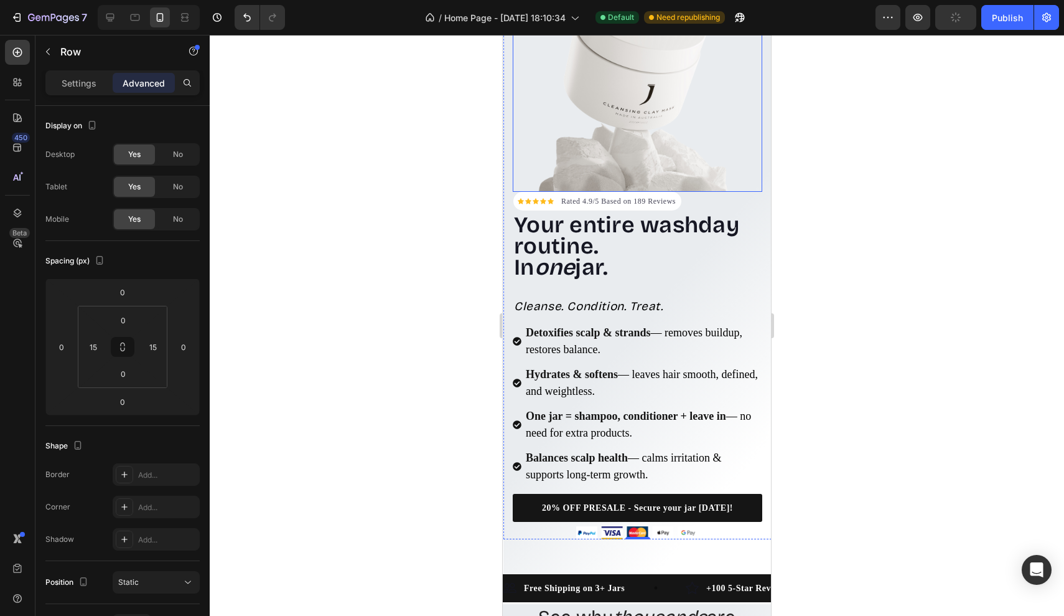
scroll to position [178, 0]
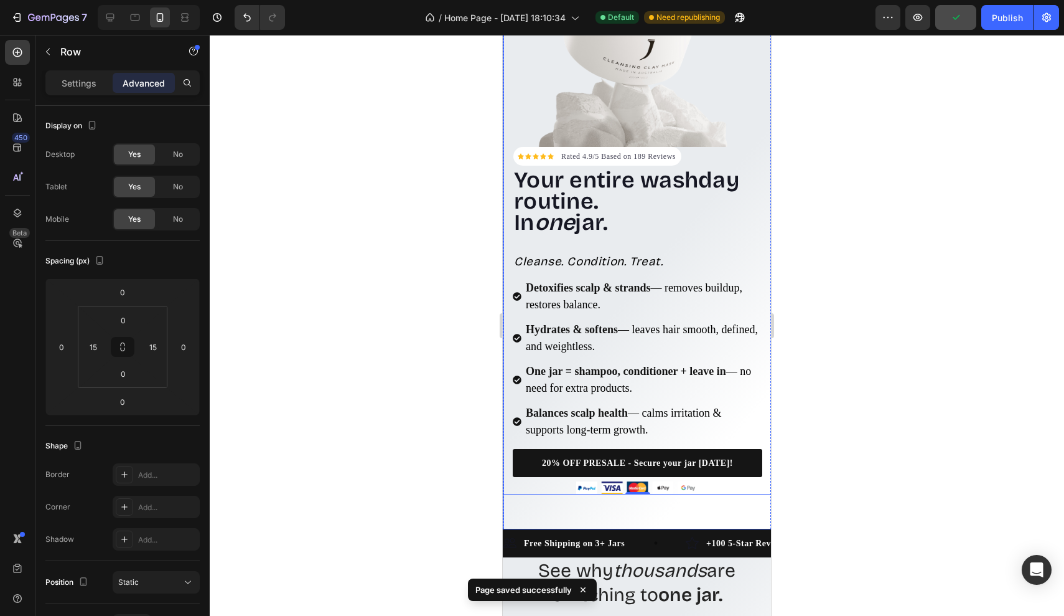
click at [579, 523] on div "Icon Icon Icon Icon Icon Icon List Hoz Rated 4.9/5 Based on 189 Reviews Text bl…" at bounding box center [638, 205] width 268 height 647
click at [124, 378] on input "56" at bounding box center [123, 373] width 25 height 19
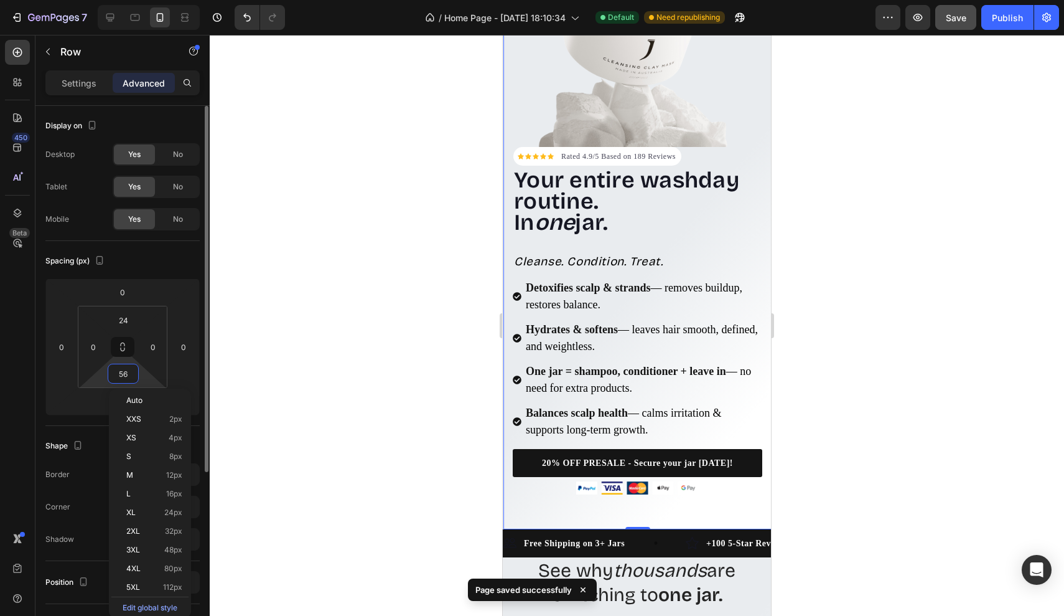
type input "0"
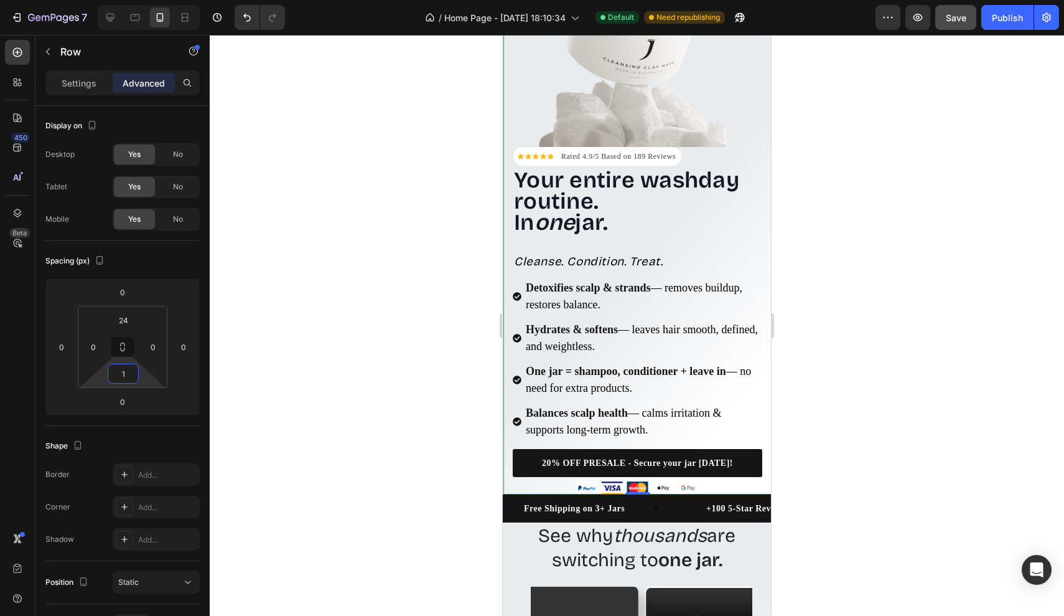
type input "10"
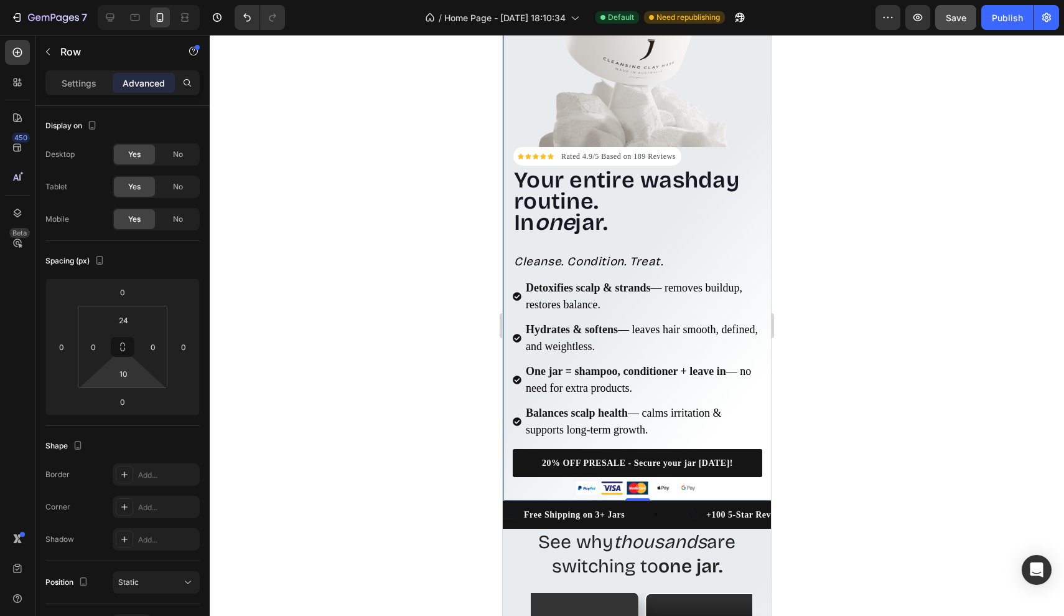
click at [795, 423] on div at bounding box center [637, 325] width 855 height 581
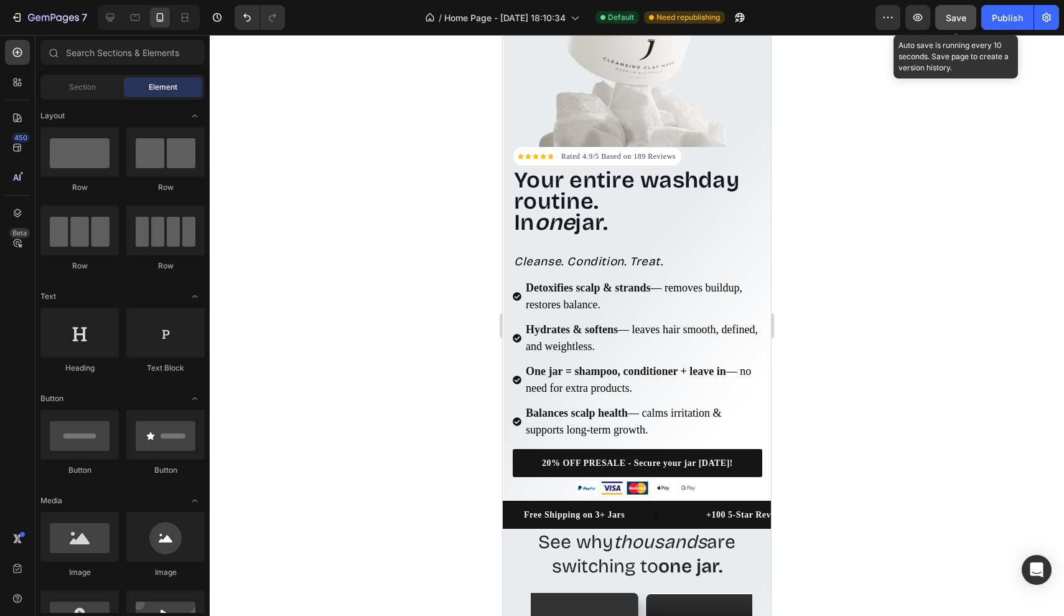
click at [963, 13] on span "Save" at bounding box center [956, 17] width 21 height 11
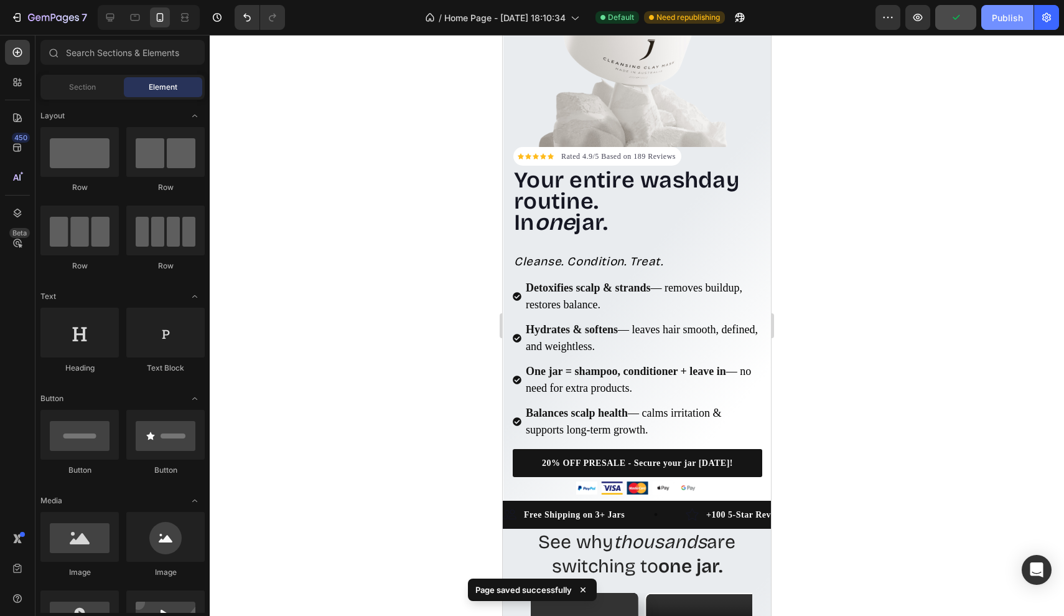
click at [1002, 18] on div "Publish" at bounding box center [1007, 17] width 31 height 13
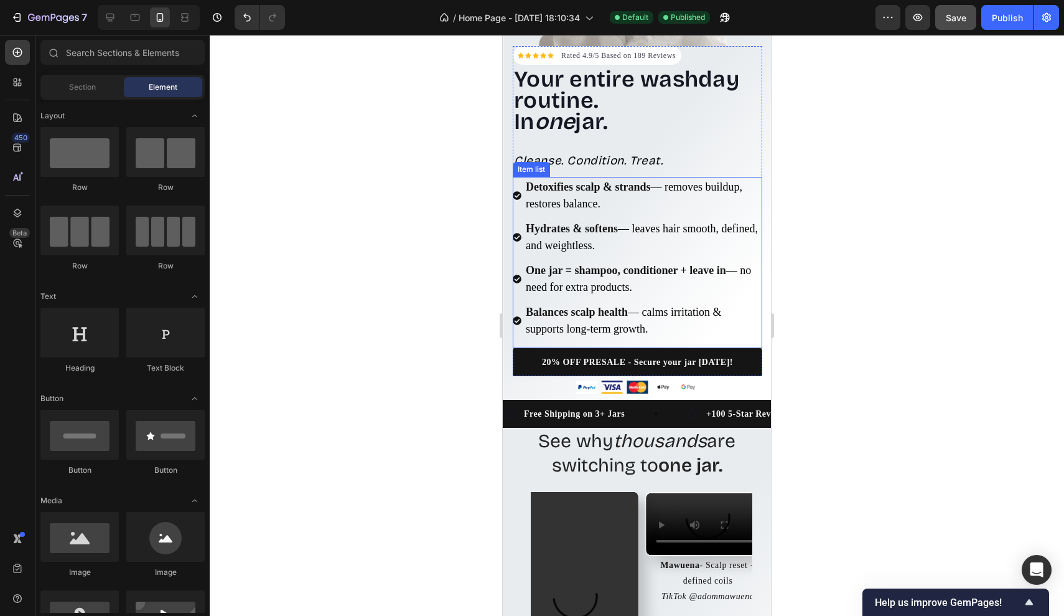
scroll to position [283, 0]
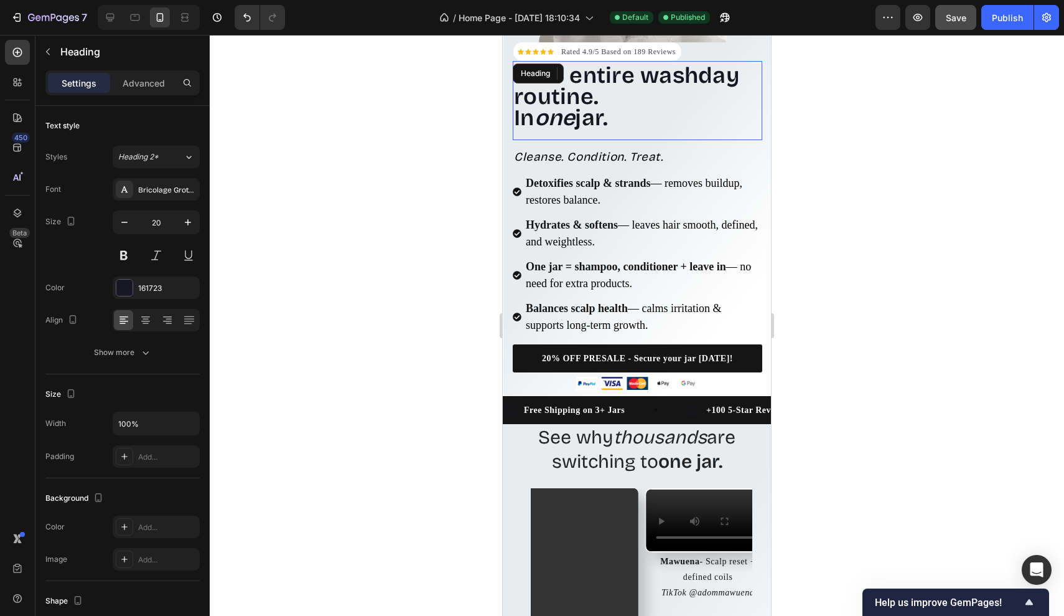
click at [635, 131] on div "Your entire washday routine. In one jar. Heading" at bounding box center [638, 100] width 250 height 79
drag, startPoint x: 635, startPoint y: 123, endPoint x: 513, endPoint y: 72, distance: 132.0
click at [513, 72] on h2 "Your entire washday routine. In one jar." at bounding box center [638, 98] width 250 height 66
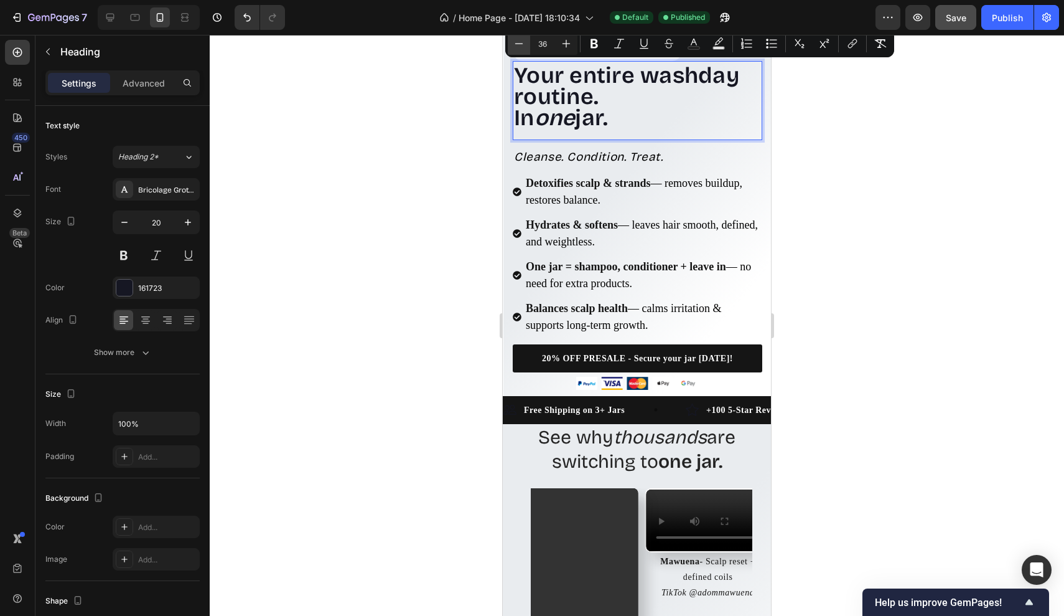
click at [518, 43] on icon "Editor contextual toolbar" at bounding box center [519, 43] width 12 height 12
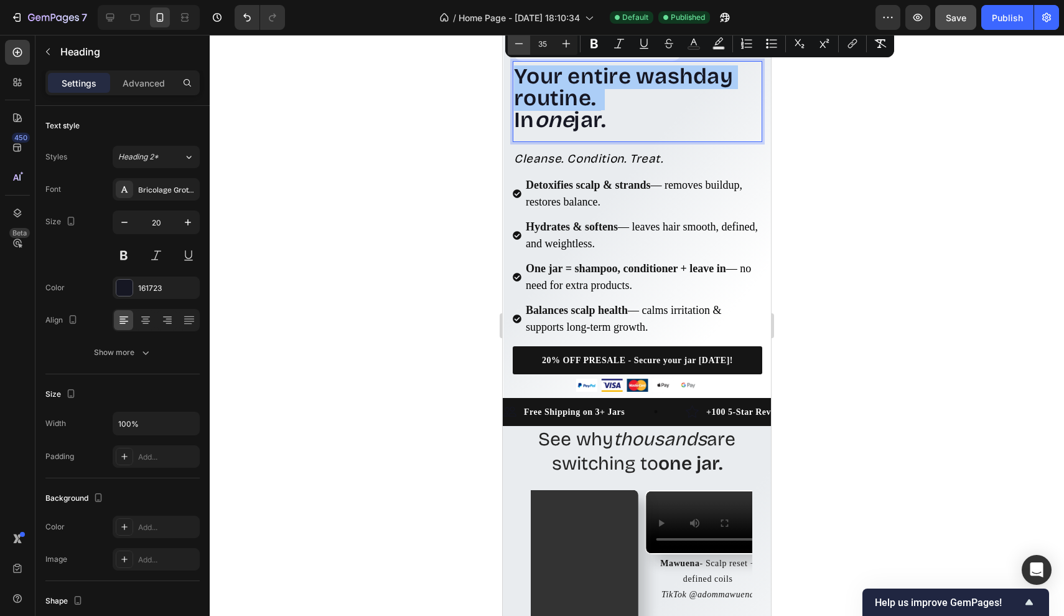
click at [518, 43] on icon "Editor contextual toolbar" at bounding box center [519, 43] width 12 height 12
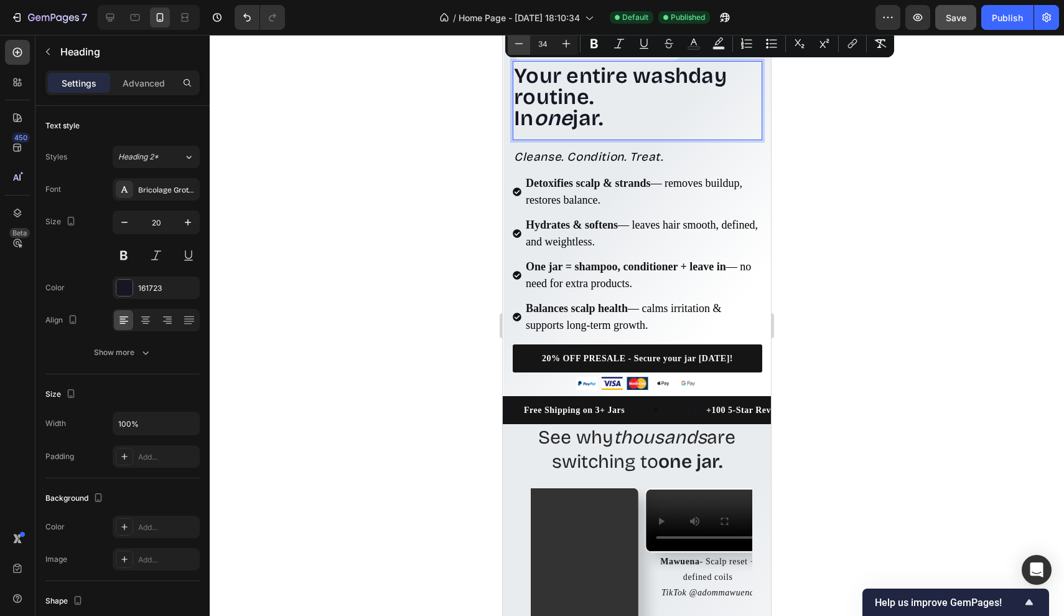
click at [518, 43] on icon "Editor contextual toolbar" at bounding box center [519, 43] width 12 height 12
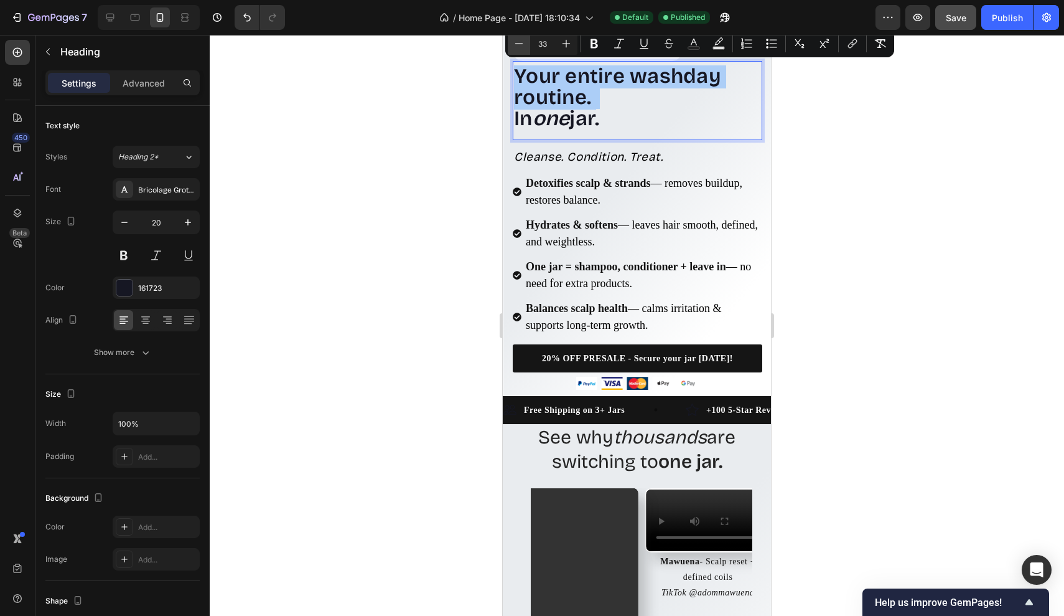
click at [518, 43] on icon "Editor contextual toolbar" at bounding box center [519, 43] width 12 height 12
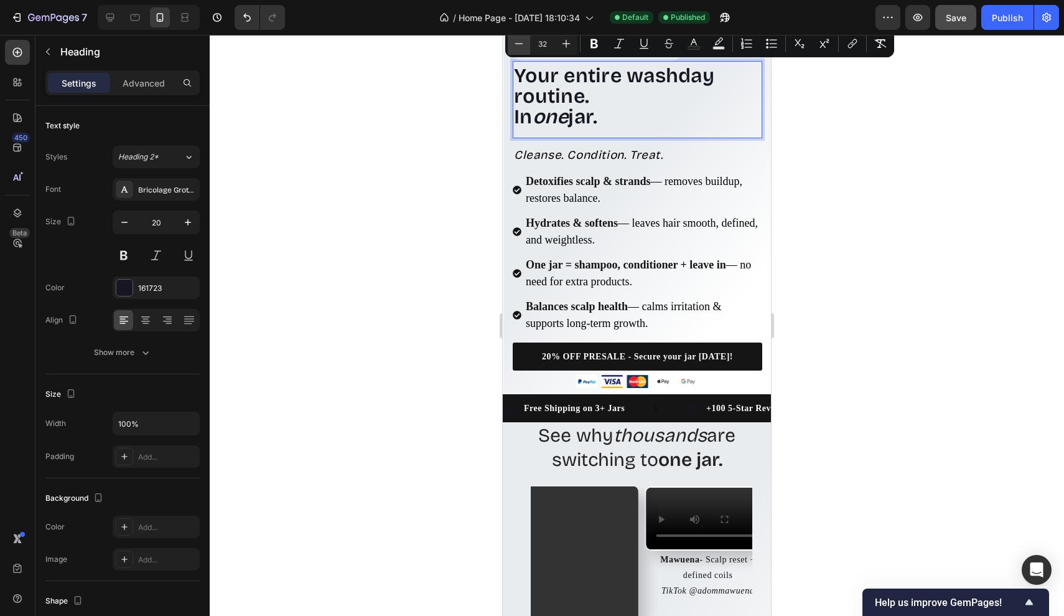
click at [518, 43] on icon "Editor contextual toolbar" at bounding box center [519, 43] width 12 height 12
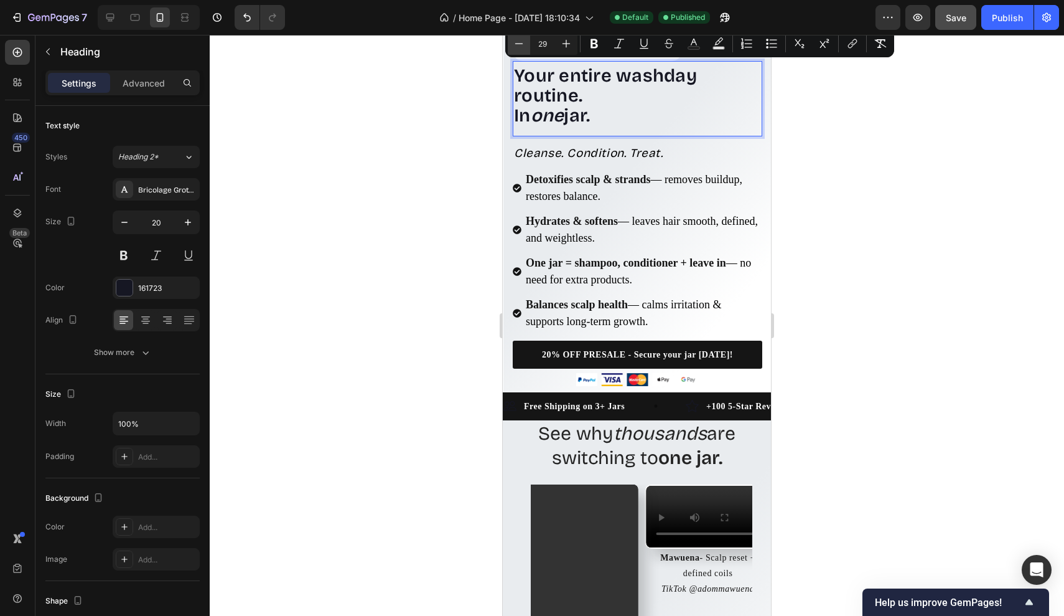
click at [518, 43] on icon "Editor contextual toolbar" at bounding box center [519, 43] width 12 height 12
type input "28"
click at [547, 111] on strong "one" at bounding box center [546, 115] width 32 height 21
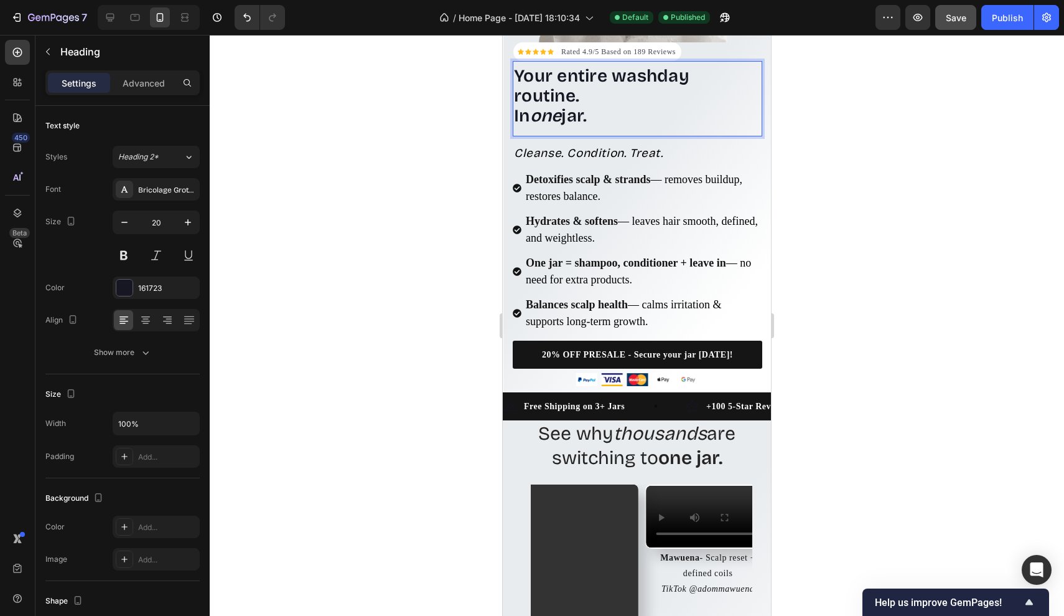
click at [610, 118] on p "Your entire washday routine. In one jar." at bounding box center [637, 97] width 247 height 60
click at [431, 149] on div at bounding box center [637, 325] width 855 height 581
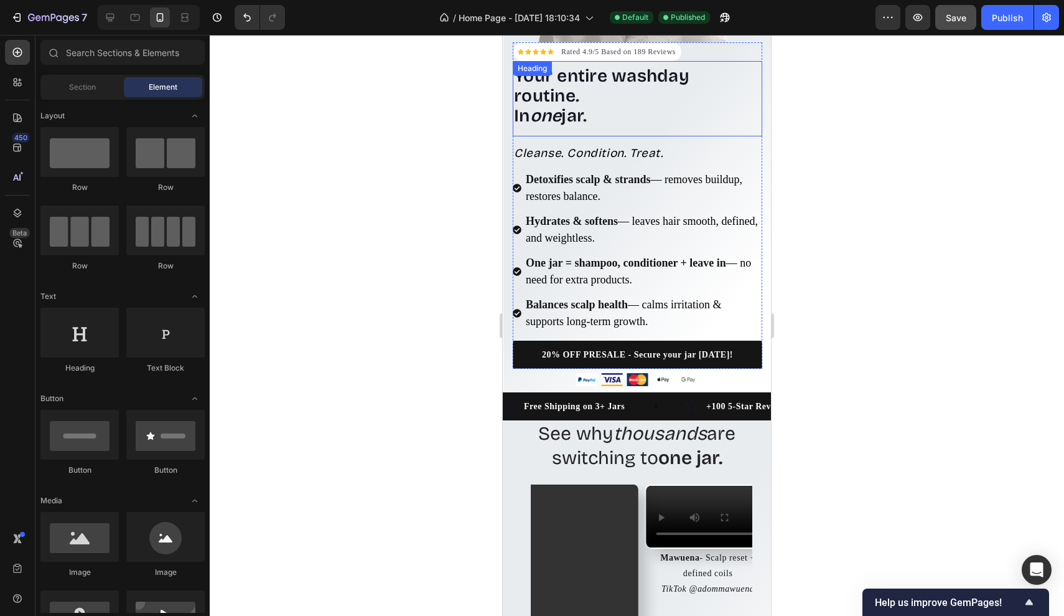
click at [648, 107] on p "⁠⁠⁠⁠⁠⁠⁠ Your entire washday routine. In one jar." at bounding box center [637, 97] width 247 height 60
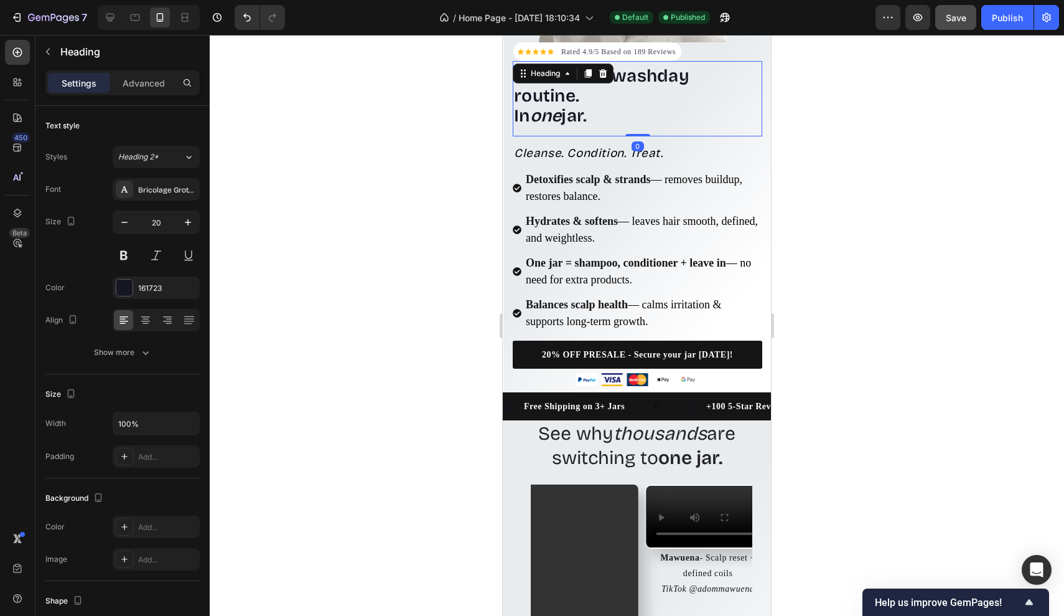
click at [480, 158] on div at bounding box center [637, 325] width 855 height 581
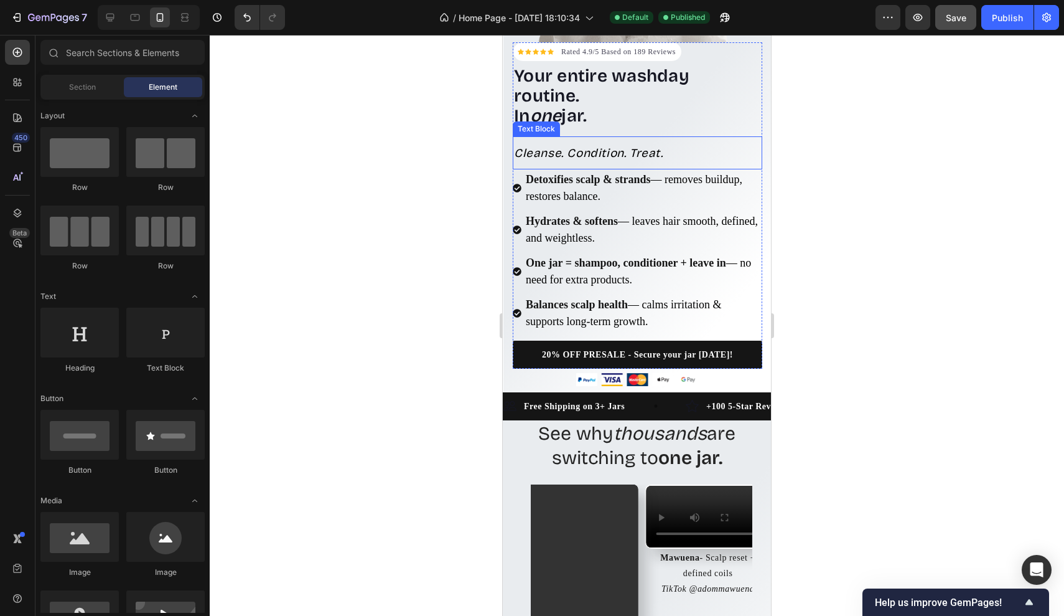
click at [612, 115] on p "⁠⁠⁠⁠⁠⁠⁠ Your entire washday routine. In one jar." at bounding box center [637, 97] width 247 height 60
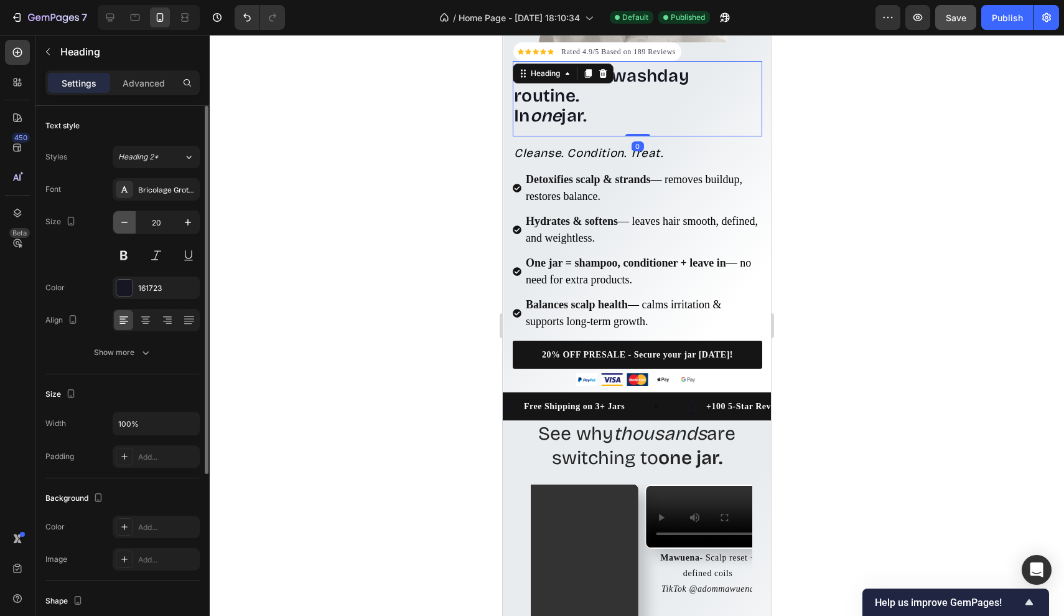
click at [127, 231] on button "button" at bounding box center [124, 222] width 22 height 22
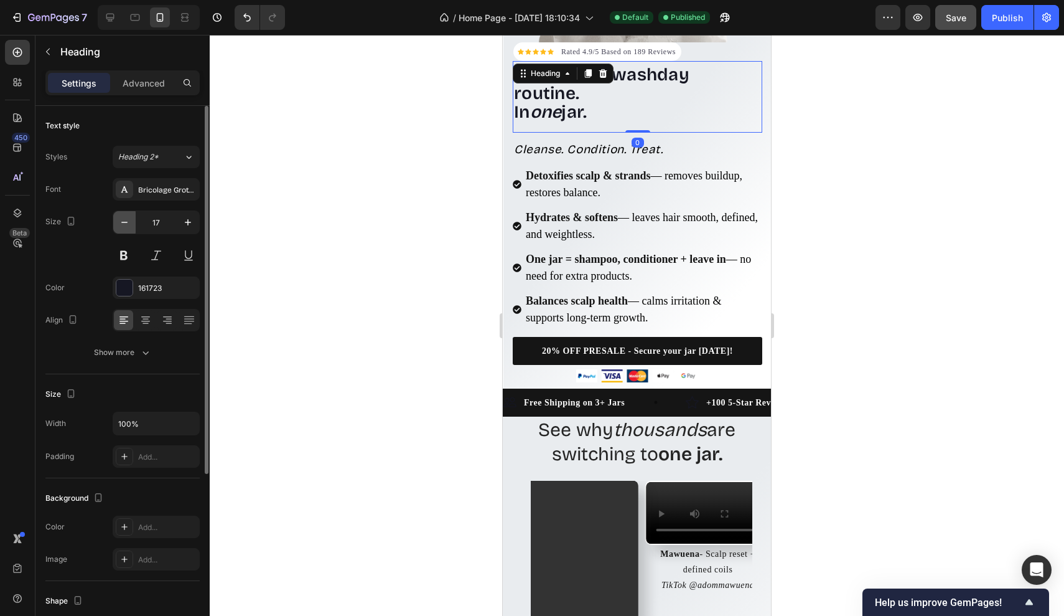
click at [127, 231] on button "button" at bounding box center [124, 222] width 22 height 22
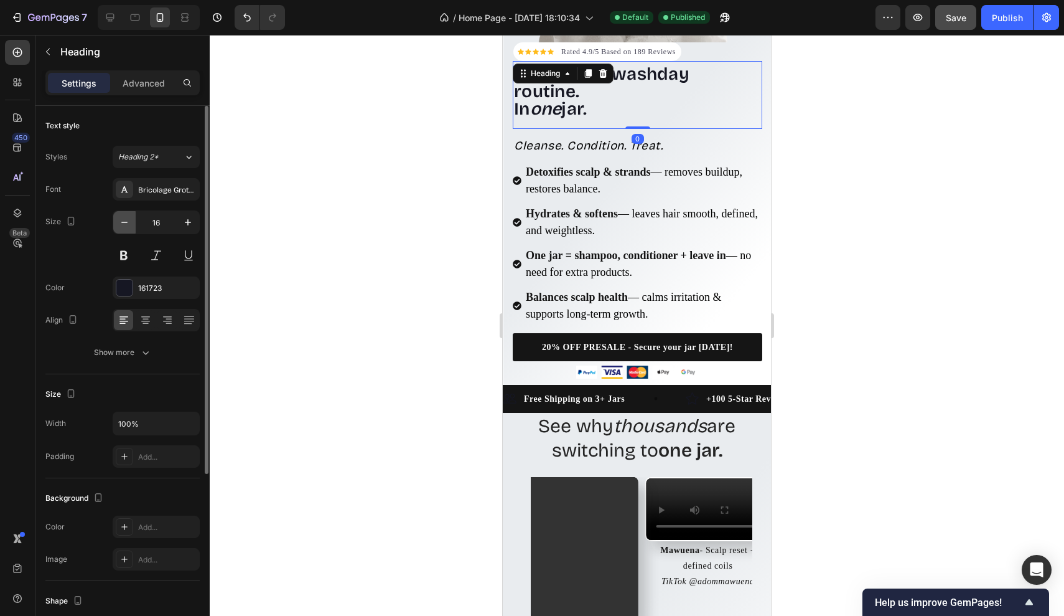
click at [127, 231] on button "button" at bounding box center [124, 222] width 22 height 22
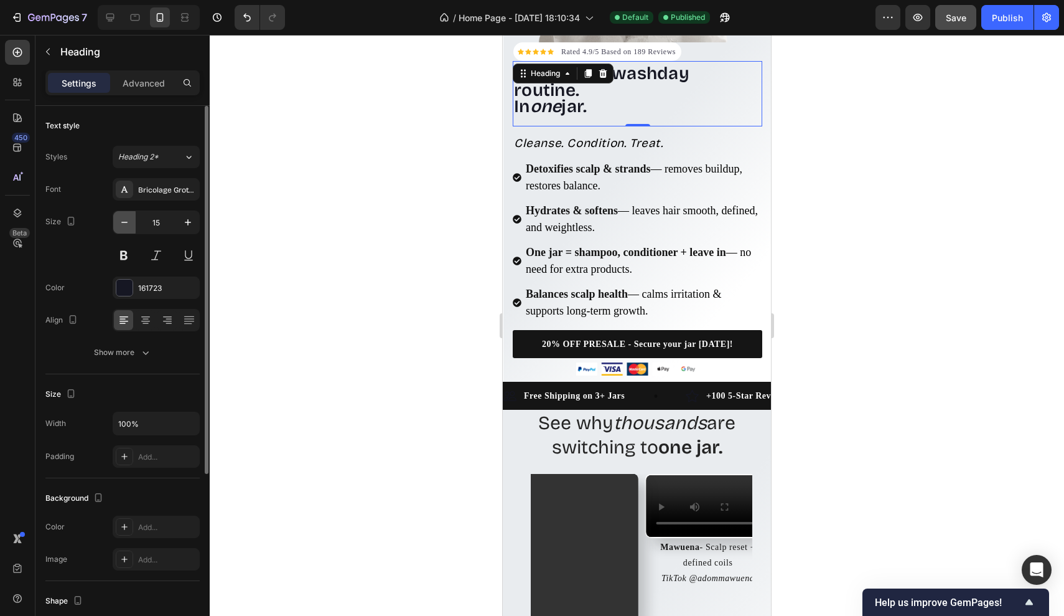
type input "14"
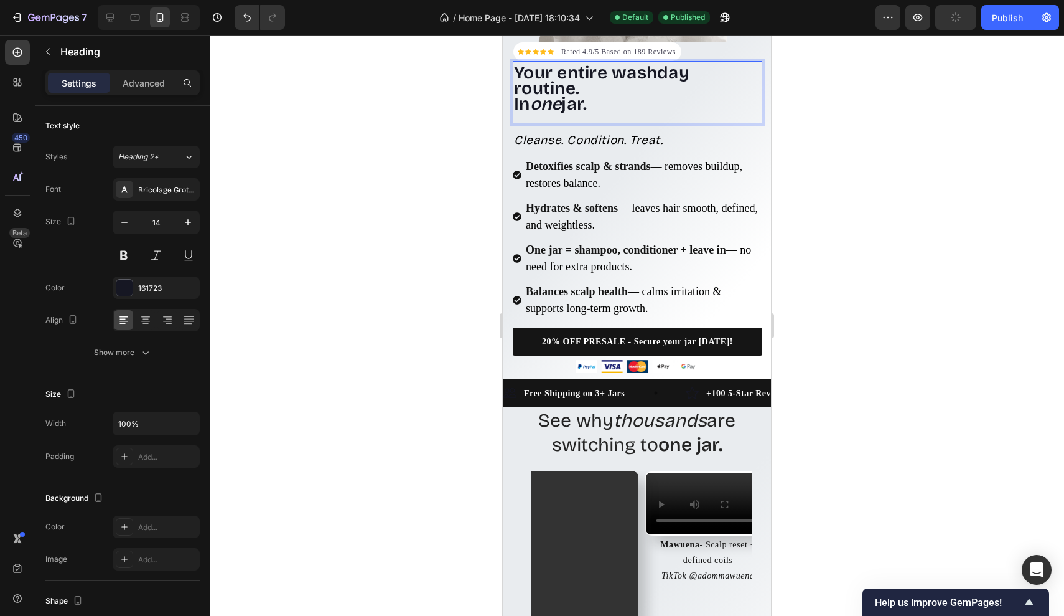
drag, startPoint x: 609, startPoint y: 105, endPoint x: 493, endPoint y: 38, distance: 134.1
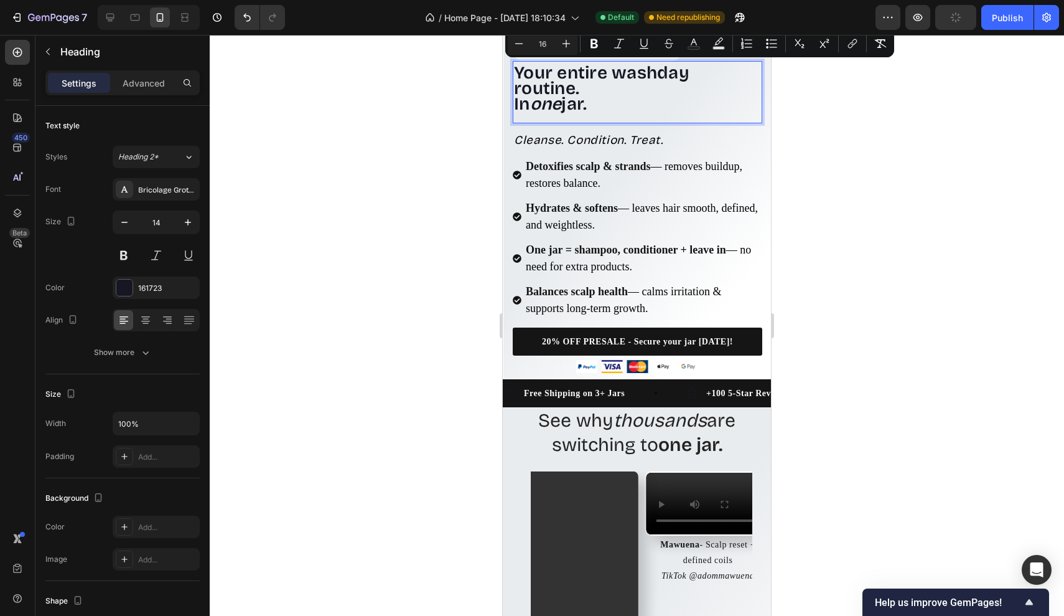
click at [565, 156] on div "Detoxifies scalp & strands — removes buildup, restores balance." at bounding box center [643, 174] width 238 height 37
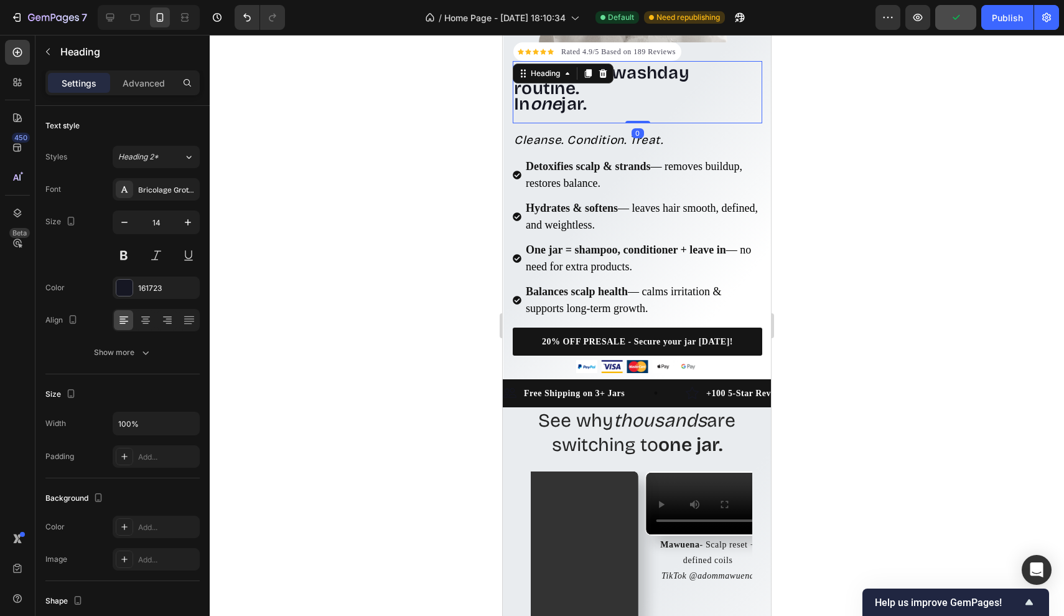
click at [749, 106] on p "⁠⁠⁠⁠⁠⁠⁠ Your entire washday routine. In one jar." at bounding box center [637, 90] width 247 height 47
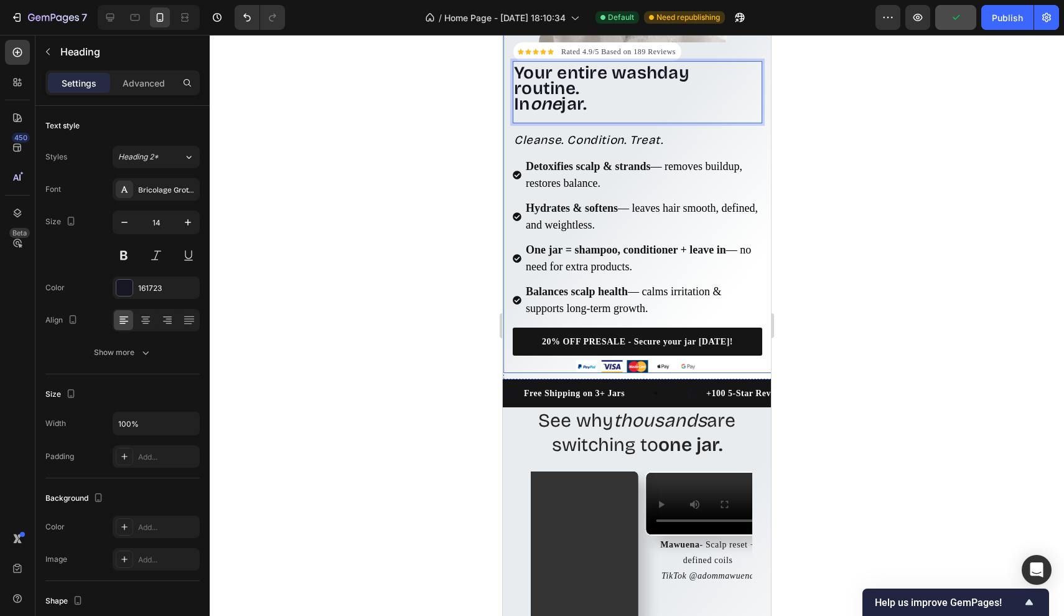
drag, startPoint x: 694, startPoint y: 105, endPoint x: 493, endPoint y: 57, distance: 206.7
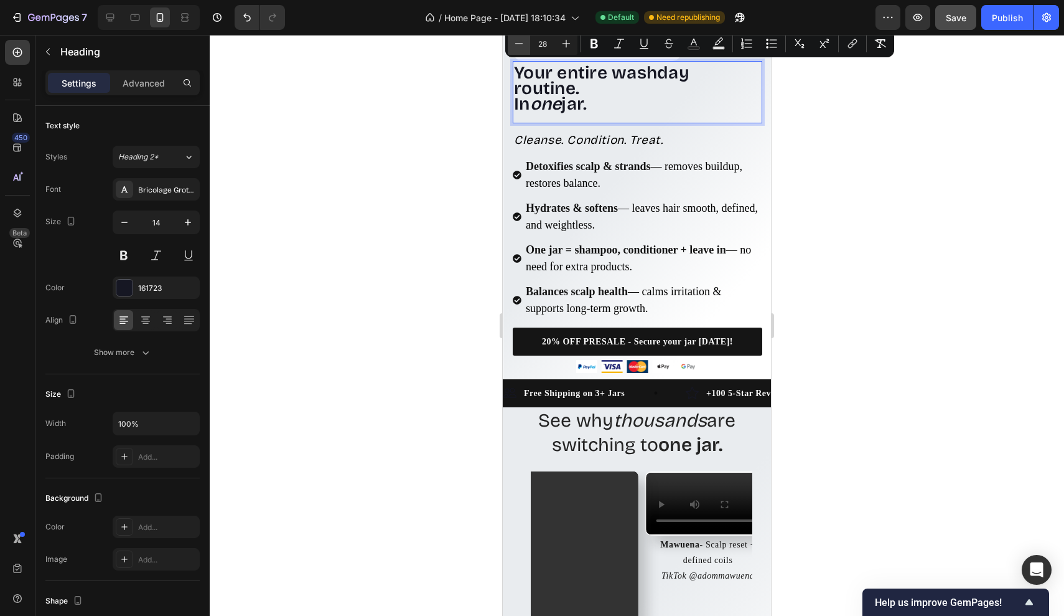
click at [512, 36] on button "Minus" at bounding box center [519, 43] width 22 height 22
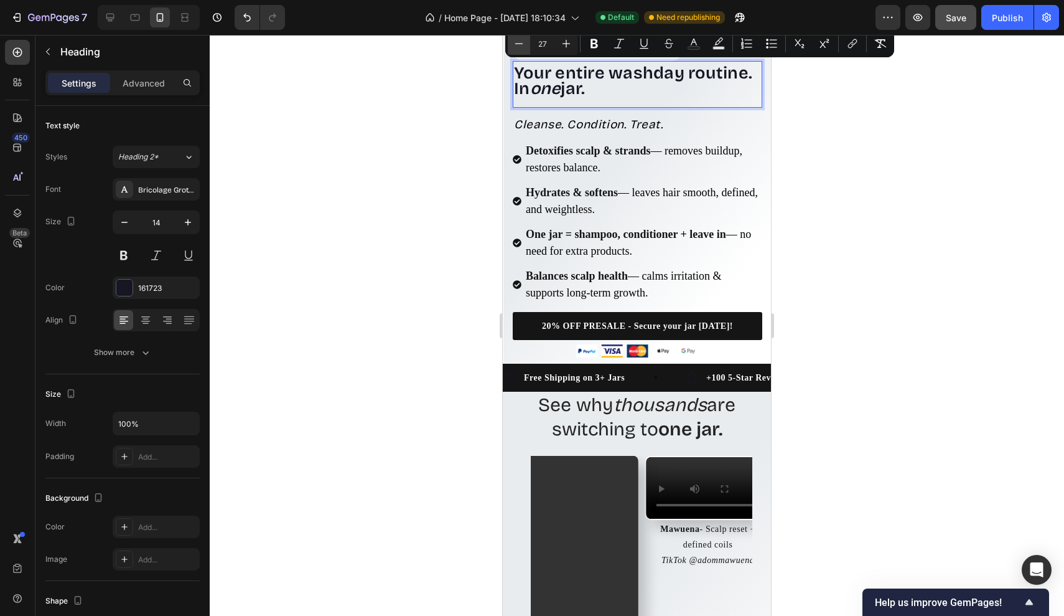
click at [512, 36] on button "Minus" at bounding box center [519, 43] width 22 height 22
type input "26"
click at [616, 139] on div "Cleanse. Condition. Treat." at bounding box center [638, 124] width 250 height 33
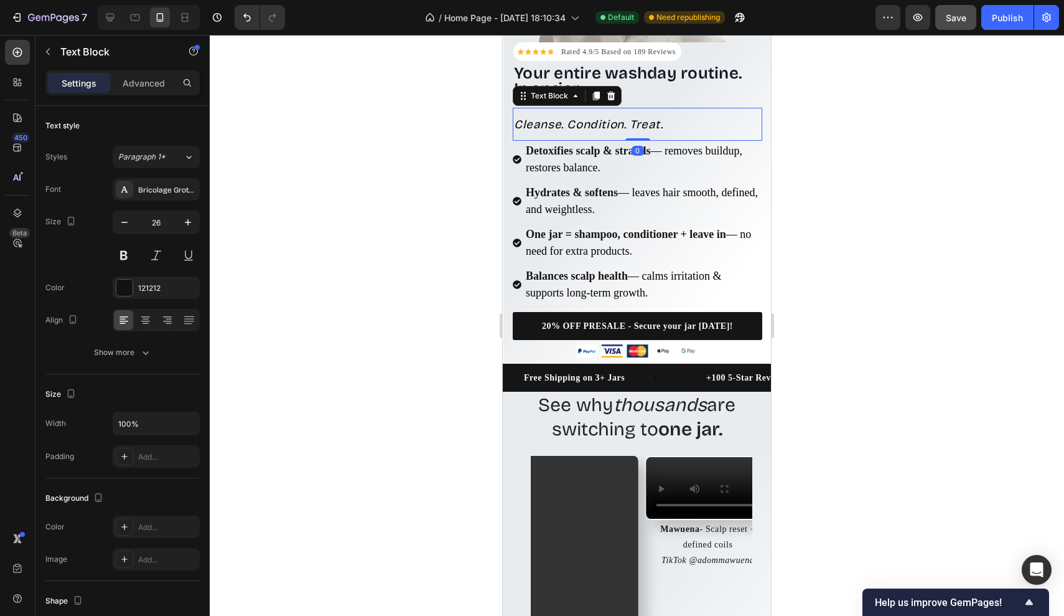
click at [823, 143] on div at bounding box center [637, 325] width 855 height 581
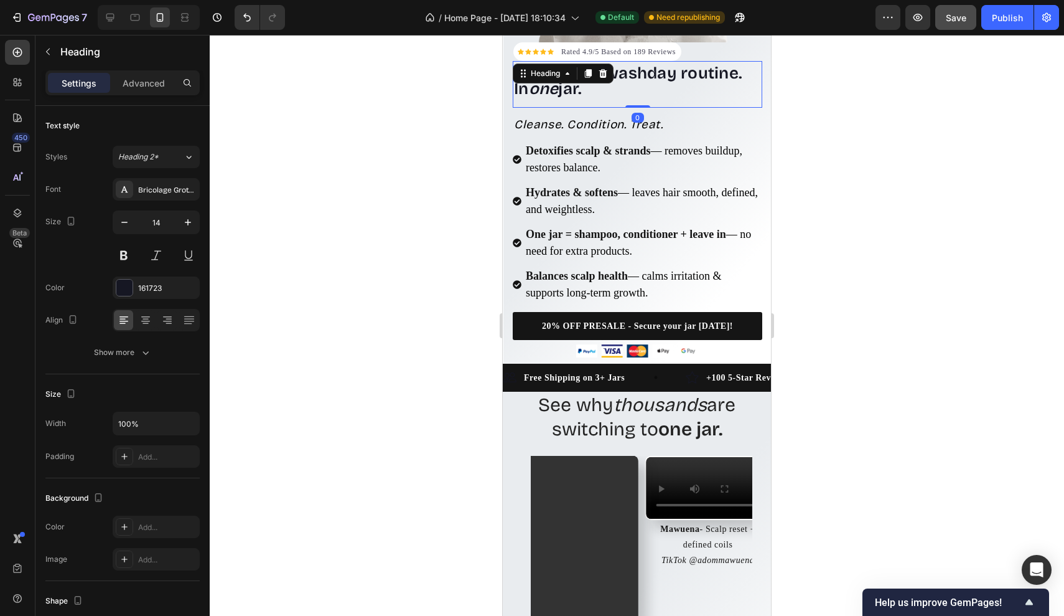
click at [710, 96] on p "⁠⁠⁠⁠⁠⁠⁠ Your entire washday routine. In one jar." at bounding box center [637, 82] width 247 height 31
click at [126, 223] on icon "button" at bounding box center [124, 222] width 12 height 12
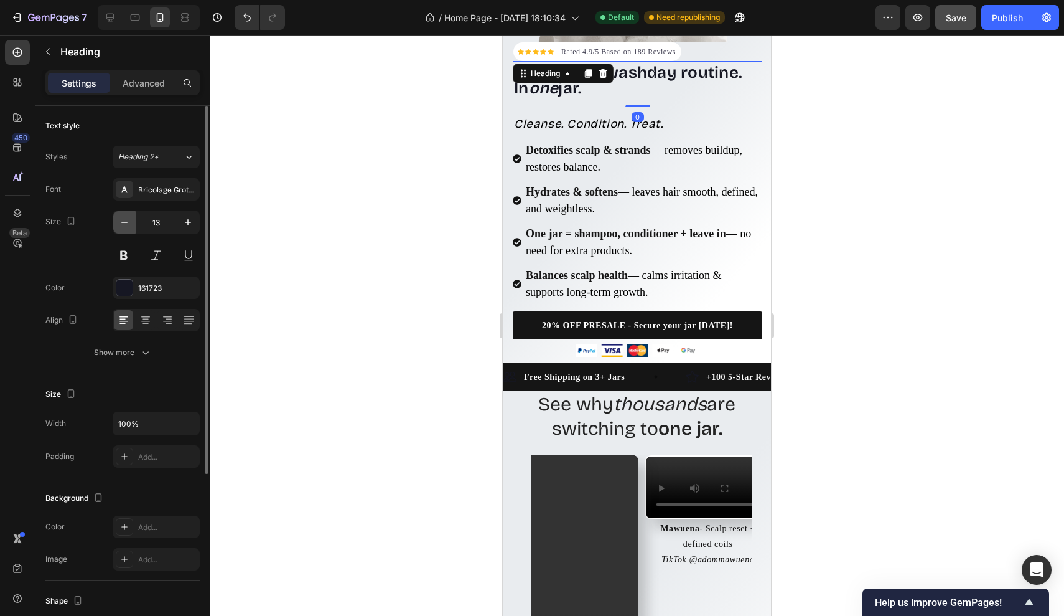
click at [126, 223] on icon "button" at bounding box center [124, 222] width 12 height 12
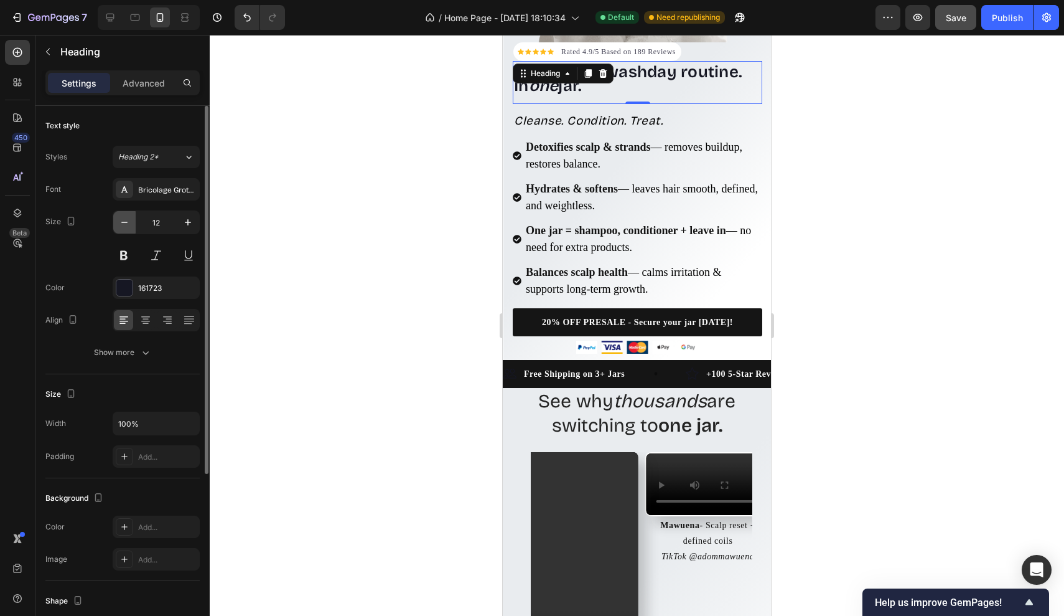
click at [126, 223] on icon "button" at bounding box center [124, 222] width 12 height 12
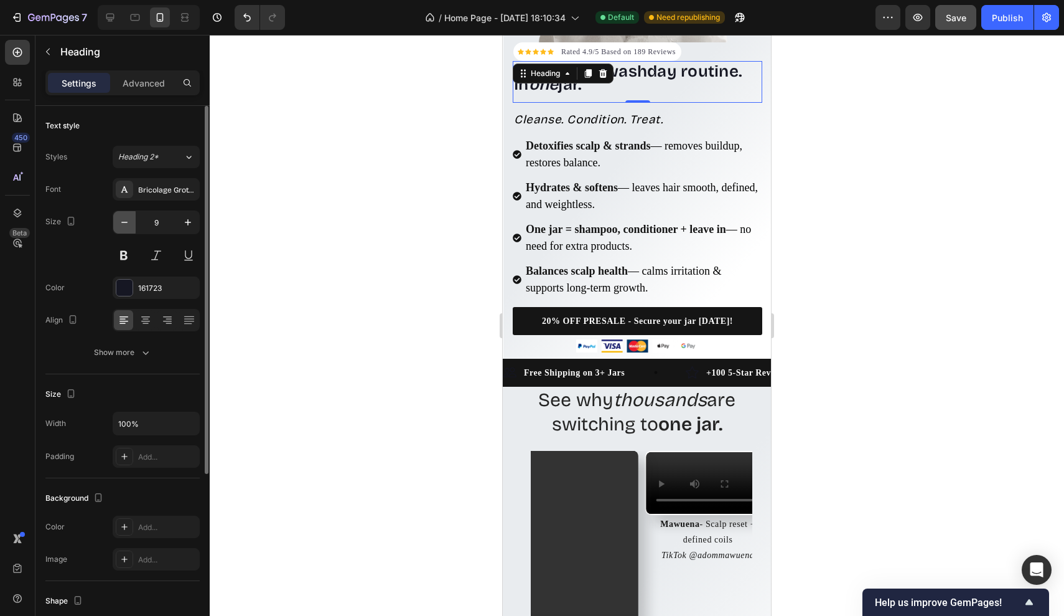
click at [126, 223] on icon "button" at bounding box center [124, 222] width 12 height 12
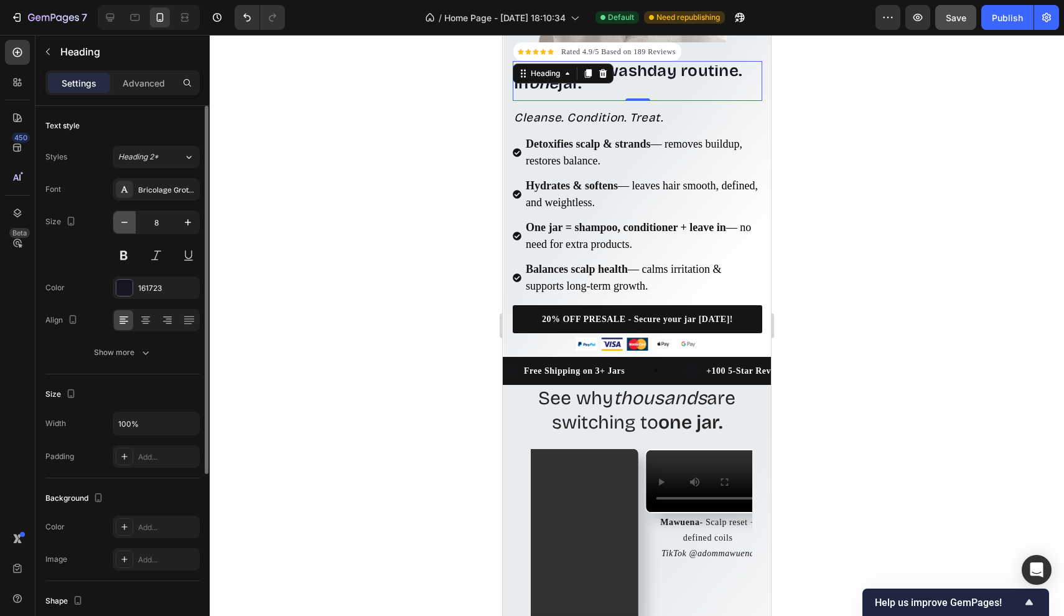
click at [126, 223] on icon "button" at bounding box center [124, 222] width 12 height 12
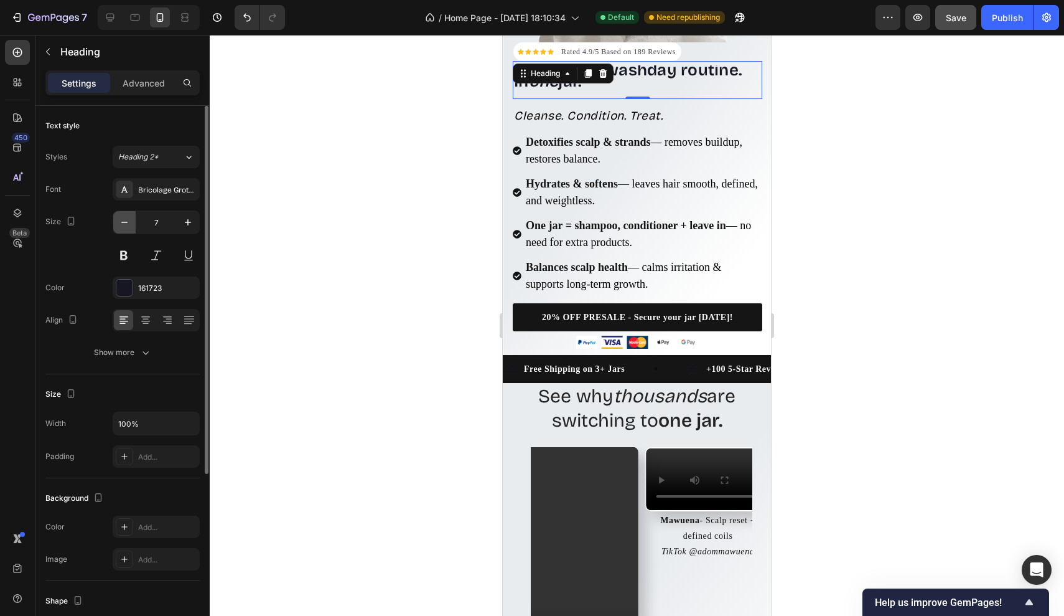
click at [126, 223] on icon "button" at bounding box center [124, 222] width 12 height 12
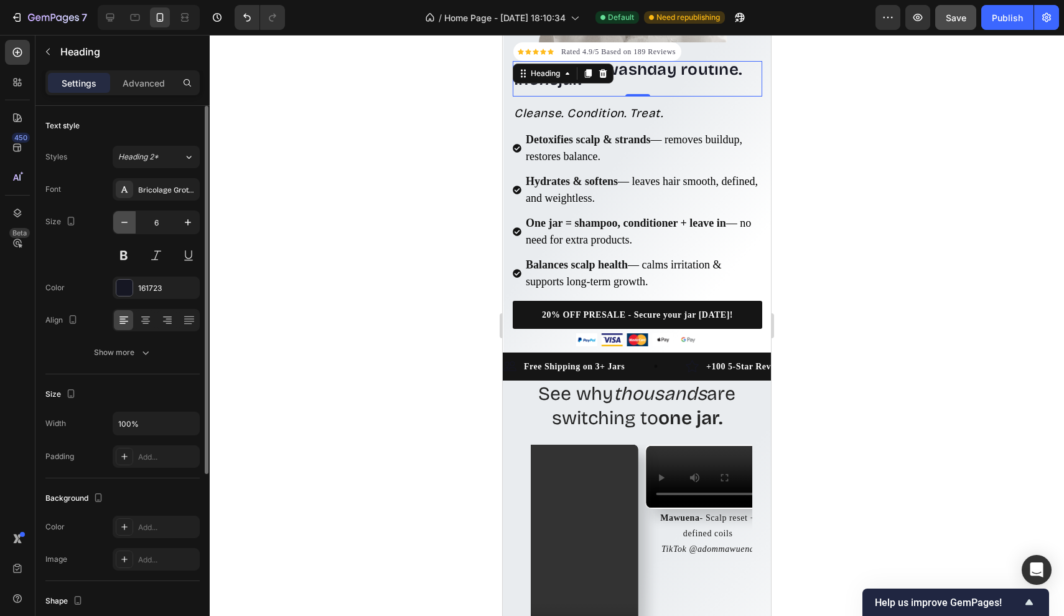
click at [126, 223] on icon "button" at bounding box center [124, 222] width 12 height 12
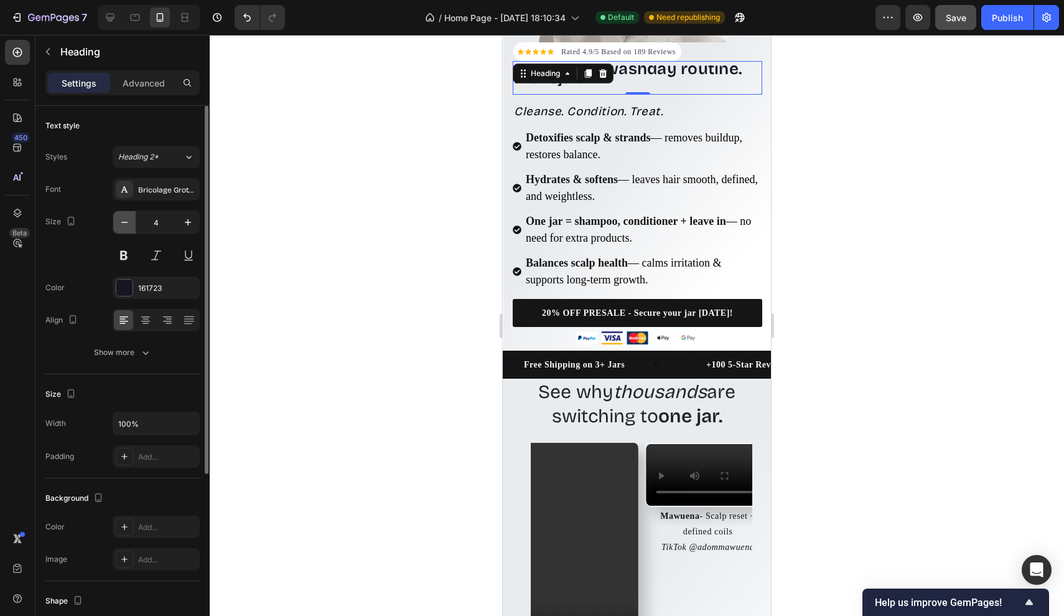
click at [126, 223] on icon "button" at bounding box center [124, 222] width 12 height 12
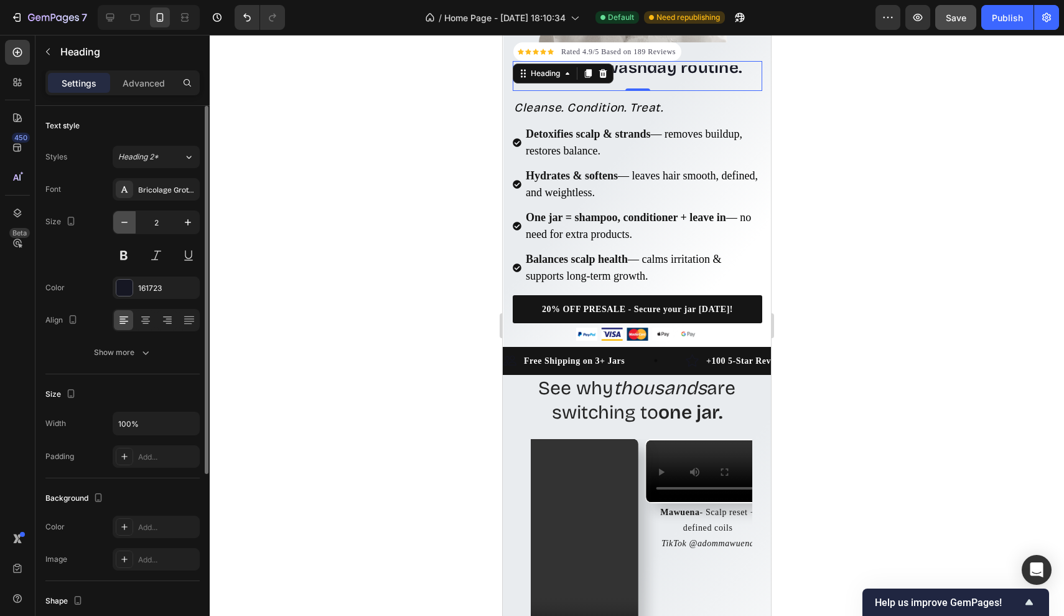
click at [126, 223] on icon "button" at bounding box center [124, 222] width 12 height 12
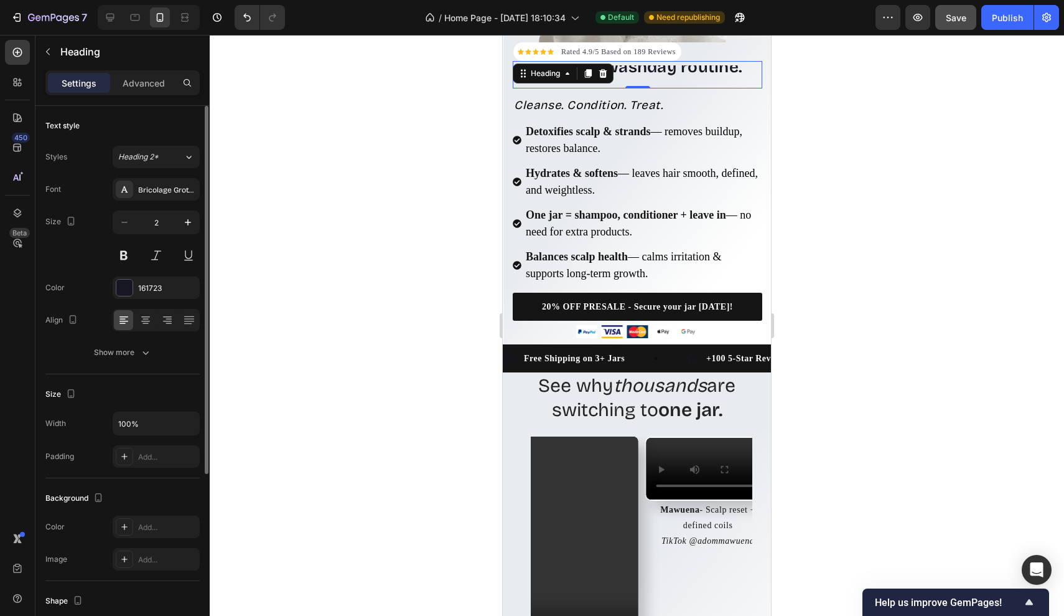
type input "1"
click at [161, 75] on div "Advanced" at bounding box center [144, 83] width 62 height 20
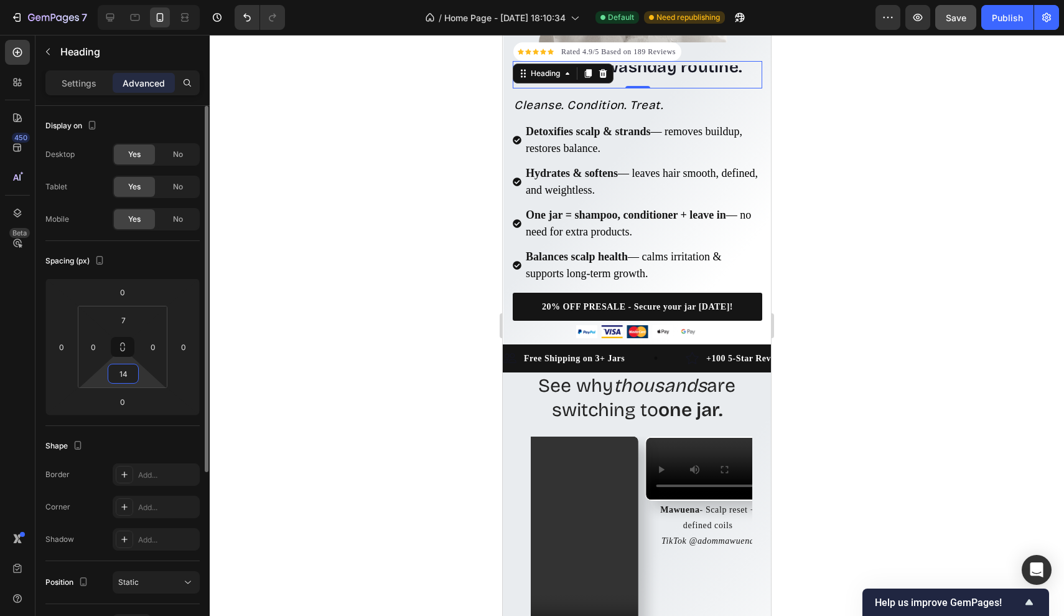
click at [129, 368] on input "14" at bounding box center [123, 373] width 25 height 19
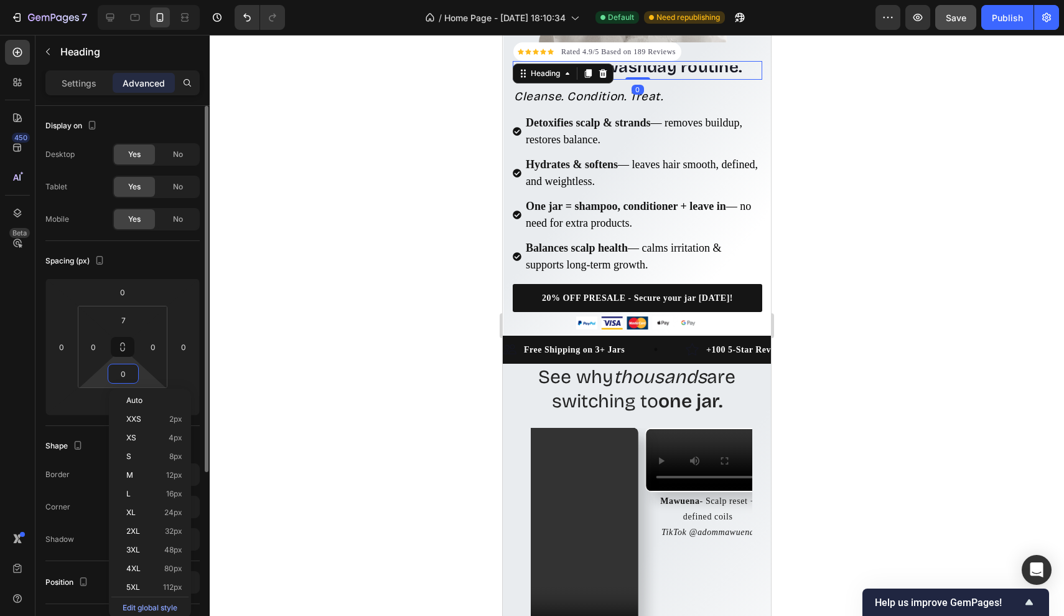
type input "0"
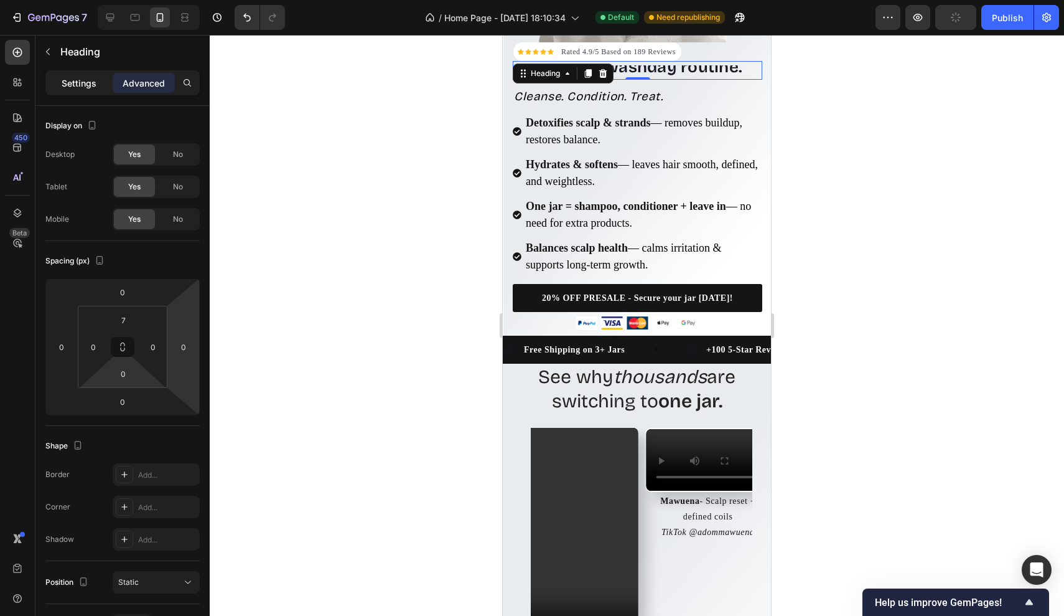
click at [77, 85] on p "Settings" at bounding box center [79, 83] width 35 height 13
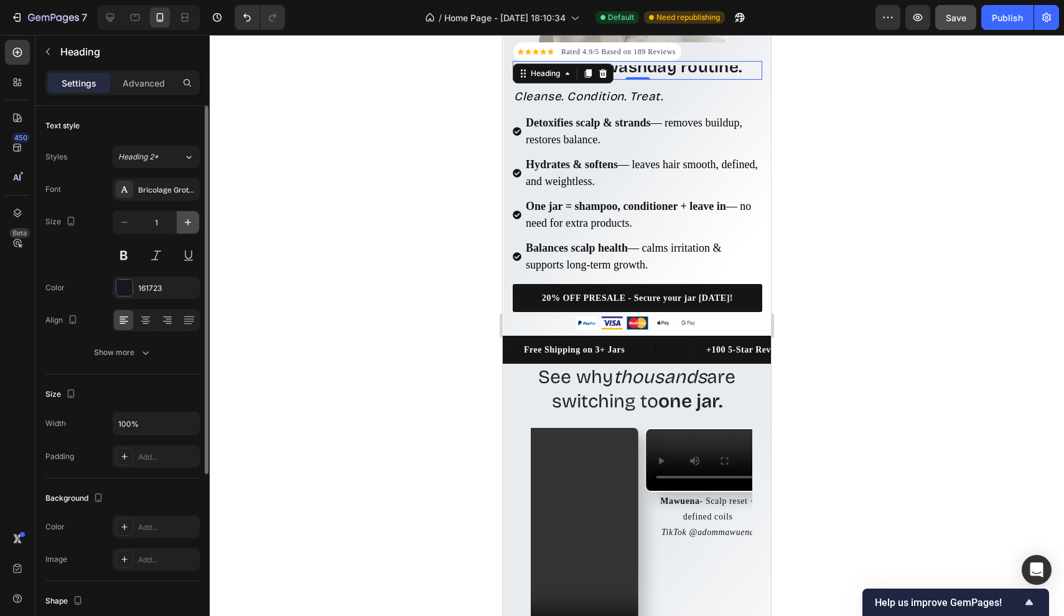
click at [189, 221] on icon "button" at bounding box center [188, 222] width 12 height 12
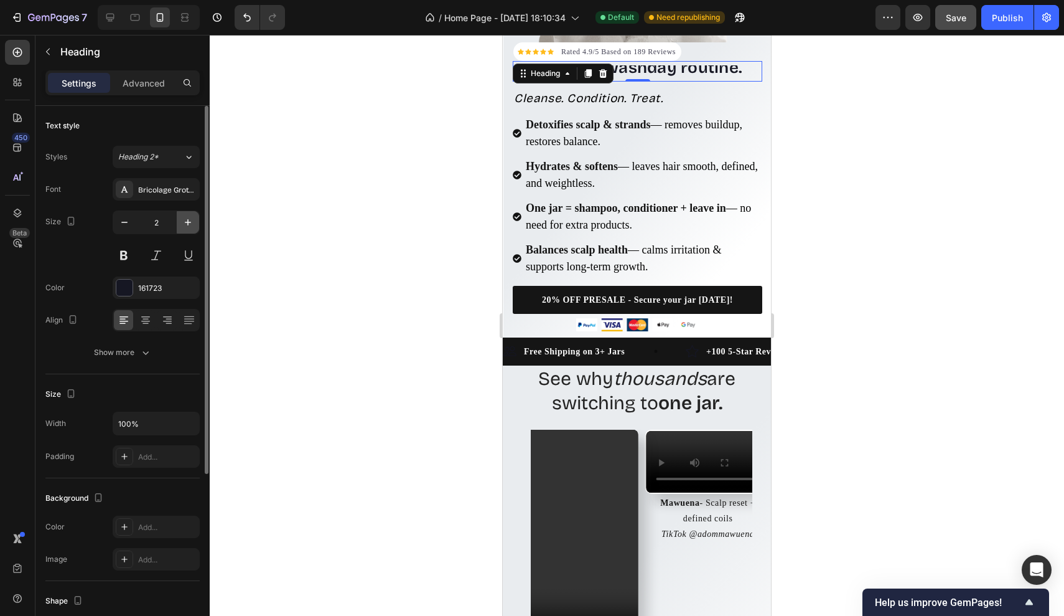
click at [189, 221] on icon "button" at bounding box center [188, 222] width 12 height 12
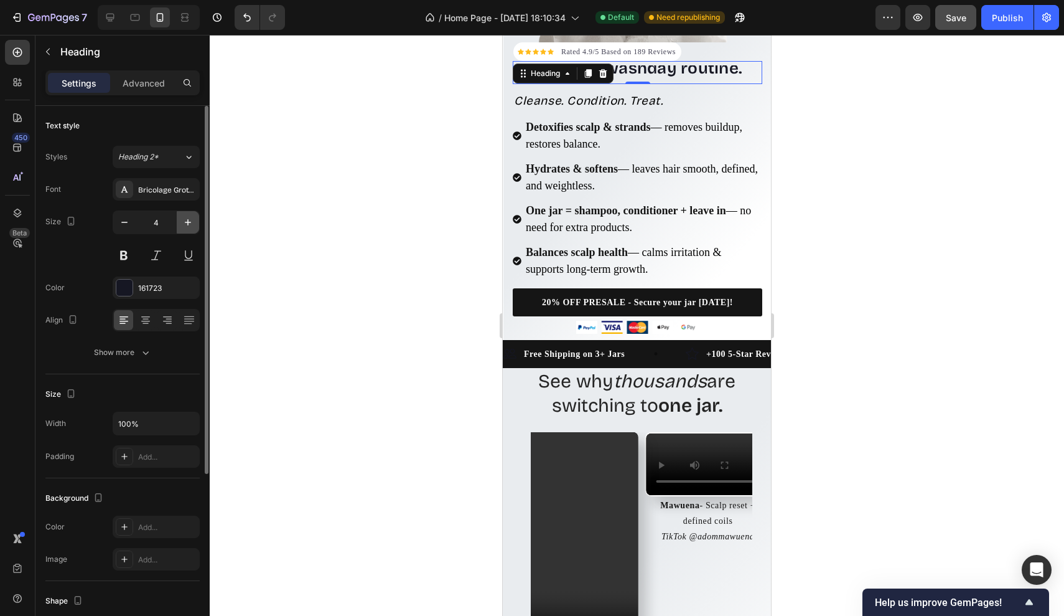
click at [189, 221] on icon "button" at bounding box center [188, 222] width 12 height 12
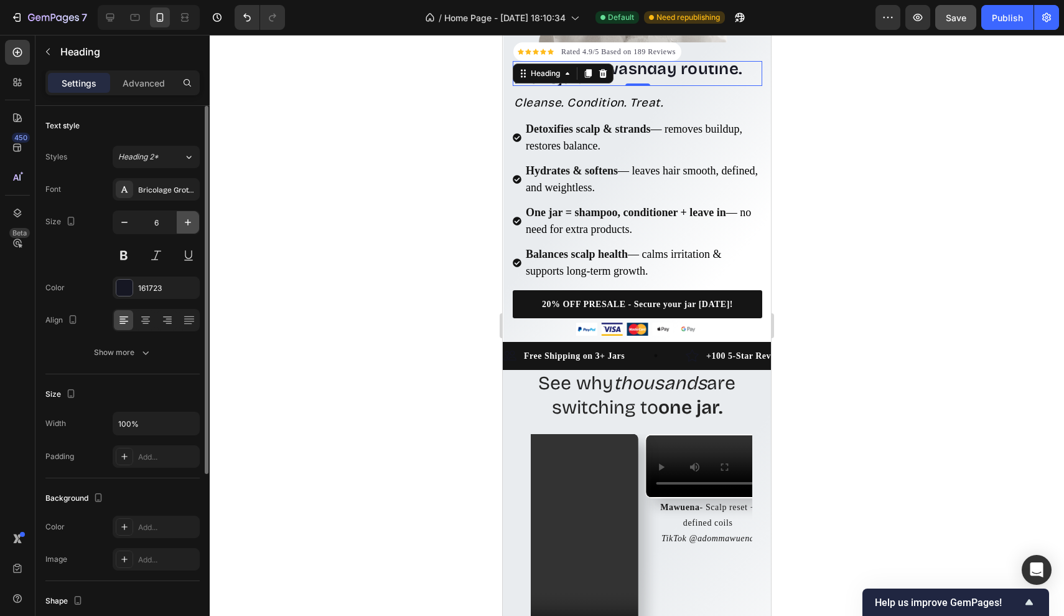
click at [189, 221] on icon "button" at bounding box center [188, 222] width 12 height 12
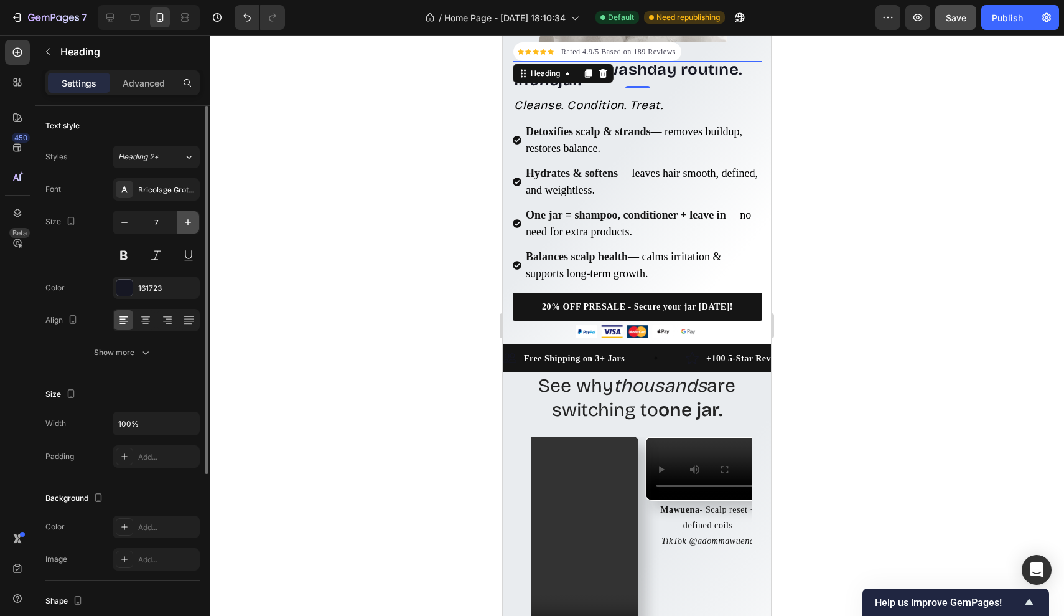
click at [189, 221] on icon "button" at bounding box center [188, 222] width 12 height 12
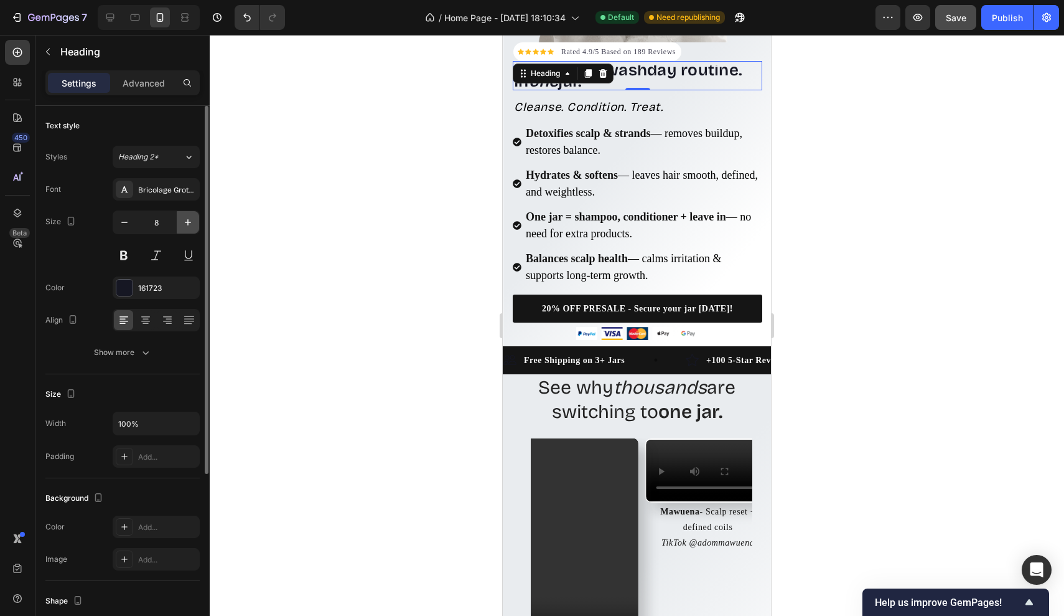
click at [189, 221] on icon "button" at bounding box center [188, 222] width 12 height 12
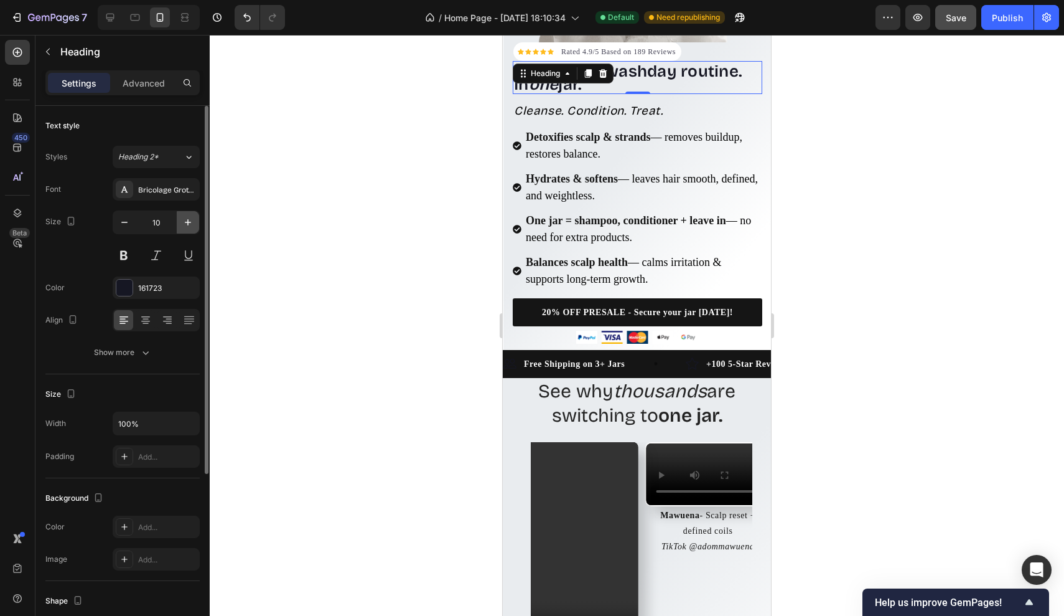
click at [189, 221] on icon "button" at bounding box center [188, 222] width 12 height 12
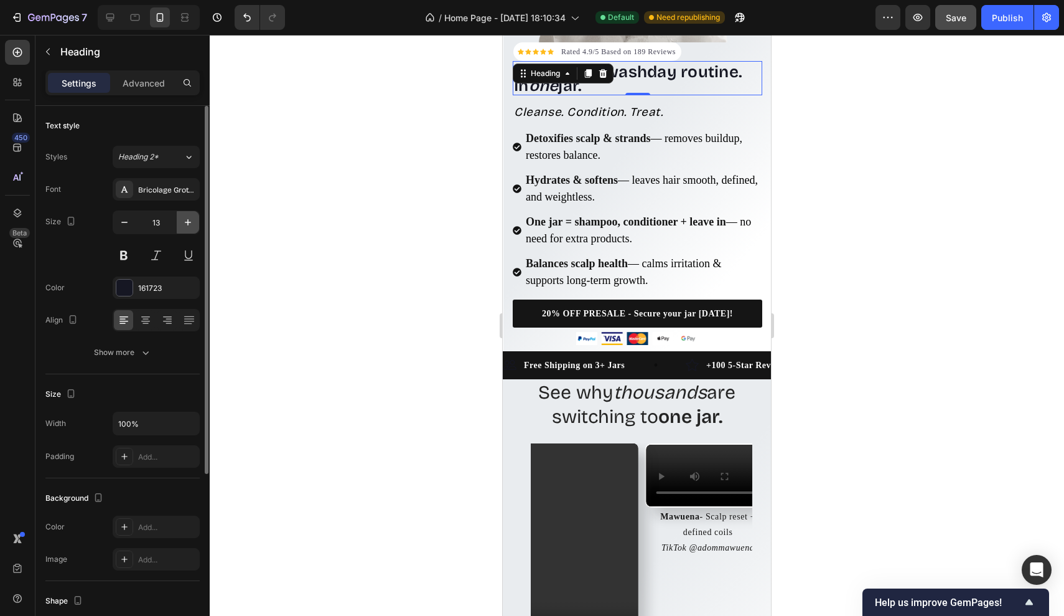
click at [189, 221] on icon "button" at bounding box center [188, 222] width 12 height 12
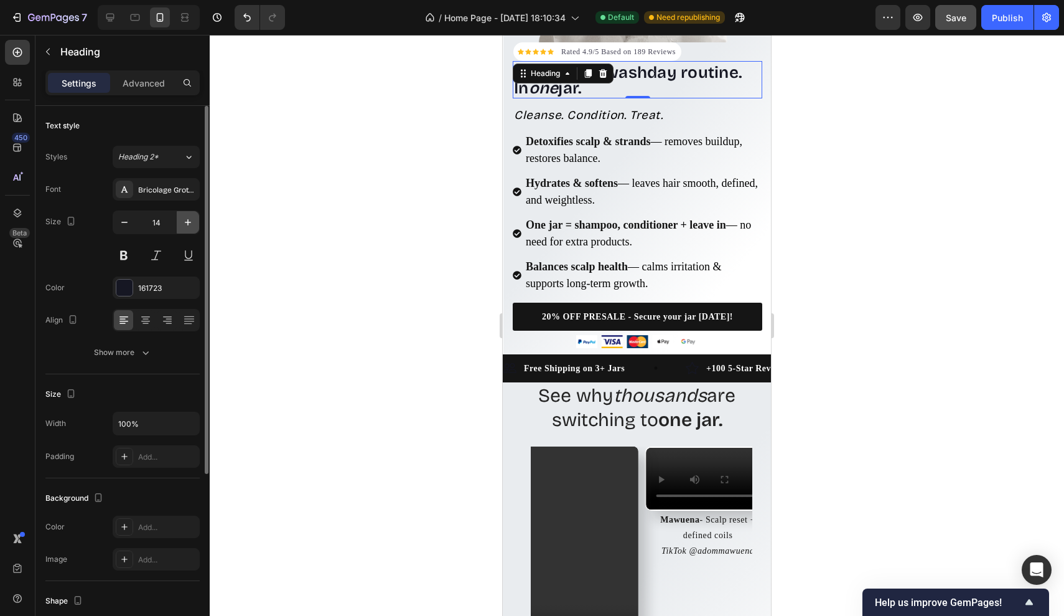
click at [189, 221] on icon "button" at bounding box center [188, 222] width 12 height 12
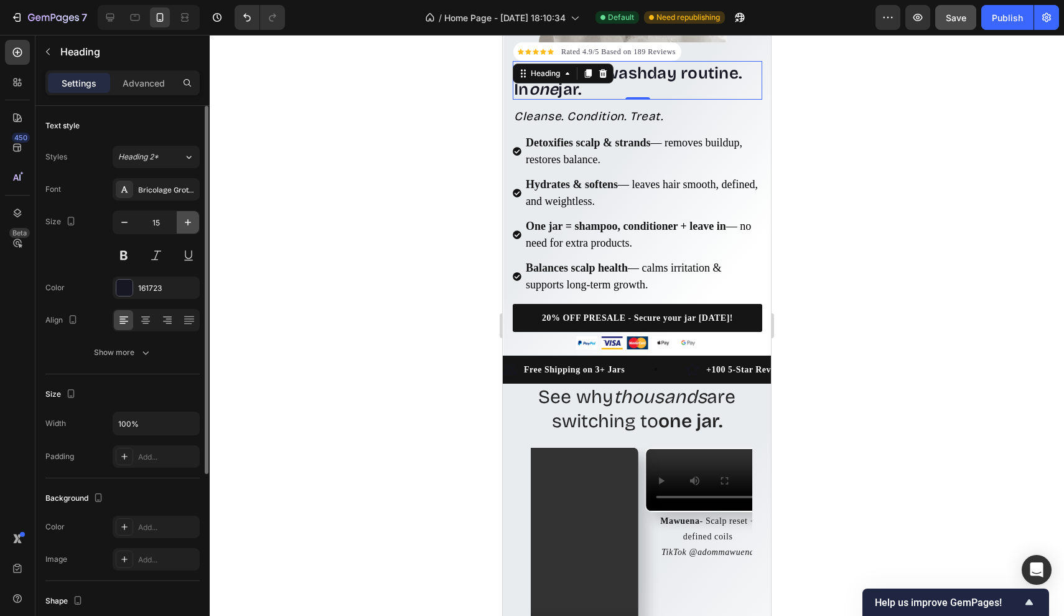
click at [189, 221] on icon "button" at bounding box center [188, 222] width 12 height 12
type input "16"
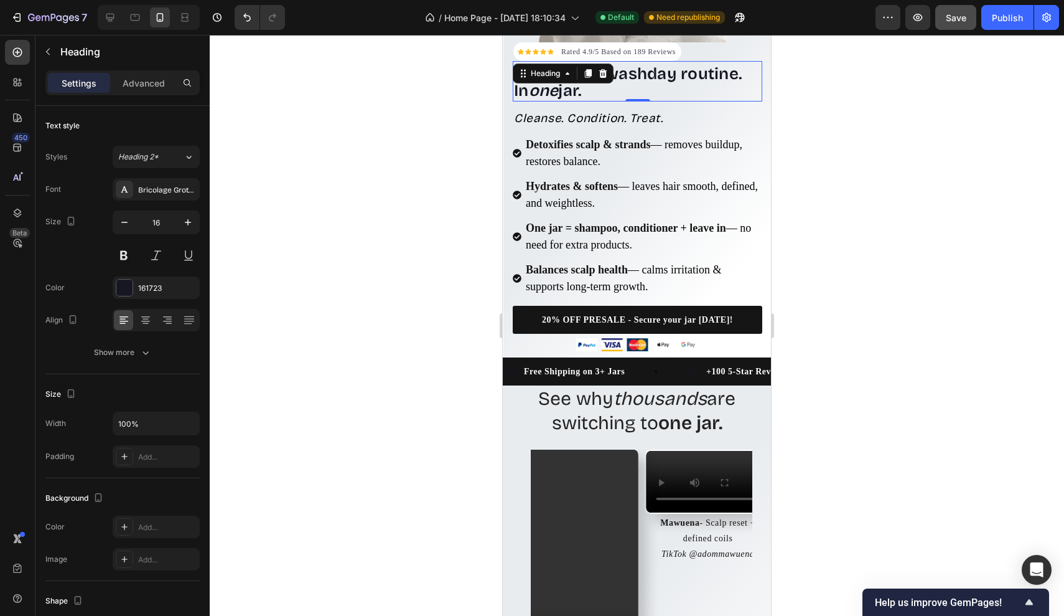
click at [879, 85] on div at bounding box center [637, 325] width 855 height 581
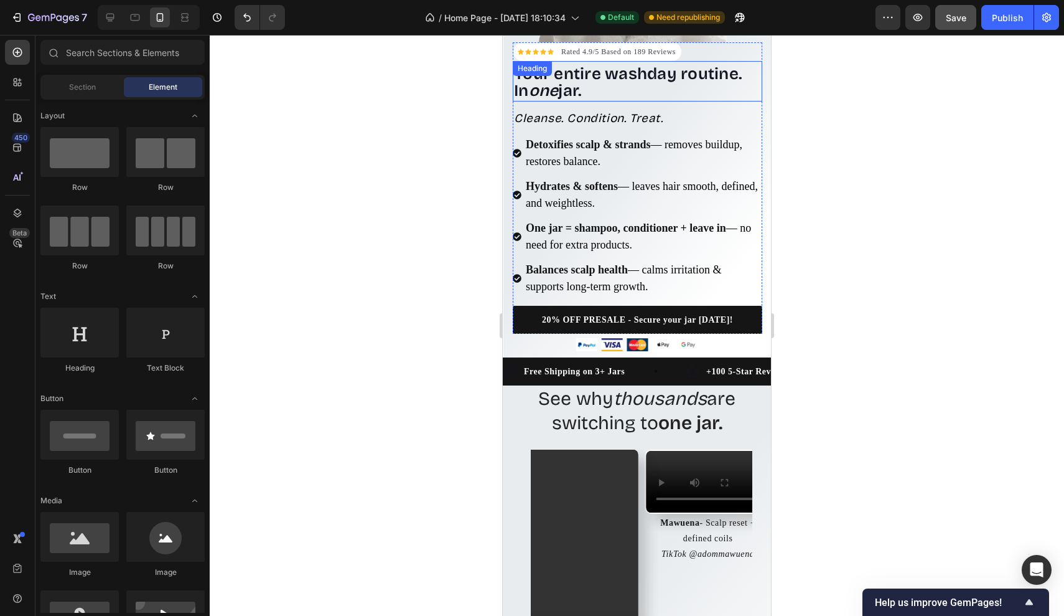
click at [644, 98] on p "⁠⁠⁠⁠⁠⁠⁠ Your entire washday routine. In one jar." at bounding box center [637, 84] width 247 height 34
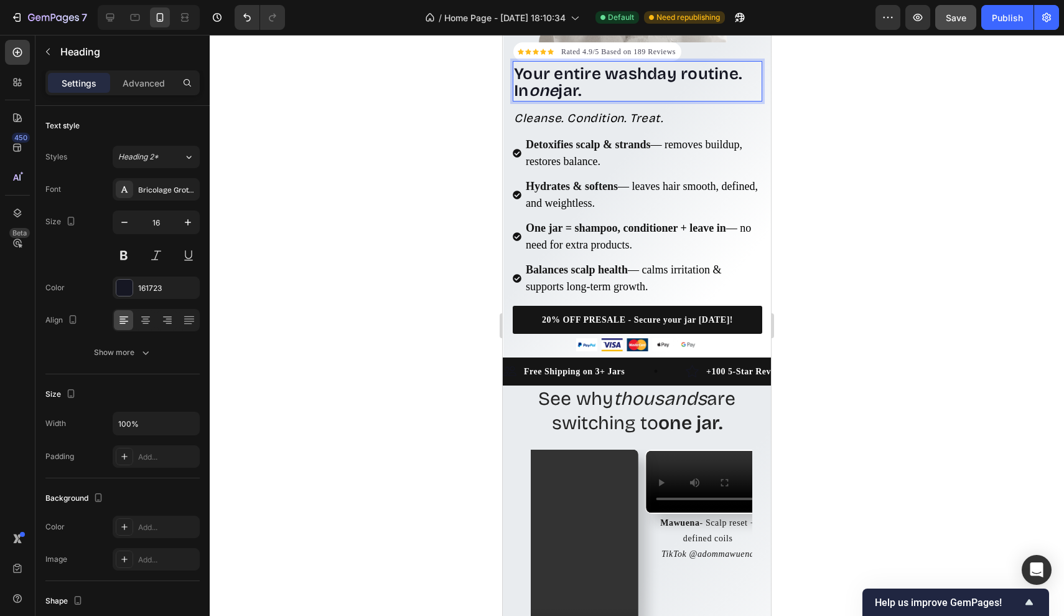
drag, startPoint x: 612, startPoint y: 91, endPoint x: 481, endPoint y: 66, distance: 133.8
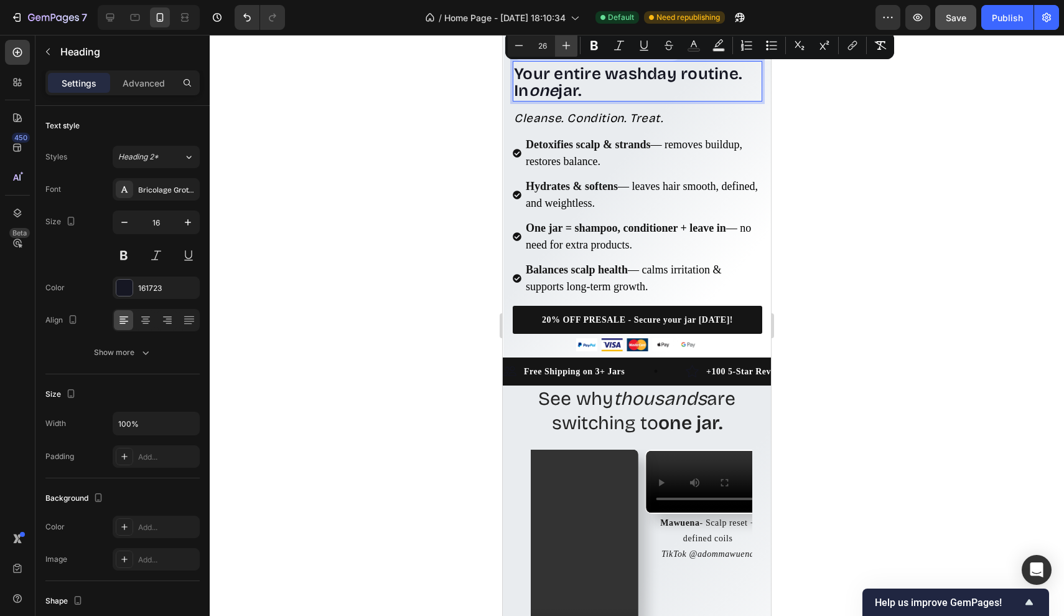
click at [565, 46] on icon "Editor contextual toolbar" at bounding box center [566, 45] width 12 height 12
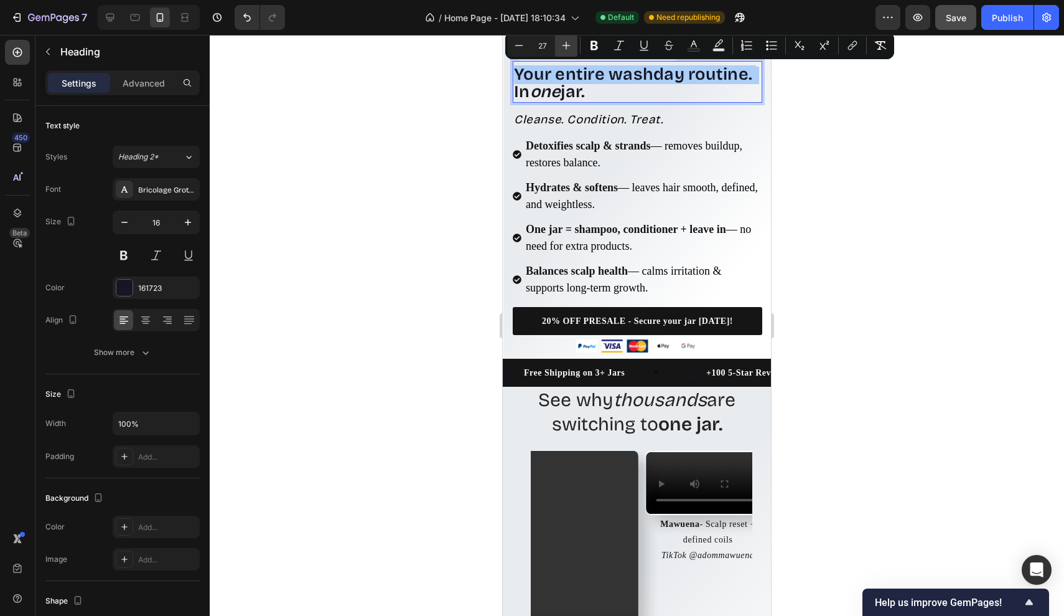
click at [565, 46] on icon "Editor contextual toolbar" at bounding box center [566, 45] width 12 height 12
type input "28"
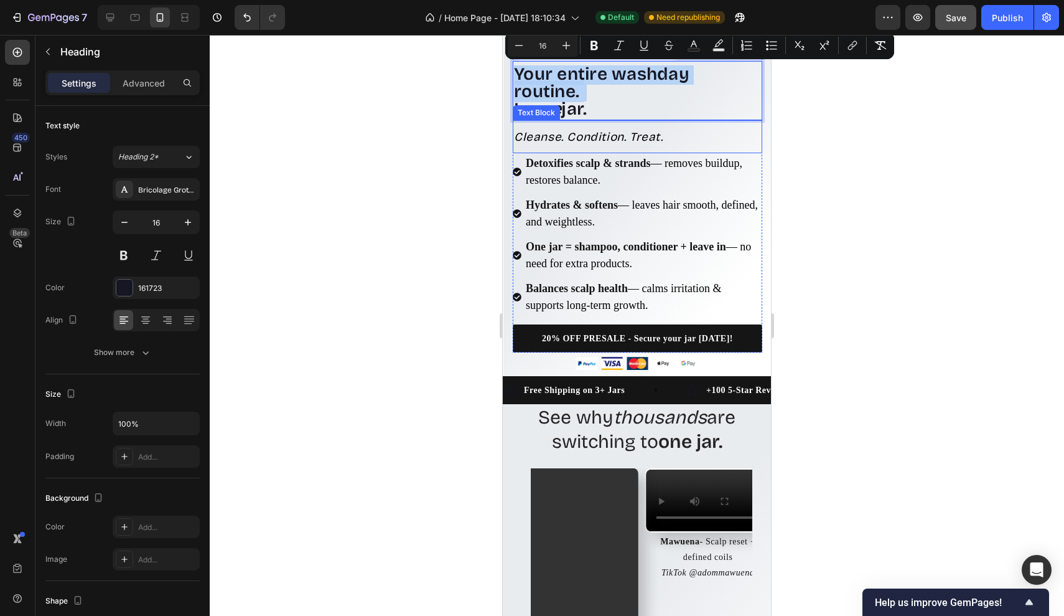
click at [637, 146] on p "Cleanse. Condition. Treat." at bounding box center [637, 136] width 247 height 30
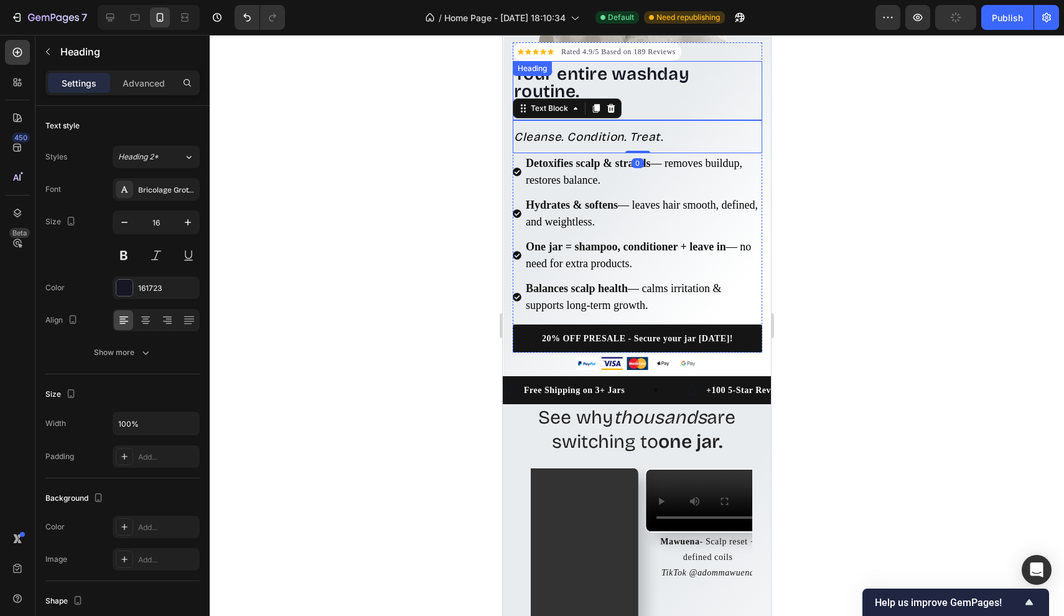
click at [660, 103] on p "⁠⁠⁠⁠⁠⁠⁠ Your entire washday routine. In one jar." at bounding box center [637, 93] width 247 height 52
click at [624, 102] on p "Your entire washday routine. In one jar." at bounding box center [637, 93] width 247 height 52
drag, startPoint x: 624, startPoint y: 102, endPoint x: 452, endPoint y: 27, distance: 187.6
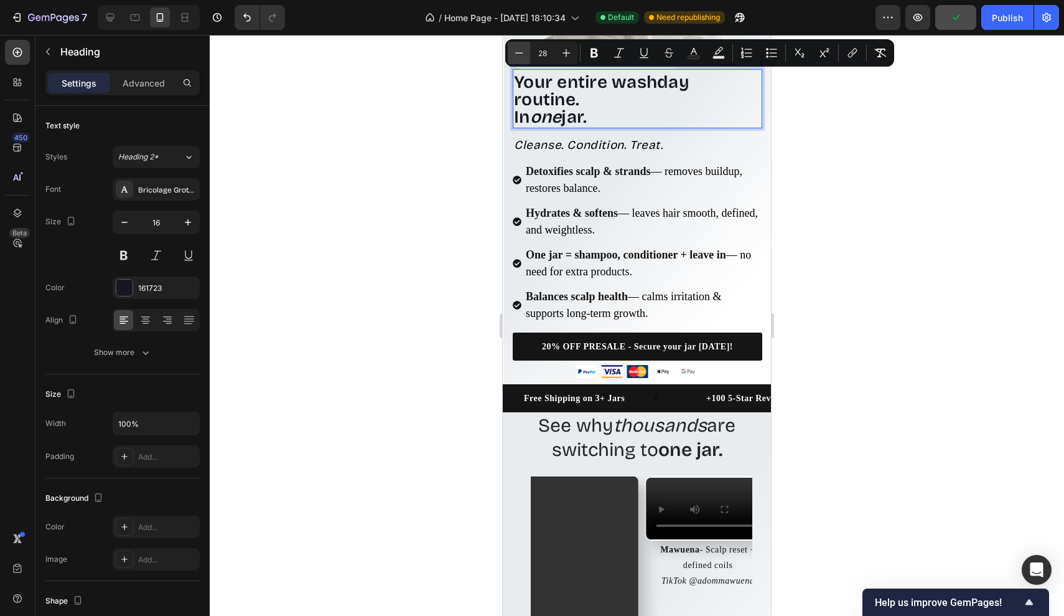
click at [525, 54] on icon "Editor contextual toolbar" at bounding box center [519, 53] width 12 height 12
type input "27"
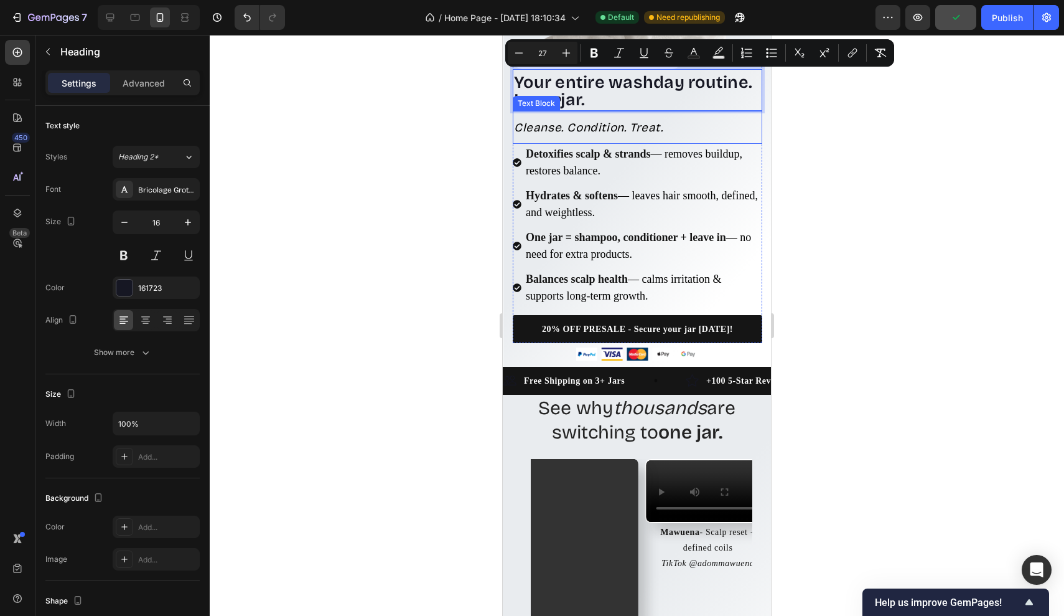
click at [824, 157] on div at bounding box center [637, 325] width 855 height 581
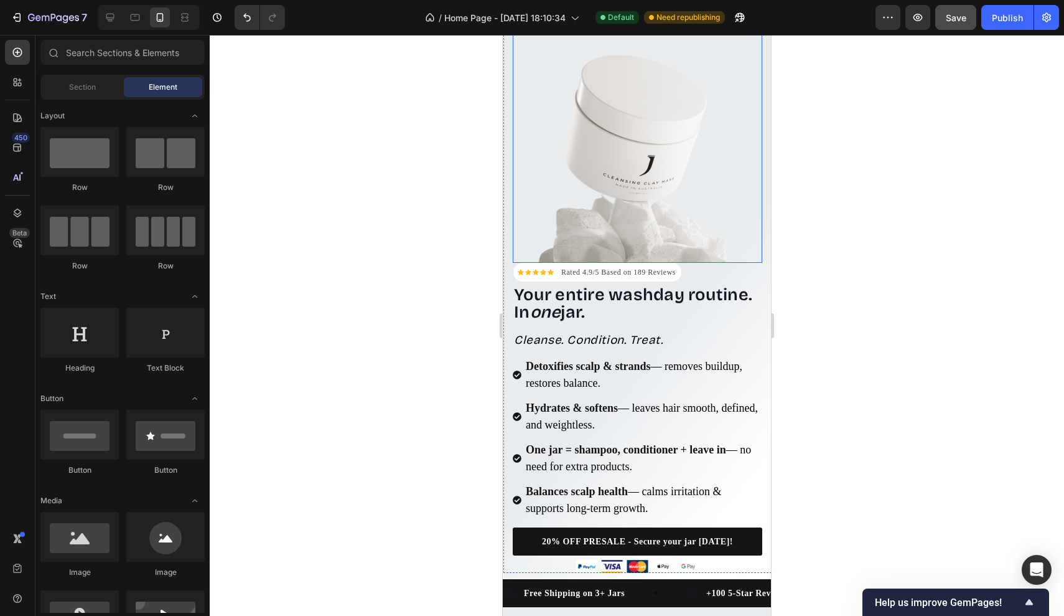
scroll to position [35, 0]
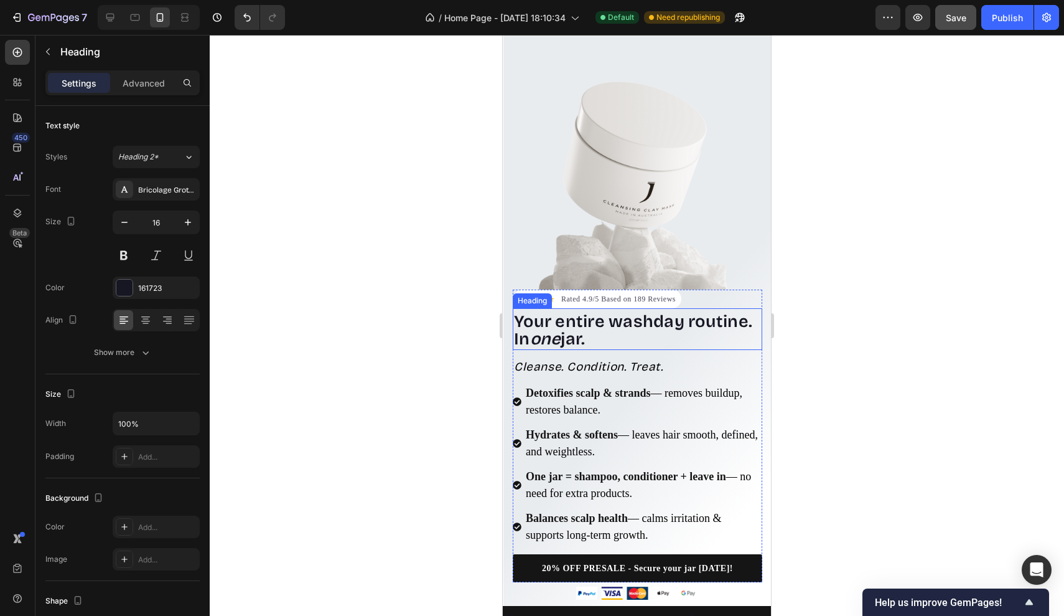
click at [585, 344] on strong "jar." at bounding box center [573, 339] width 24 height 20
click at [585, 341] on strong "jar." at bounding box center [573, 339] width 24 height 20
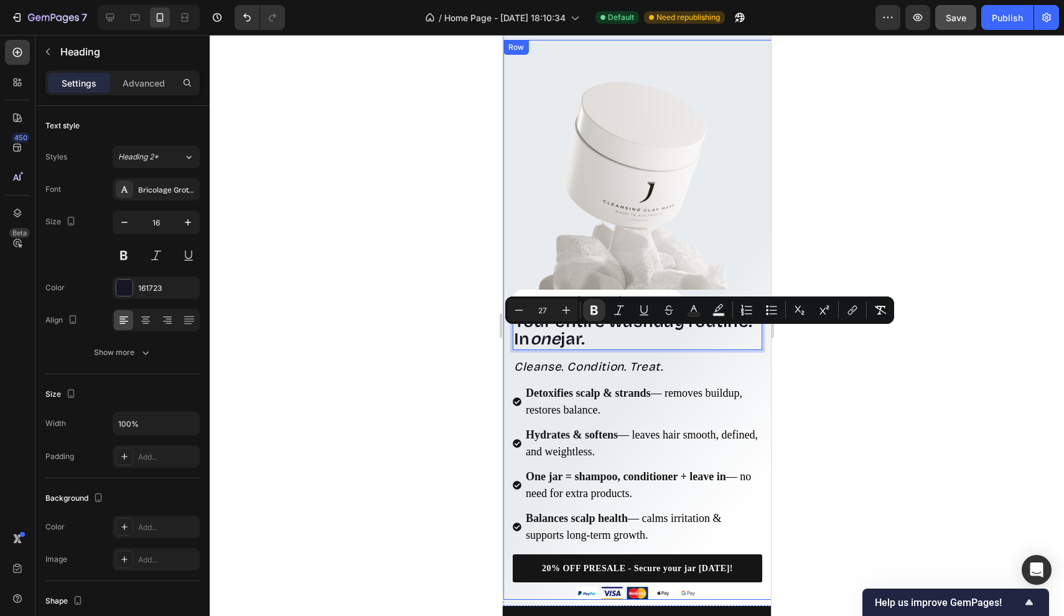
drag, startPoint x: 594, startPoint y: 341, endPoint x: 508, endPoint y: 342, distance: 86.5
click at [508, 341] on div "Icon Icon Icon Icon Icon Icon List Hoz Rated 4.9/5 Based on 189 Reviews Text bl…" at bounding box center [638, 320] width 268 height 560
click at [599, 306] on icon "Editor contextual toolbar" at bounding box center [594, 310] width 12 height 12
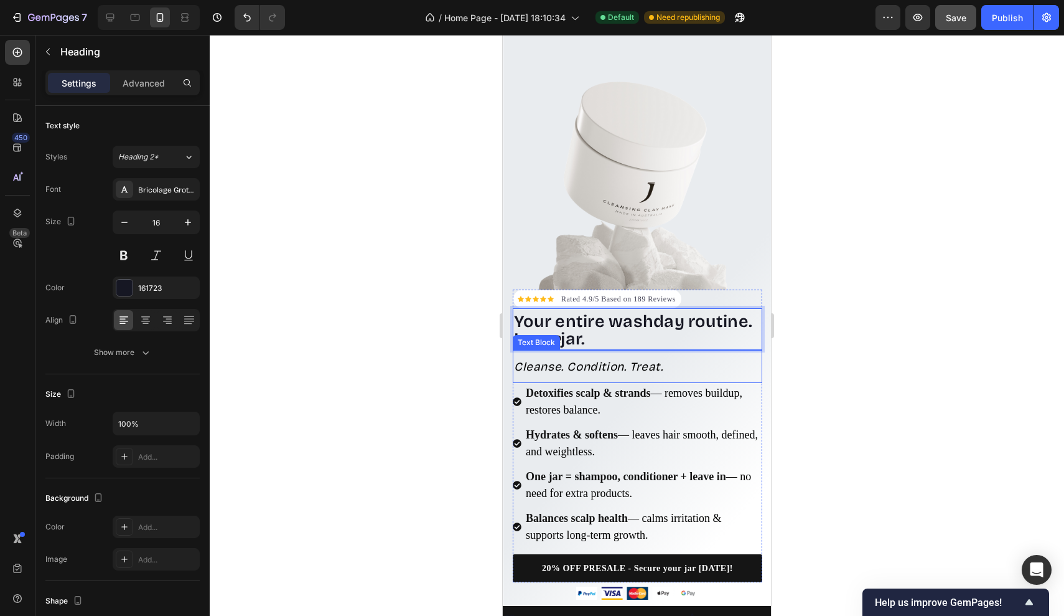
click at [645, 361] on icon "Cleanse. Condition. Treat." at bounding box center [588, 366] width 149 height 14
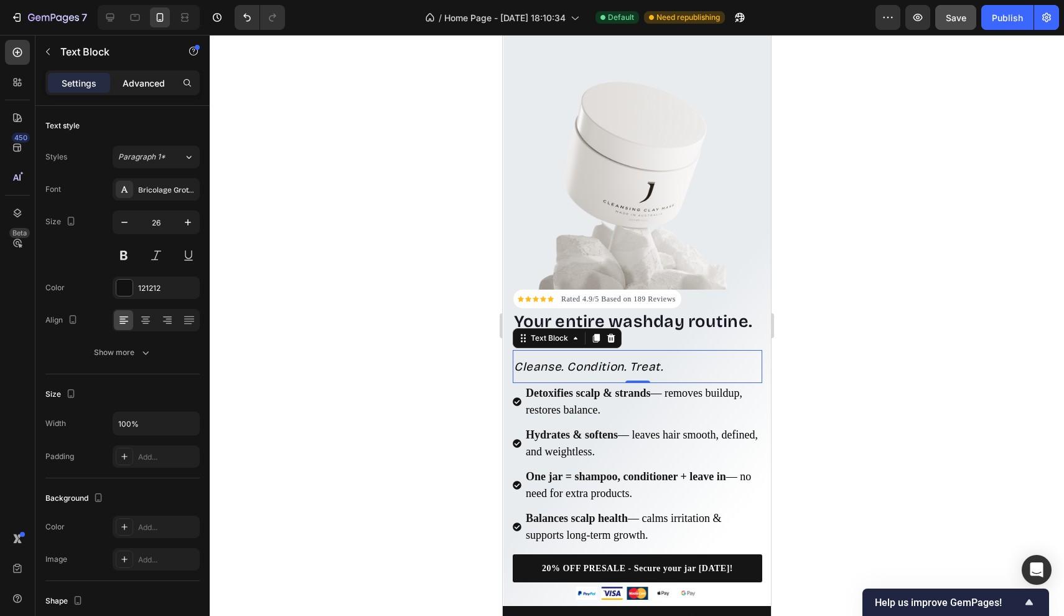
click at [156, 81] on p "Advanced" at bounding box center [144, 83] width 42 height 13
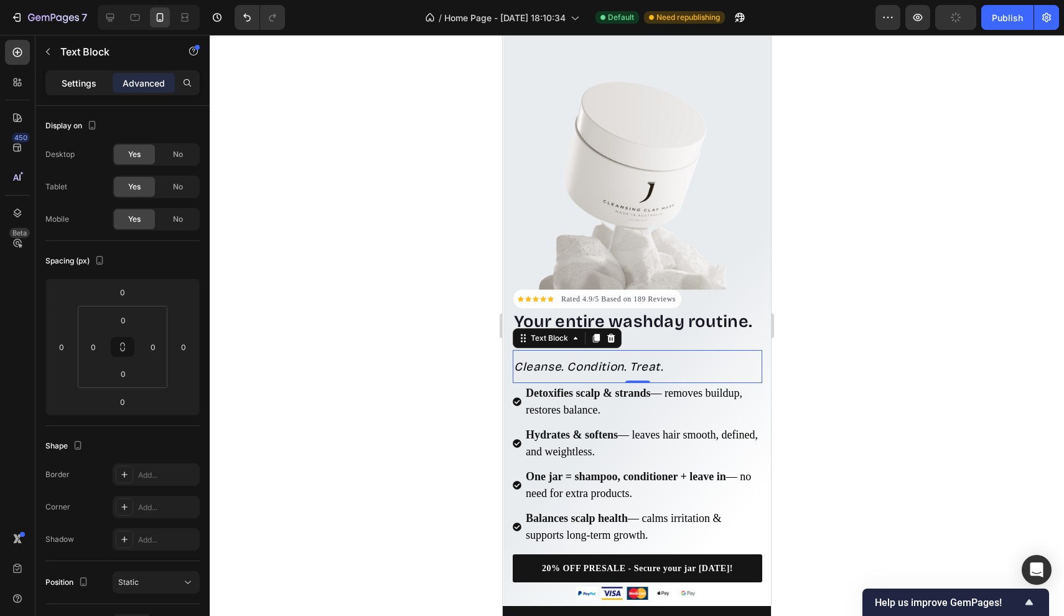
click at [95, 85] on p "Settings" at bounding box center [79, 83] width 35 height 13
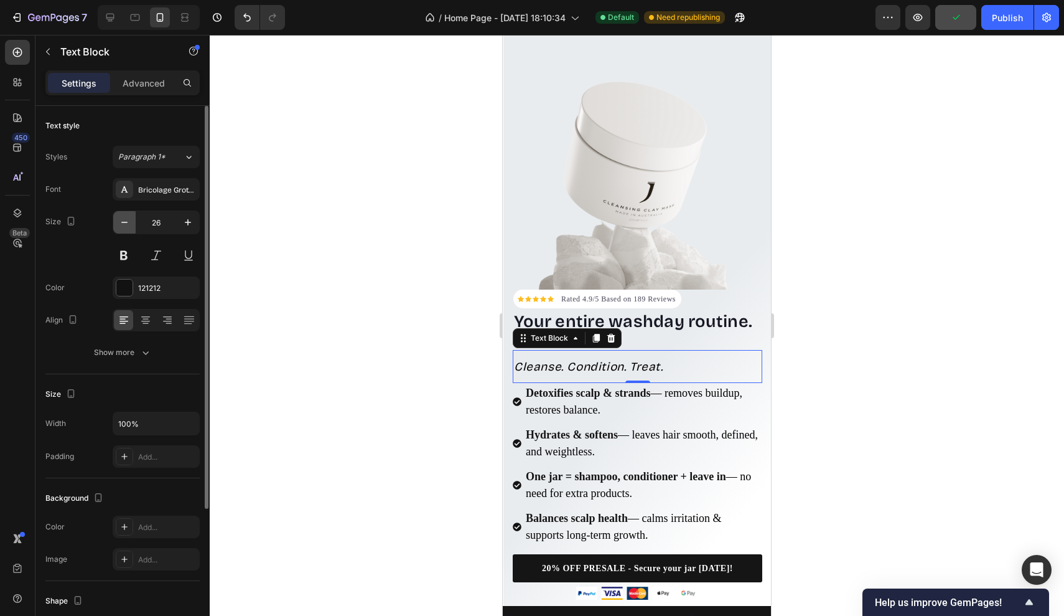
click at [121, 215] on button "button" at bounding box center [124, 222] width 22 height 22
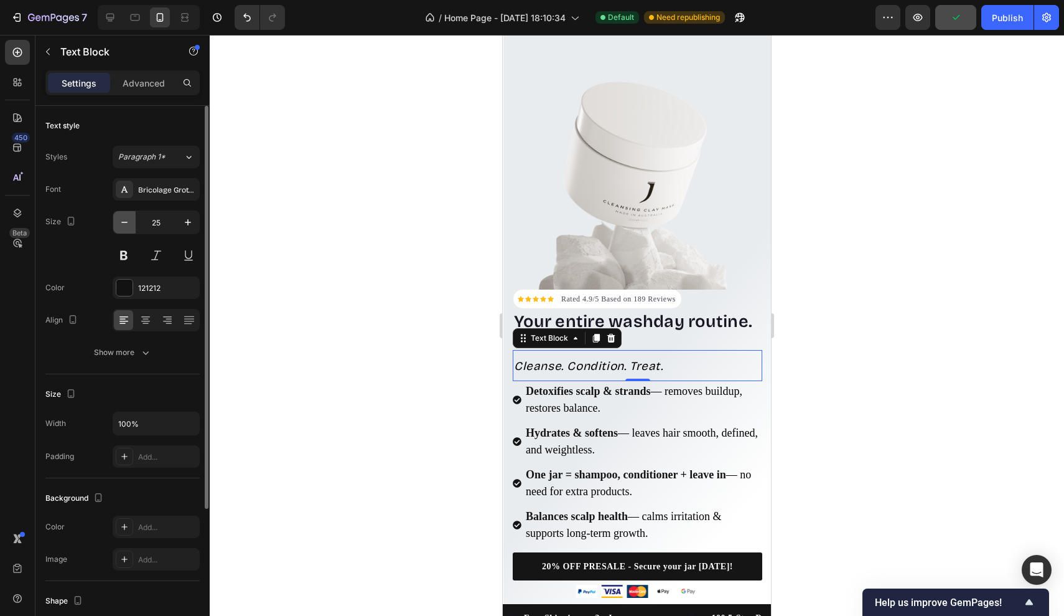
click at [121, 215] on button "button" at bounding box center [124, 222] width 22 height 22
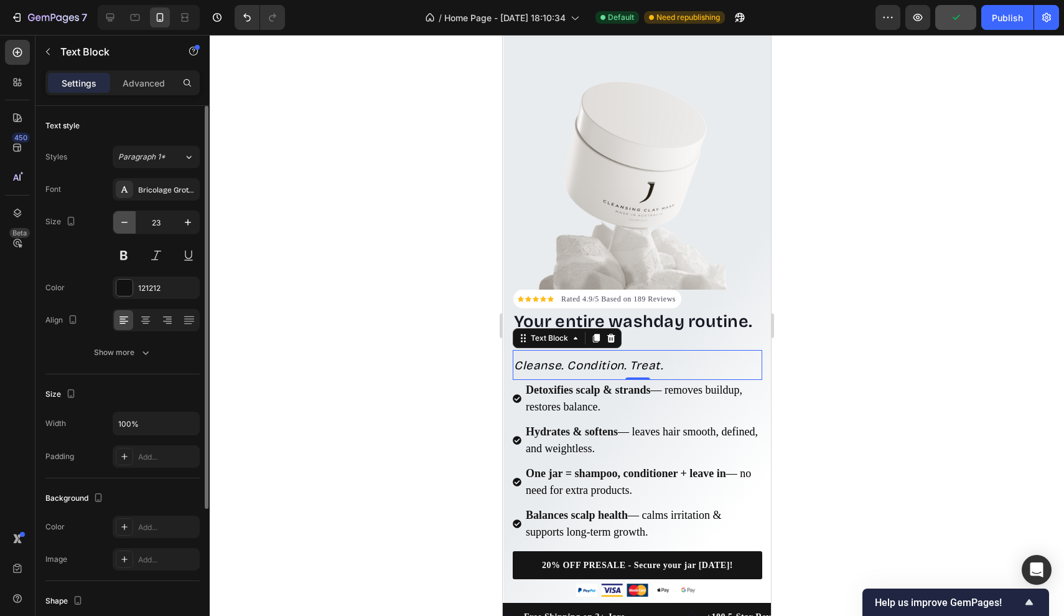
click at [121, 215] on button "button" at bounding box center [124, 222] width 22 height 22
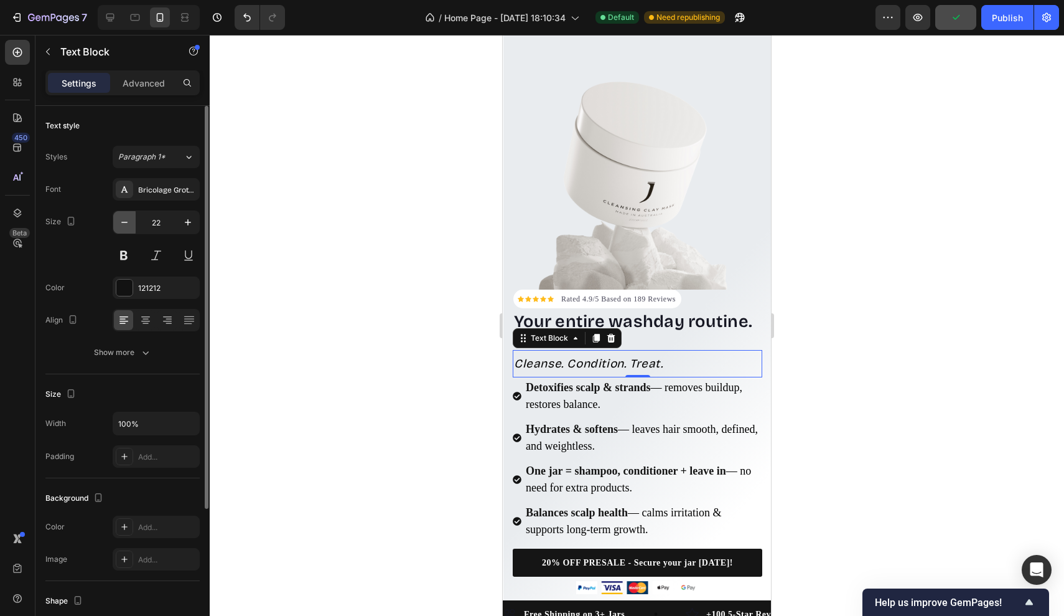
click at [121, 215] on button "button" at bounding box center [124, 222] width 22 height 22
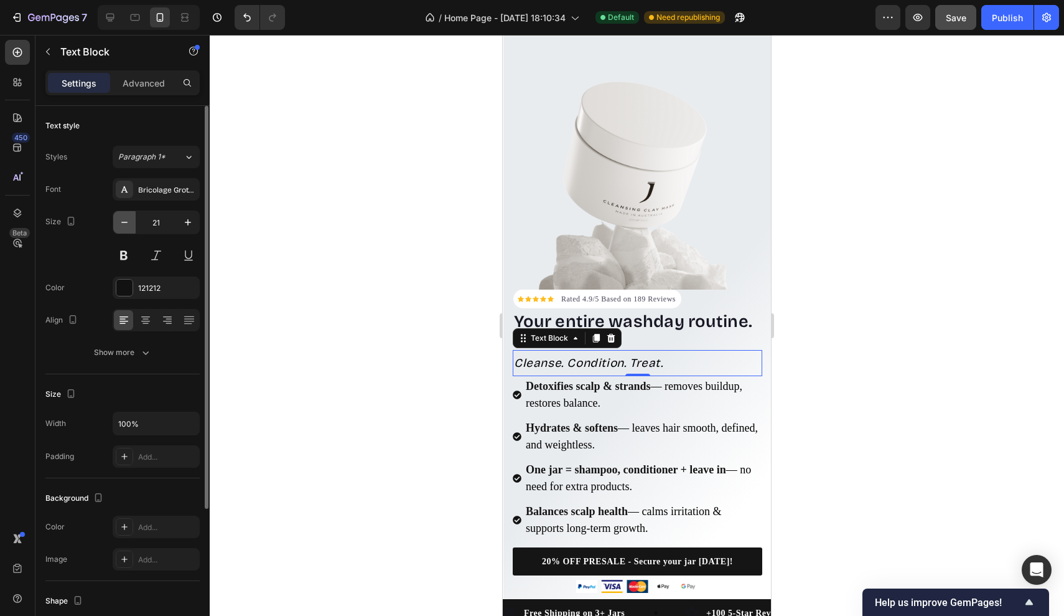
click at [121, 215] on button "button" at bounding box center [124, 222] width 22 height 22
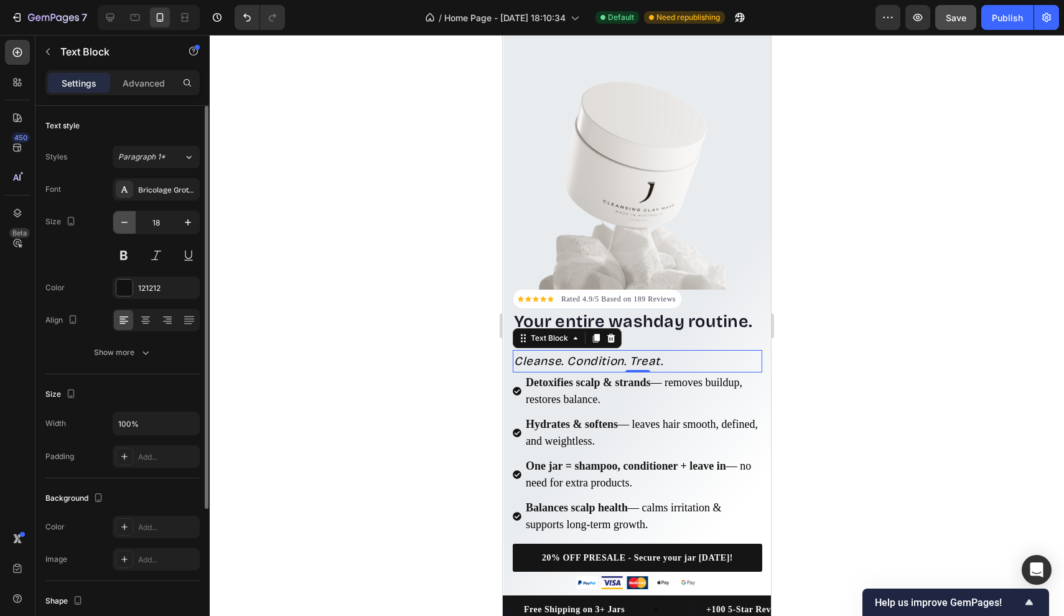
click at [121, 215] on button "button" at bounding box center [124, 222] width 22 height 22
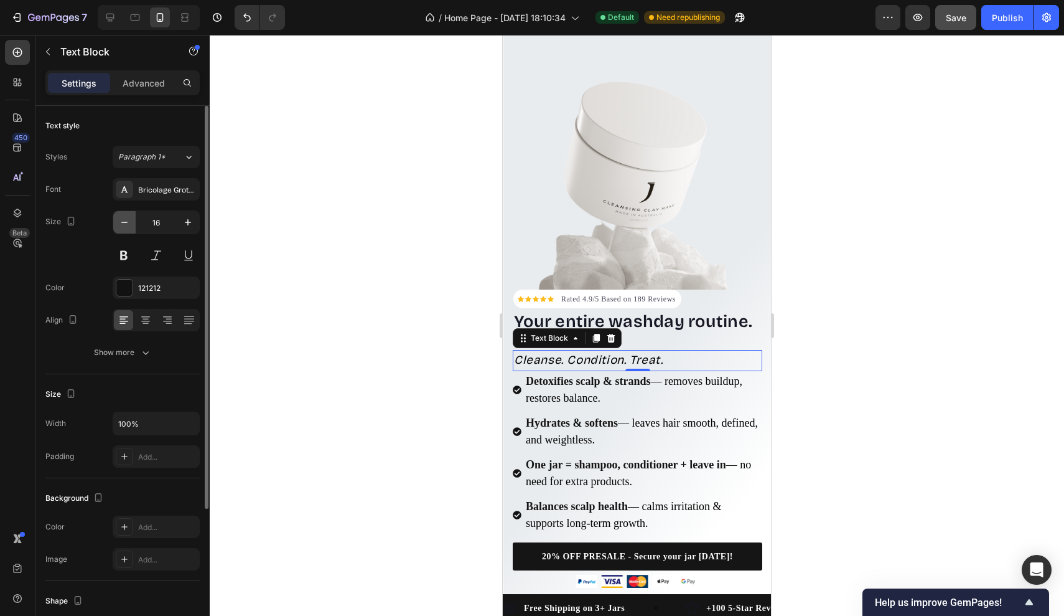
click at [121, 215] on button "button" at bounding box center [124, 222] width 22 height 22
type input "15"
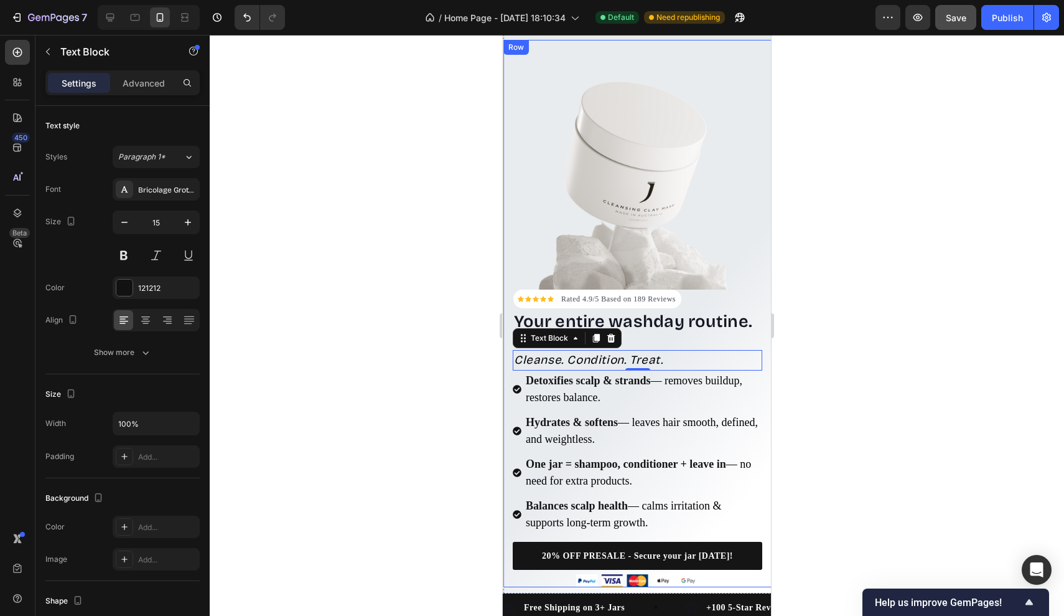
click at [836, 466] on div at bounding box center [637, 325] width 855 height 581
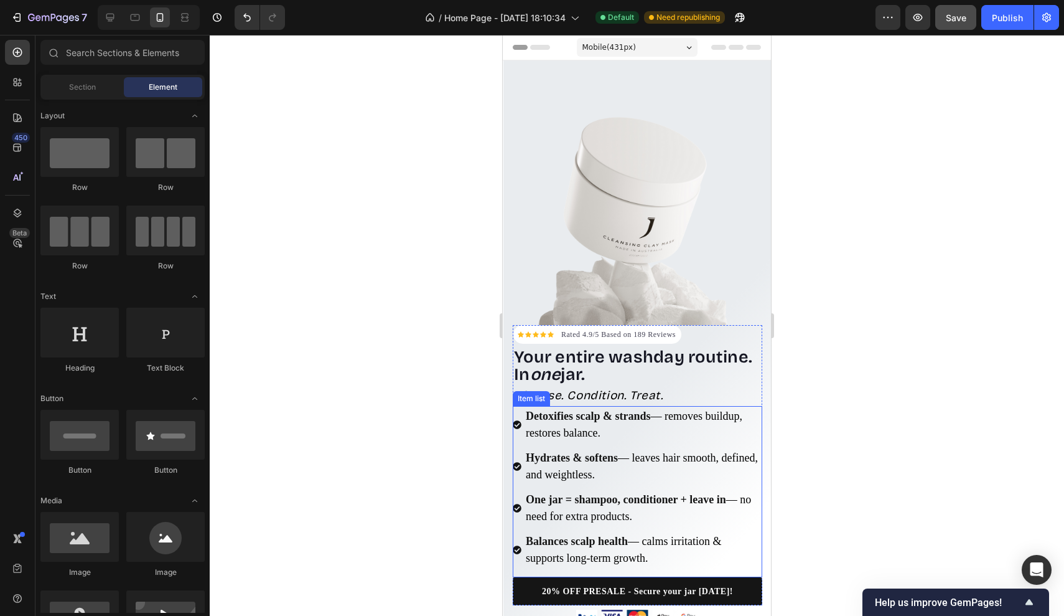
scroll to position [0, 0]
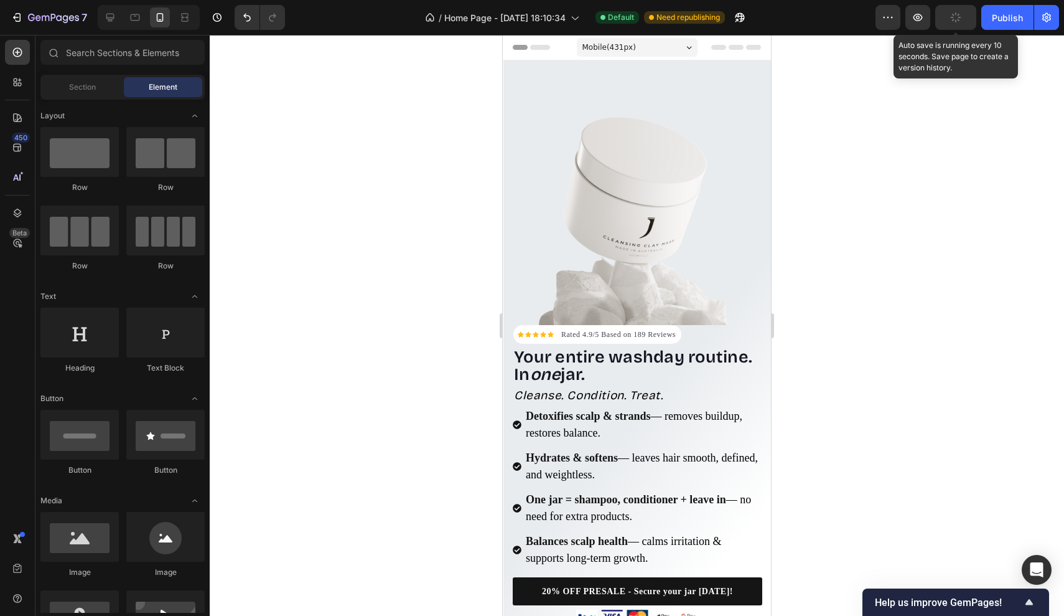
click at [955, 22] on icon "button" at bounding box center [956, 17] width 10 height 10
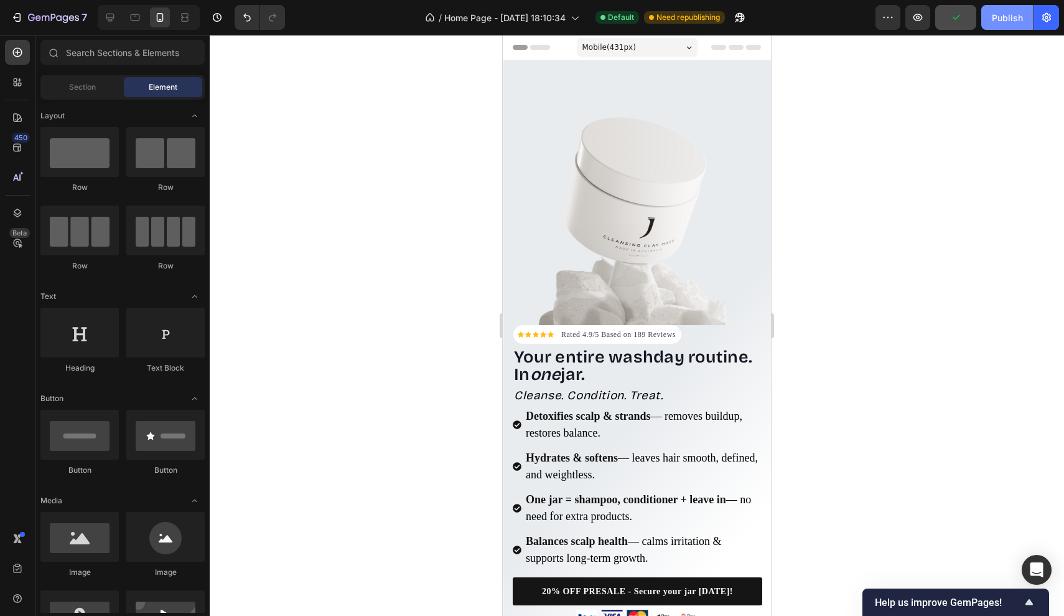
click at [1003, 11] on div "Publish" at bounding box center [1007, 17] width 31 height 13
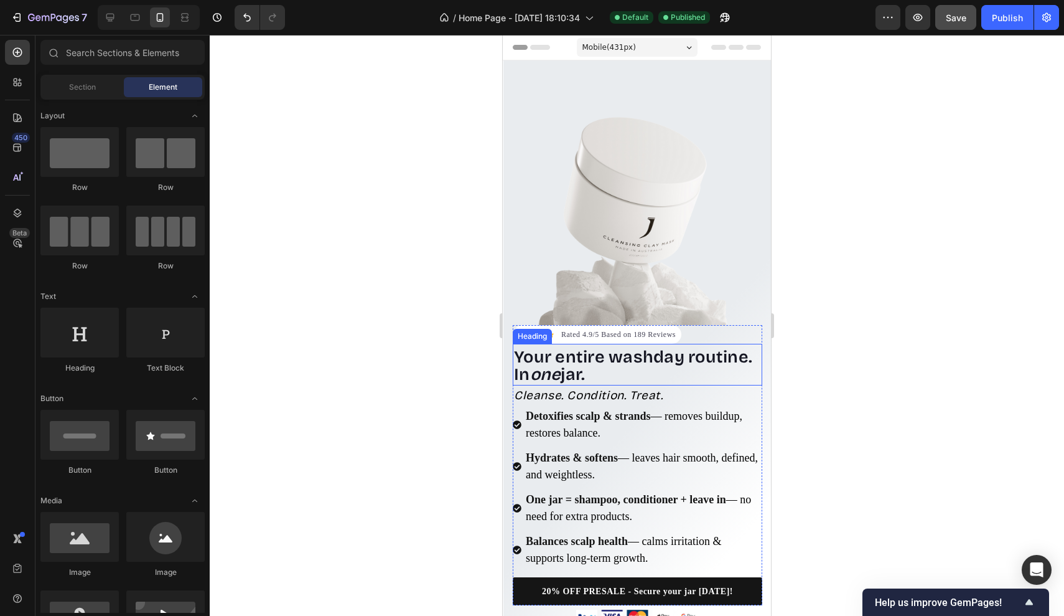
click at [615, 378] on p "⁠⁠⁠⁠⁠⁠⁠ Your entire washday routine. In one jar." at bounding box center [637, 366] width 247 height 35
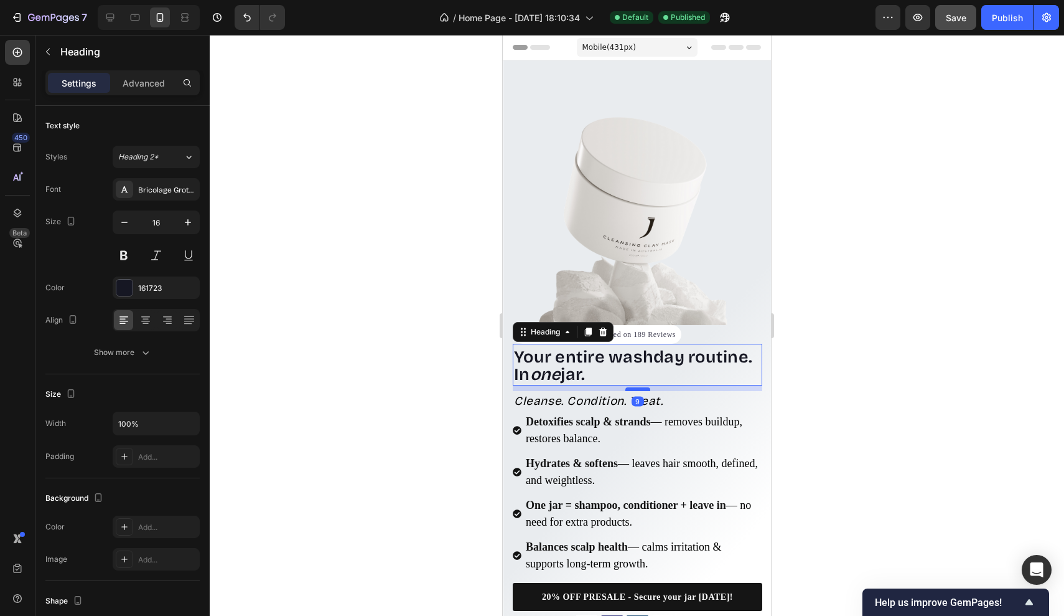
click at [636, 390] on div at bounding box center [638, 389] width 25 height 4
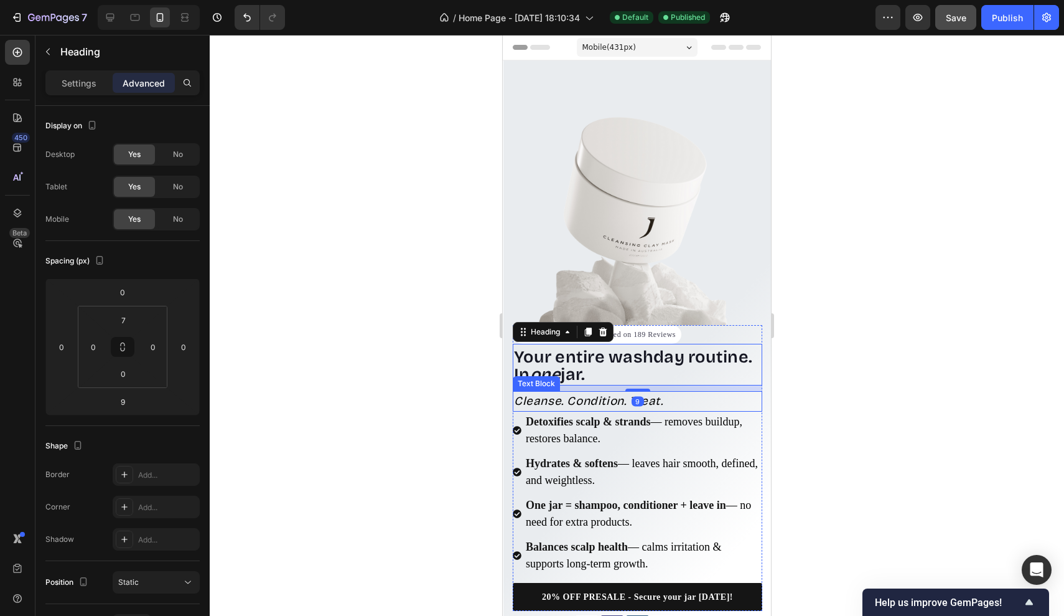
click at [615, 401] on icon "Cleanse. Condition. Treat." at bounding box center [588, 400] width 149 height 14
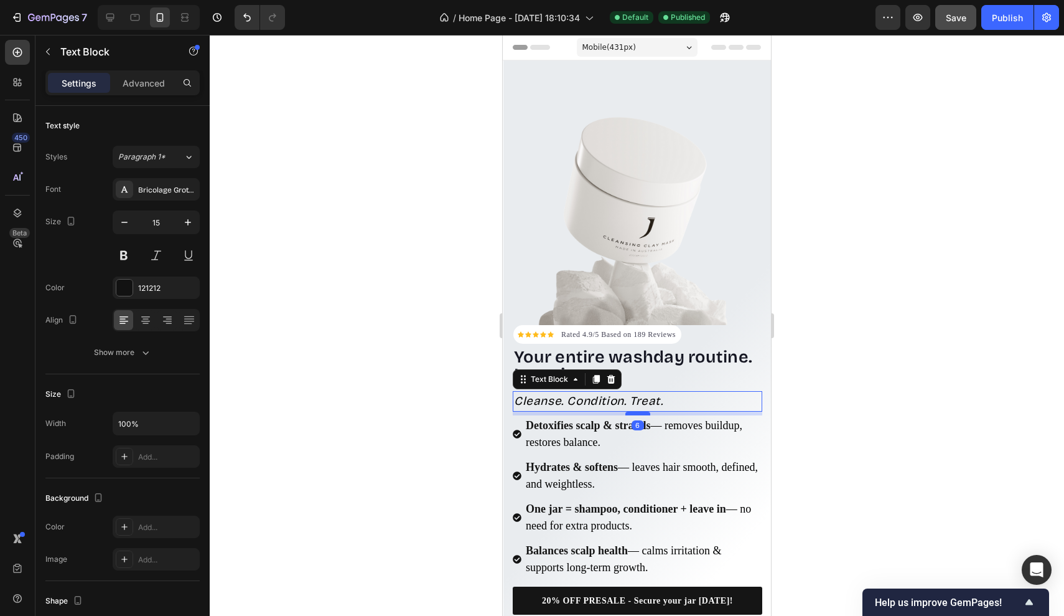
click at [638, 413] on div at bounding box center [638, 413] width 25 height 4
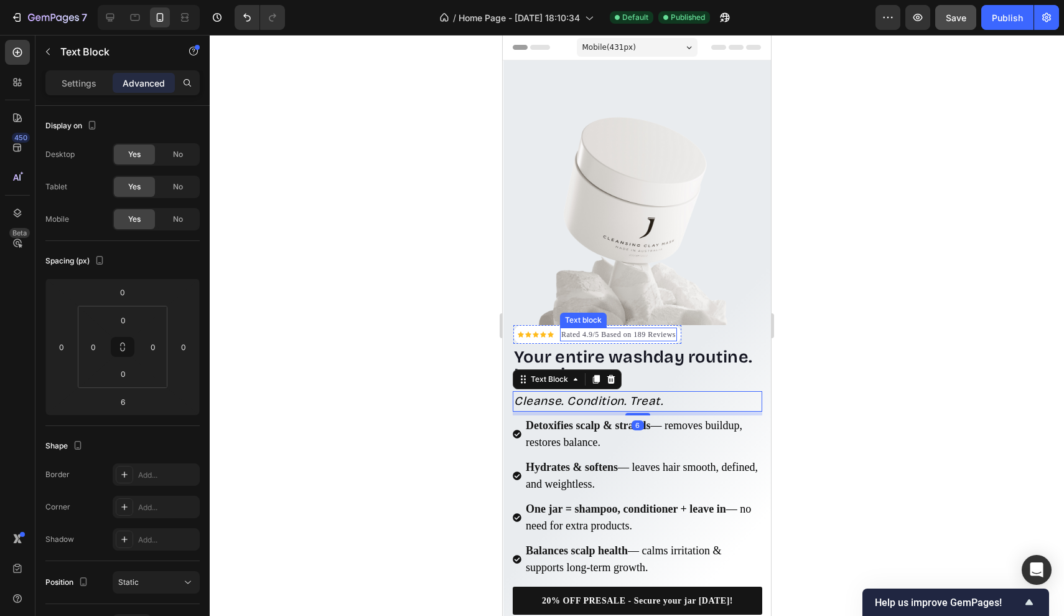
click at [646, 354] on span "Your entire washday routine." at bounding box center [635, 357] width 242 height 20
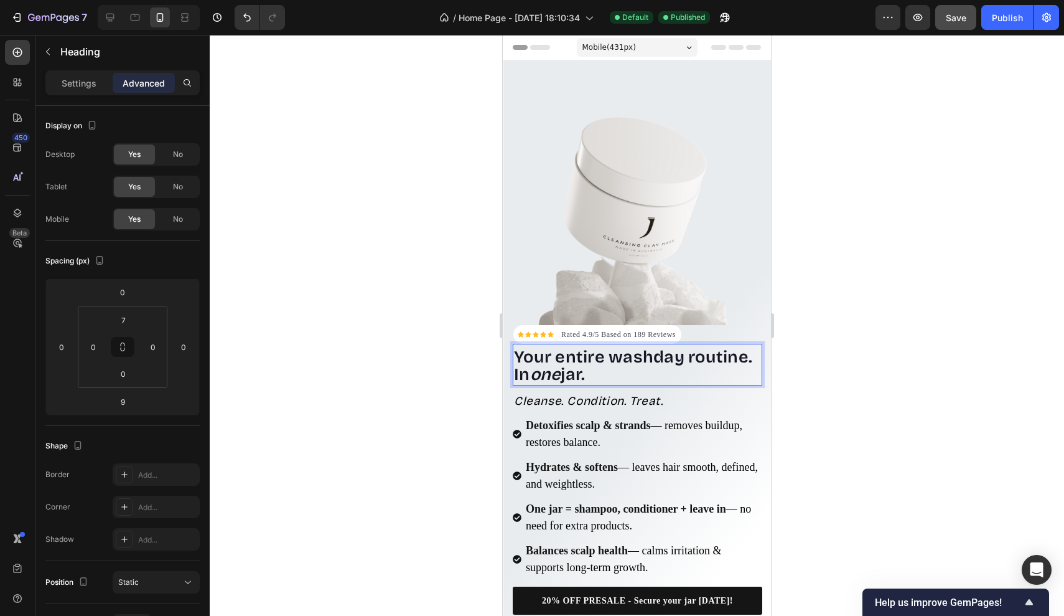
click at [608, 370] on p "Your entire washday routine. In one jar." at bounding box center [637, 366] width 247 height 35
drag, startPoint x: 601, startPoint y: 370, endPoint x: 507, endPoint y: 352, distance: 95.0
click at [507, 352] on div "Icon Icon Icon Icon Icon Icon List Hoz Rated 4.9/5 Based on 189 Reviews Text bl…" at bounding box center [638, 353] width 268 height 556
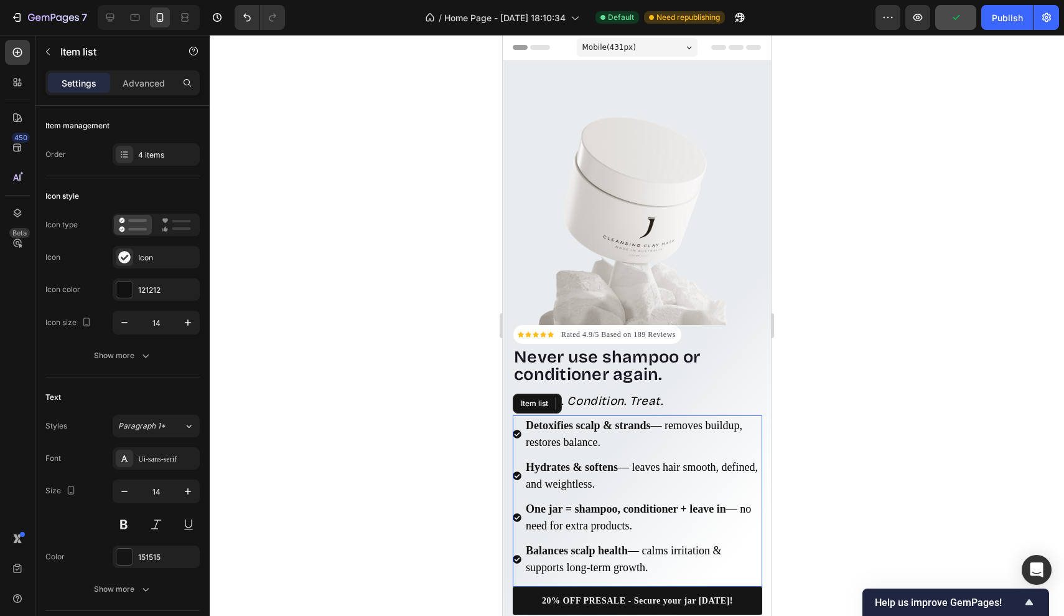
click at [663, 439] on p "Detoxifies scalp & strands — removes buildup, restores balance." at bounding box center [643, 434] width 235 height 34
click at [815, 403] on div at bounding box center [637, 325] width 855 height 581
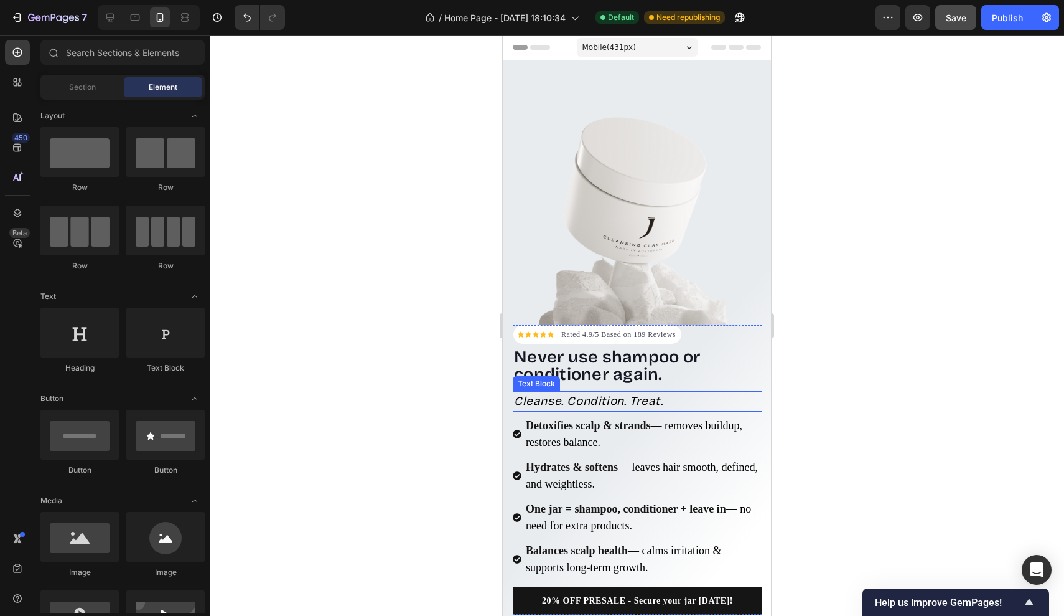
click at [617, 392] on p "Cleanse. Condition. Treat." at bounding box center [637, 401] width 247 height 18
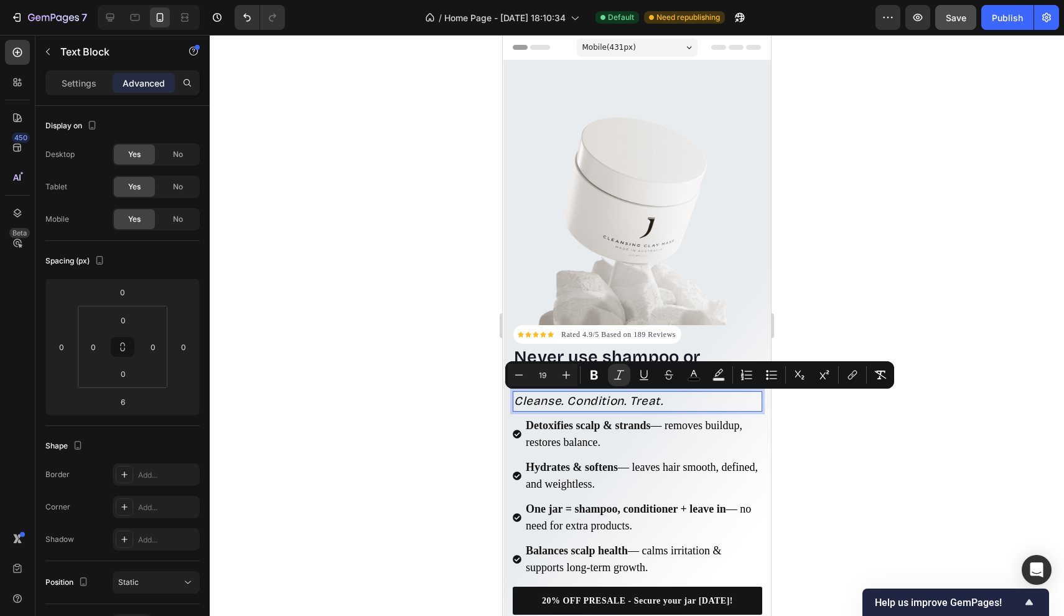
click at [651, 392] on div "Cleanse. Condition. Treat." at bounding box center [638, 401] width 250 height 21
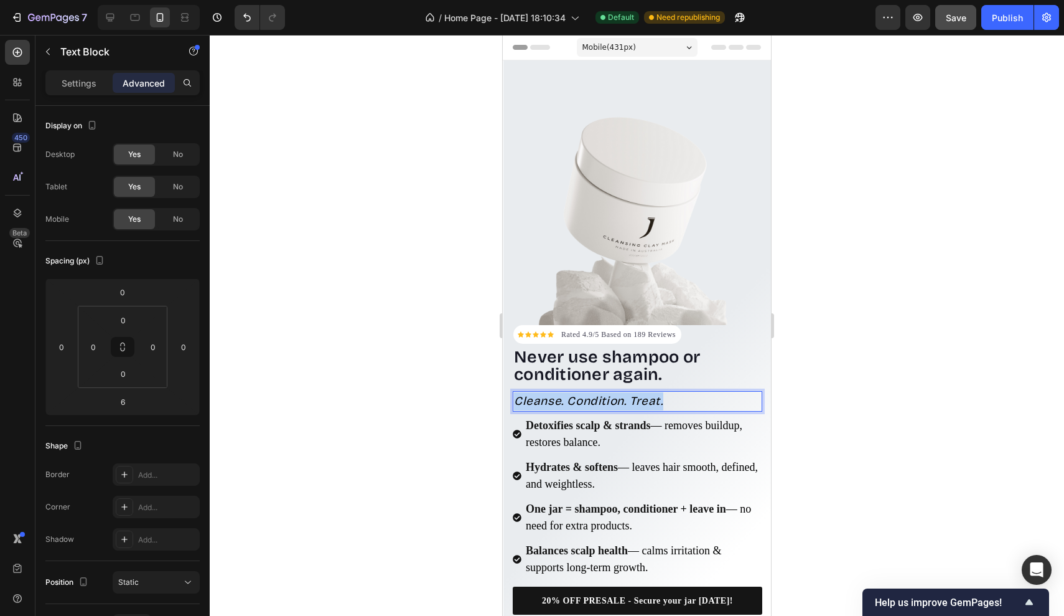
drag, startPoint x: 670, startPoint y: 398, endPoint x: 474, endPoint y: 391, distance: 196.2
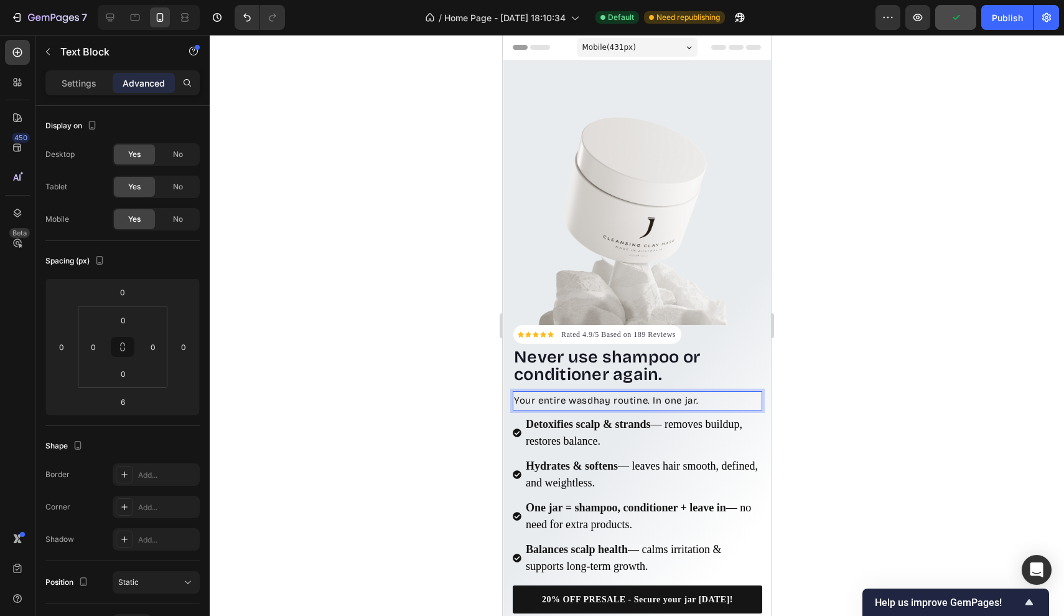
click at [619, 396] on p "Your entire wasdhay routine. In one jar." at bounding box center [637, 400] width 247 height 17
drag, startPoint x: 699, startPoint y: 398, endPoint x: 651, endPoint y: 399, distance: 47.9
click at [651, 399] on p "Your entire wasdhay routine. In one jar." at bounding box center [637, 400] width 247 height 17
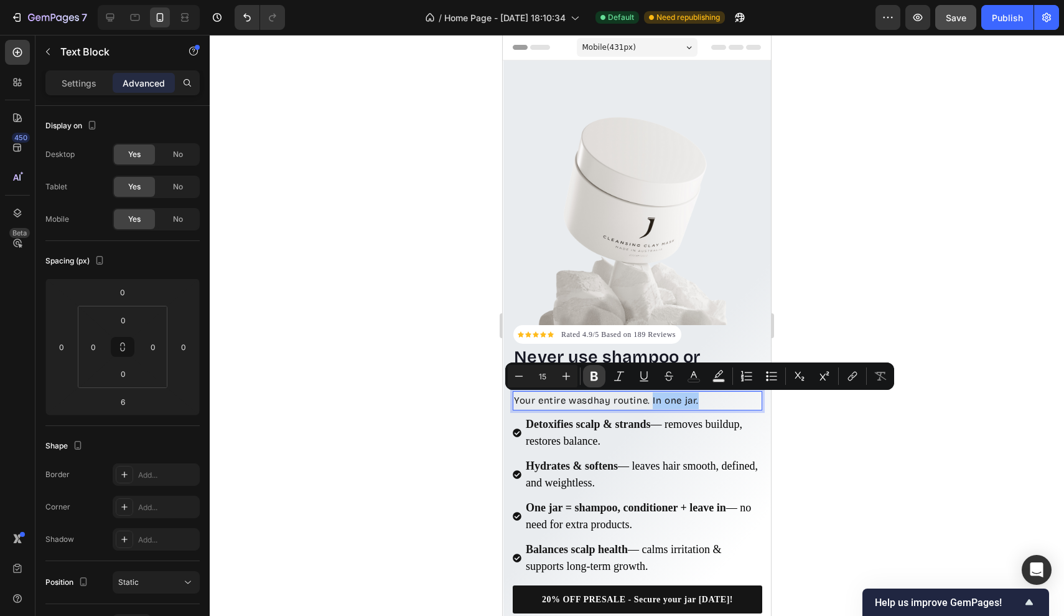
click at [591, 375] on icon "Editor contextual toolbar" at bounding box center [594, 376] width 12 height 12
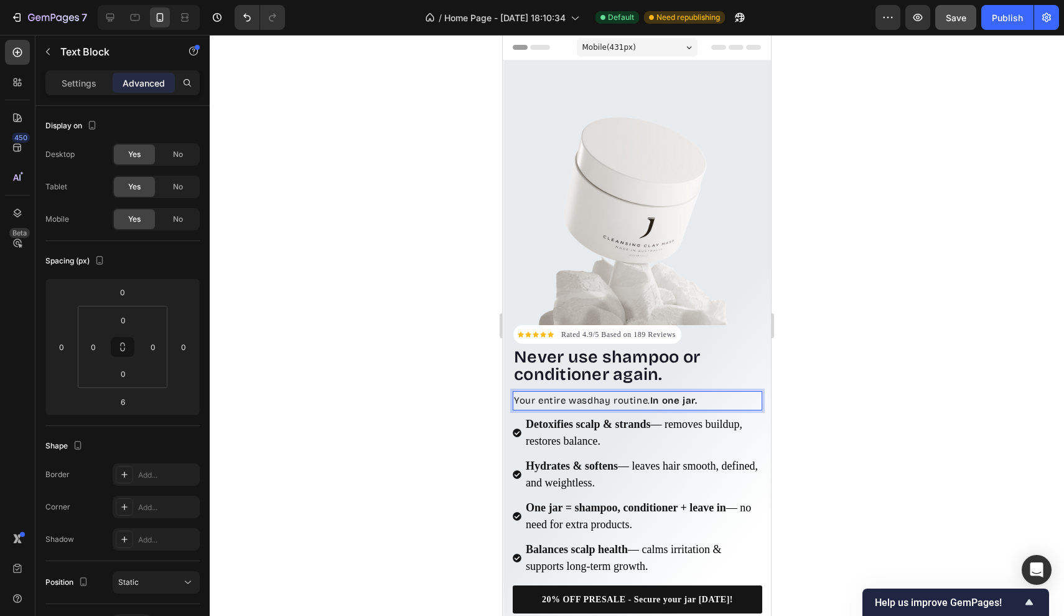
click at [609, 405] on p "Your entire wasdhay routine. In one jar." at bounding box center [637, 400] width 247 height 17
click at [599, 400] on p "Your entire wasdhay routine. In one jar." at bounding box center [637, 400] width 247 height 17
click at [849, 390] on div at bounding box center [637, 325] width 855 height 581
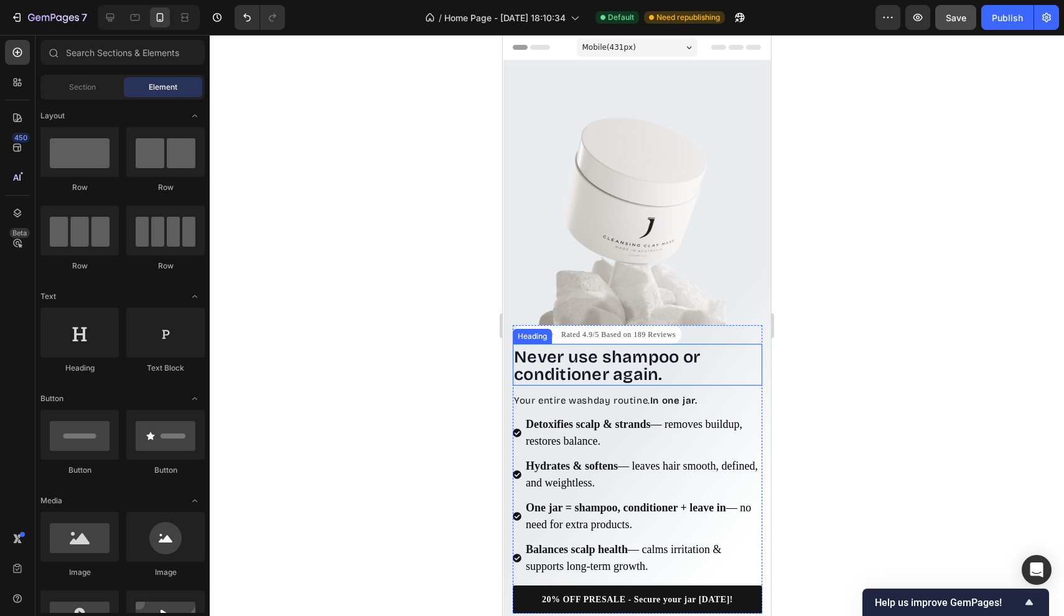
click at [665, 371] on span "Never use shampoo or conditioner again." at bounding box center [607, 365] width 186 height 37
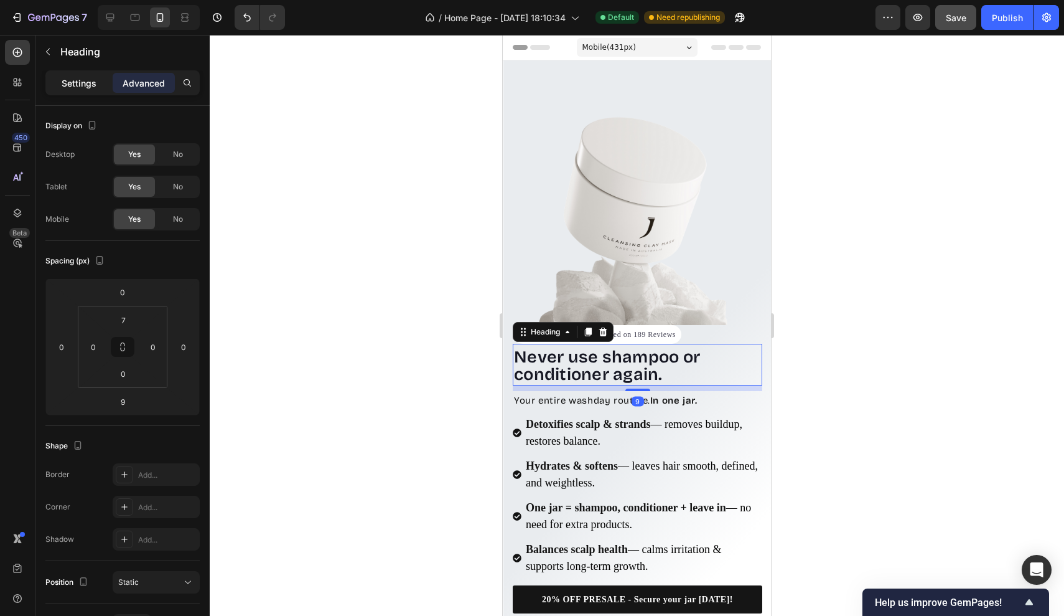
click at [56, 74] on div "Settings" at bounding box center [79, 83] width 62 height 20
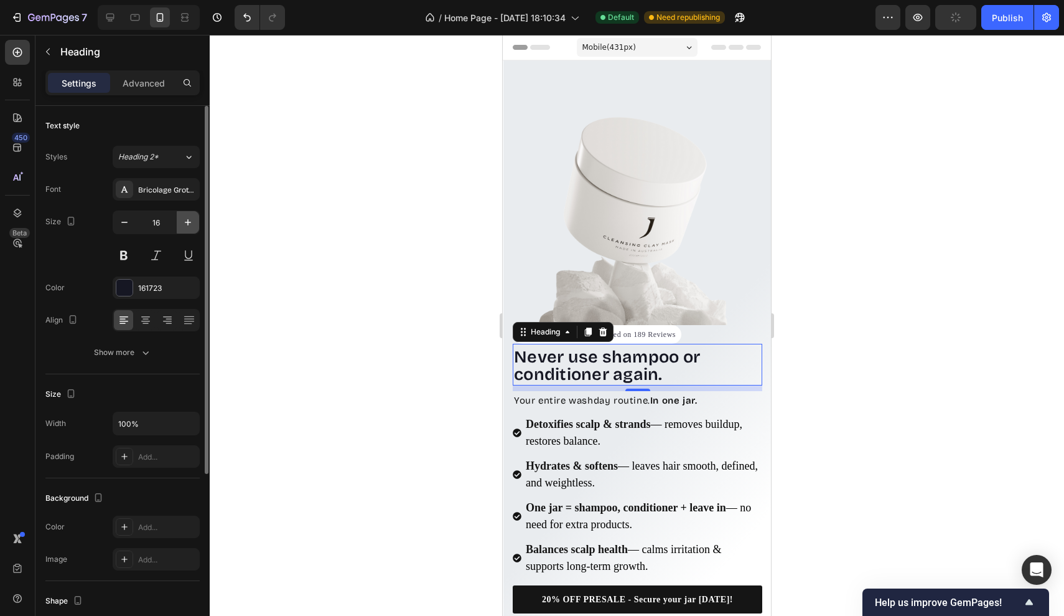
click at [189, 216] on icon "button" at bounding box center [188, 222] width 12 height 12
click at [188, 217] on icon "button" at bounding box center [188, 222] width 12 height 12
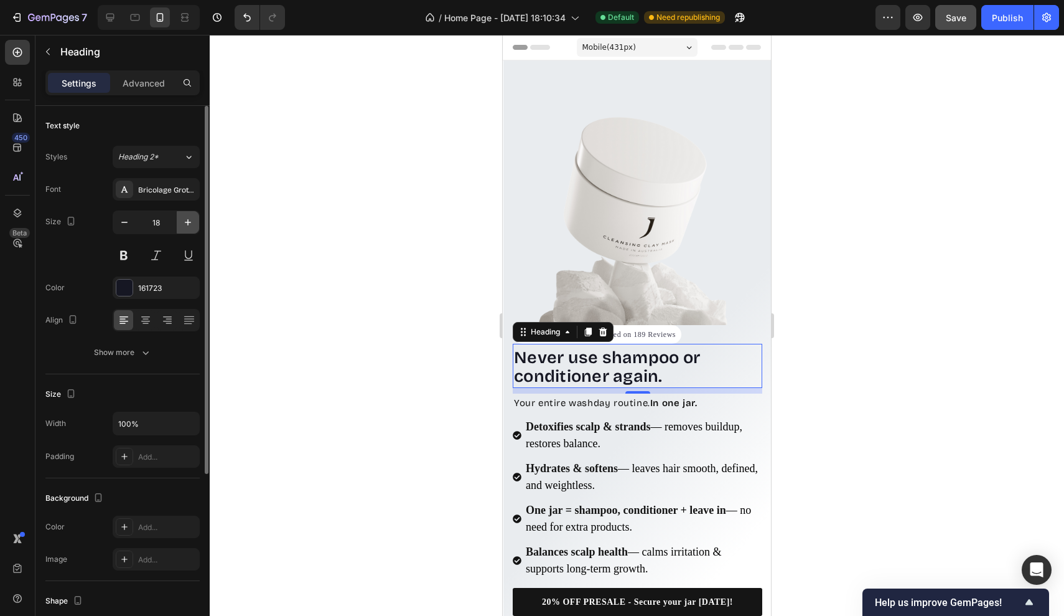
click at [184, 218] on icon "button" at bounding box center [188, 222] width 12 height 12
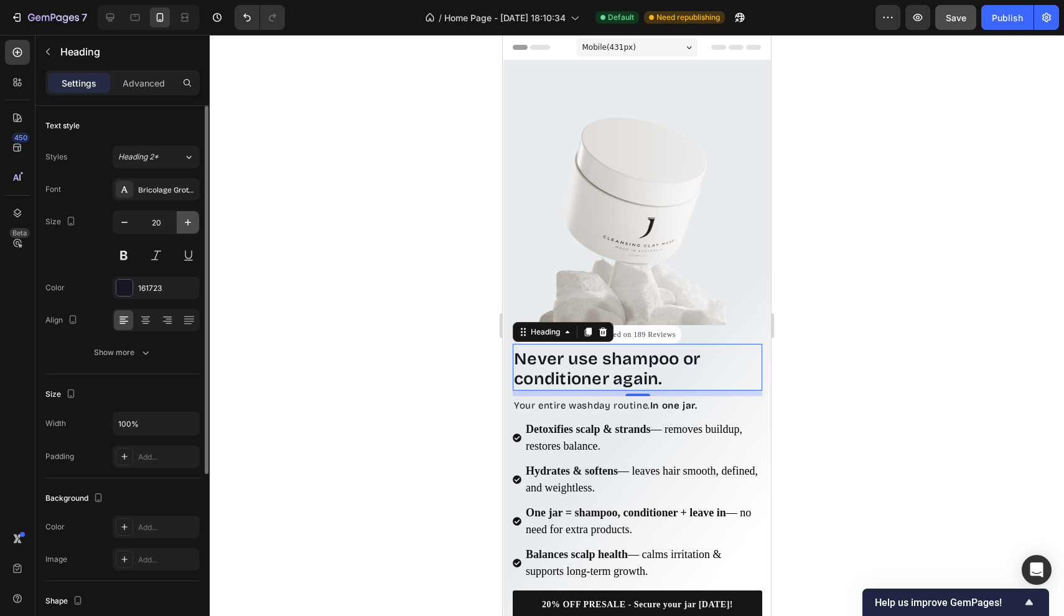
click at [184, 218] on icon "button" at bounding box center [188, 222] width 12 height 12
type input "21"
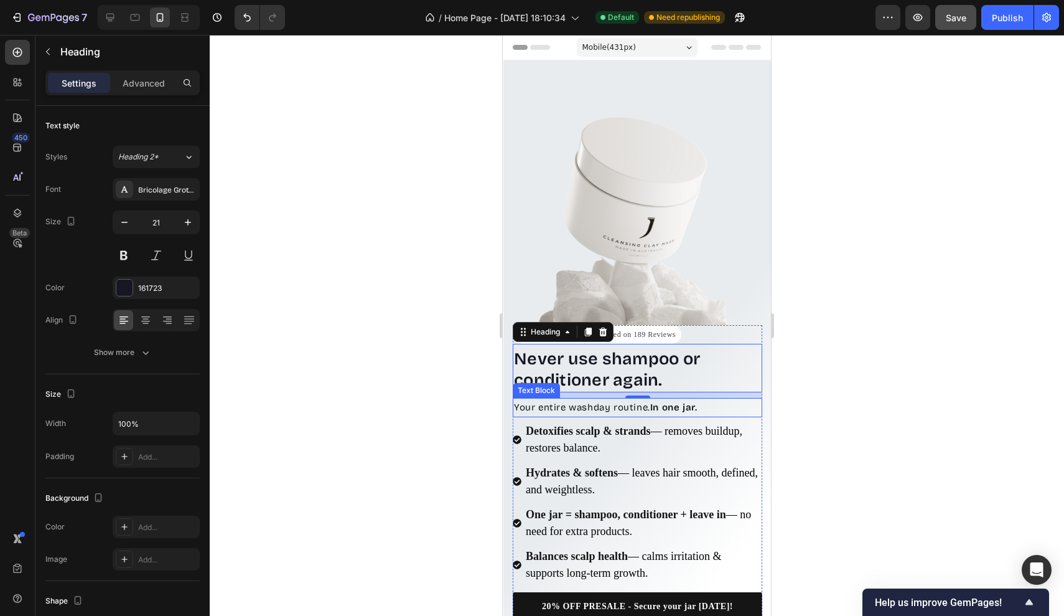
click at [538, 410] on p "Your entire washday routine. In one jar." at bounding box center [637, 407] width 247 height 17
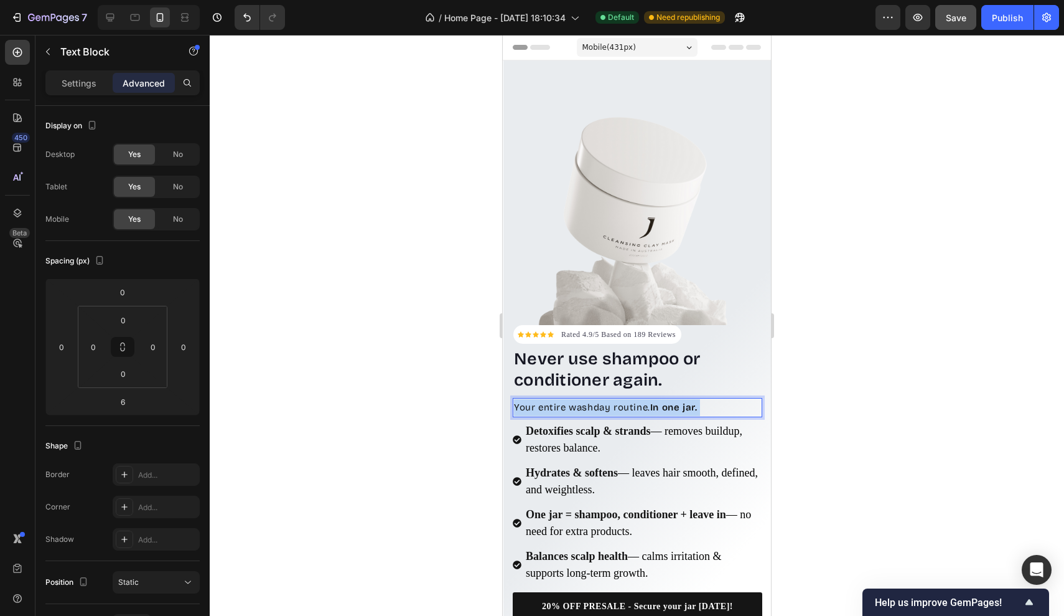
drag, startPoint x: 712, startPoint y: 410, endPoint x: 441, endPoint y: 410, distance: 270.8
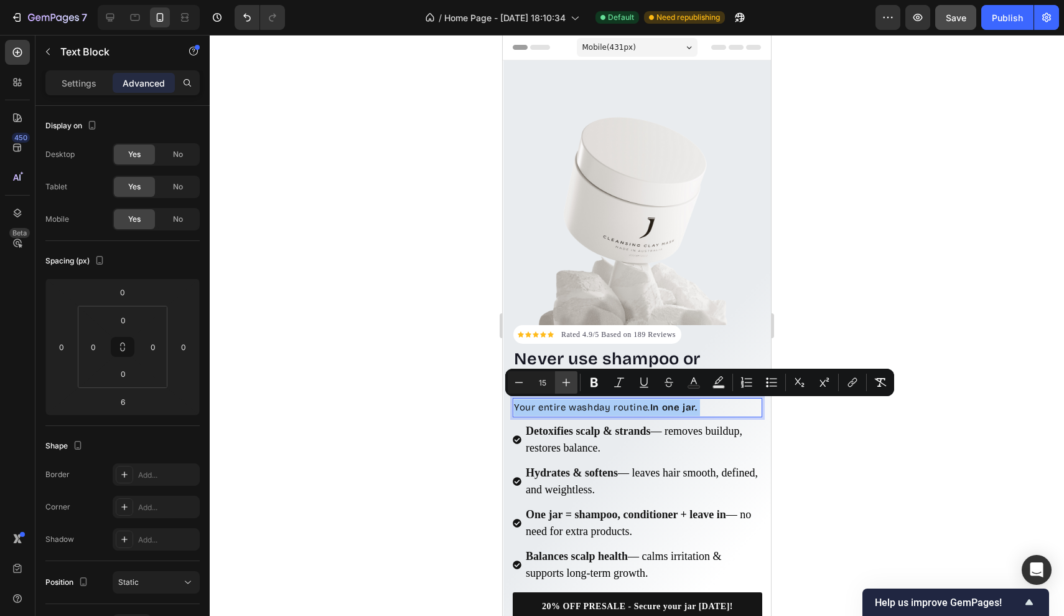
click at [564, 383] on icon "Editor contextual toolbar" at bounding box center [566, 382] width 12 height 12
type input "18"
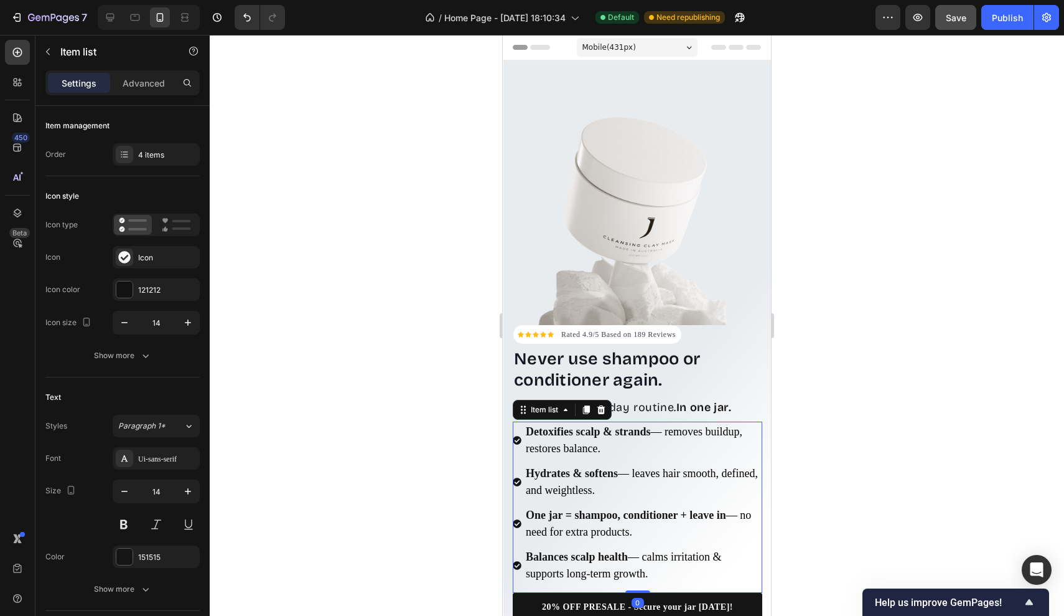
click at [708, 435] on span "— removes buildup, restores balance." at bounding box center [634, 439] width 217 height 29
click at [810, 435] on div at bounding box center [637, 325] width 855 height 581
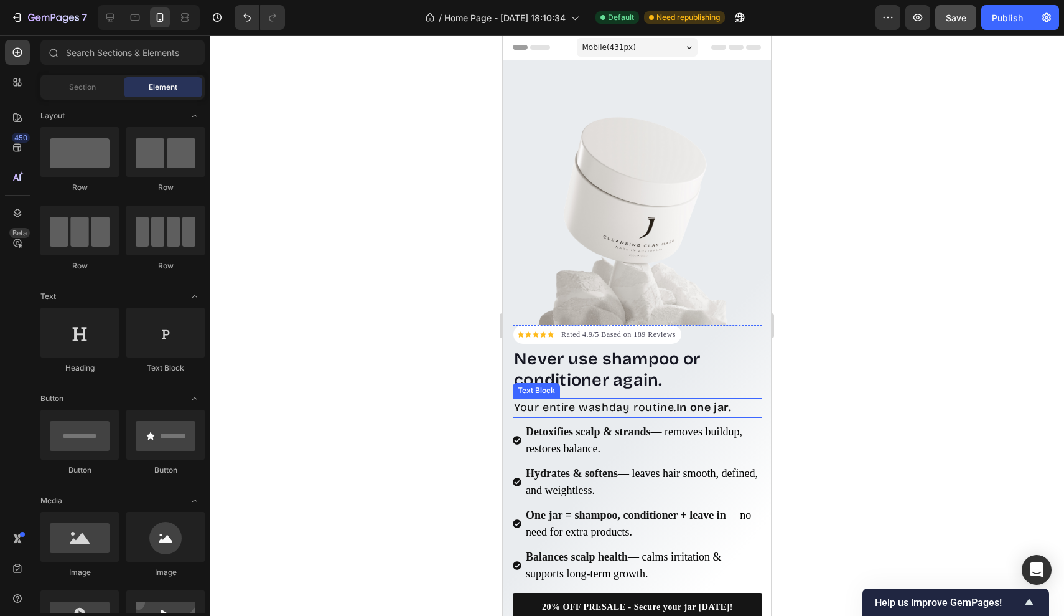
click at [721, 410] on strong "In one jar." at bounding box center [704, 407] width 55 height 14
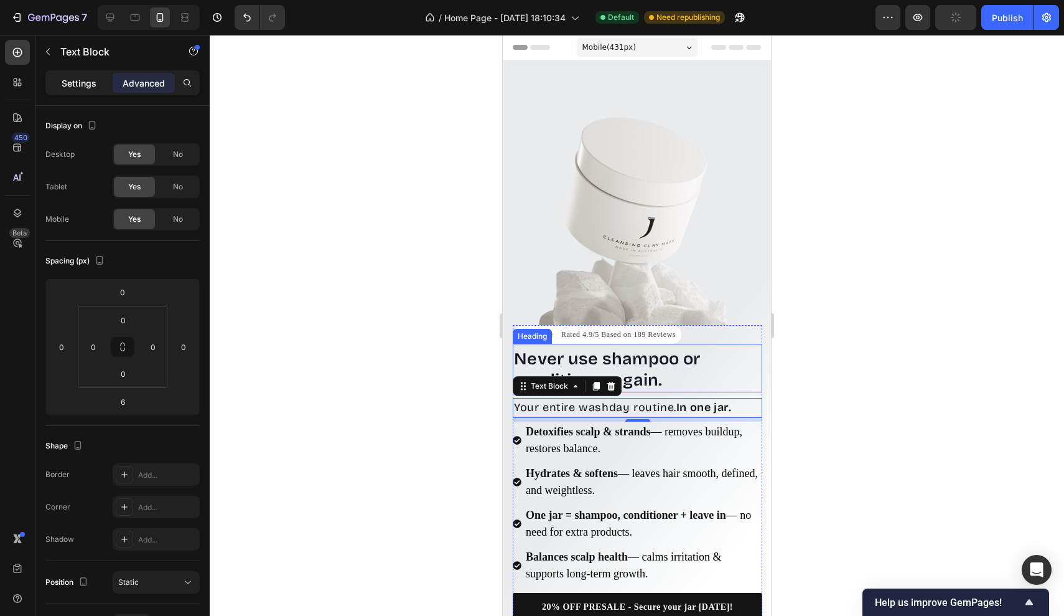
click at [82, 88] on p "Settings" at bounding box center [79, 83] width 35 height 13
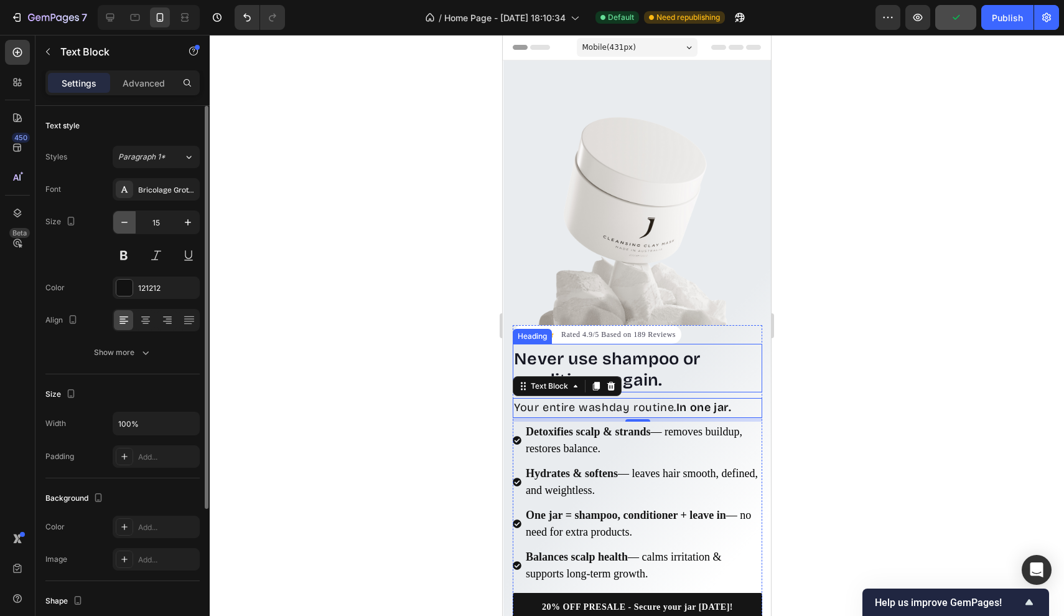
click at [124, 222] on icon "button" at bounding box center [124, 222] width 12 height 12
type input "13"
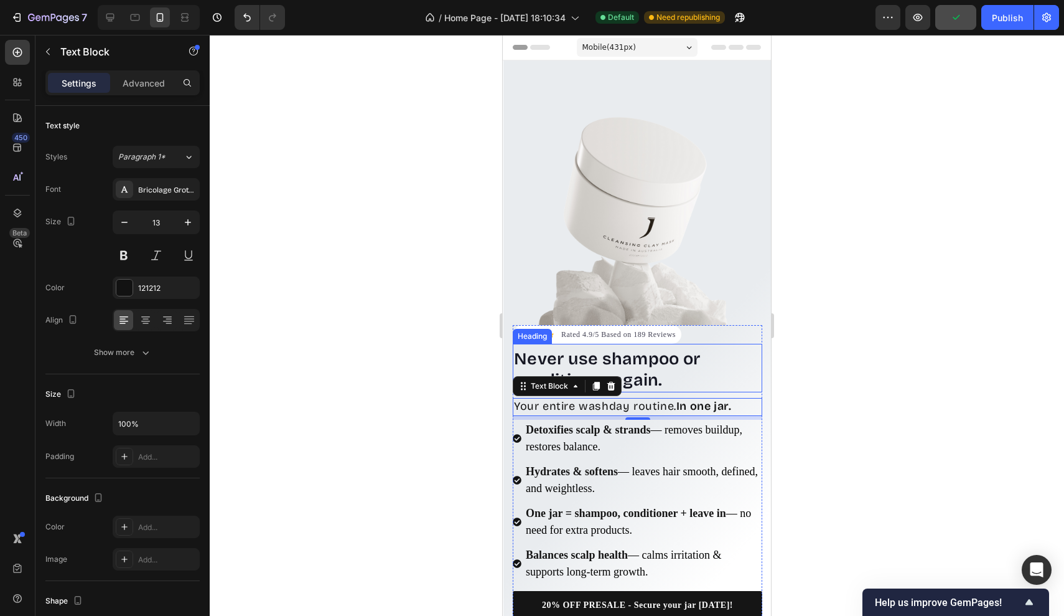
click at [793, 375] on div at bounding box center [637, 325] width 855 height 581
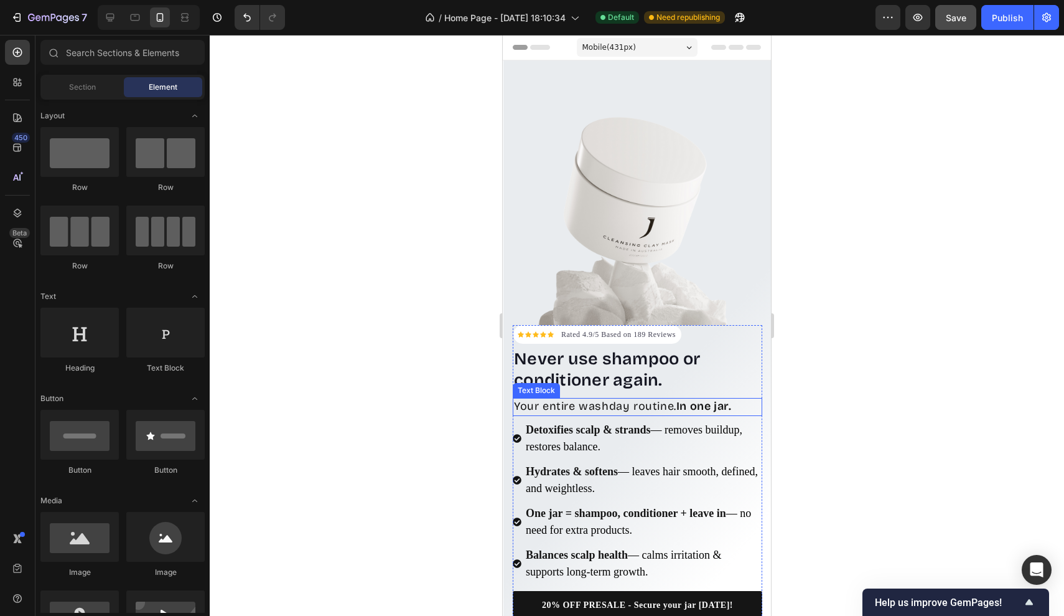
click at [675, 401] on span "Your entire washday routine. In one jar." at bounding box center [624, 406] width 221 height 14
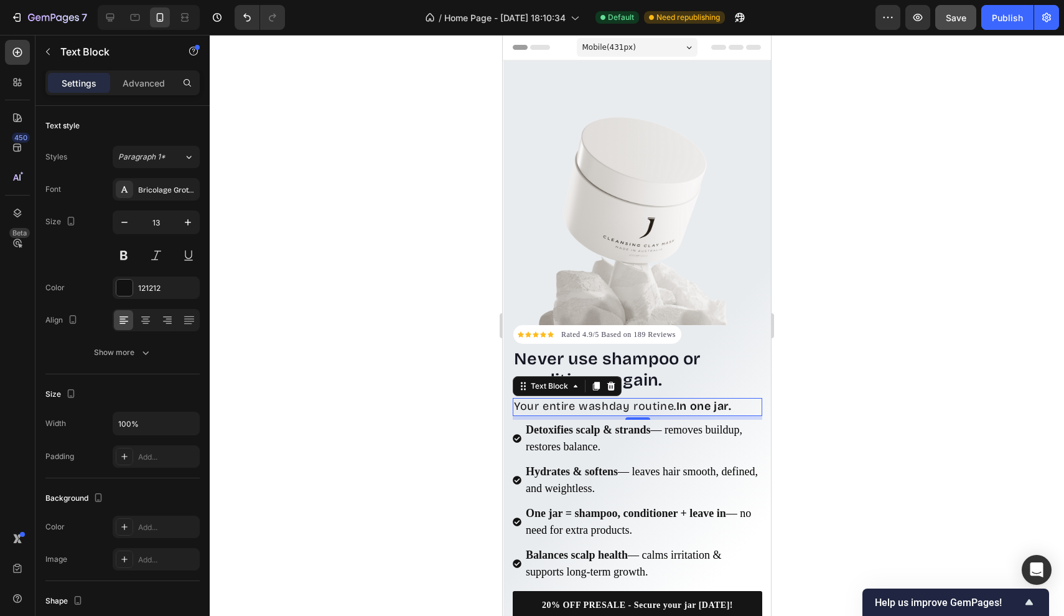
click at [821, 410] on div at bounding box center [637, 325] width 855 height 581
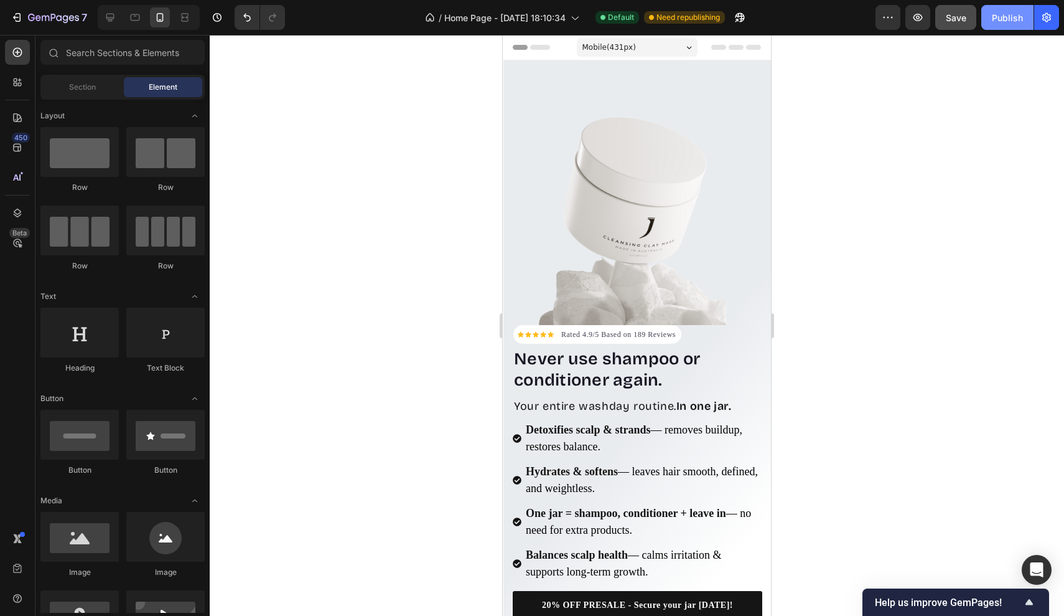
click at [997, 23] on div "Publish" at bounding box center [1007, 17] width 31 height 13
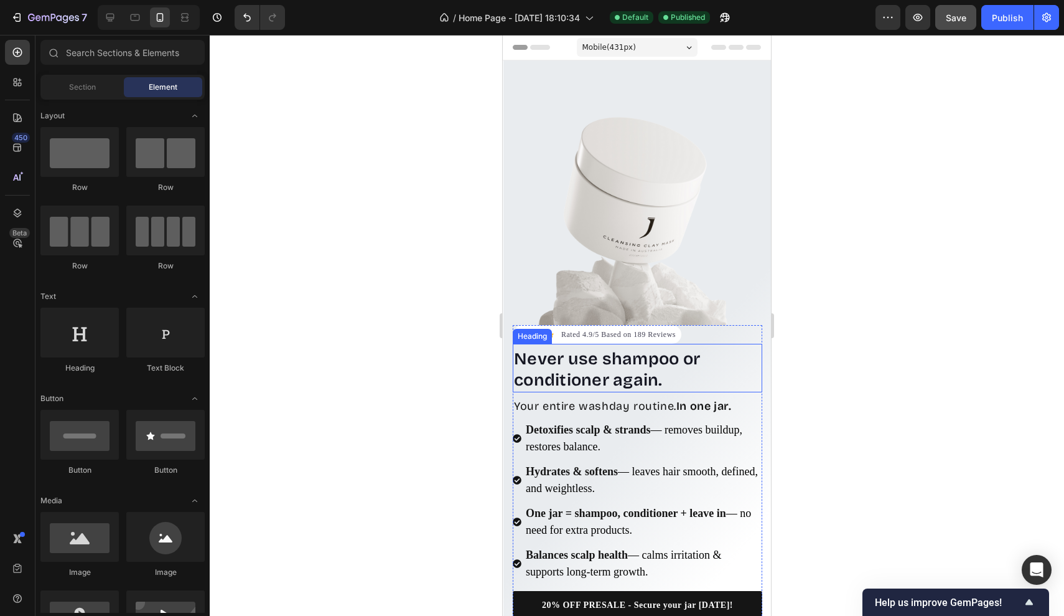
click at [583, 365] on span "Never use shampoo or conditioner again." at bounding box center [607, 369] width 186 height 41
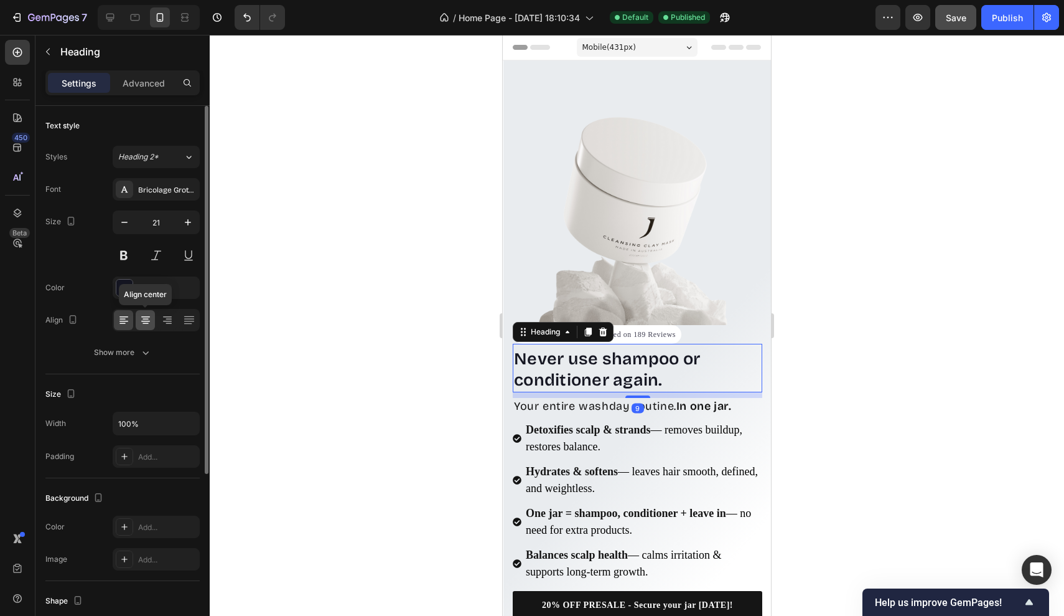
click at [136, 320] on div at bounding box center [145, 320] width 19 height 20
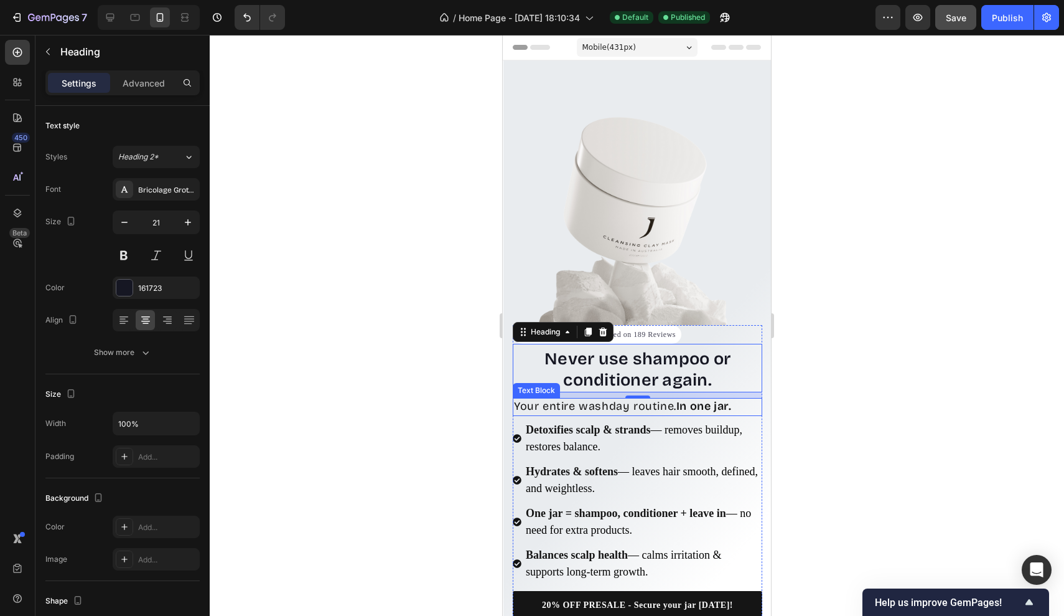
click at [659, 411] on span "Your entire washday routine. In one jar." at bounding box center [624, 406] width 221 height 14
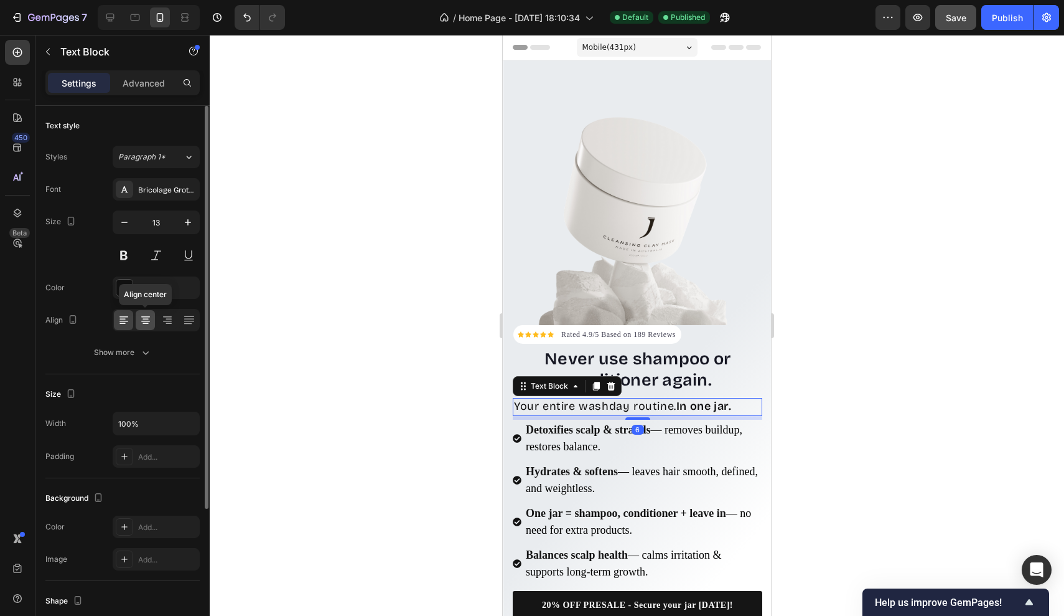
click at [142, 320] on icon at bounding box center [145, 320] width 12 height 12
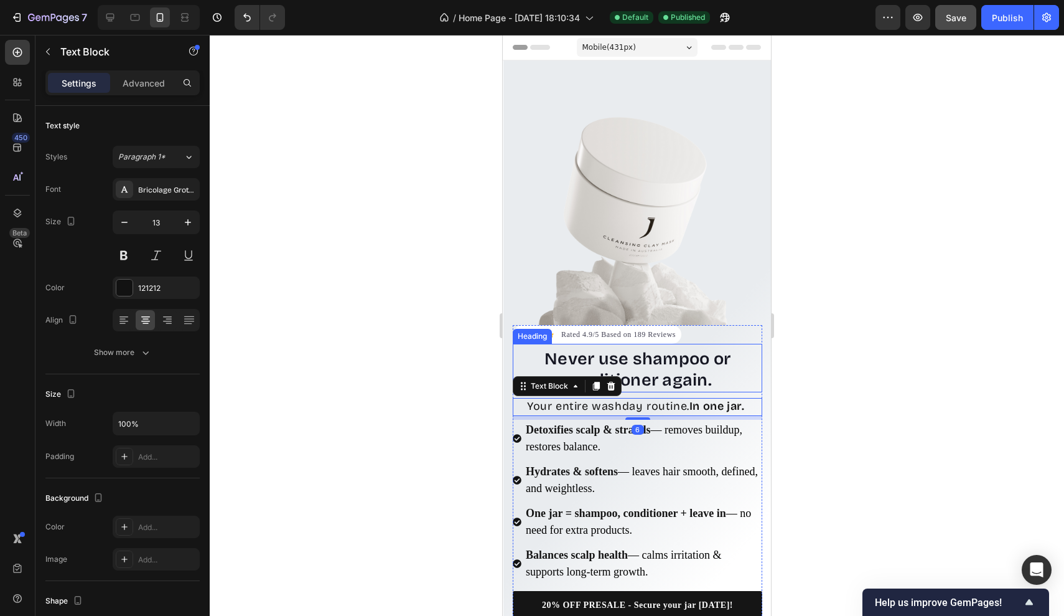
click at [962, 309] on div at bounding box center [637, 325] width 855 height 581
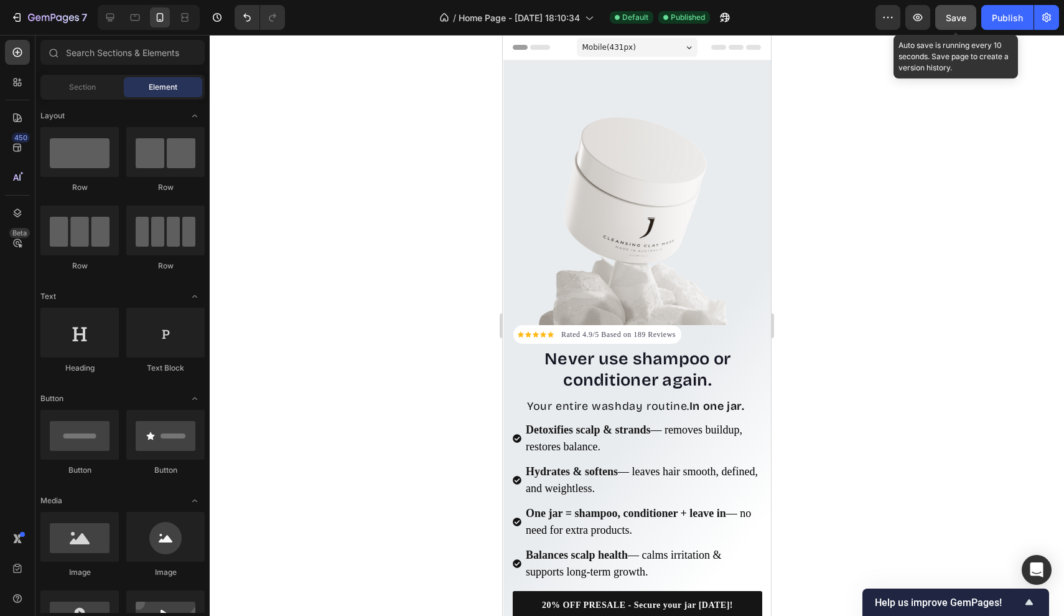
click at [962, 17] on span "Save" at bounding box center [956, 17] width 21 height 11
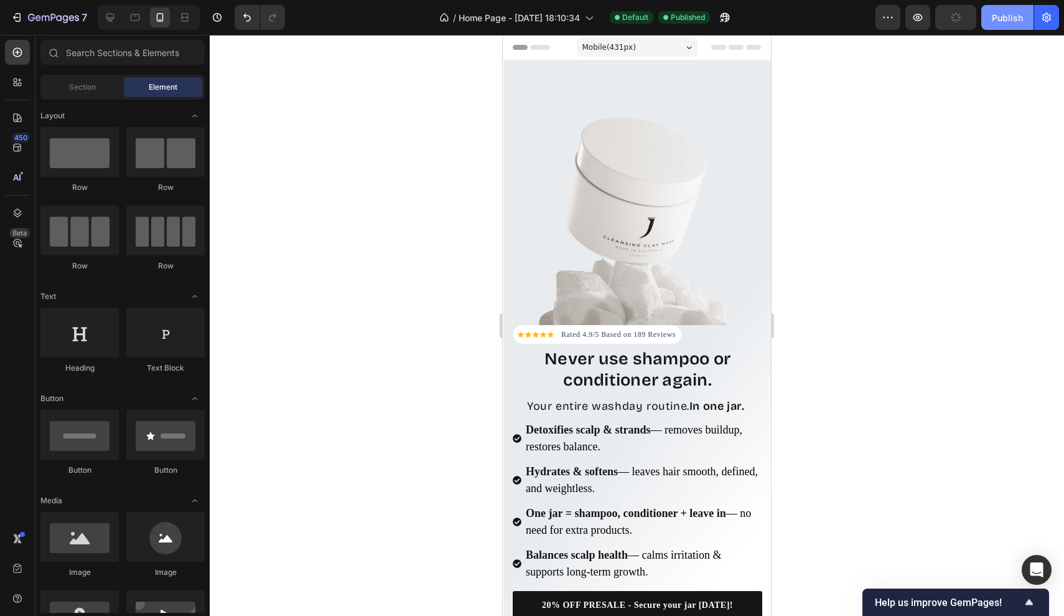
click at [1018, 17] on div "Publish" at bounding box center [1007, 17] width 31 height 13
click at [114, 19] on icon at bounding box center [110, 17] width 12 height 12
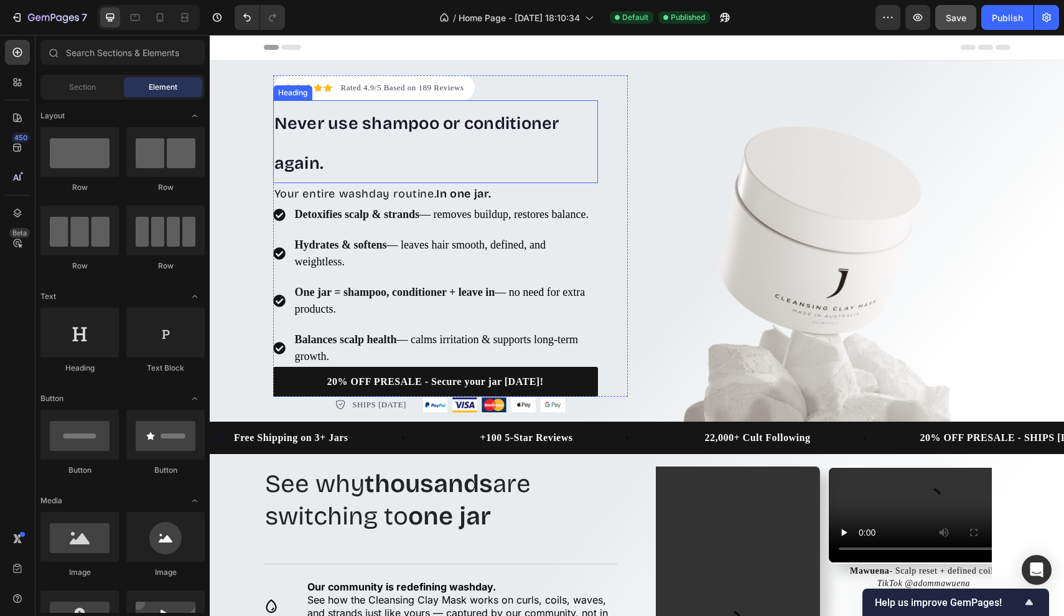
click at [323, 129] on p "⁠⁠⁠⁠⁠⁠⁠ Never use shampoo or conditioner again." at bounding box center [435, 141] width 322 height 80
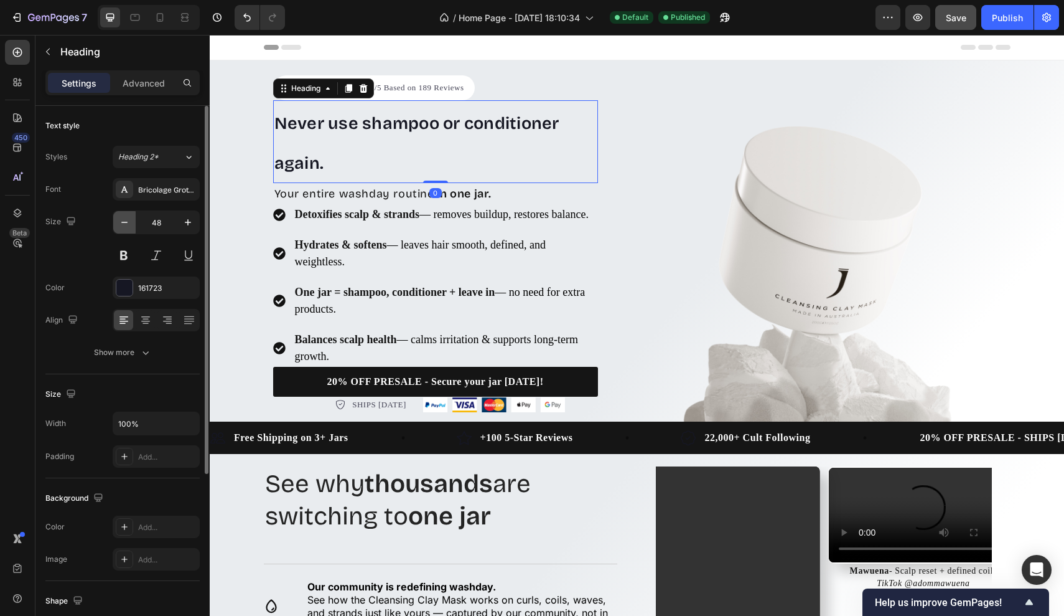
click at [125, 227] on icon "button" at bounding box center [124, 222] width 12 height 12
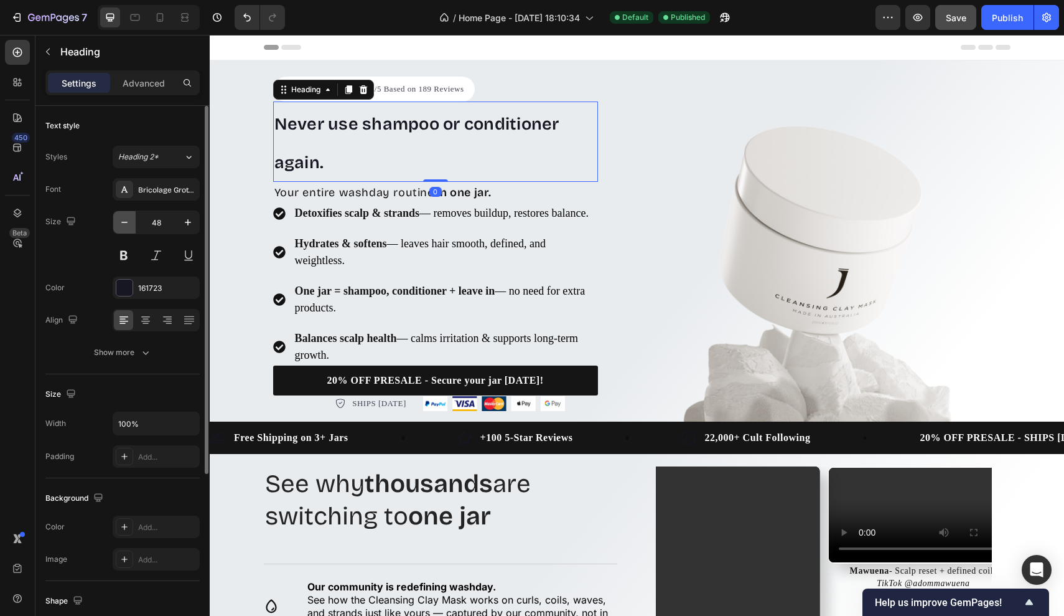
click at [125, 227] on icon "button" at bounding box center [124, 222] width 12 height 12
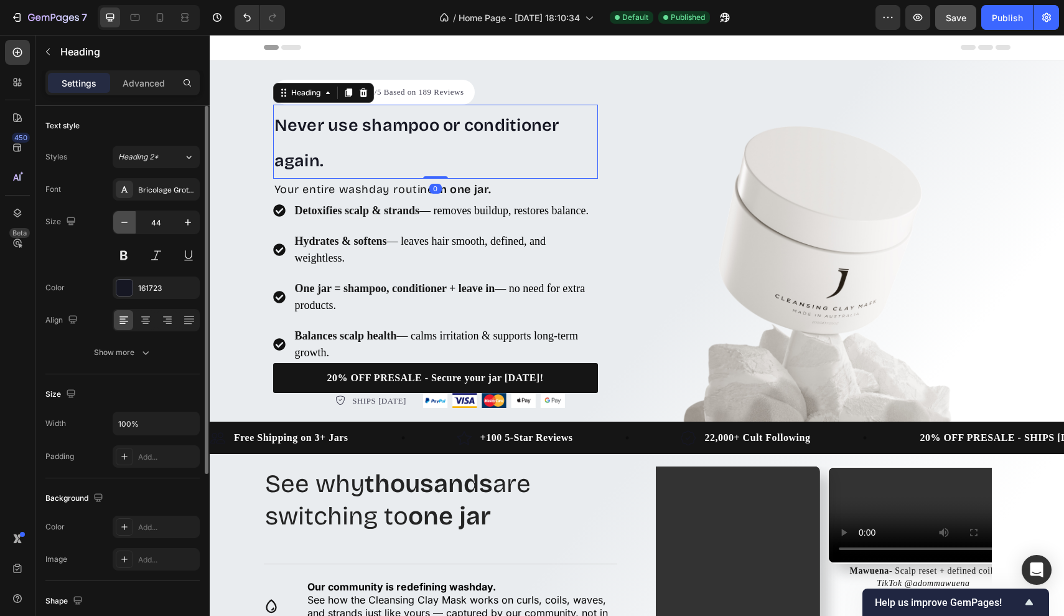
click at [125, 227] on icon "button" at bounding box center [124, 222] width 12 height 12
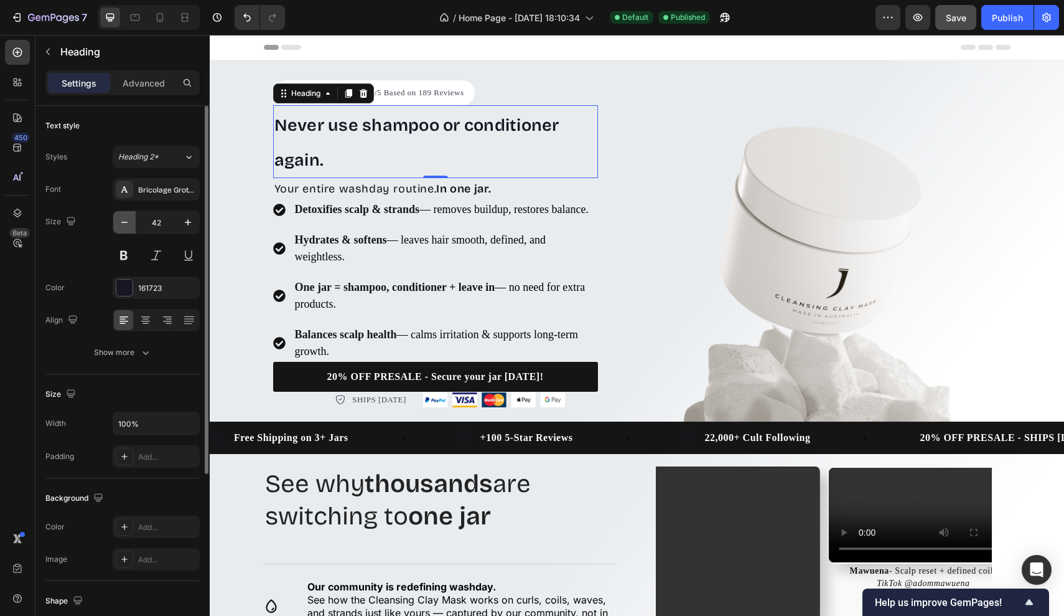
click at [125, 227] on icon "button" at bounding box center [124, 222] width 12 height 12
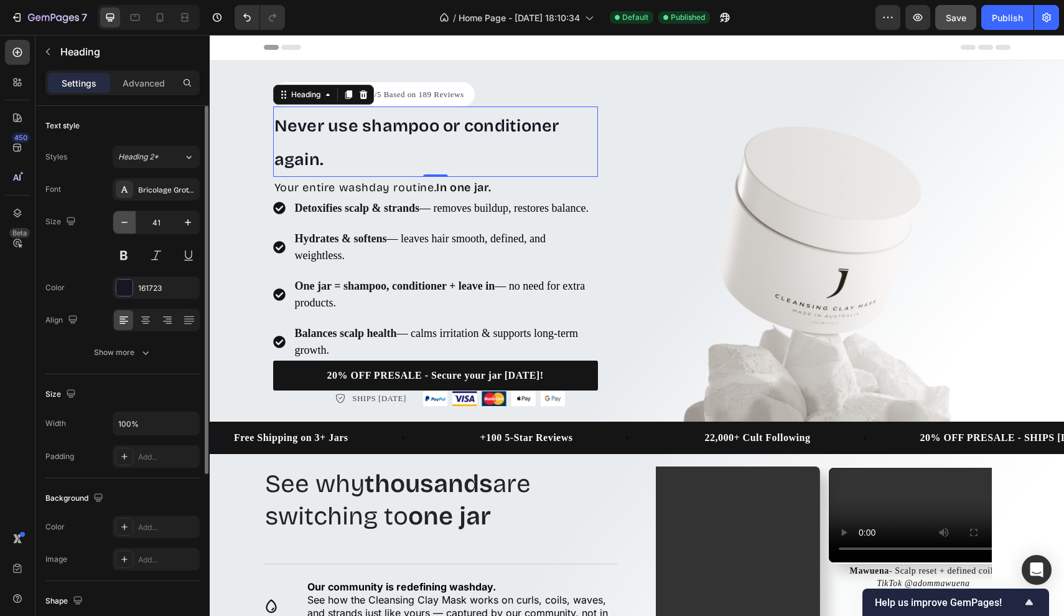
click at [125, 227] on icon "button" at bounding box center [124, 222] width 12 height 12
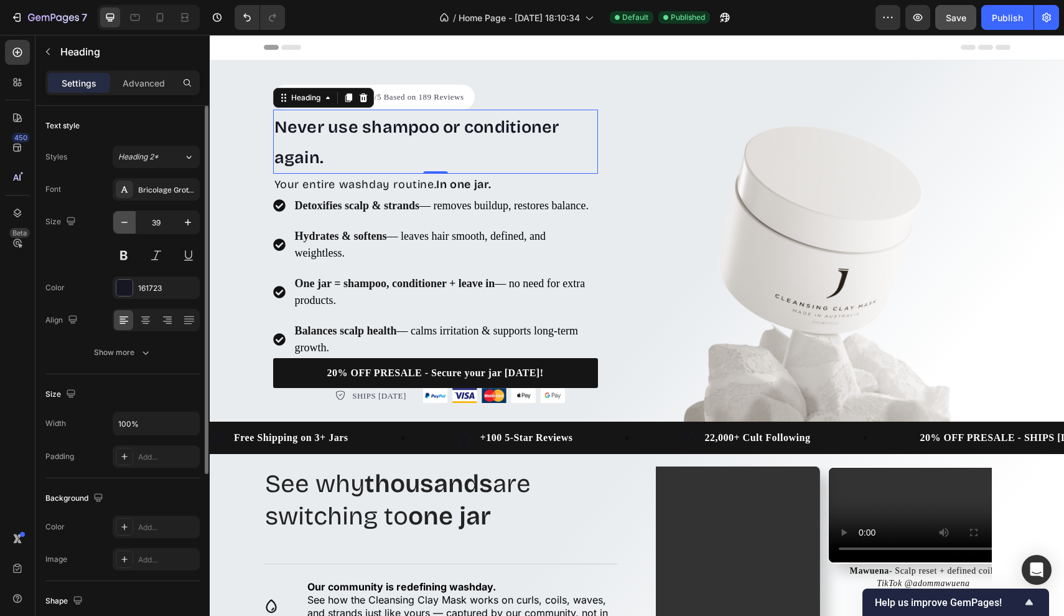
click at [125, 227] on icon "button" at bounding box center [124, 222] width 12 height 12
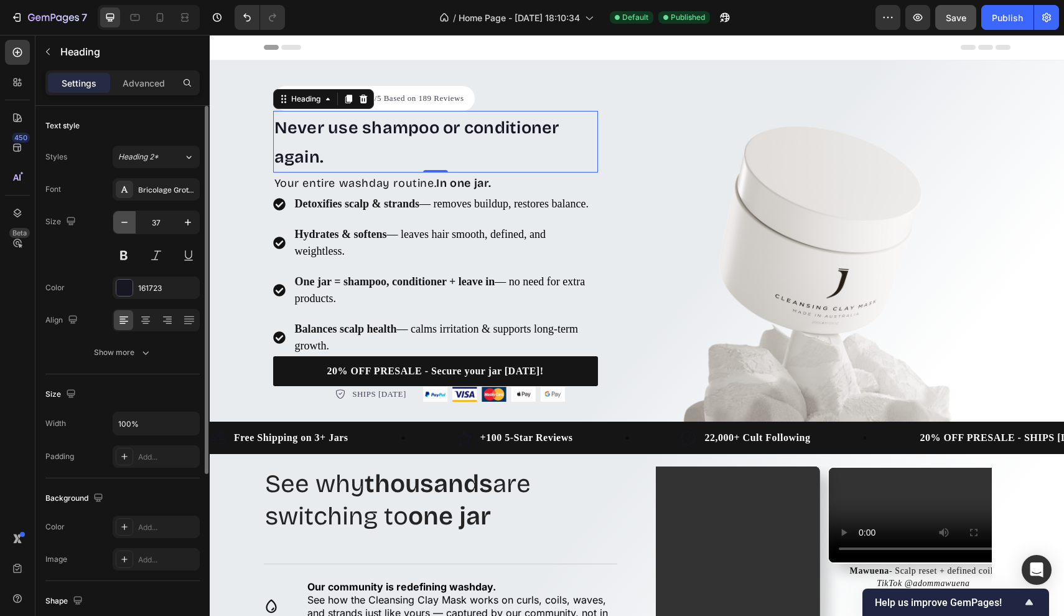
click at [125, 227] on icon "button" at bounding box center [124, 222] width 12 height 12
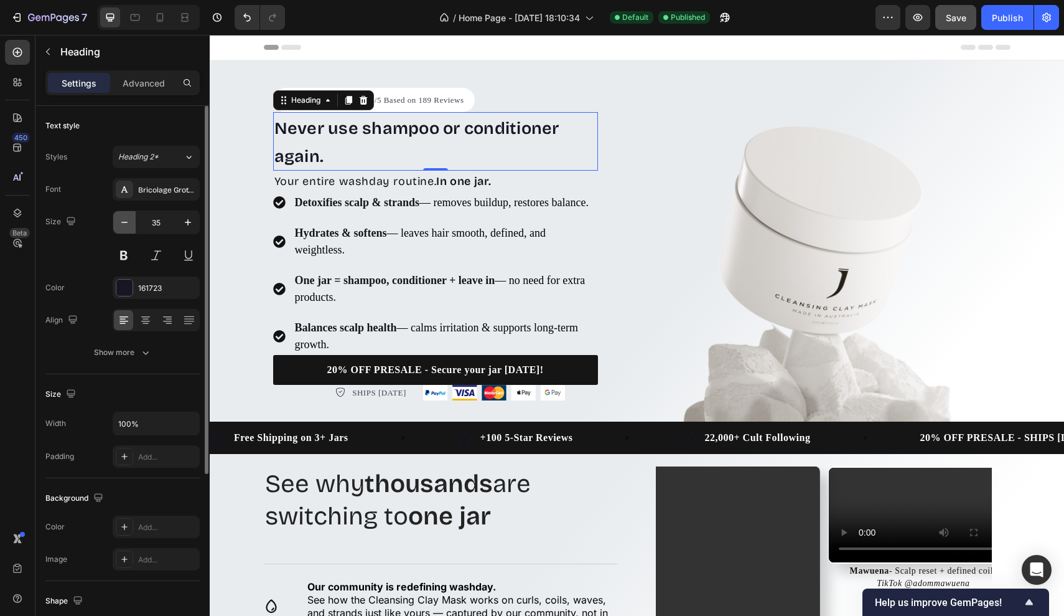
click at [125, 227] on icon "button" at bounding box center [124, 222] width 12 height 12
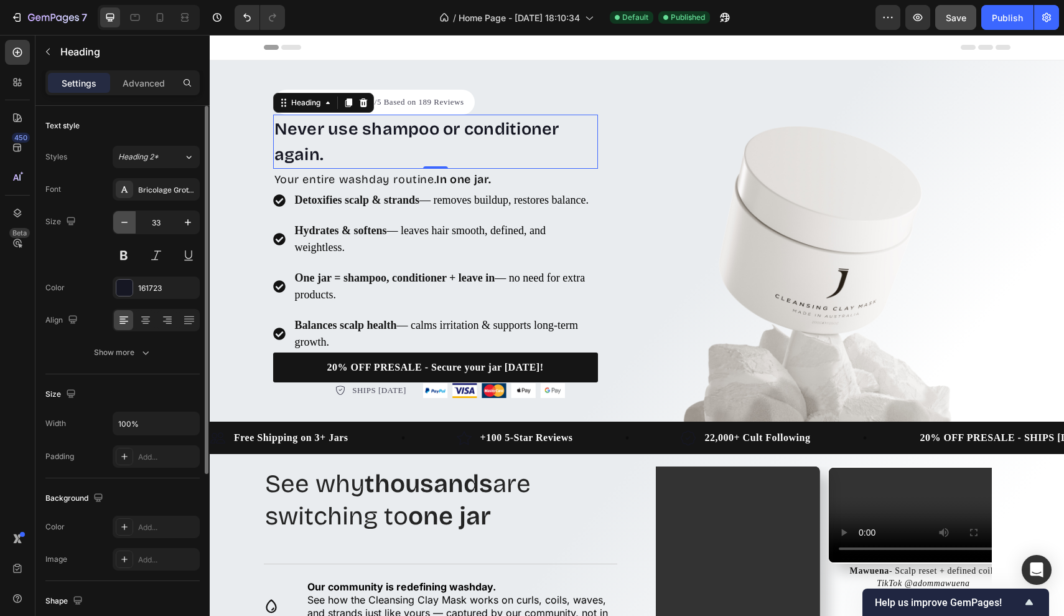
click at [125, 227] on icon "button" at bounding box center [124, 222] width 12 height 12
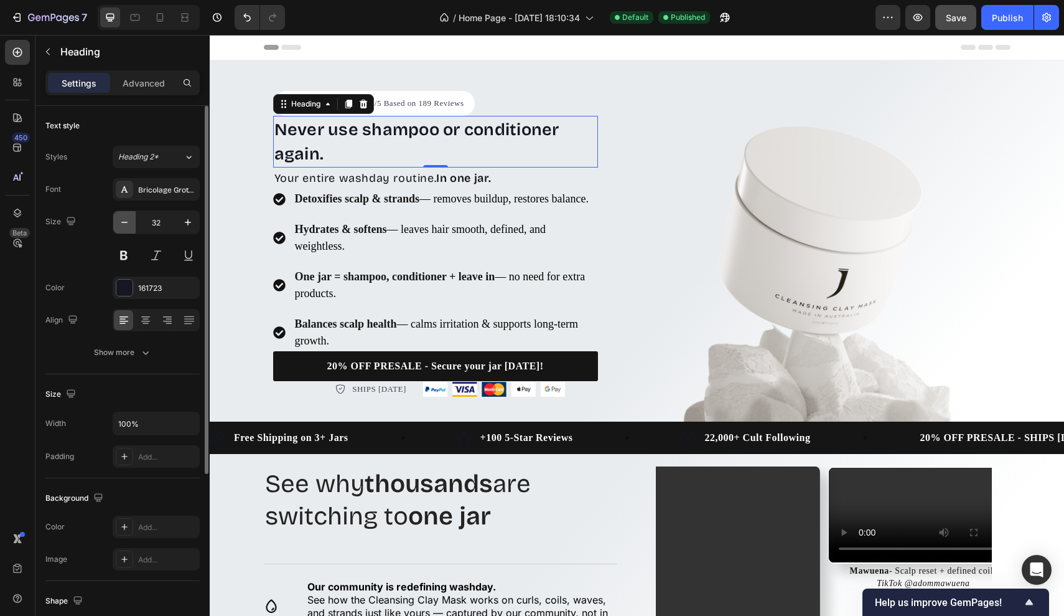
click at [125, 227] on icon "button" at bounding box center [124, 222] width 12 height 12
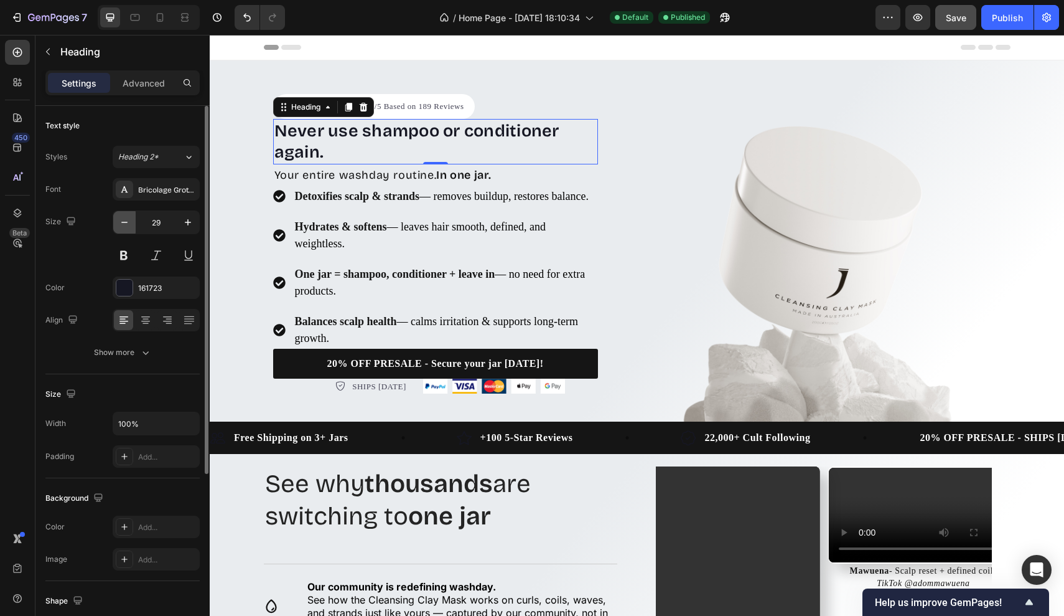
click at [125, 227] on icon "button" at bounding box center [124, 222] width 12 height 12
type input "27"
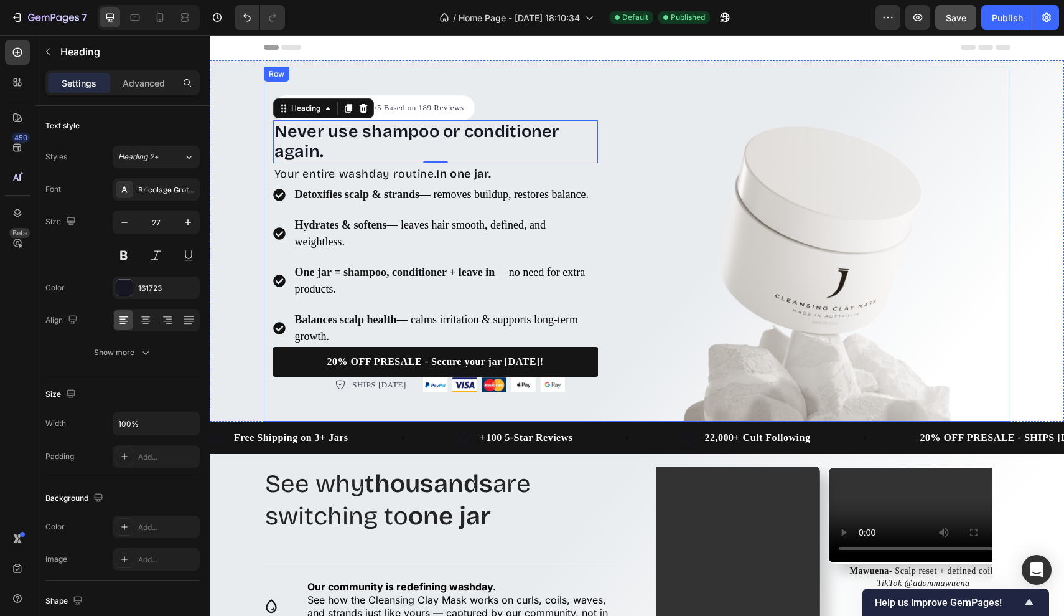
click at [639, 213] on div "Icon Icon Icon Icon Icon Icon List Hoz Rated 4.9/5 Based on 189 Reviews Text bl…" at bounding box center [637, 244] width 747 height 355
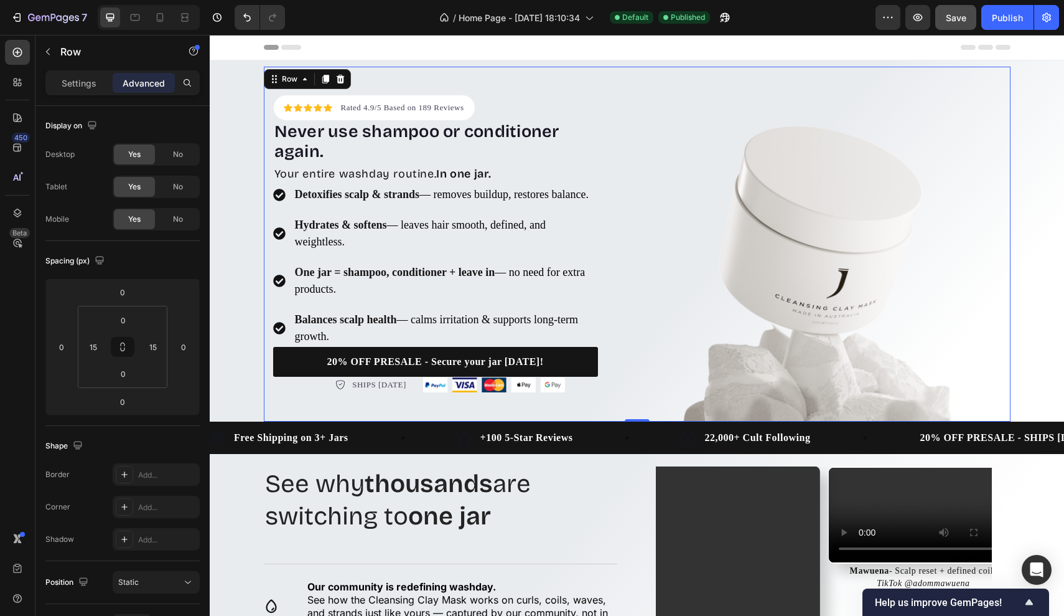
click at [827, 21] on div "/ Home Page - [DATE] 18:10:34 Default Published" at bounding box center [585, 17] width 581 height 25
click at [936, 24] on div "Preview Save Publish" at bounding box center [968, 17] width 184 height 25
click at [944, 24] on button "Save" at bounding box center [956, 17] width 41 height 25
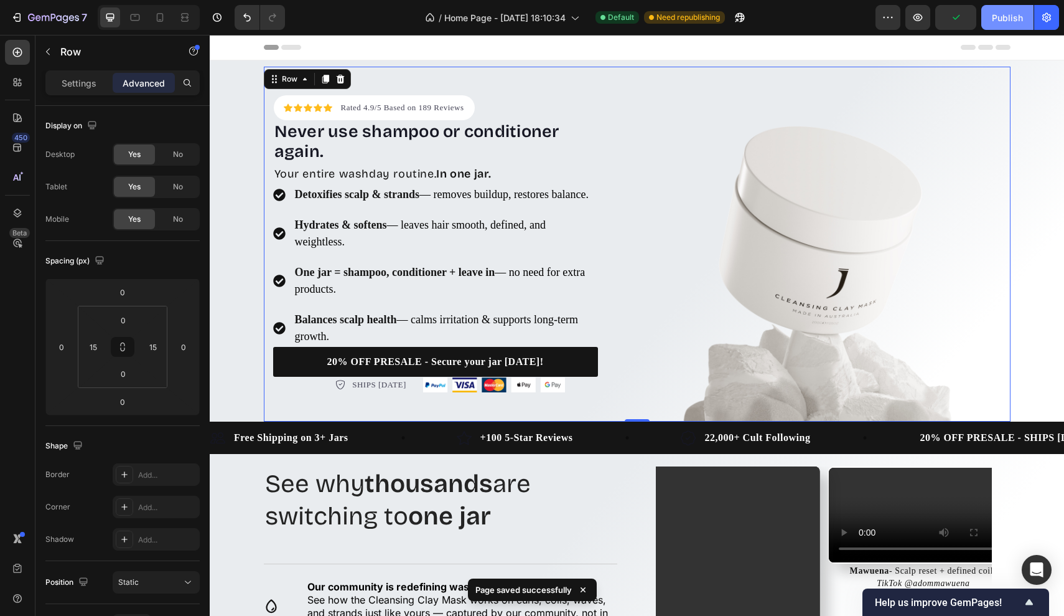
click at [1002, 22] on div "Publish" at bounding box center [1007, 17] width 31 height 13
